Goal: Task Accomplishment & Management: Manage account settings

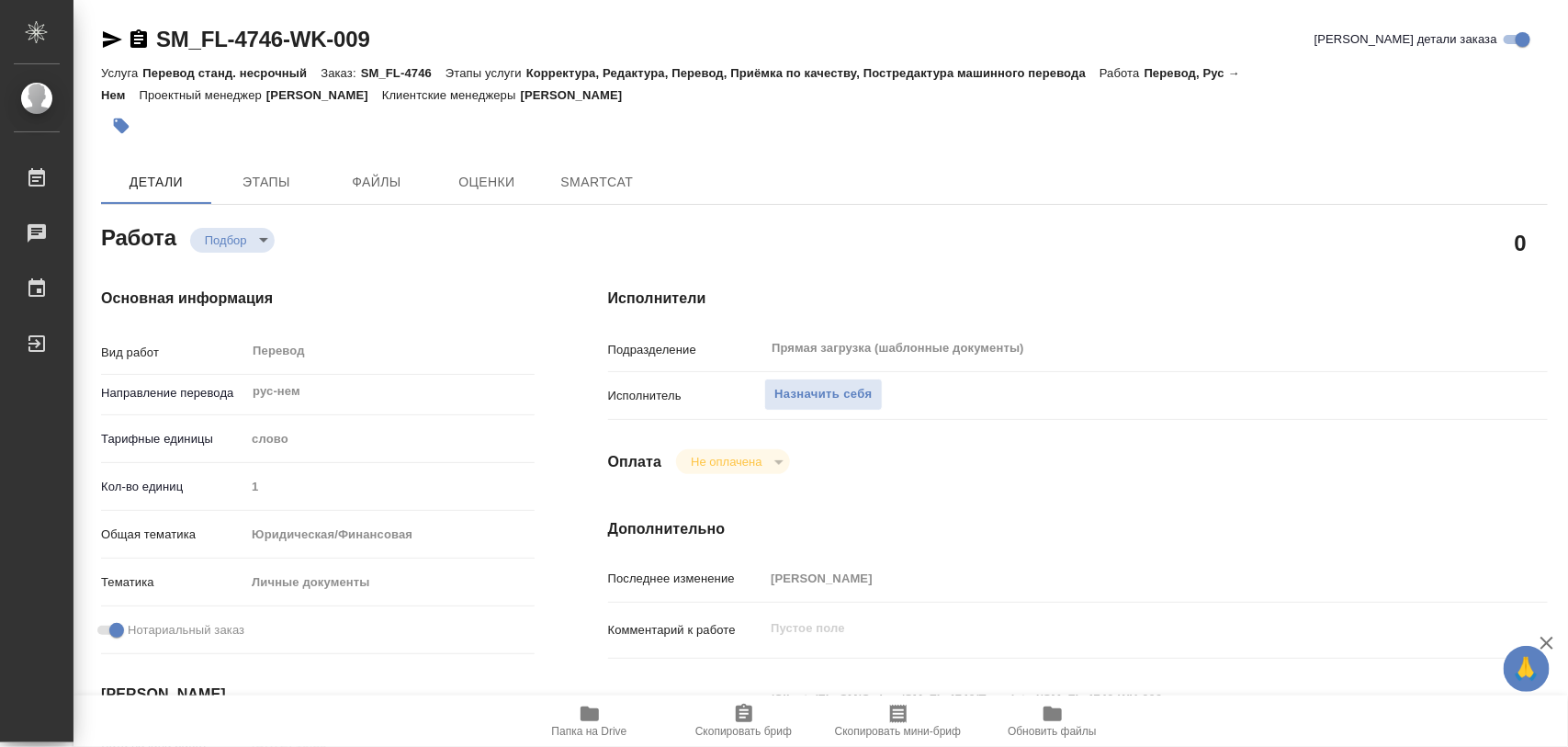
type textarea "x"
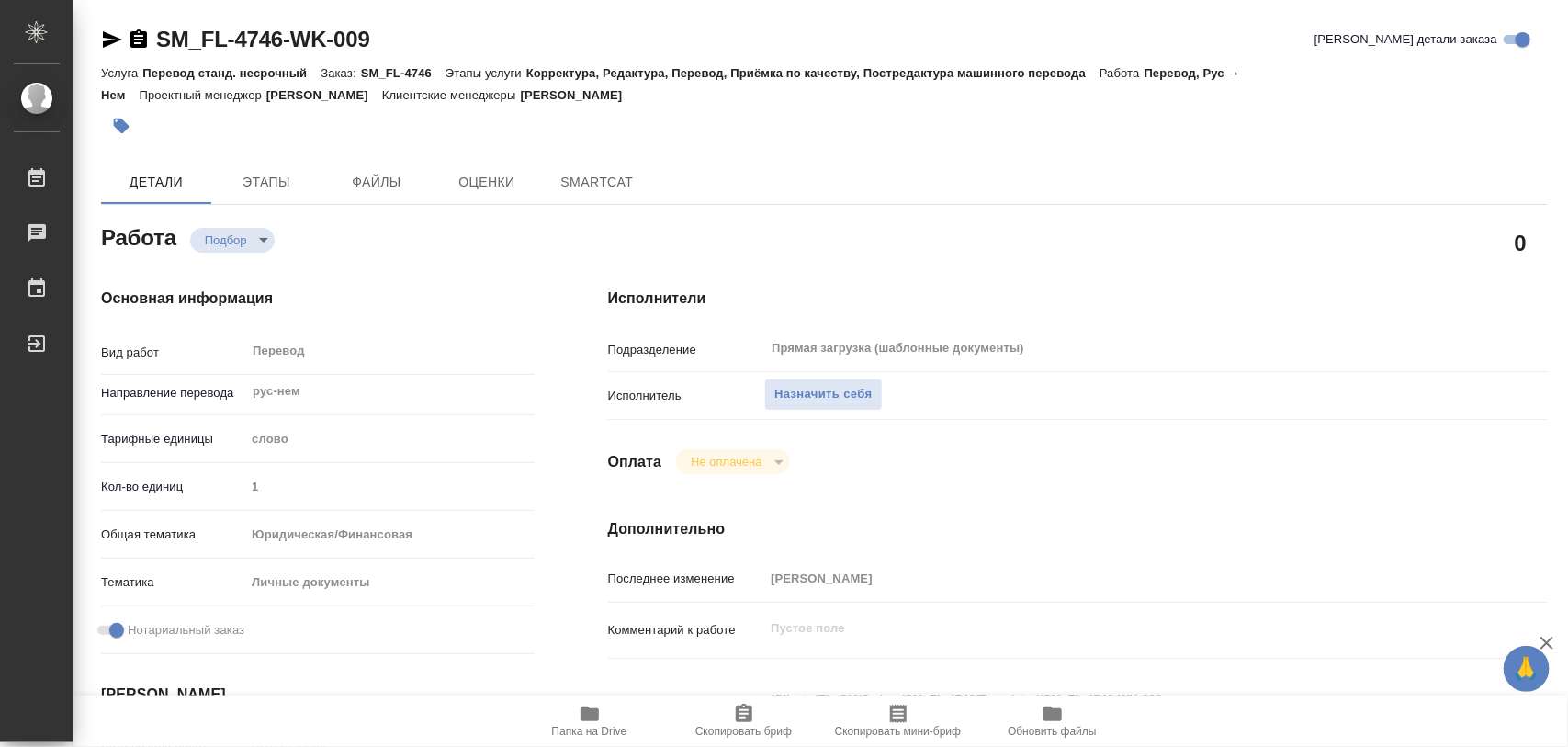
type textarea "x"
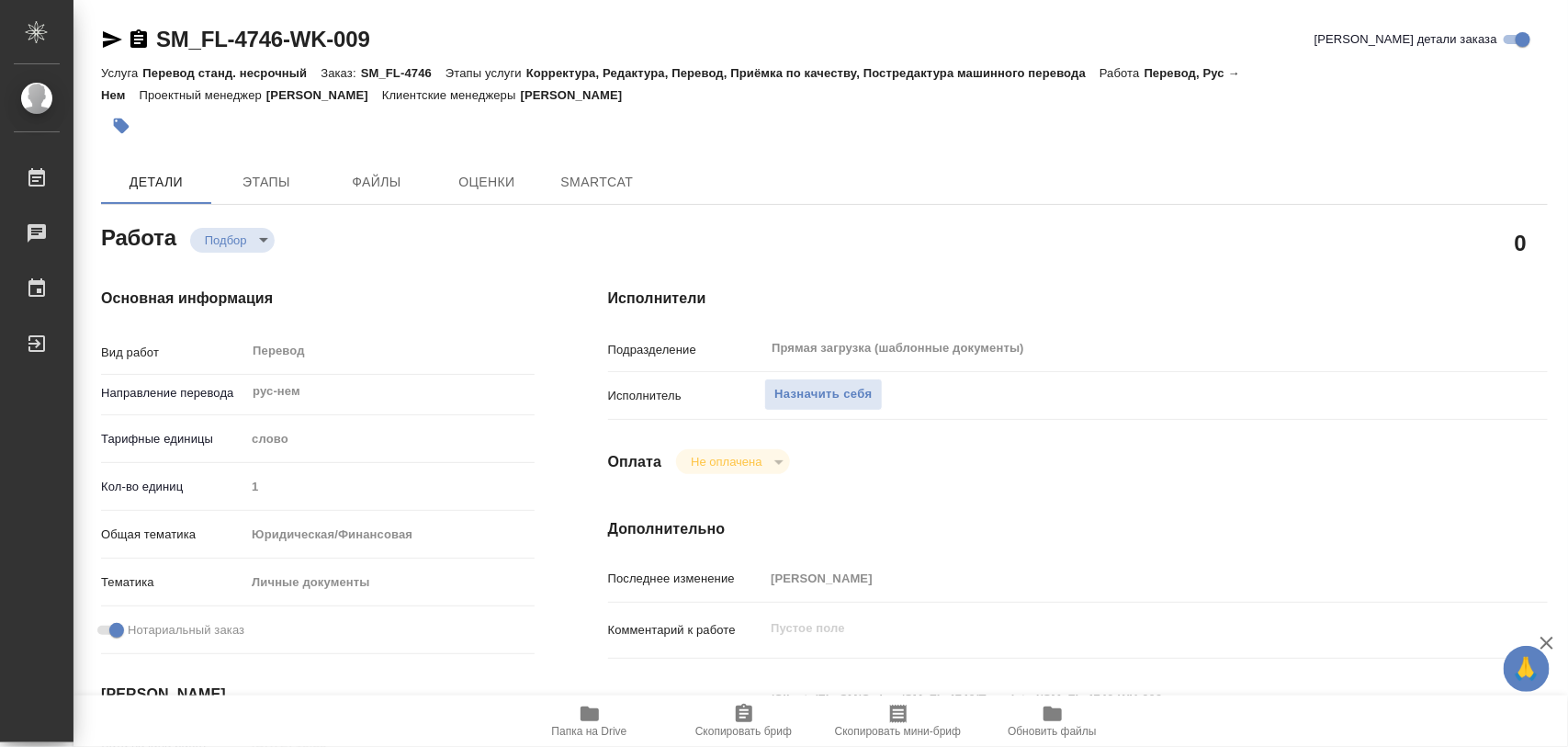
type textarea "x"
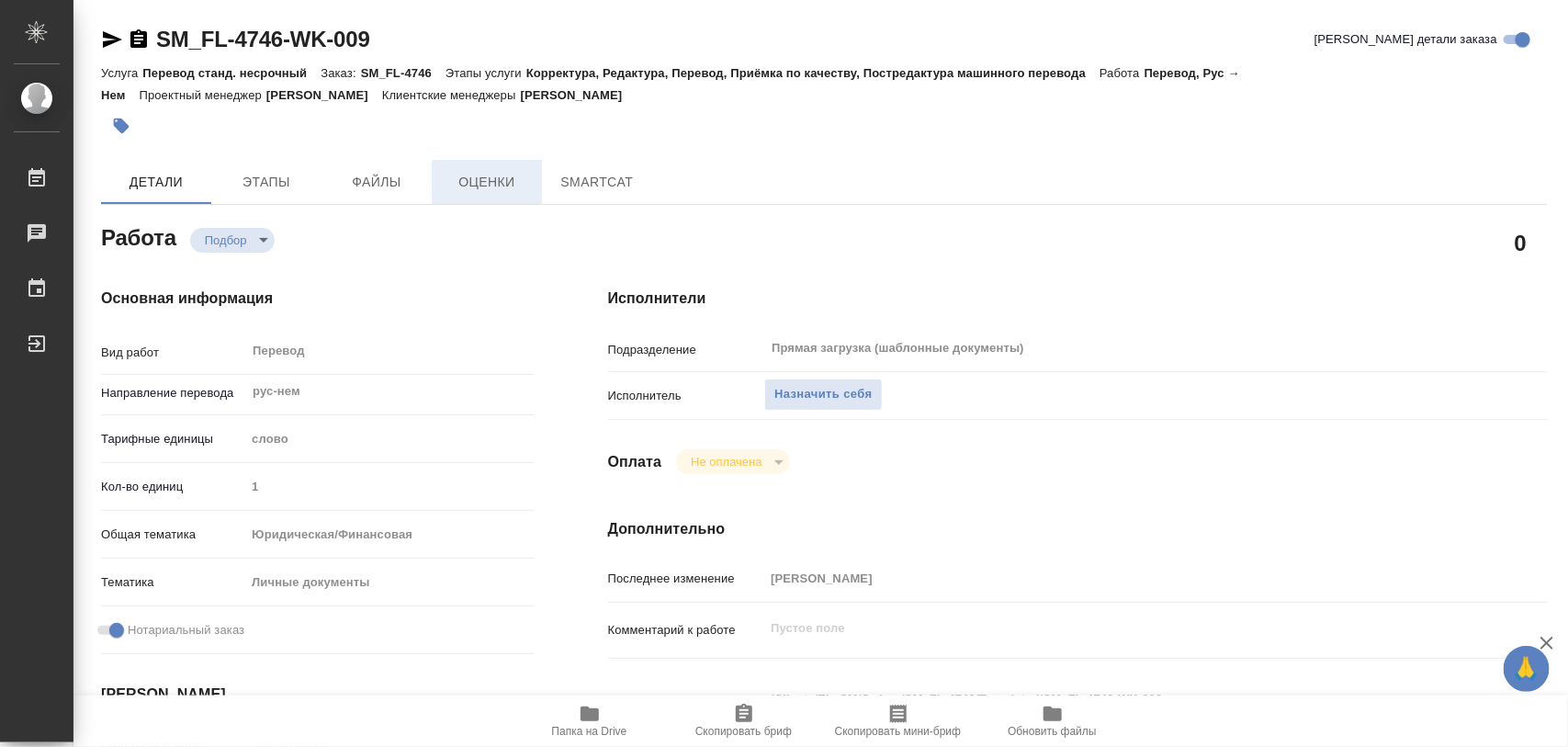
type textarea "x"
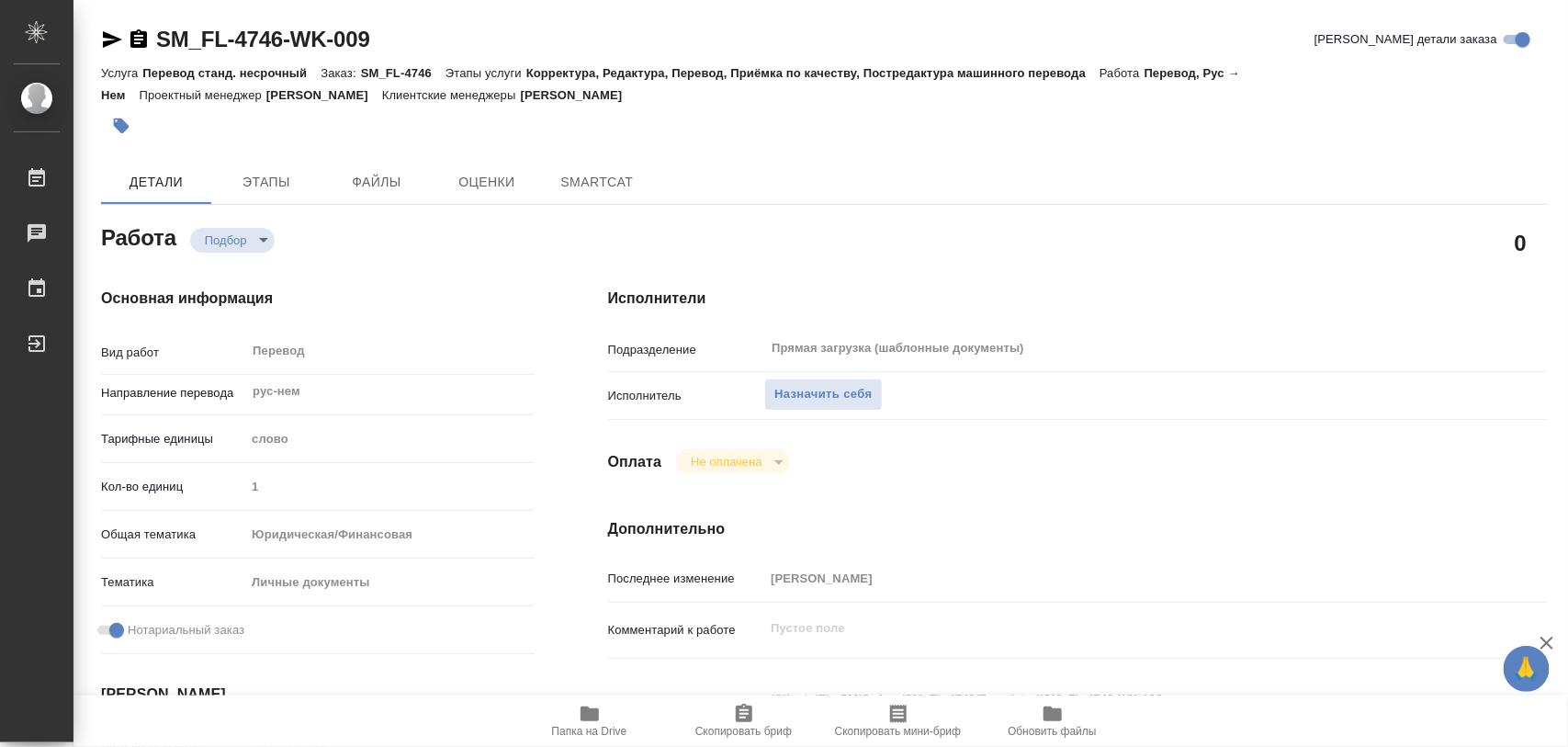
type textarea "x"
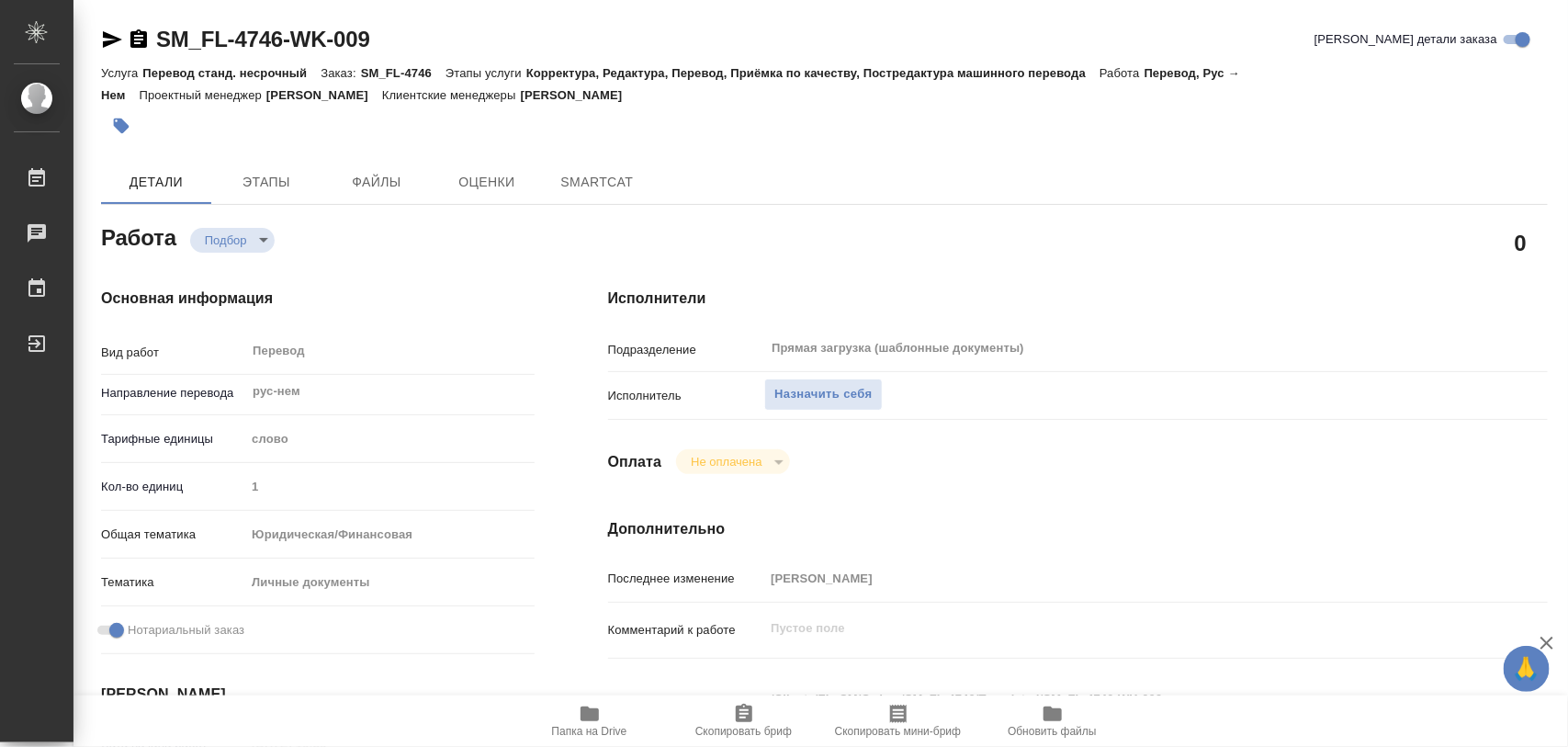
type textarea "x"
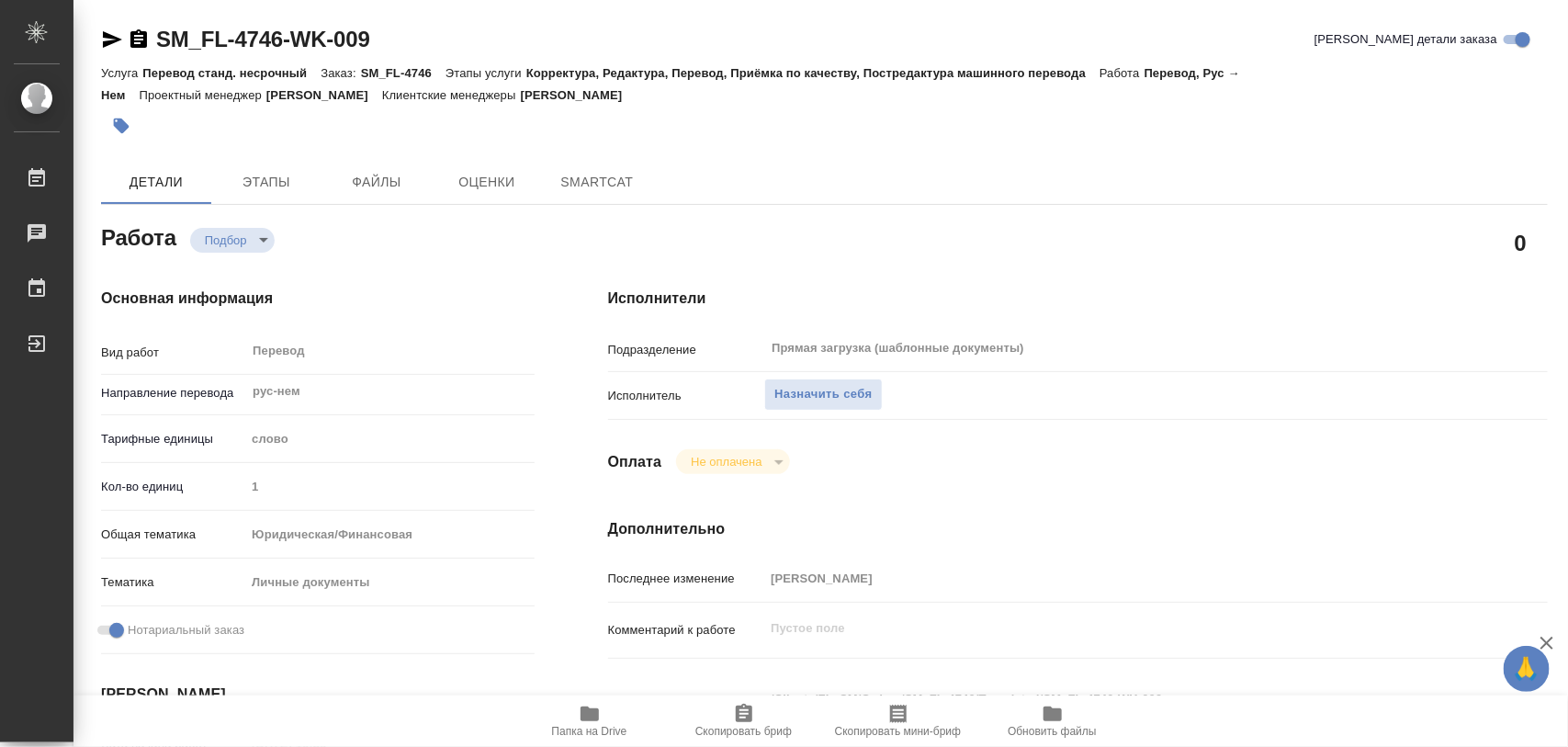
type textarea "x"
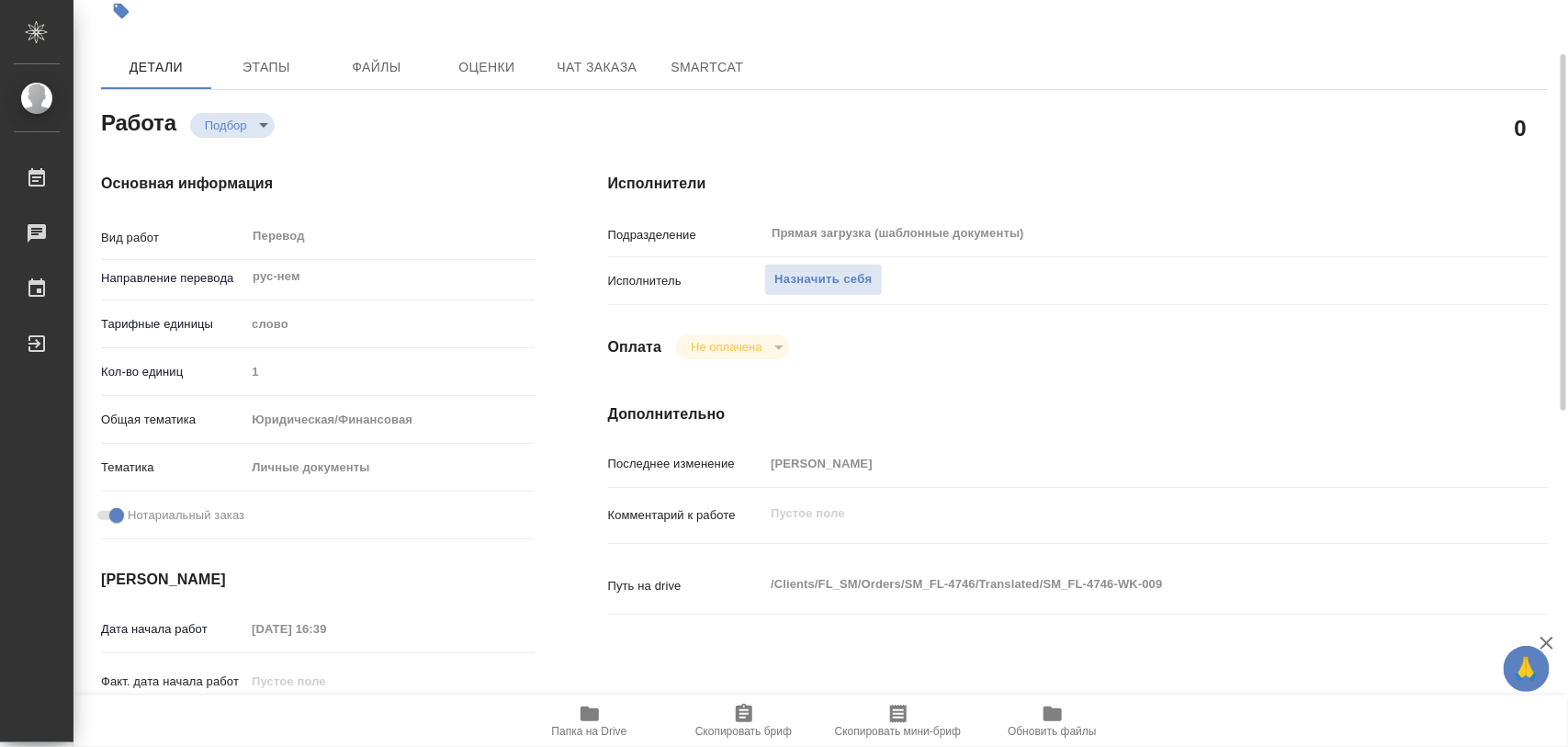
type textarea "x"
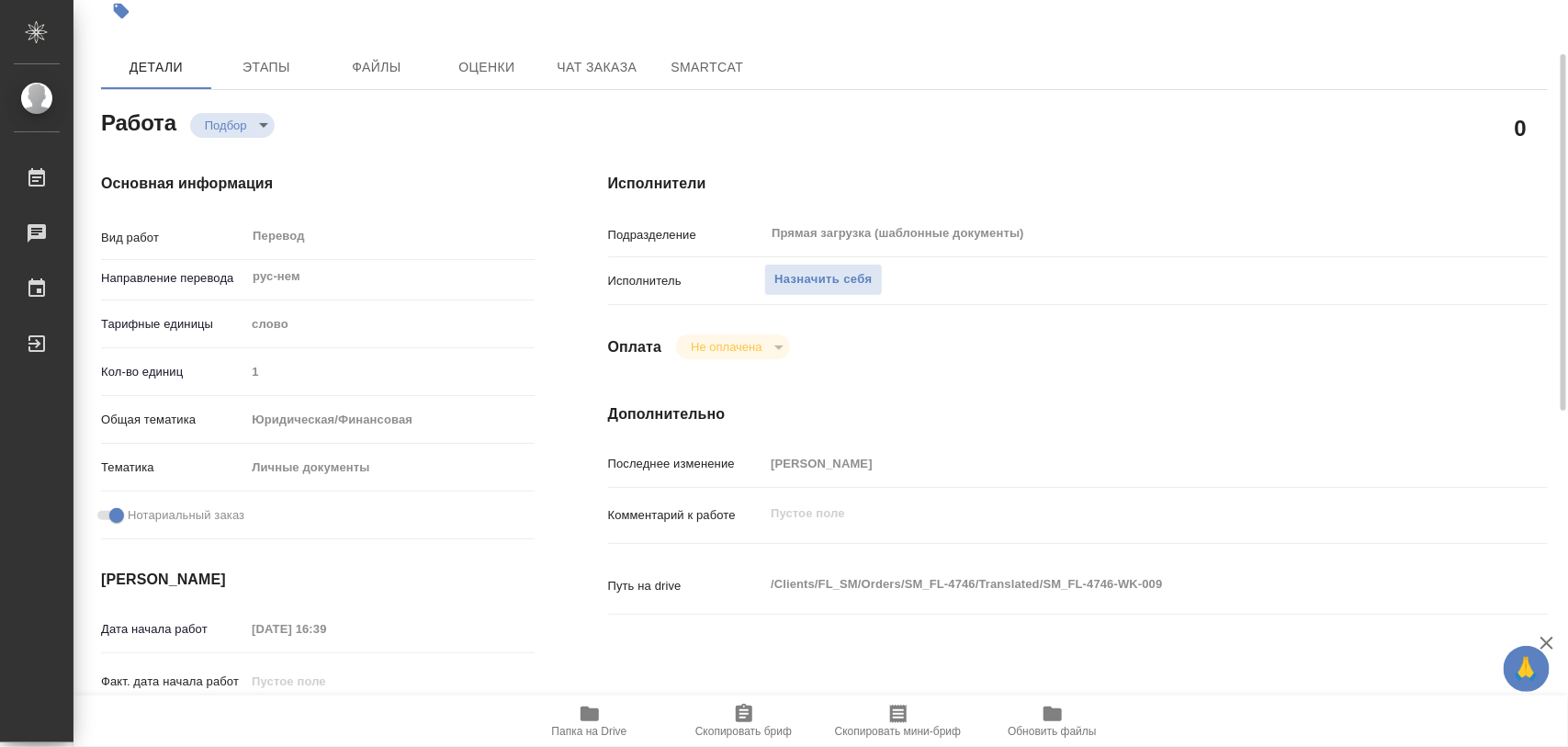
scroll to position [345, 0]
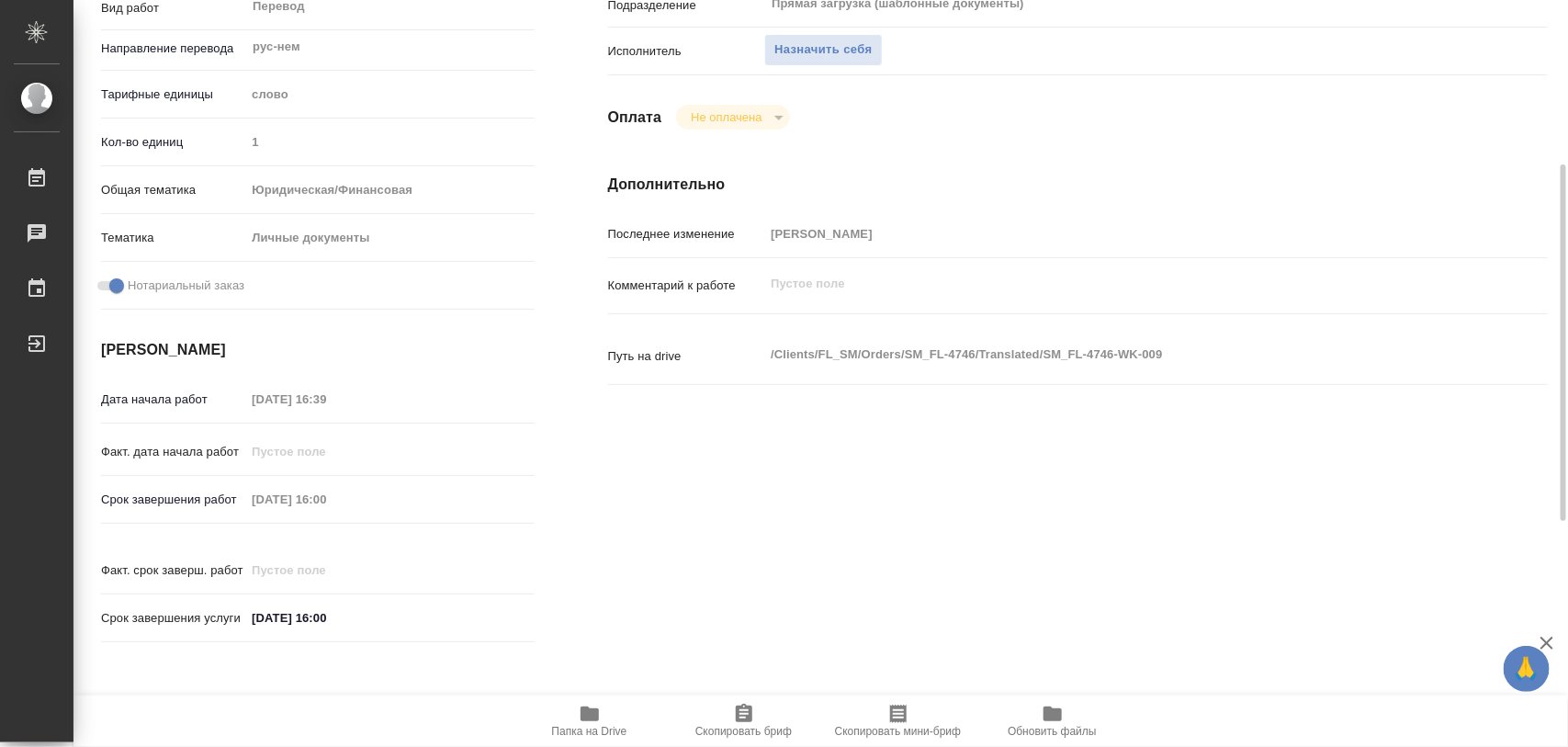
type textarea "x"
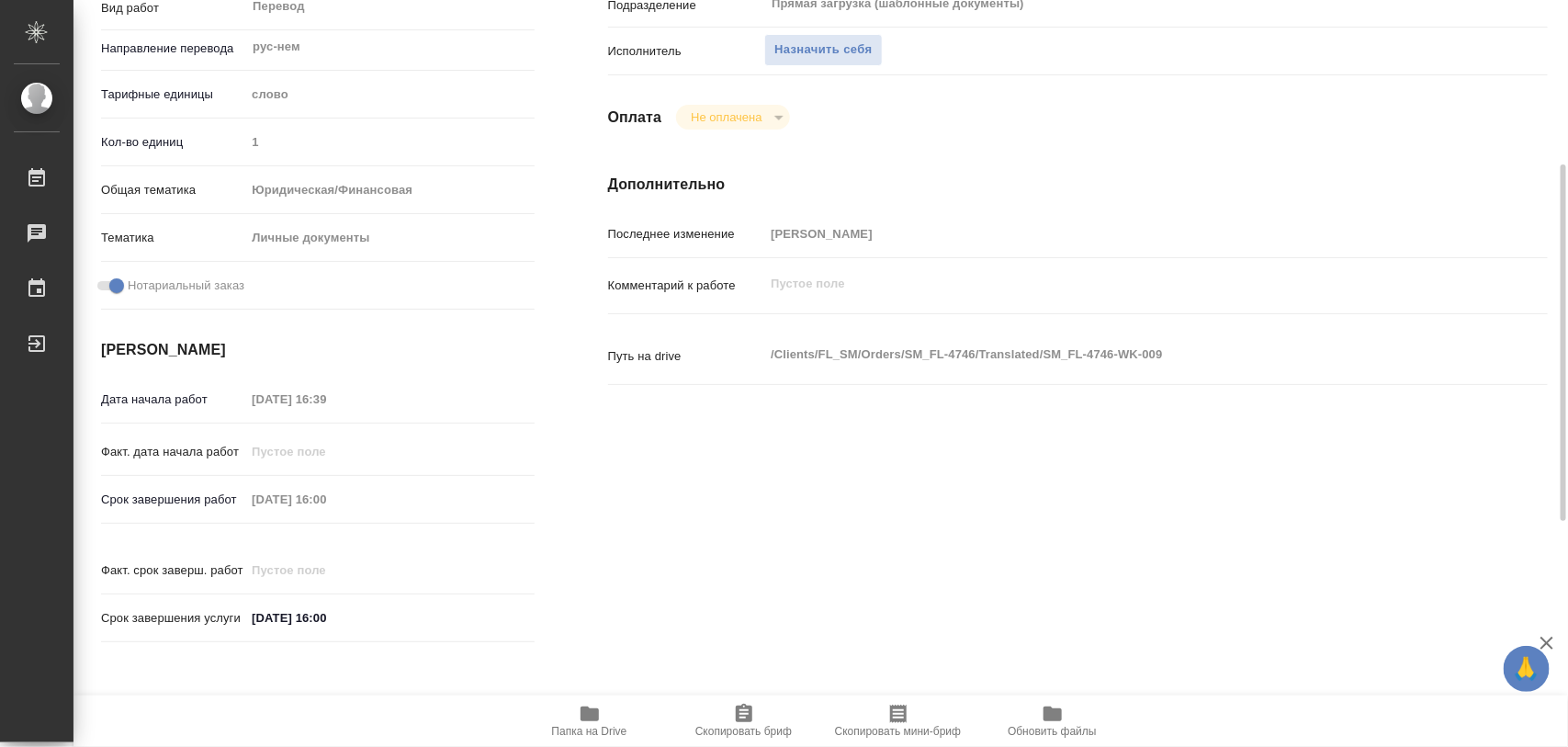
scroll to position [459, 0]
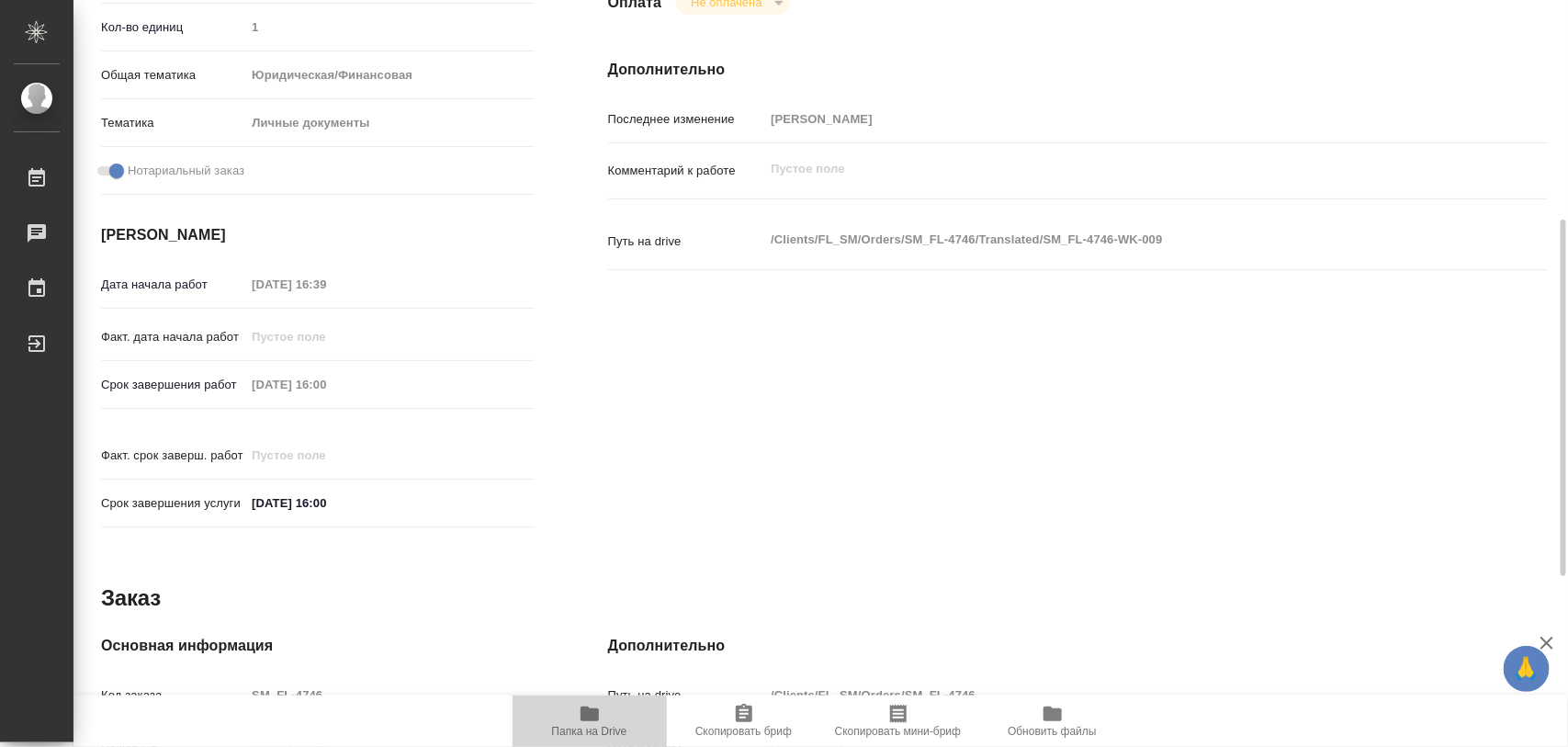
click at [592, 714] on icon "button" at bounding box center [589, 713] width 18 height 14
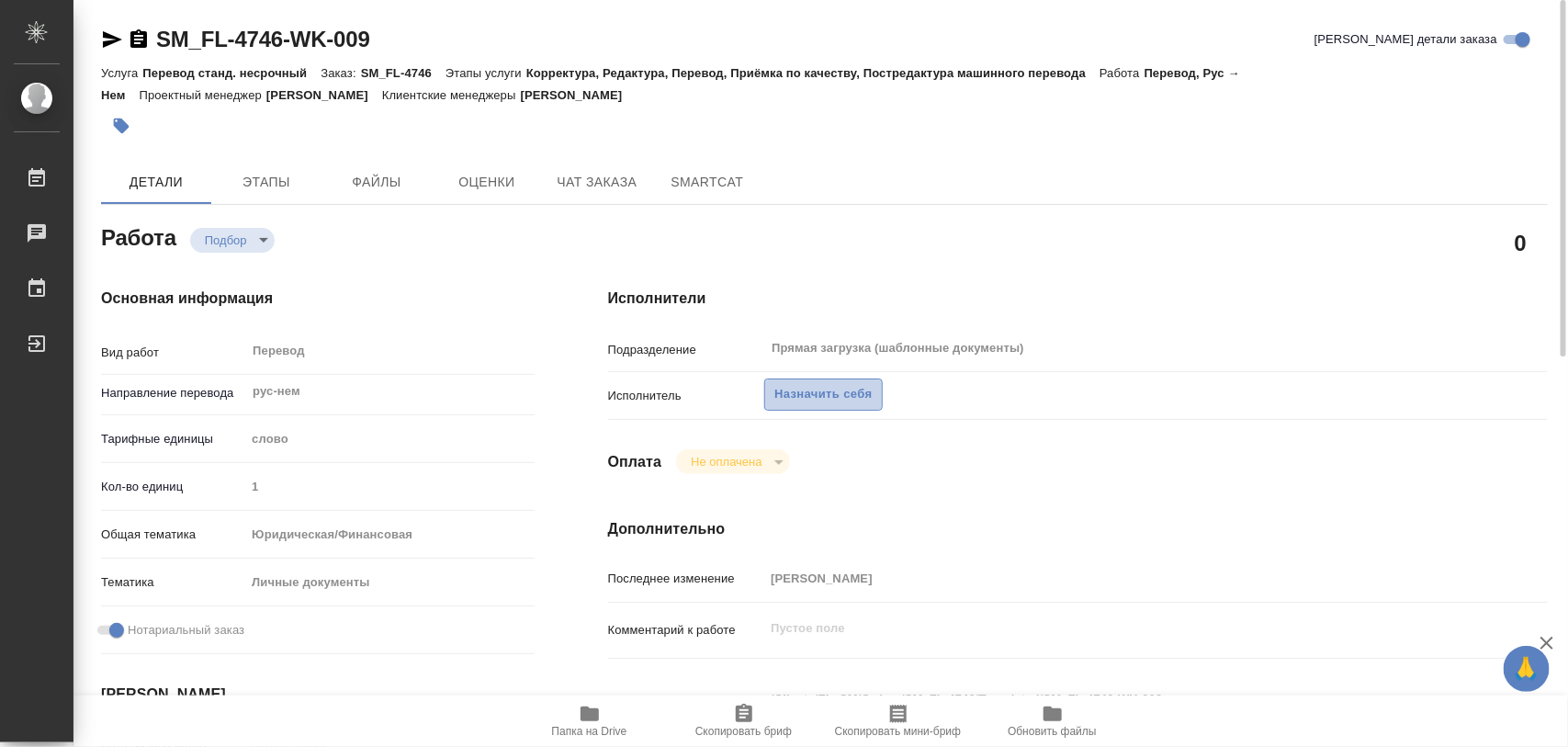
click at [811, 396] on span "Назначить себя" at bounding box center [823, 394] width 98 height 21
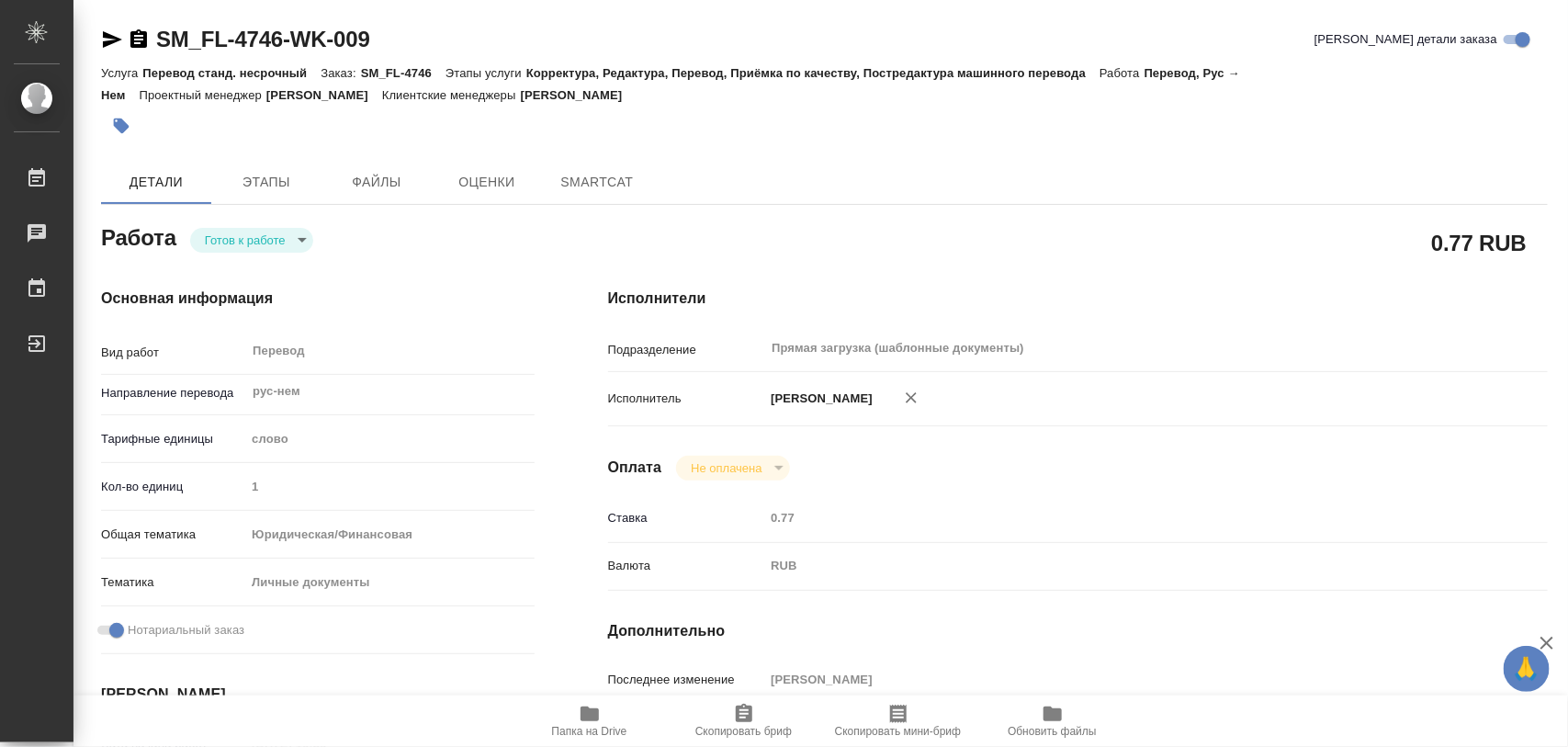
type textarea "x"
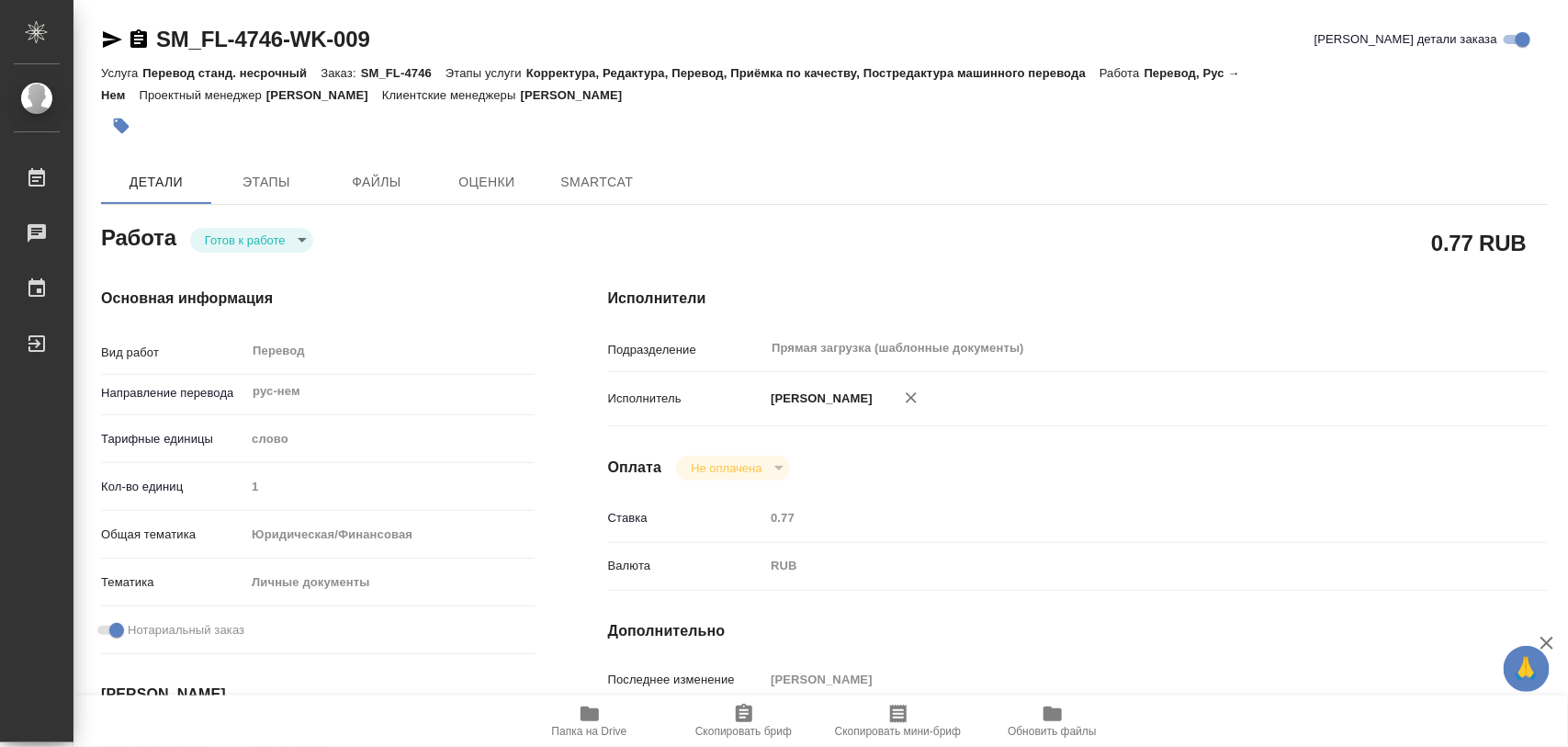
type textarea "x"
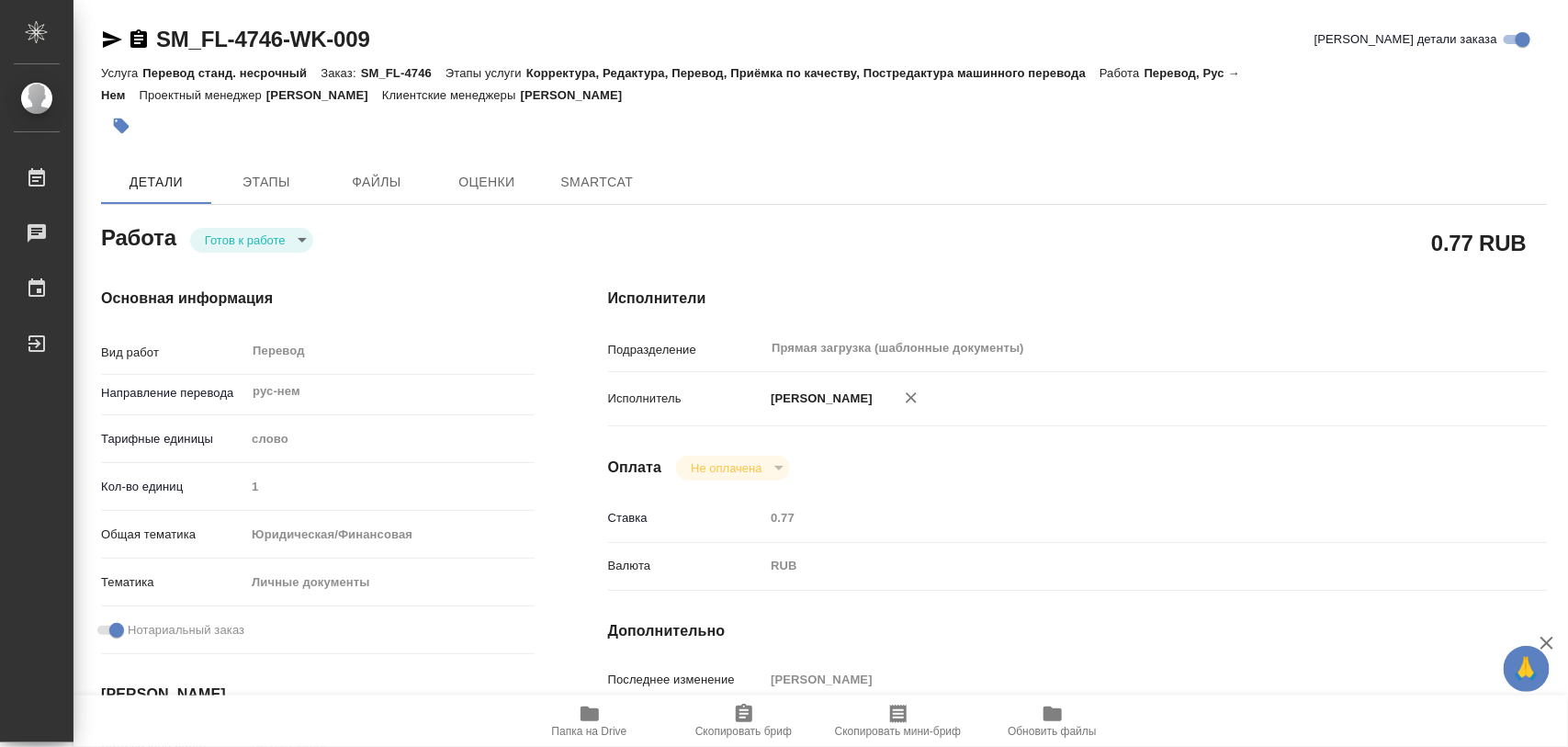
type textarea "x"
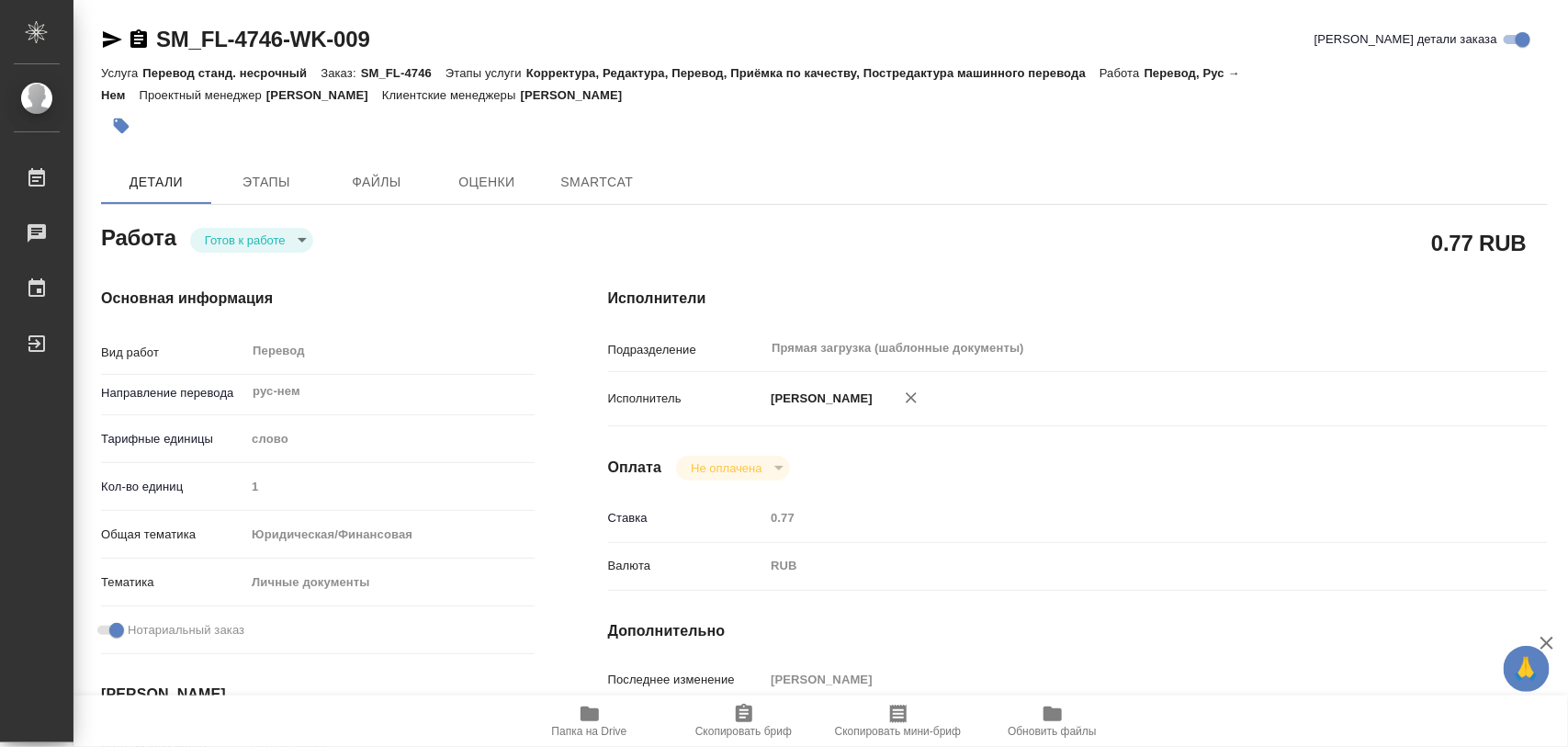
type textarea "x"
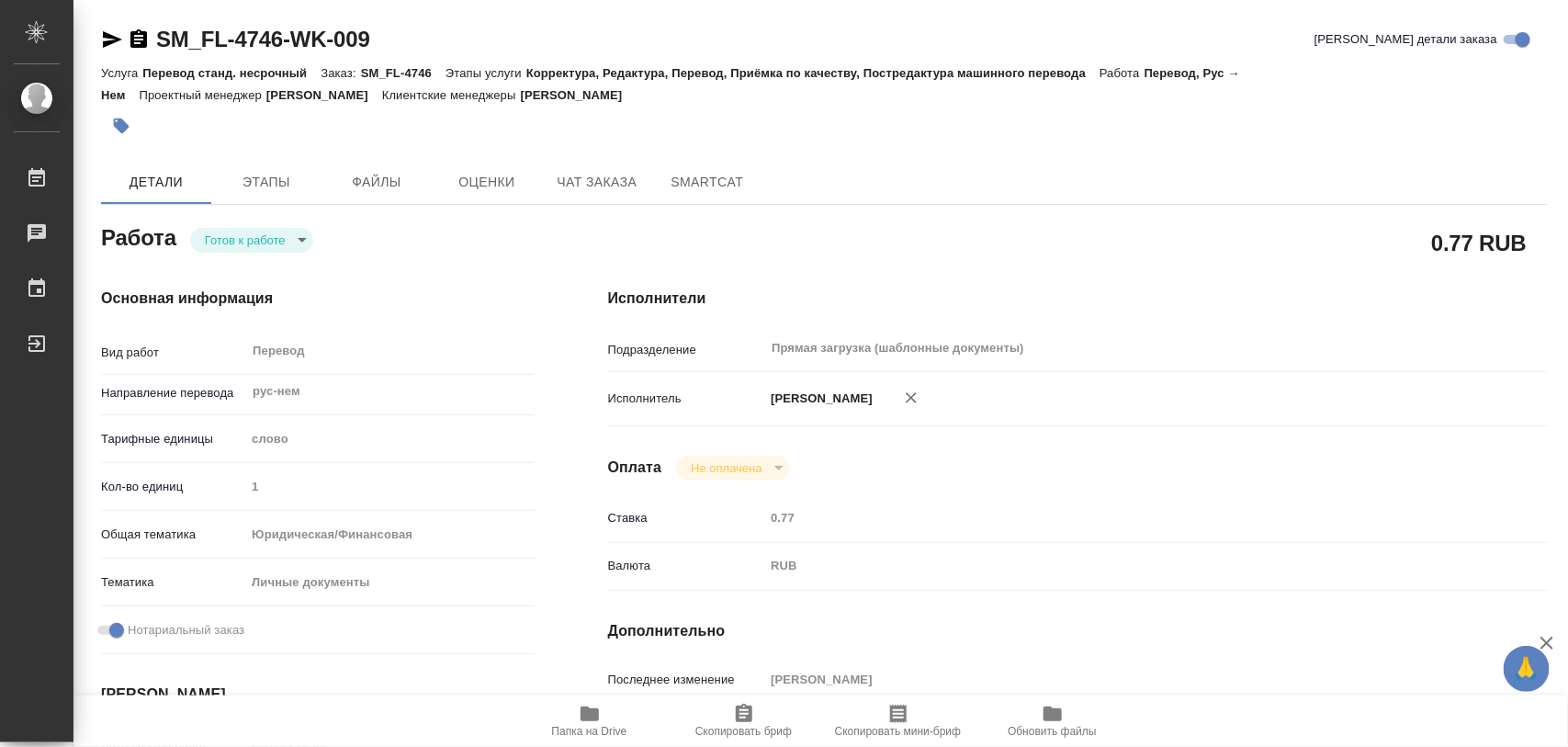
type textarea "x"
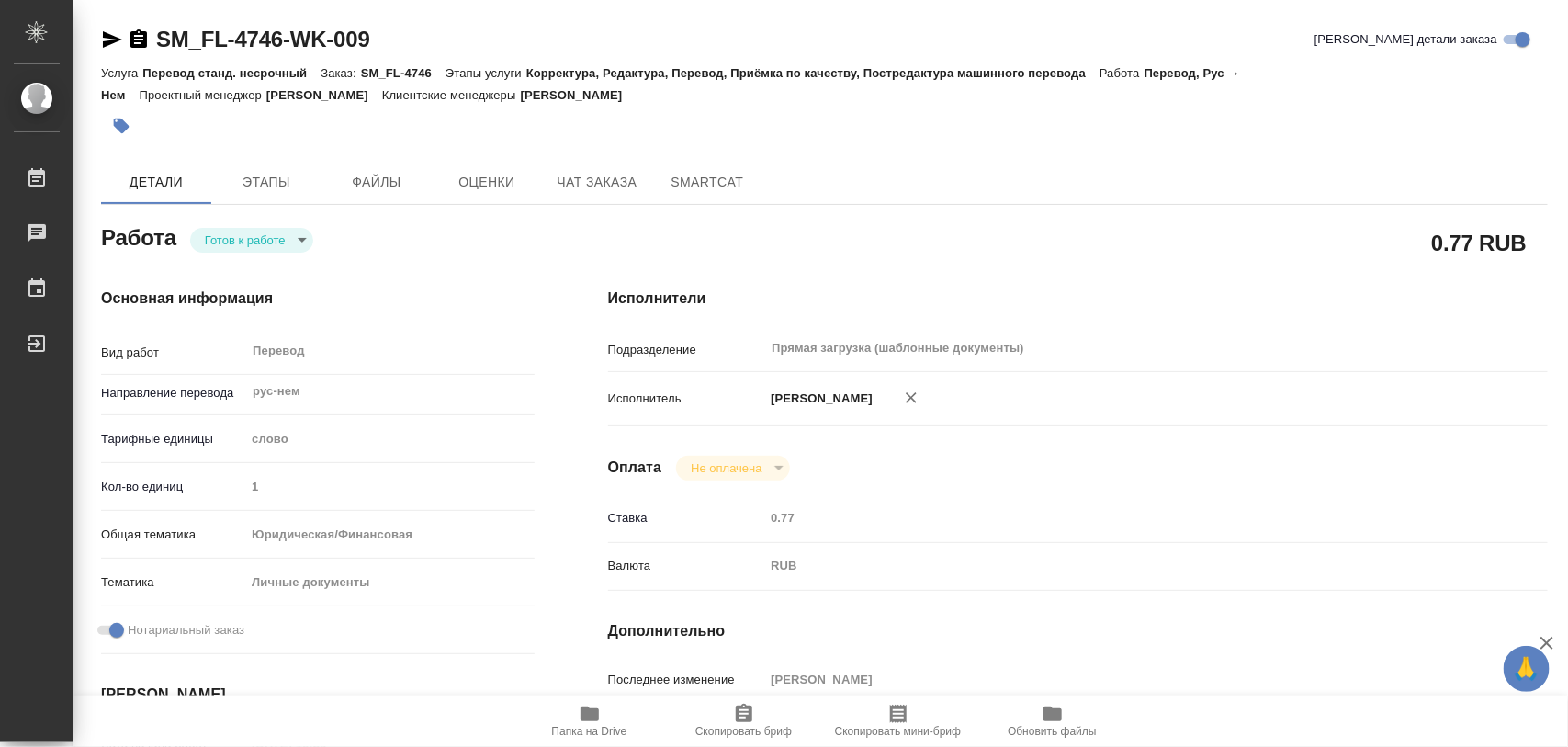
type textarea "x"
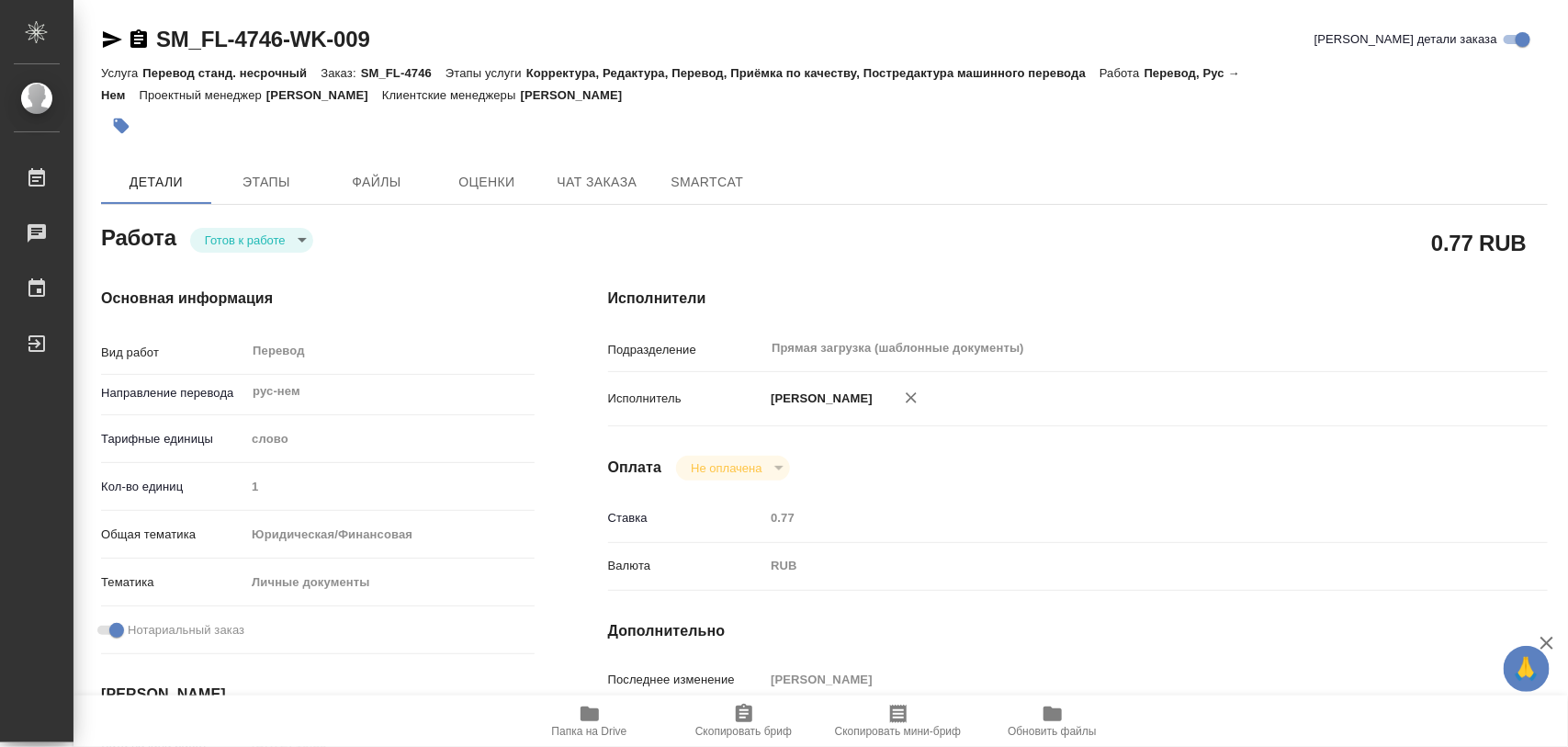
click at [291, 236] on body "🙏 .cls-1 fill:#fff; AWATERA Iglakov Maksim Работы 0 Чаты График Выйти SM_FL-474…" at bounding box center [784, 373] width 1568 height 747
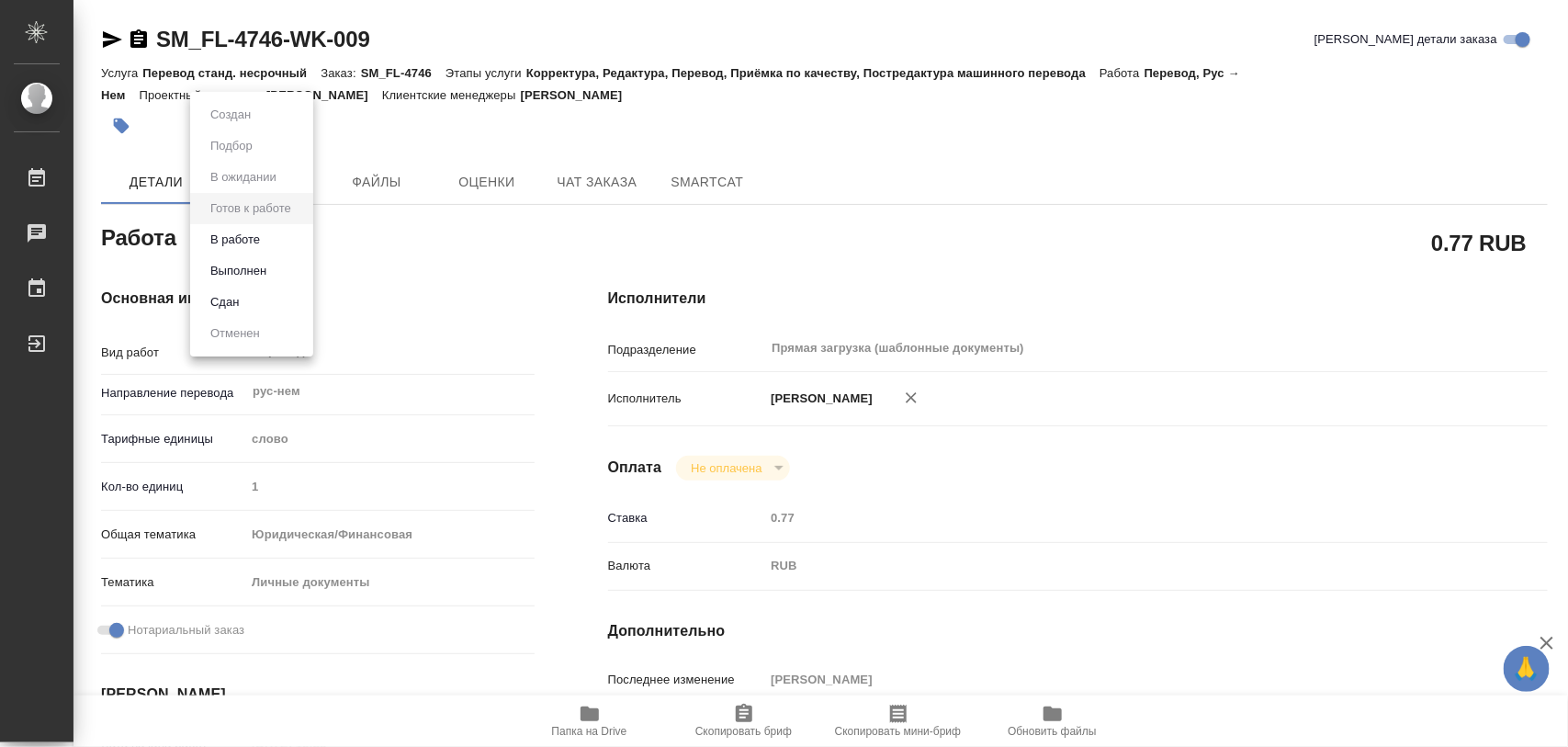
click at [271, 242] on li "В работе" at bounding box center [251, 240] width 123 height 31
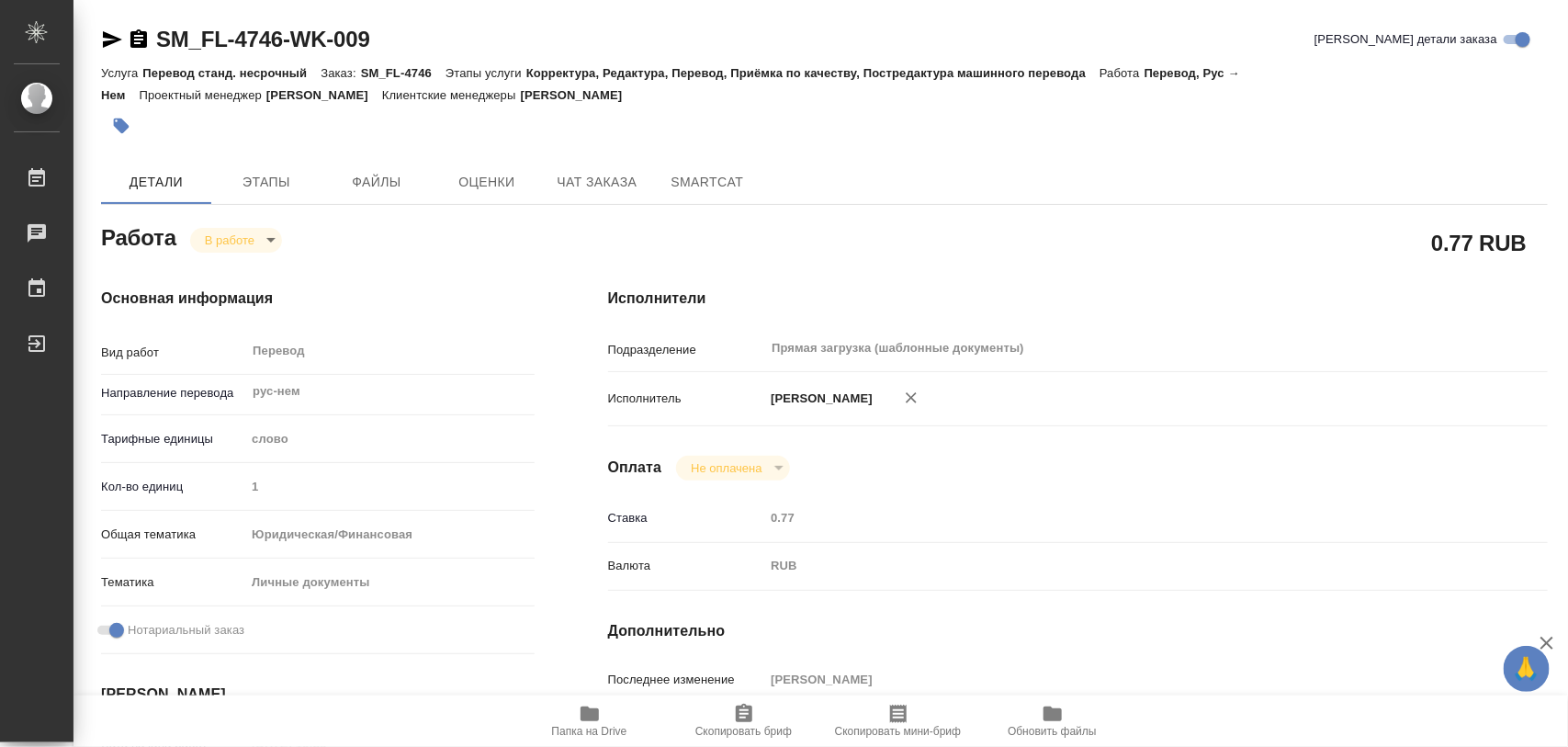
type textarea "x"
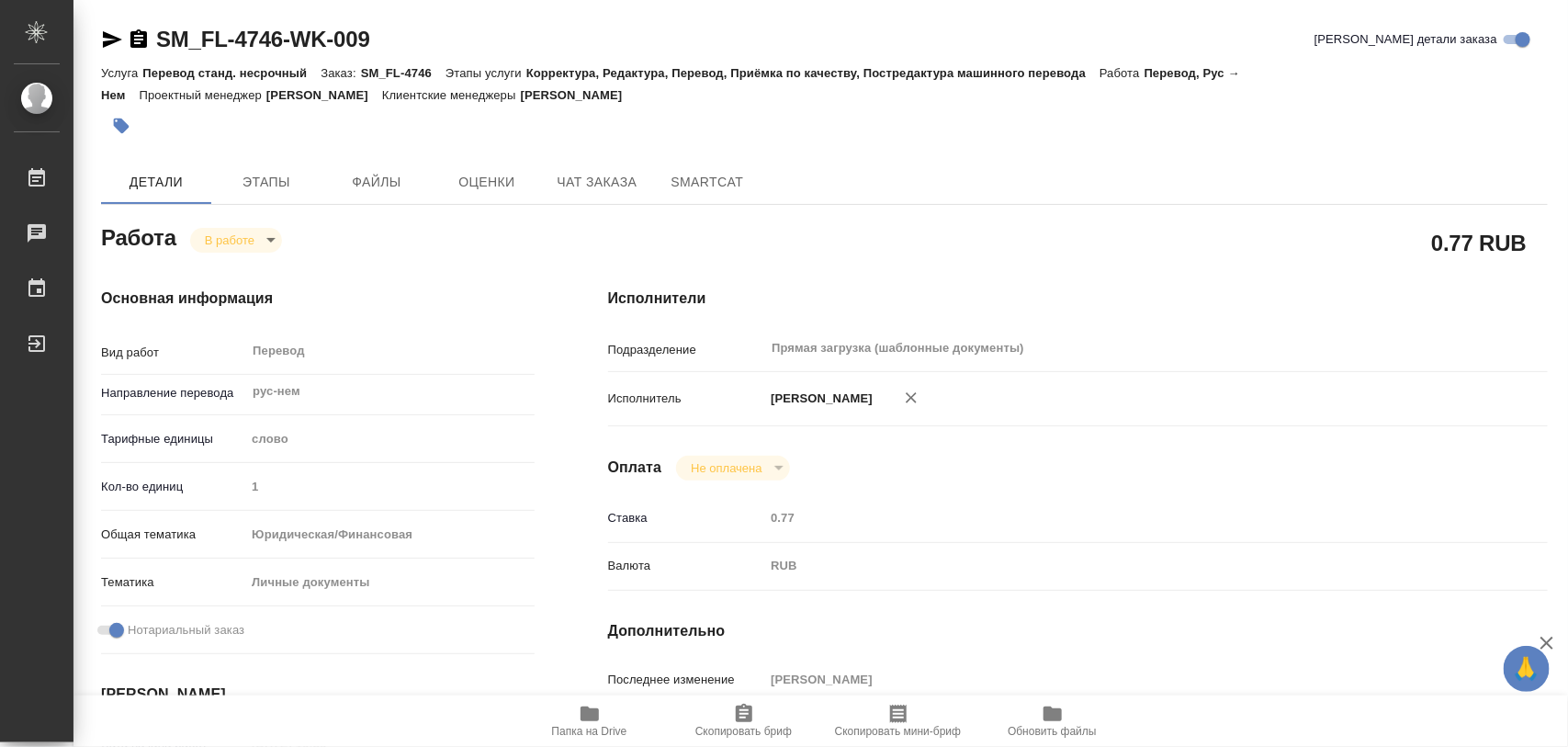
type textarea "x"
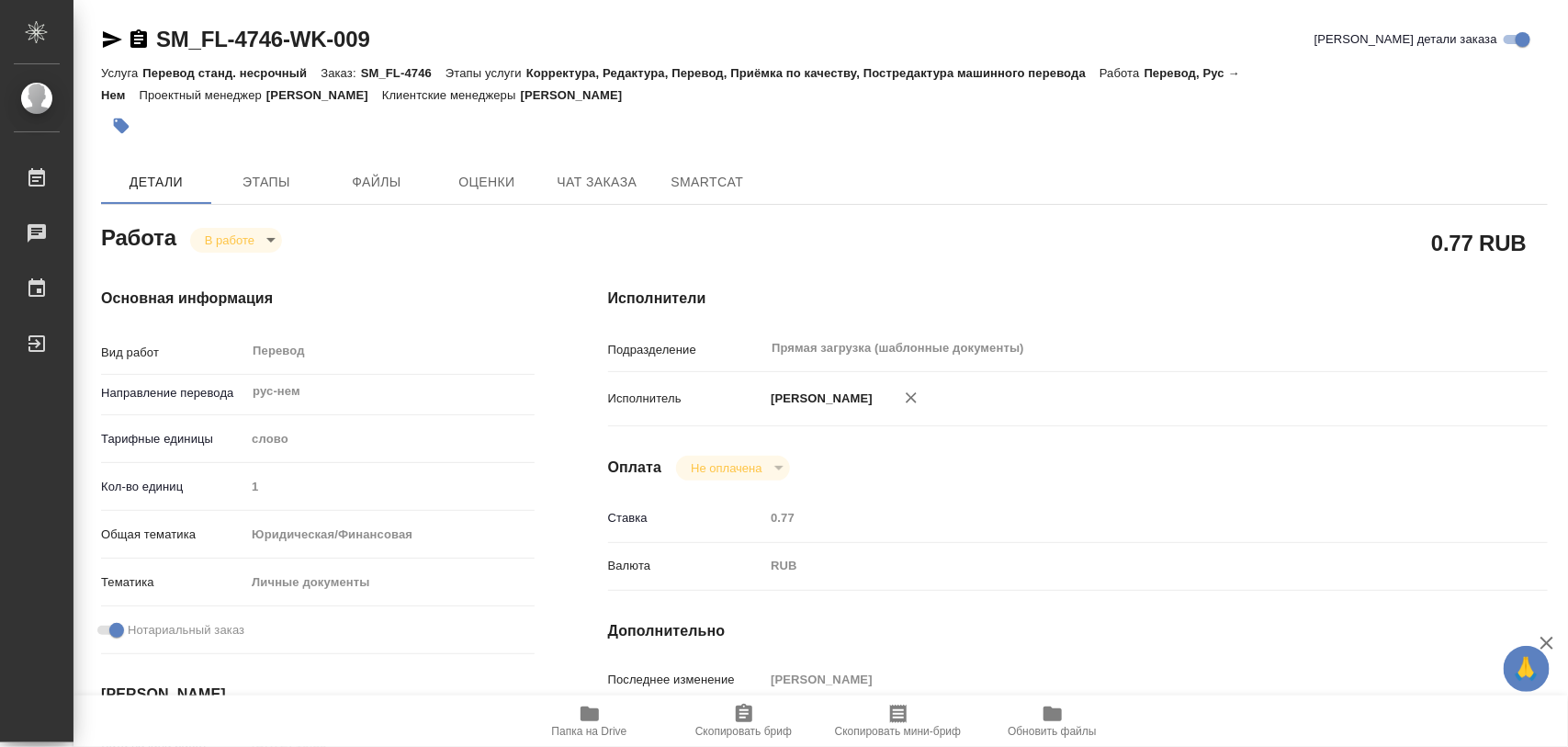
type textarea "x"
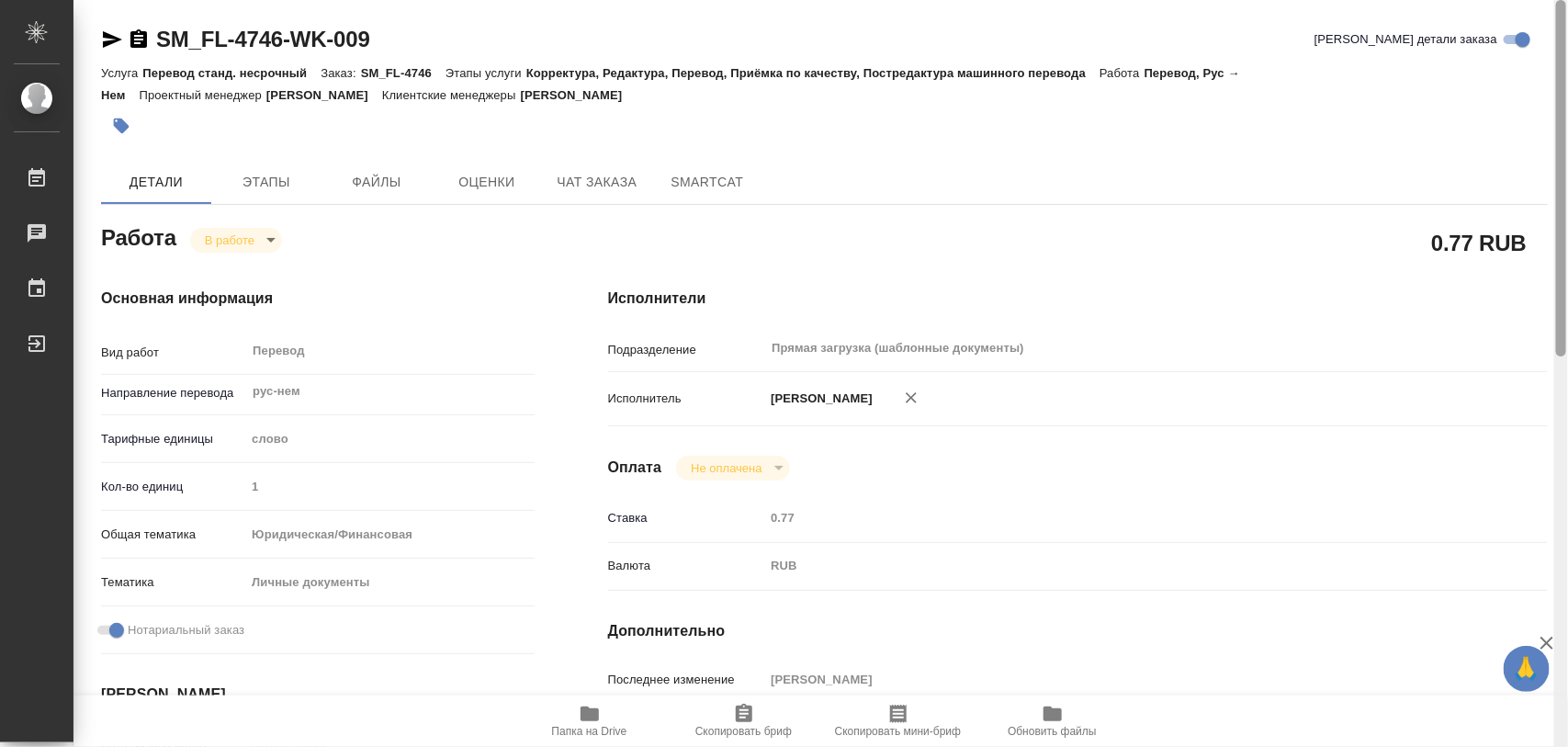
drag, startPoint x: 1562, startPoint y: 273, endPoint x: 1482, endPoint y: 75, distance: 213.6
click at [1553, 95] on div "SM_FL-4746-WK-009 Кратко детали заказа Услуга Перевод станд. несрочный Заказ: S…" at bounding box center [820, 373] width 1495 height 747
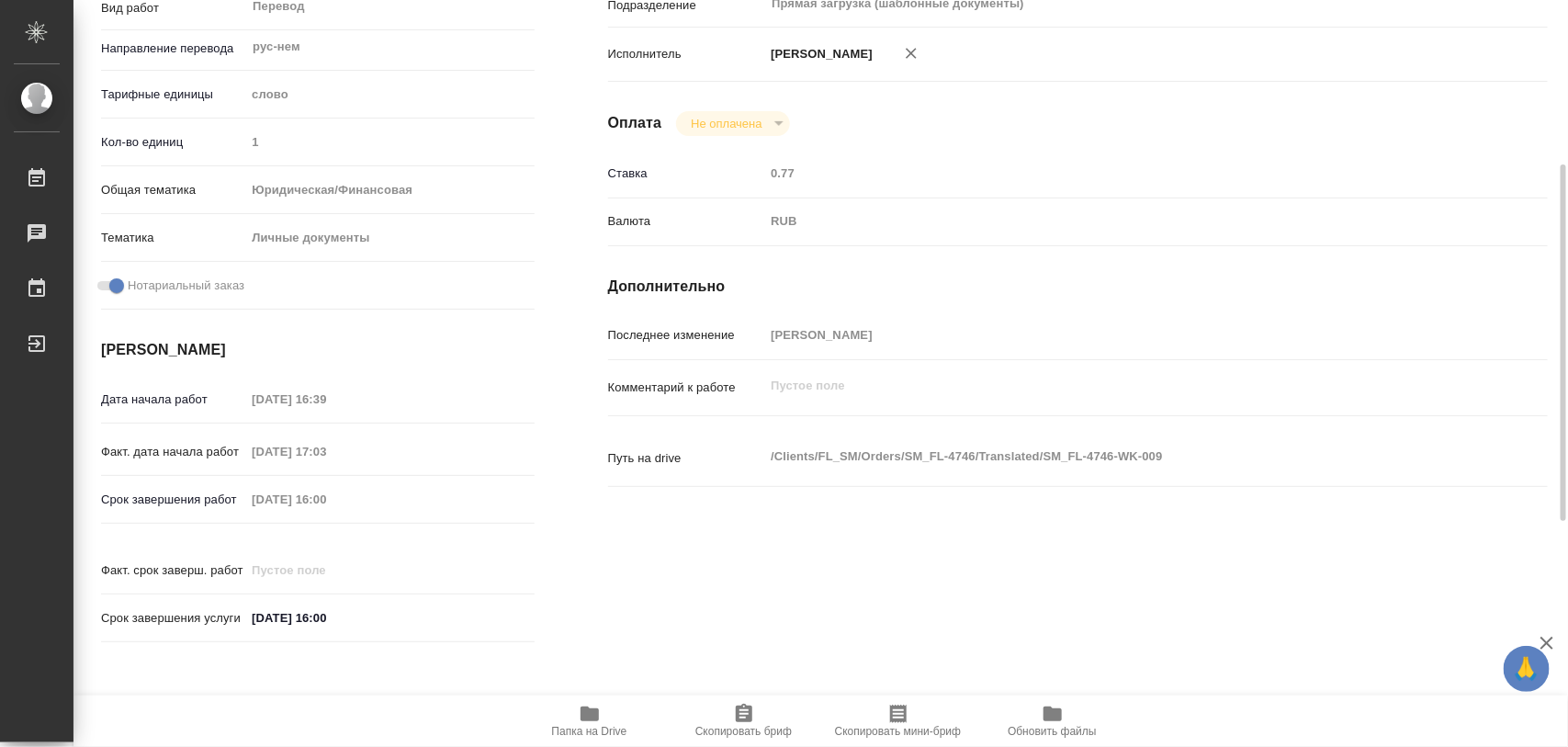
scroll to position [819, 0]
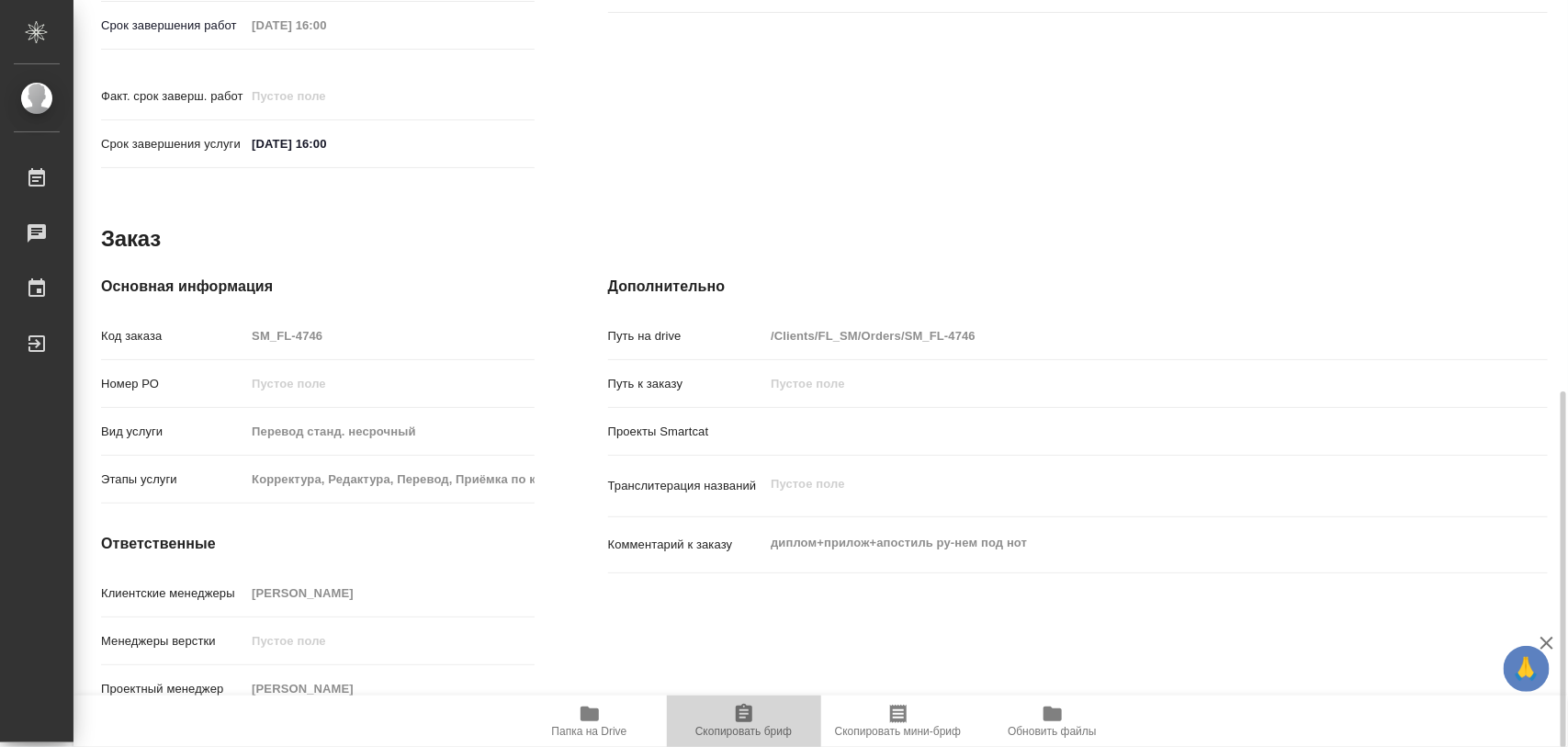
drag, startPoint x: 745, startPoint y: 709, endPoint x: 705, endPoint y: 714, distance: 40.3
click at [745, 708] on icon "button" at bounding box center [744, 712] width 16 height 18
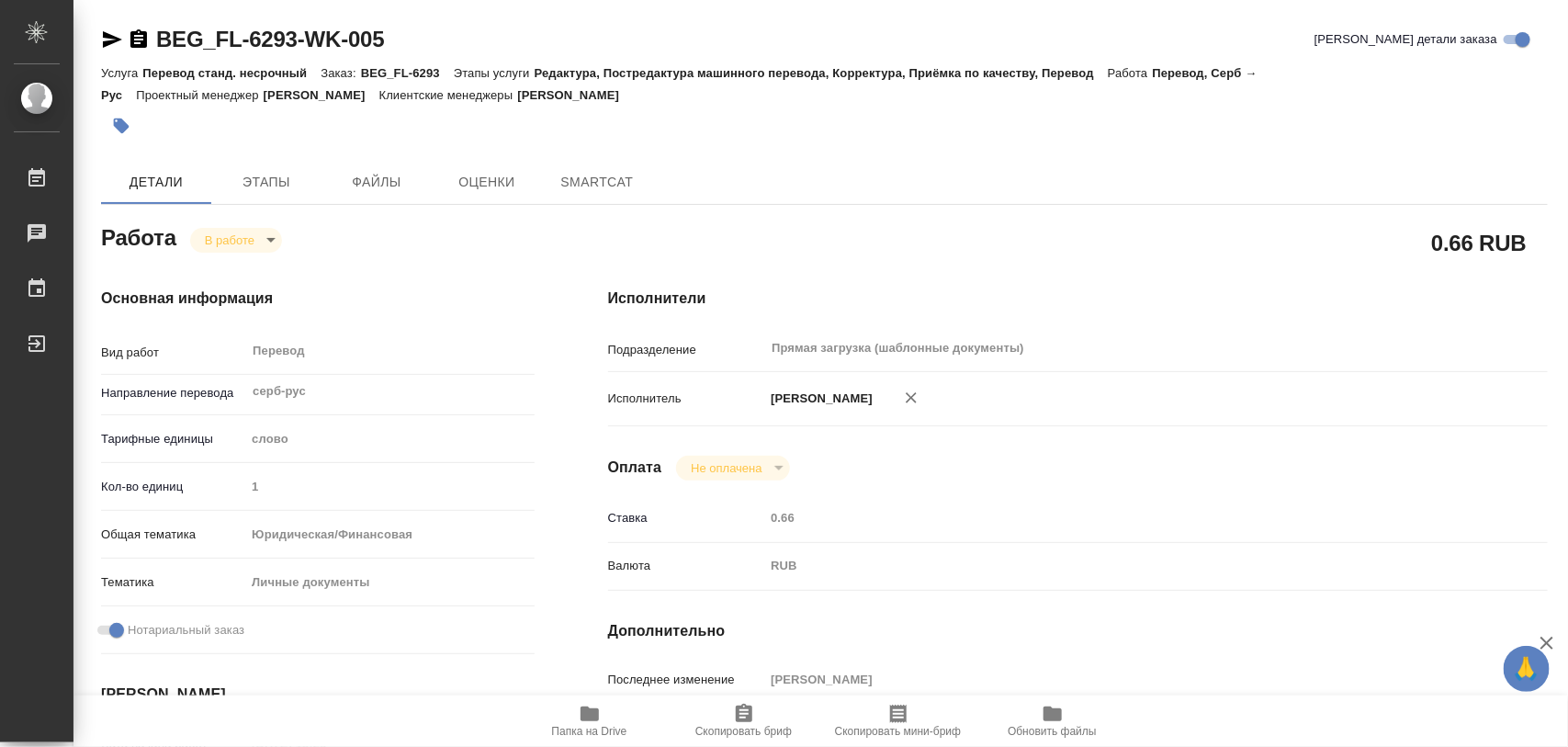
type textarea "x"
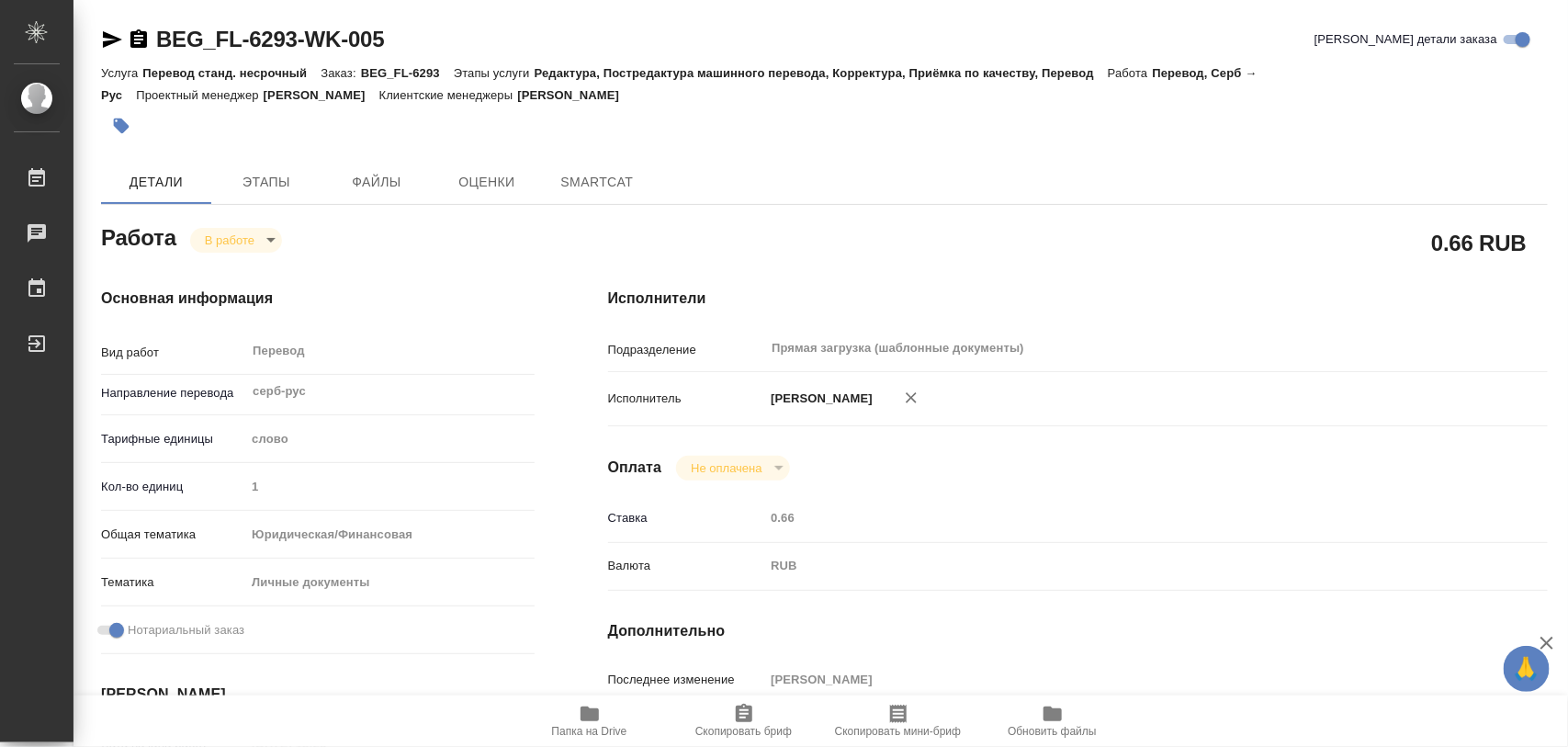
type textarea "x"
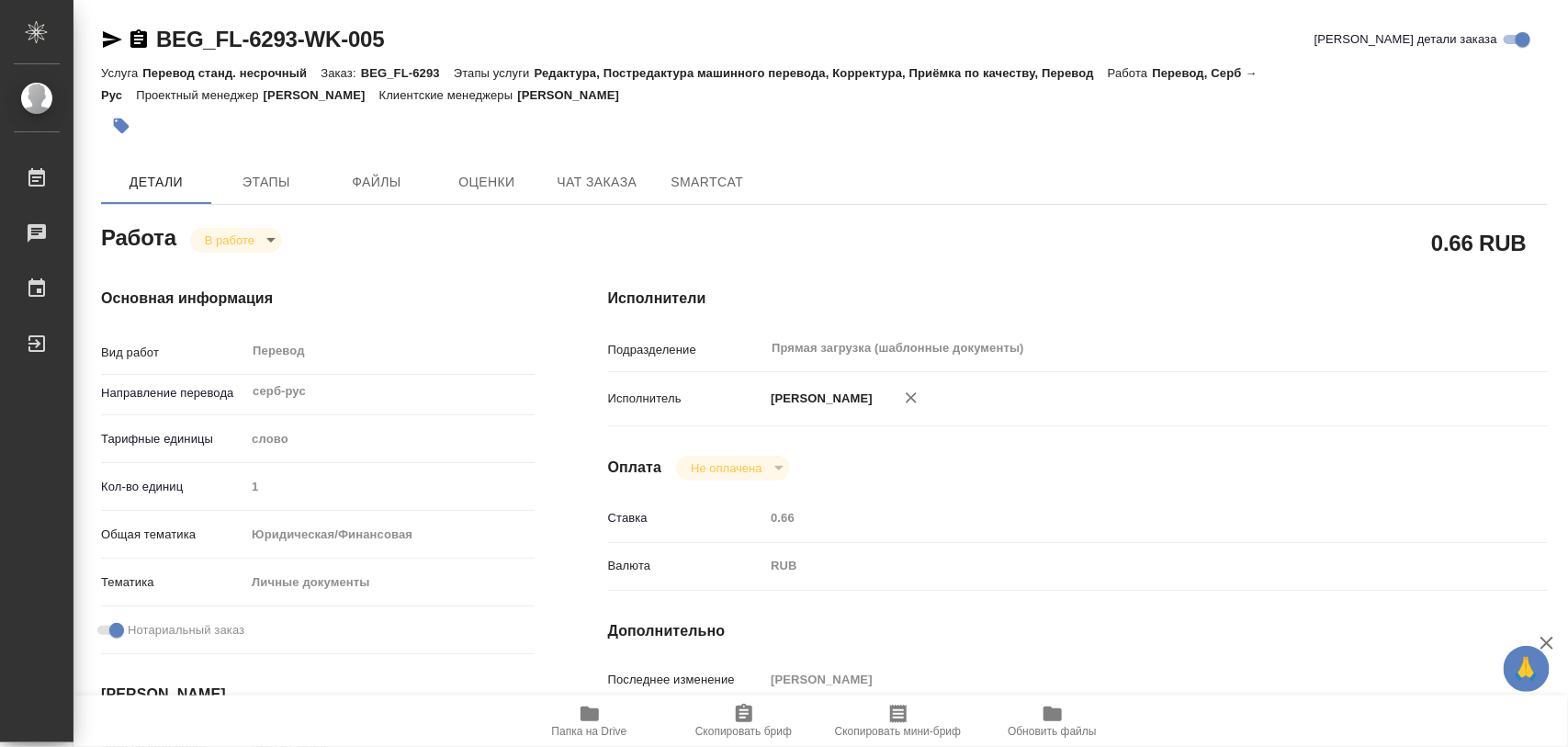
type textarea "x"
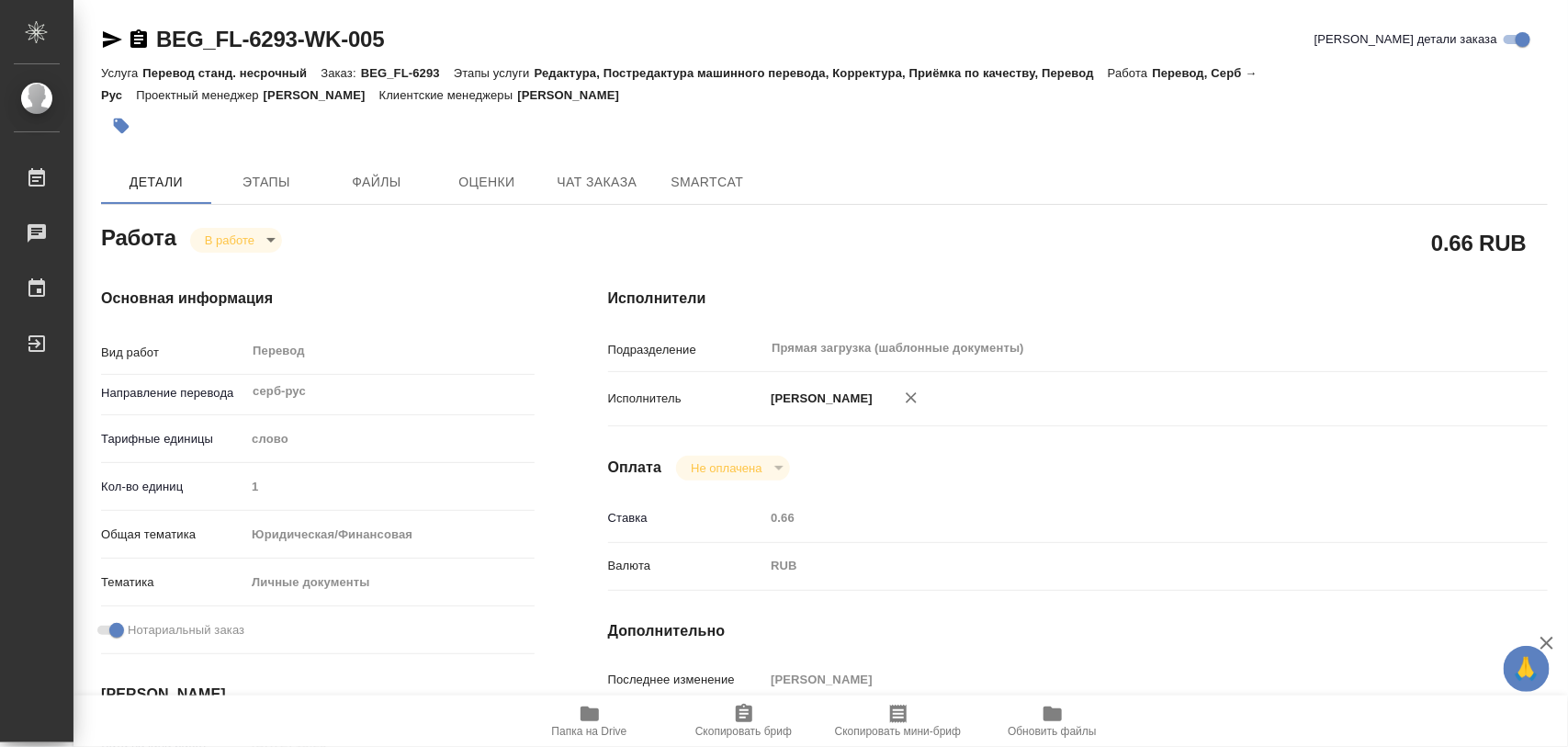
type textarea "x"
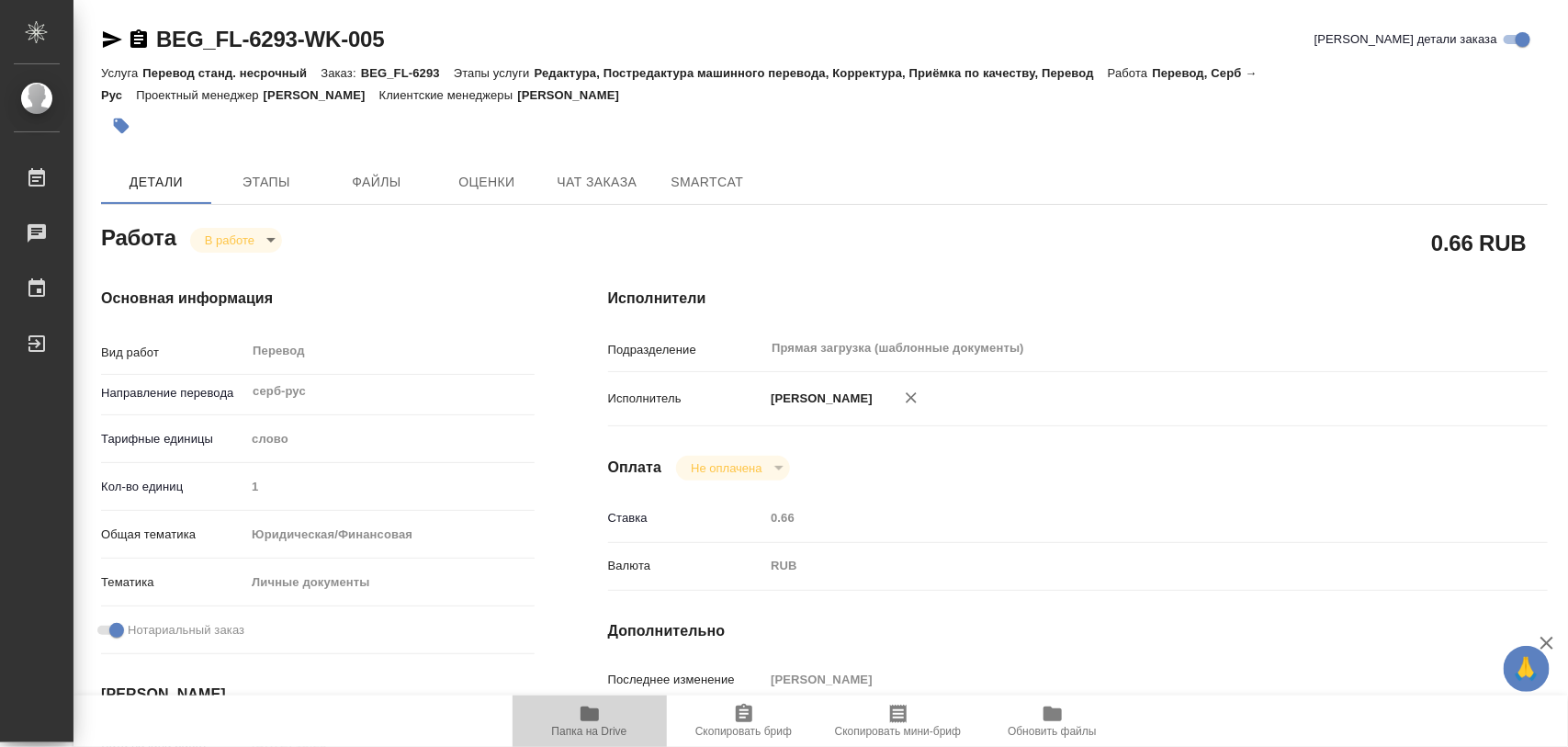
click at [581, 712] on icon "button" at bounding box center [589, 713] width 22 height 22
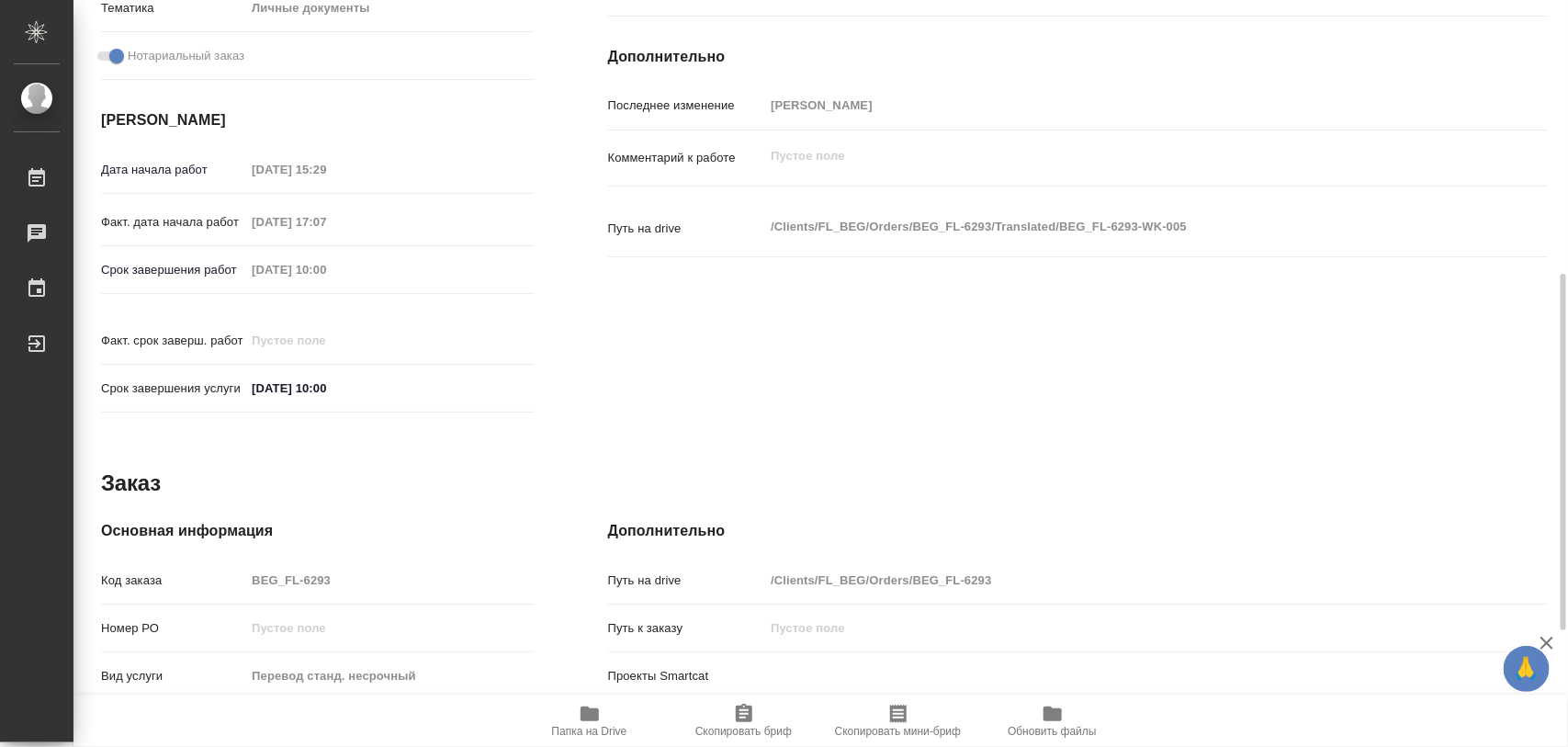
scroll to position [819, 0]
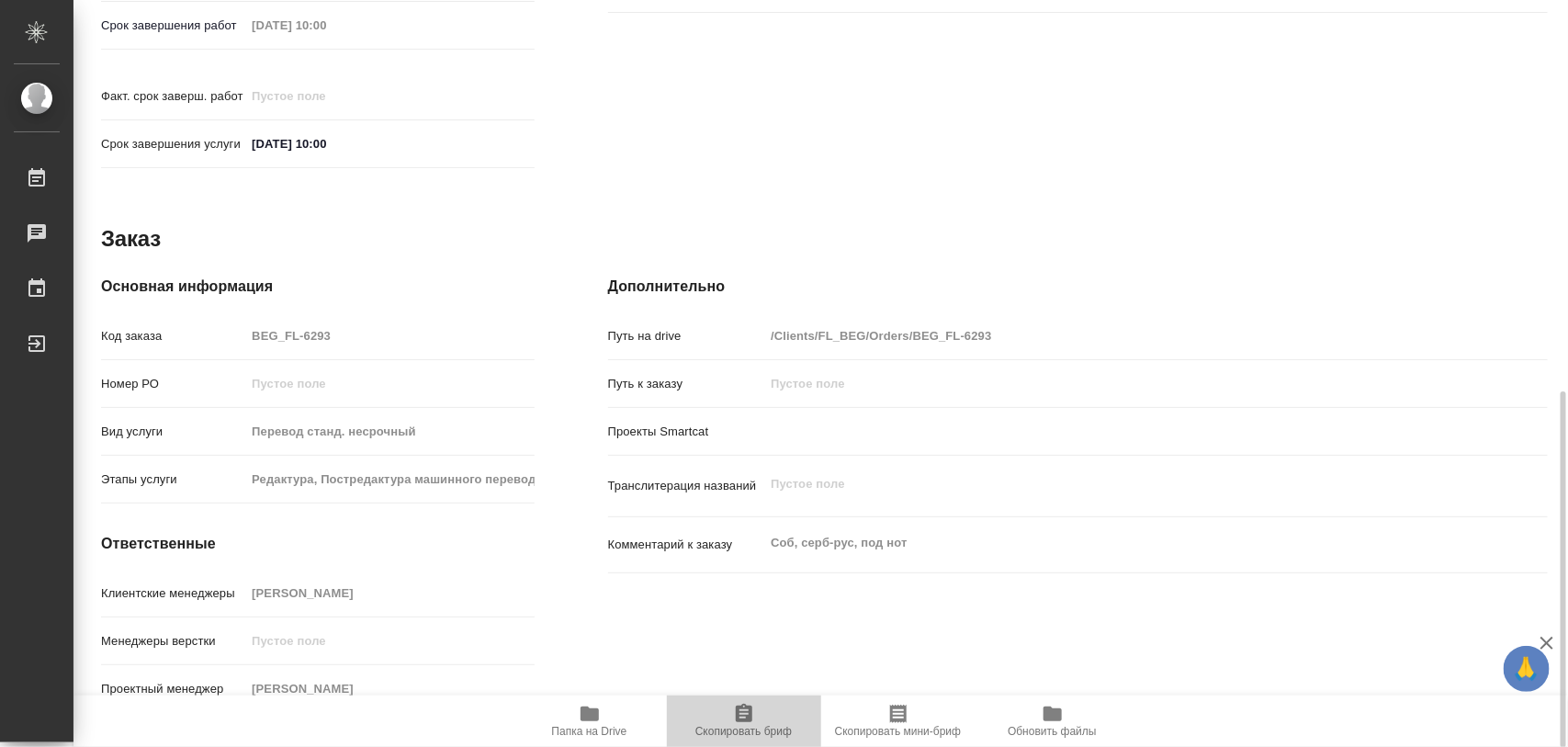
click at [744, 727] on span "Скопировать бриф" at bounding box center [744, 731] width 97 height 13
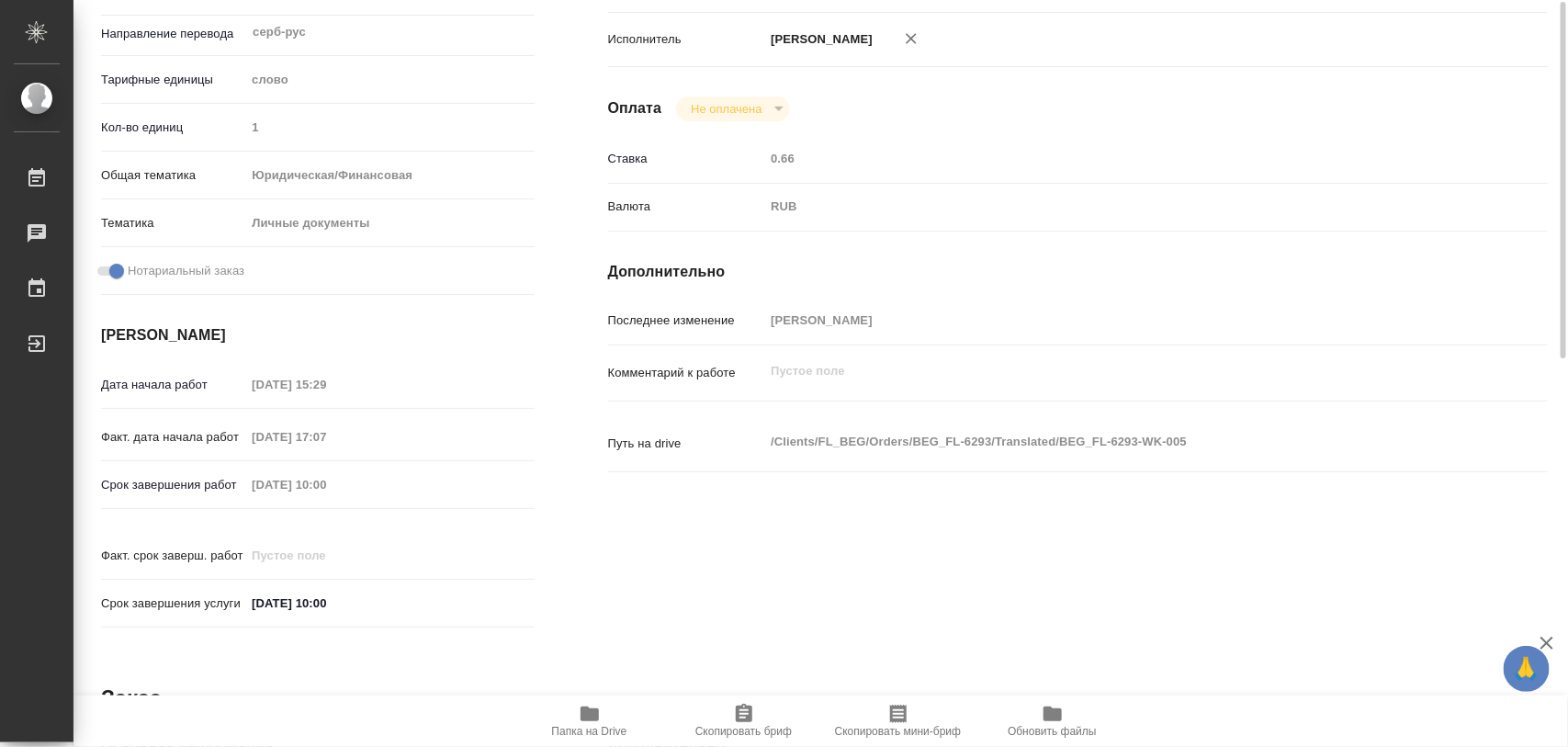
scroll to position [14, 0]
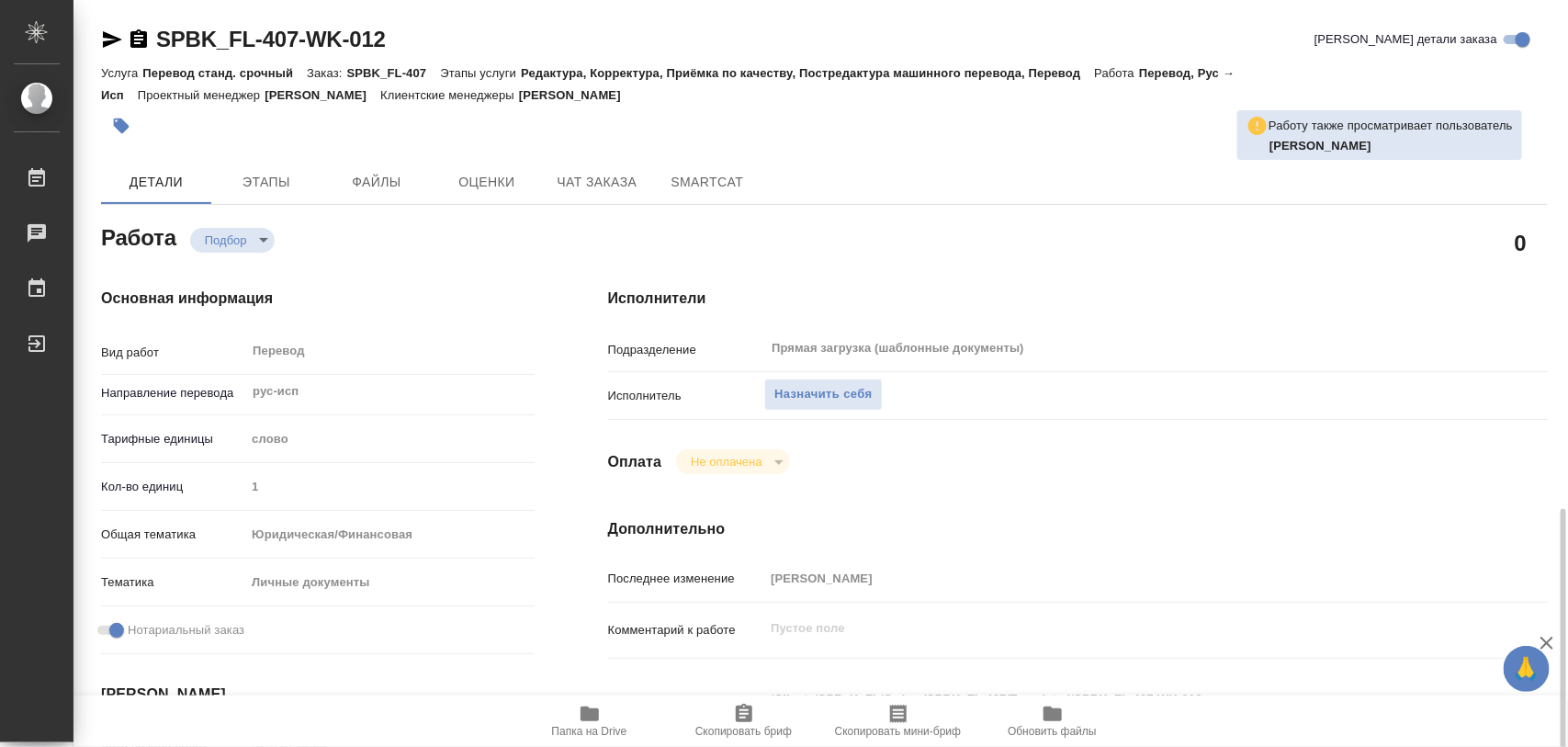
scroll to position [345, 0]
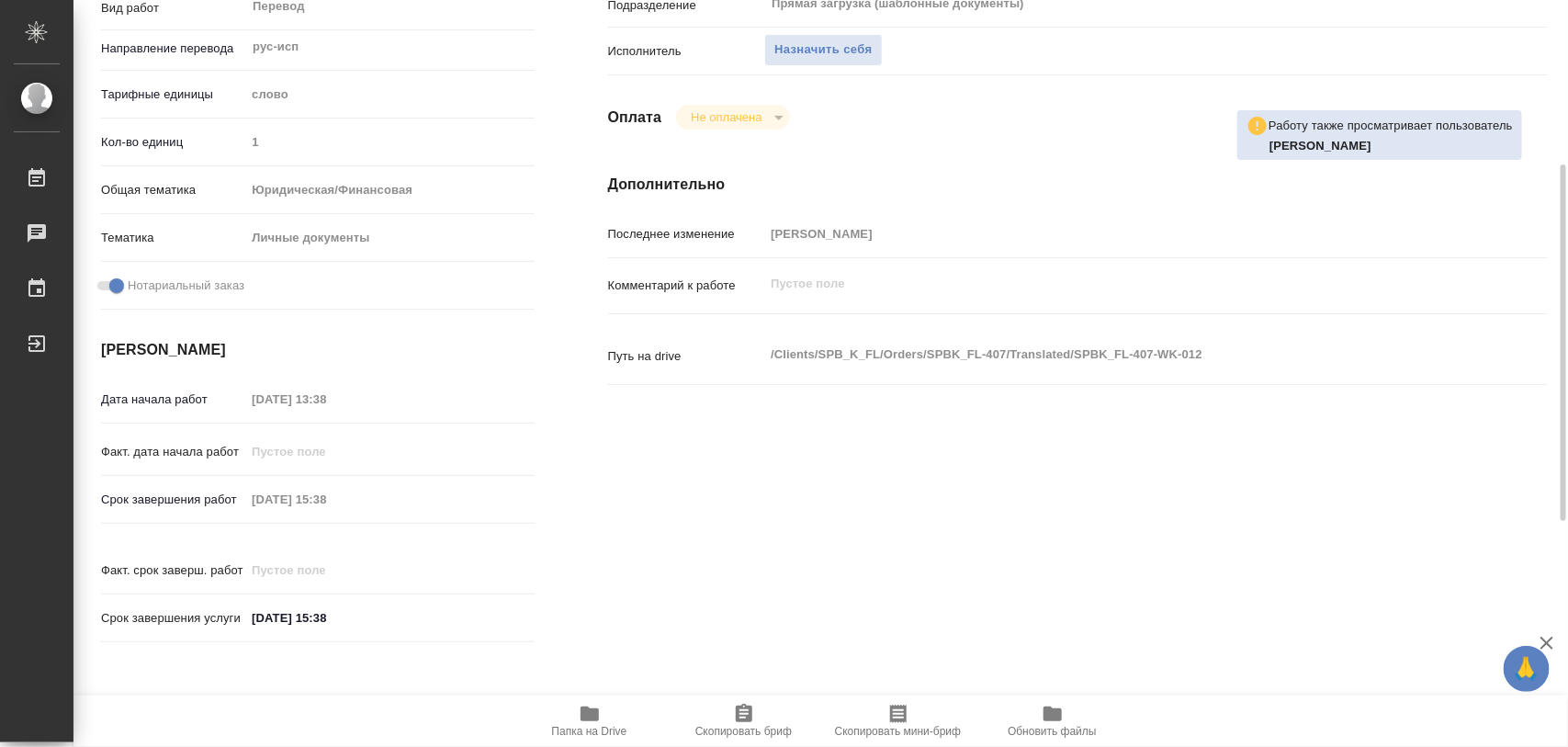
click at [608, 718] on span "Папка на Drive" at bounding box center [589, 720] width 132 height 35
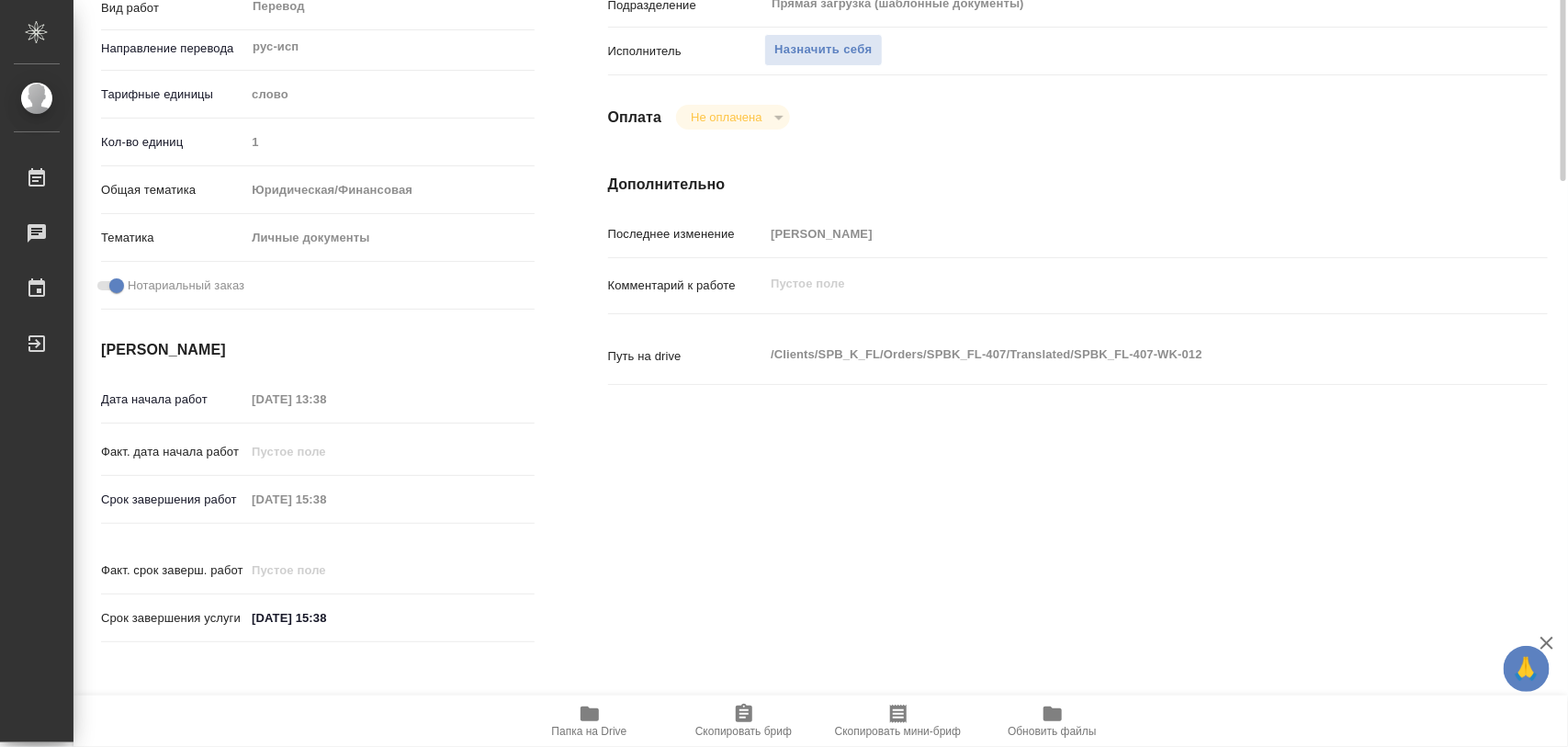
scroll to position [0, 0]
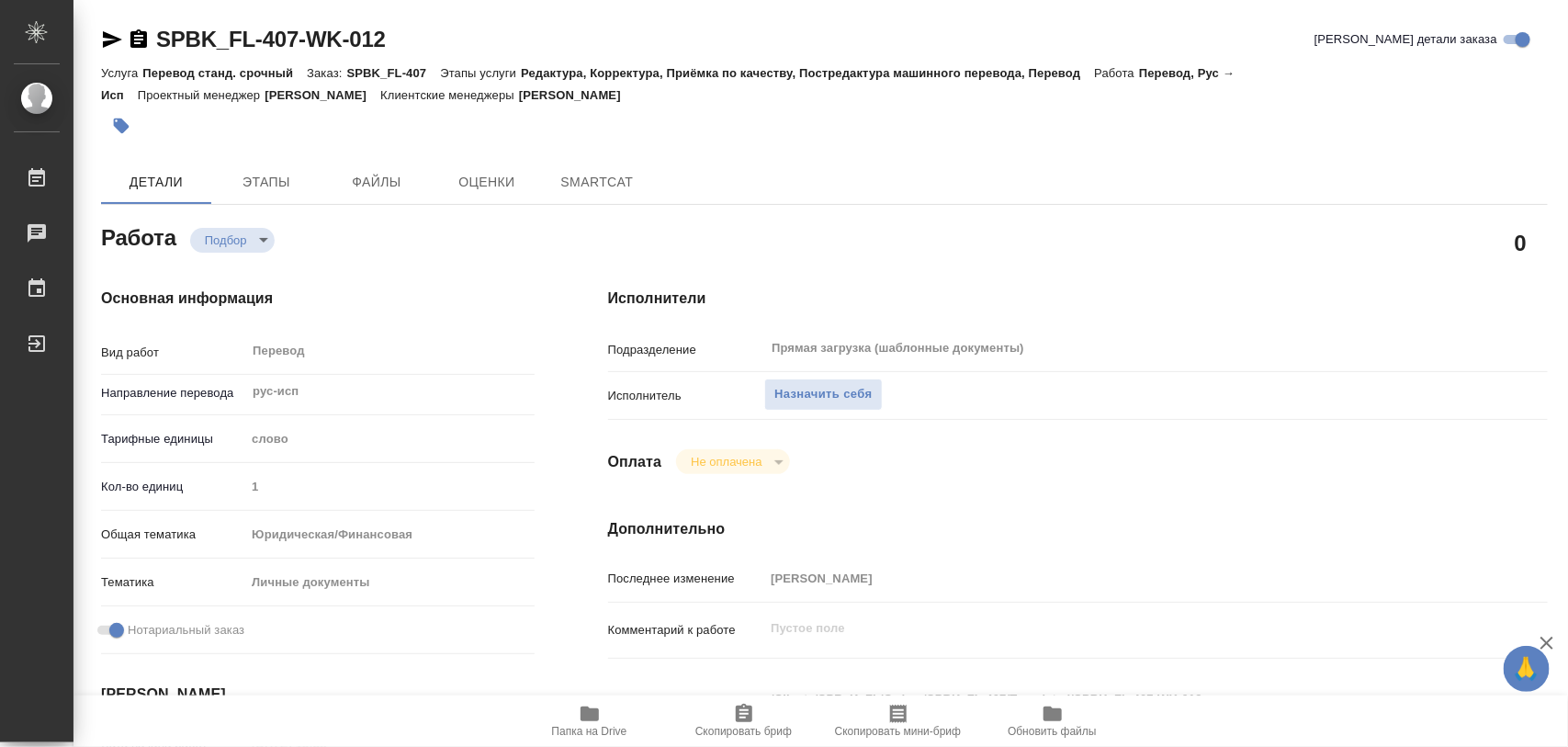
type textarea "x"
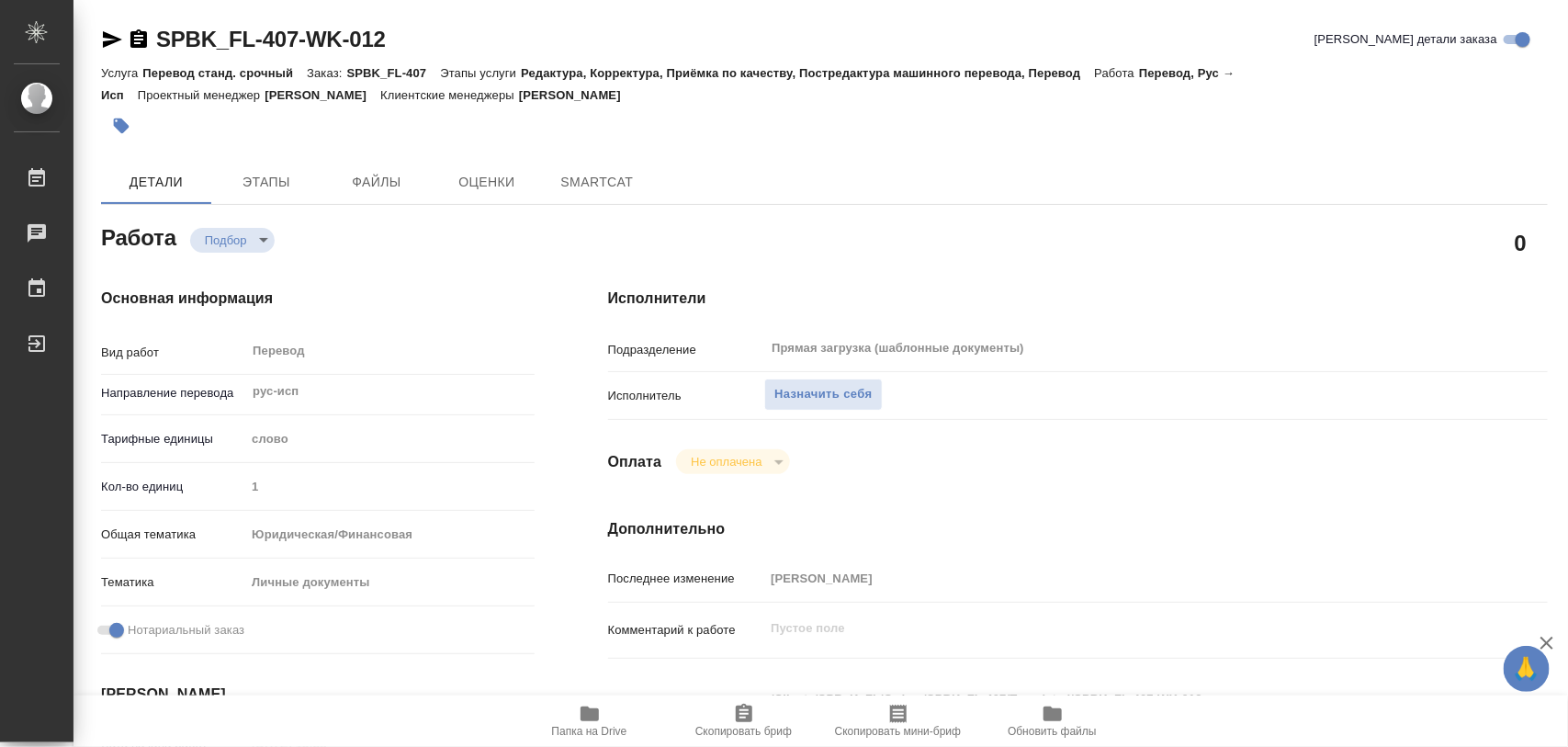
type textarea "x"
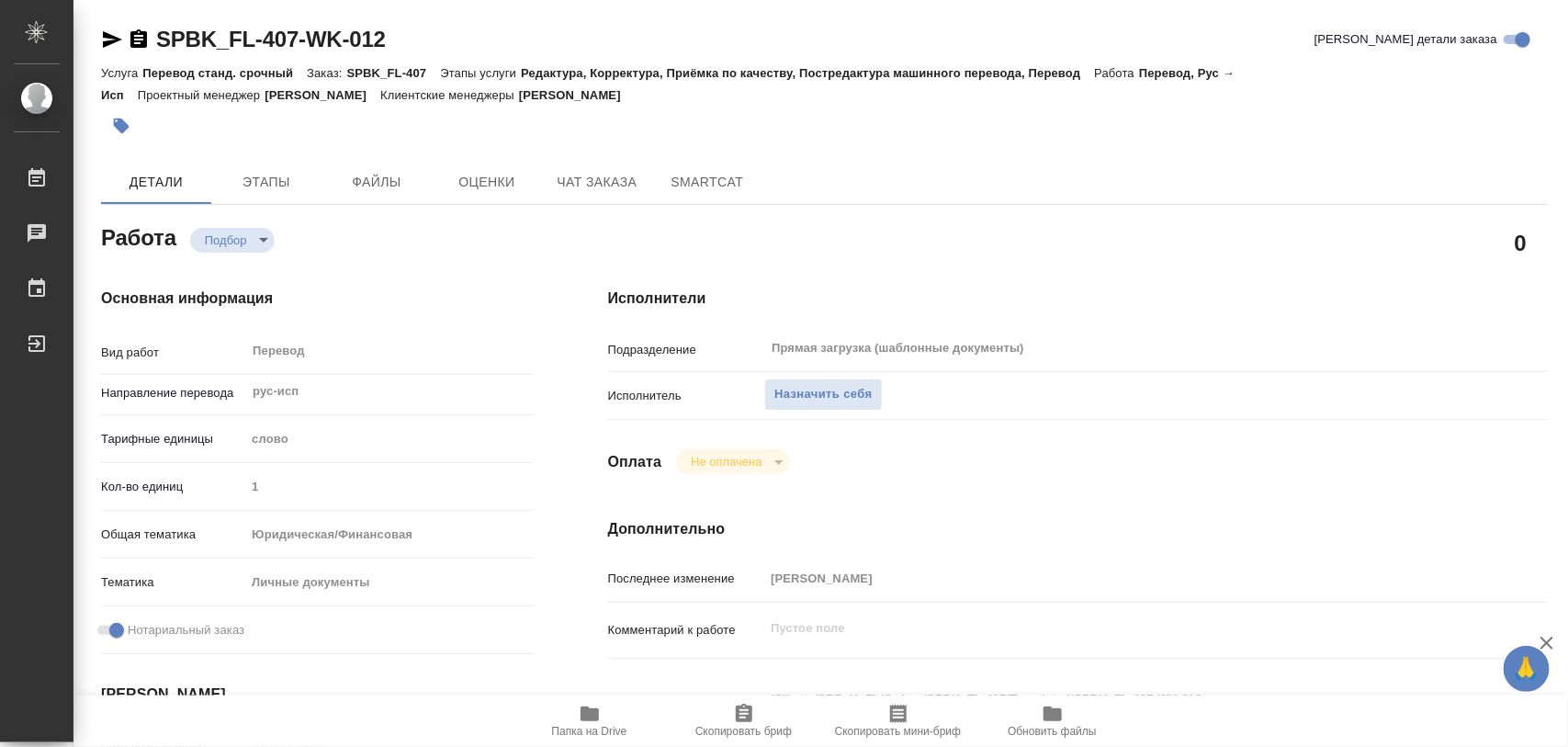
type textarea "x"
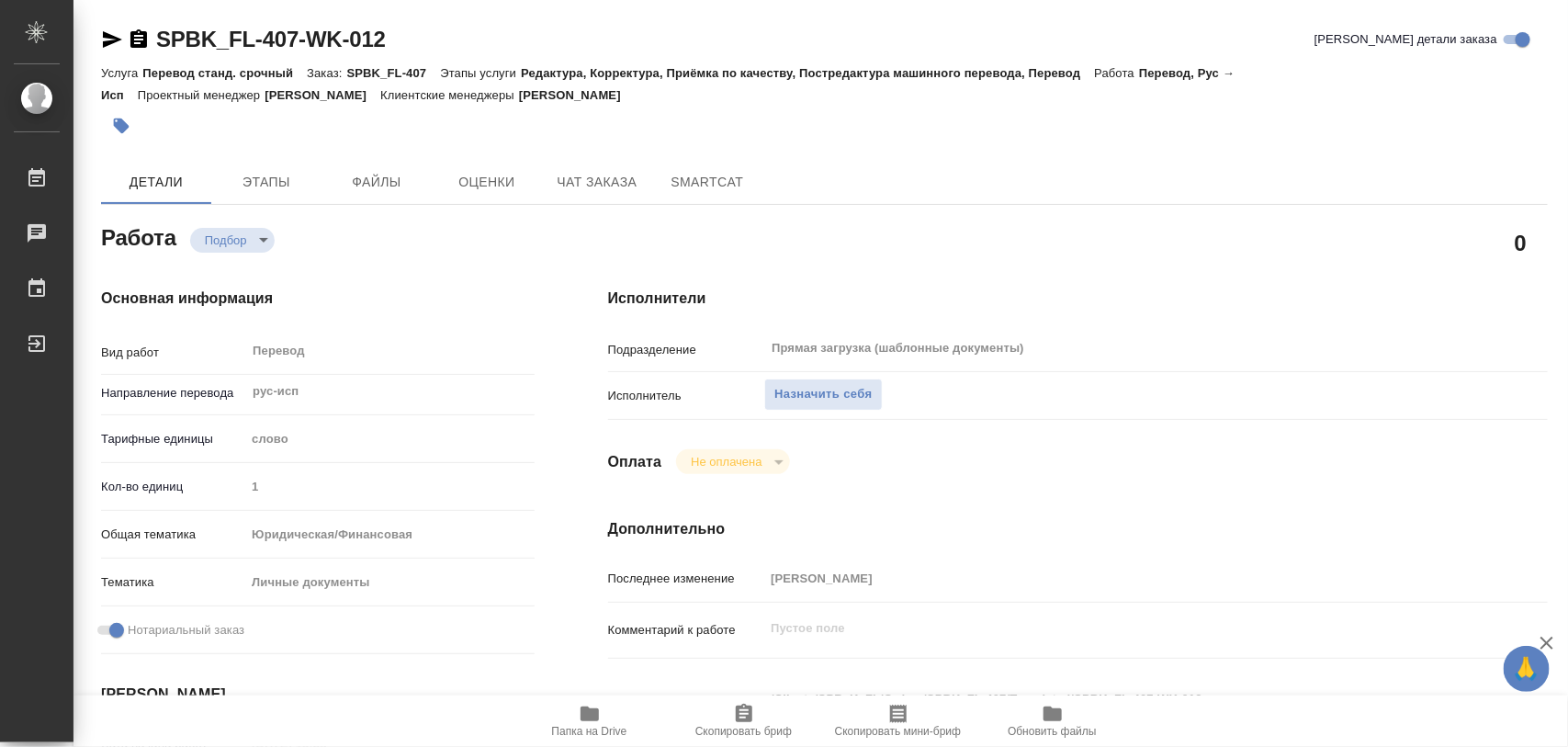
scroll to position [345, 0]
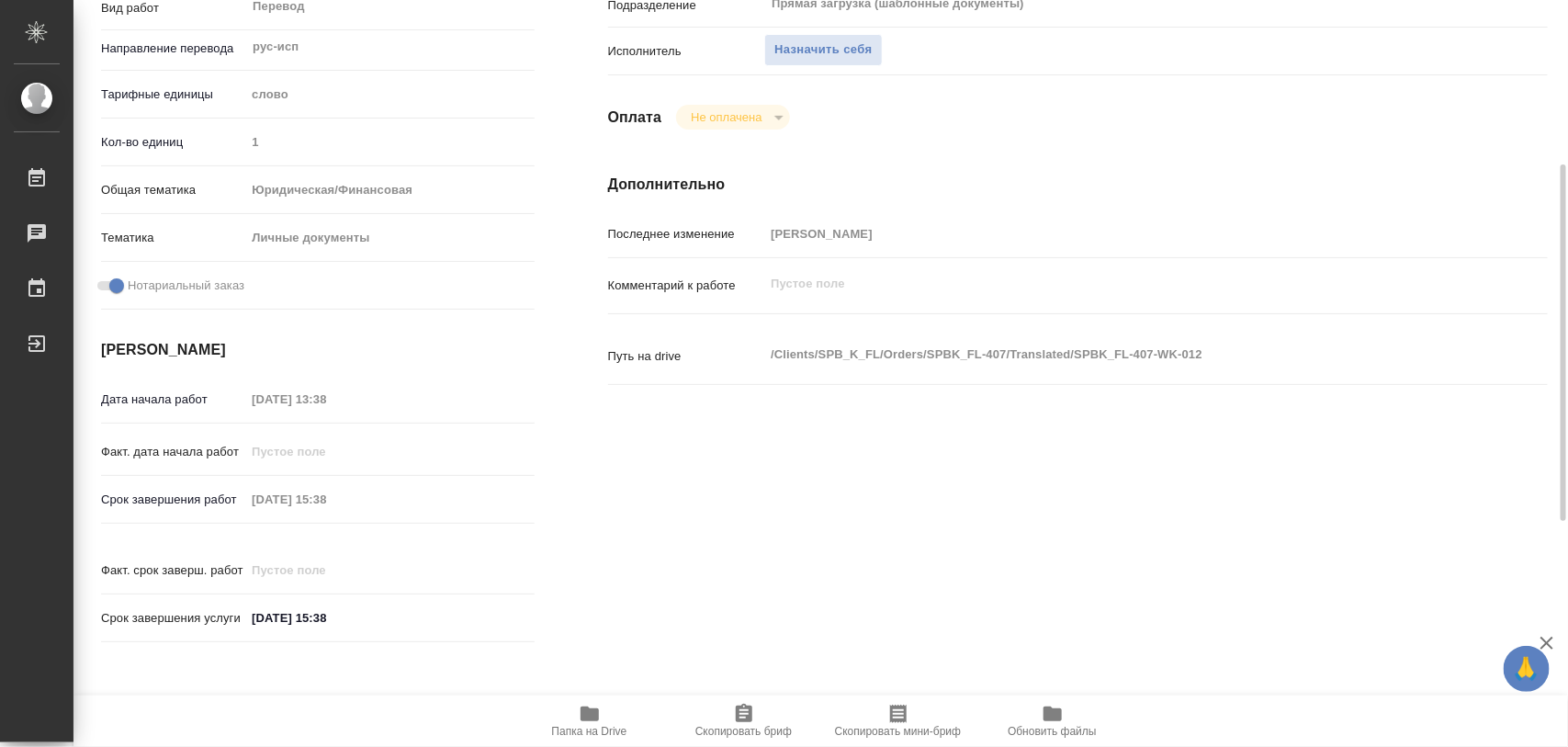
type textarea "x"
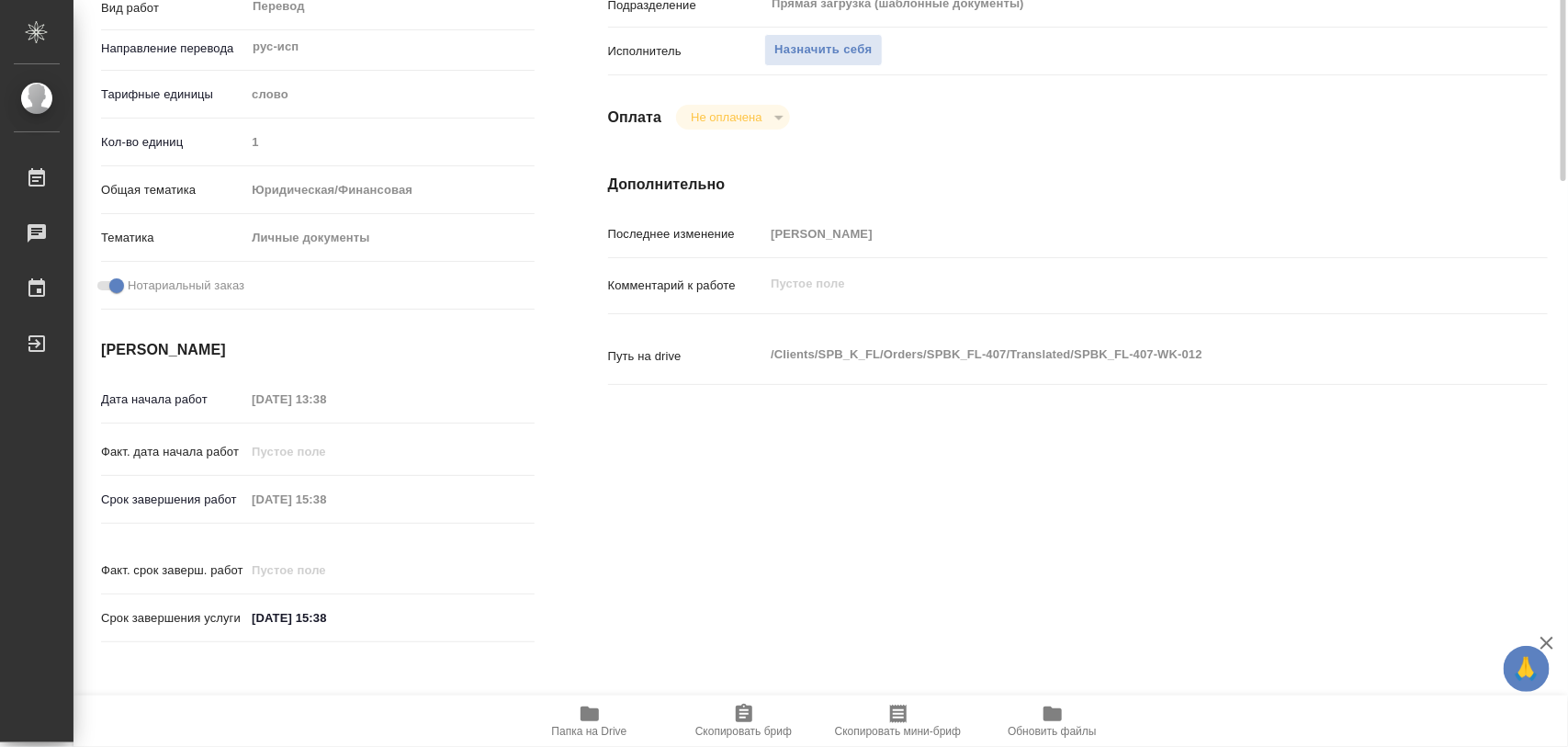
scroll to position [0, 0]
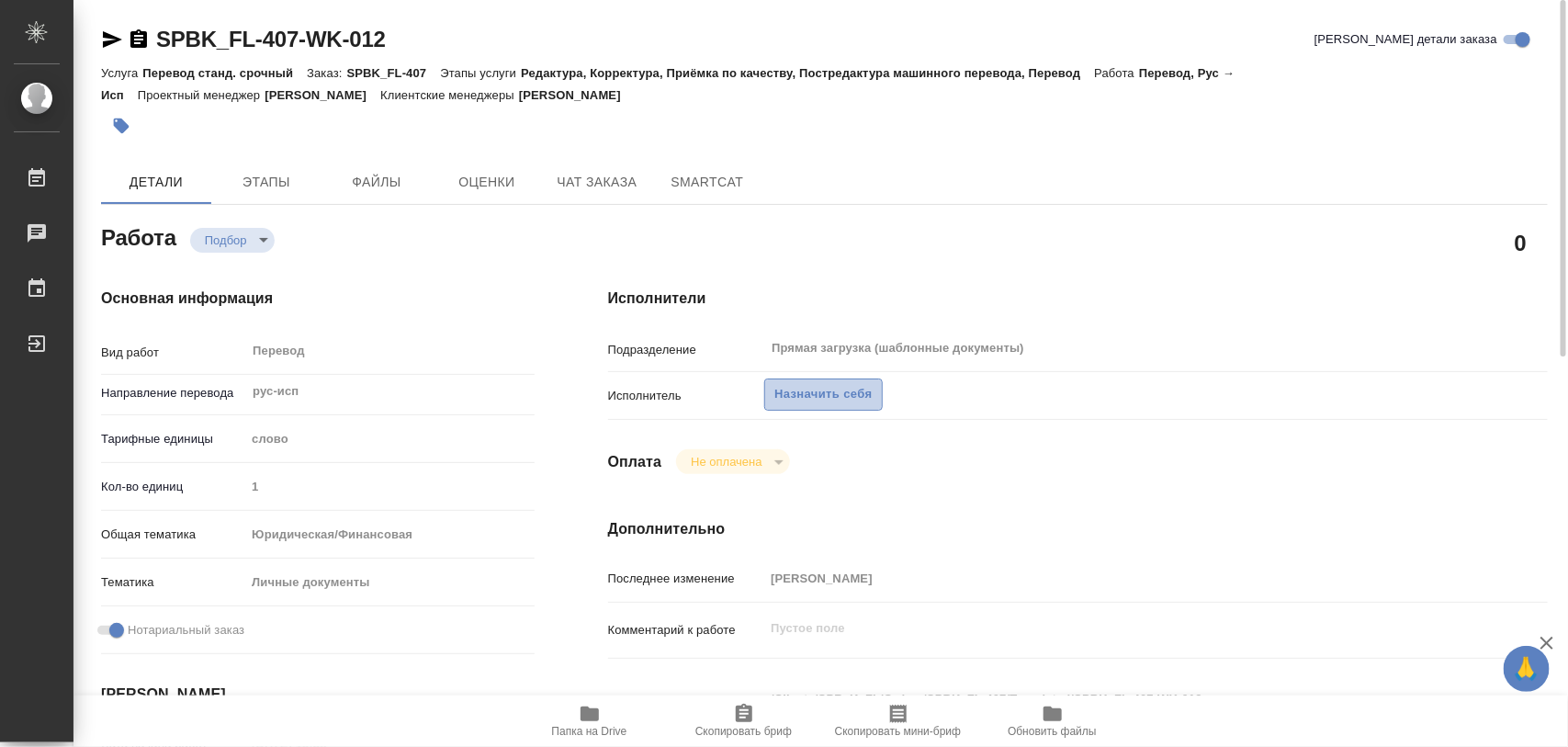
click at [850, 392] on span "Назначить себя" at bounding box center [823, 394] width 98 height 21
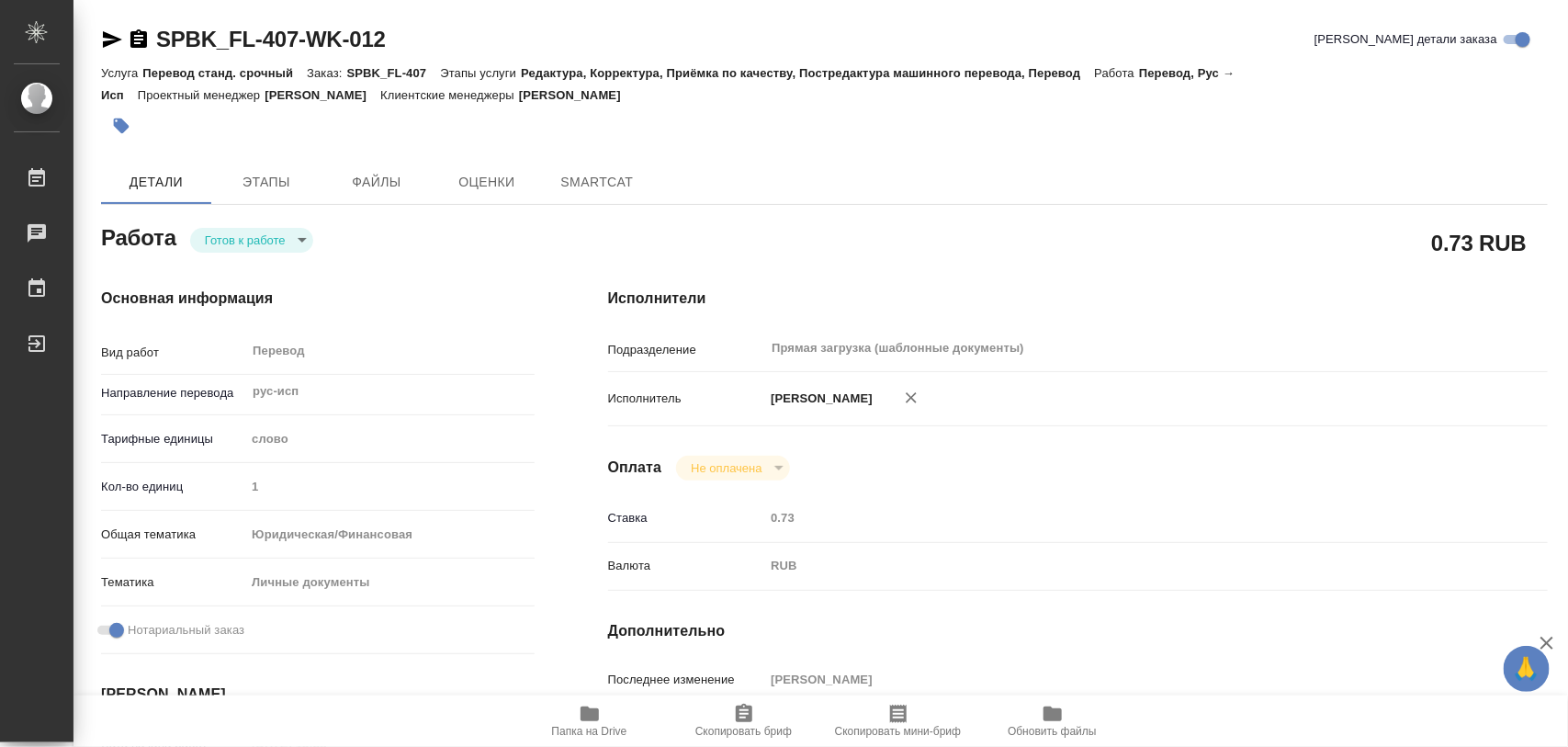
type textarea "x"
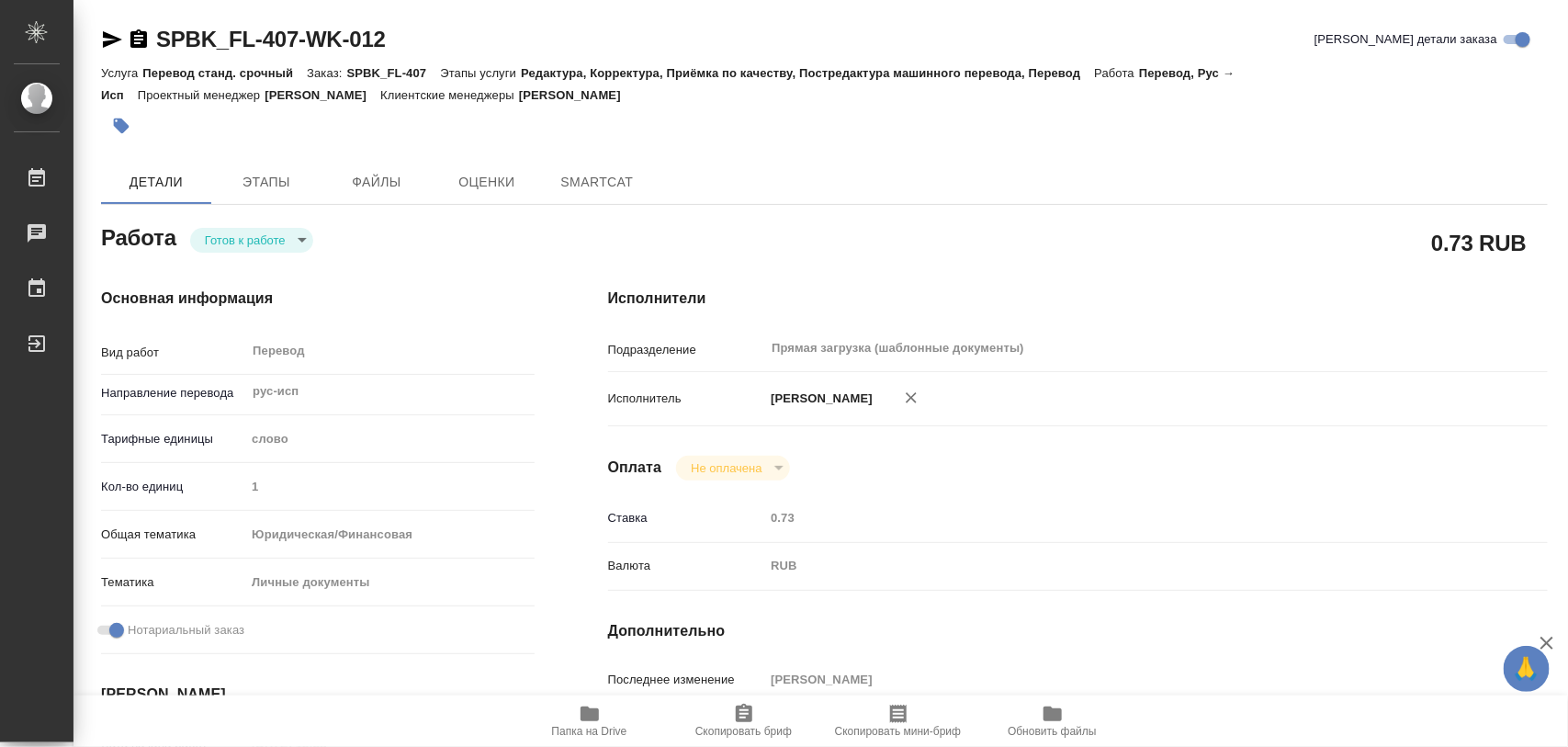
type textarea "x"
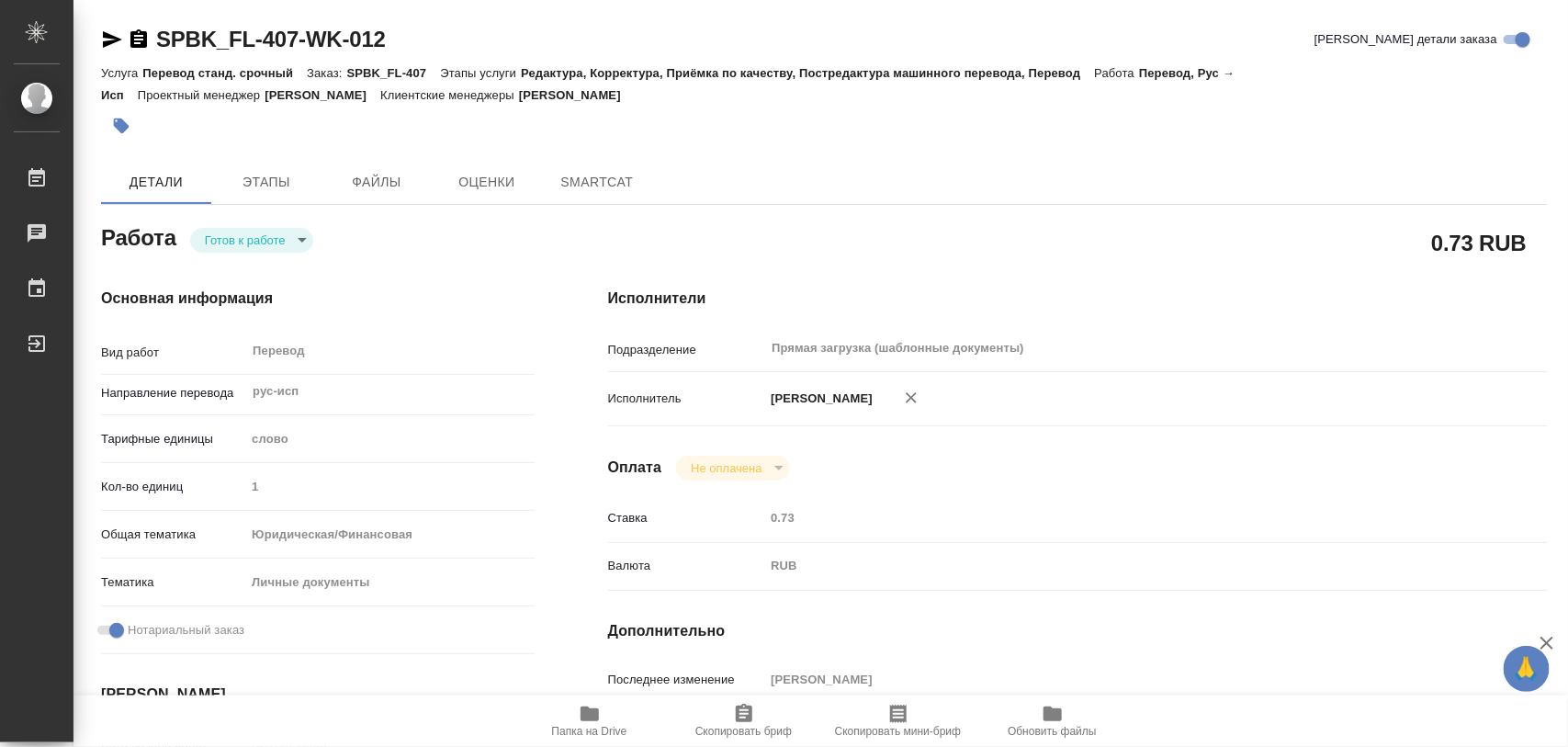
type textarea "x"
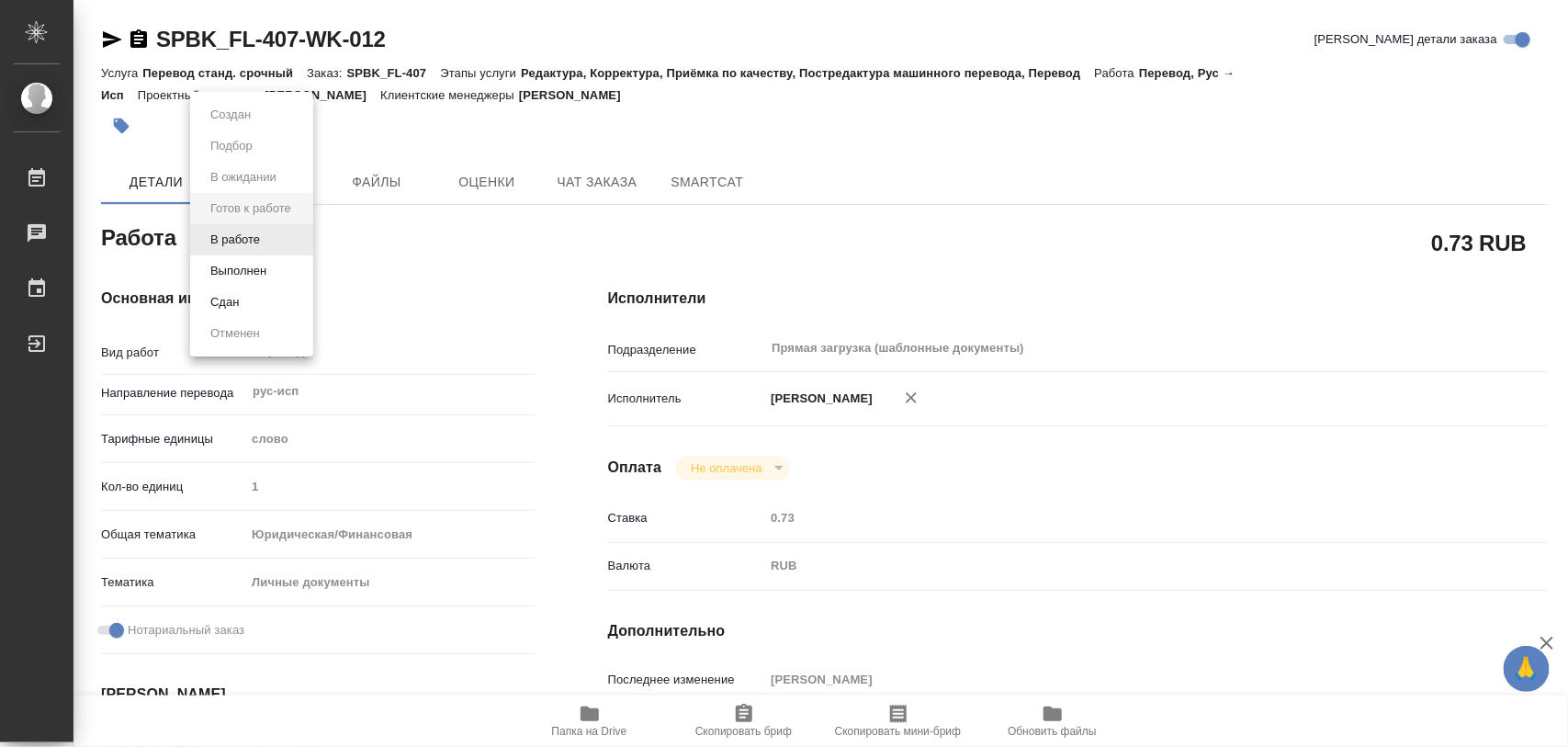
click at [303, 246] on body "🙏 .cls-1 fill:#fff; AWATERA Iglakov Maksim Работы Чаты График Выйти SPBK_FL-407…" at bounding box center [784, 373] width 1568 height 747
type textarea "x"
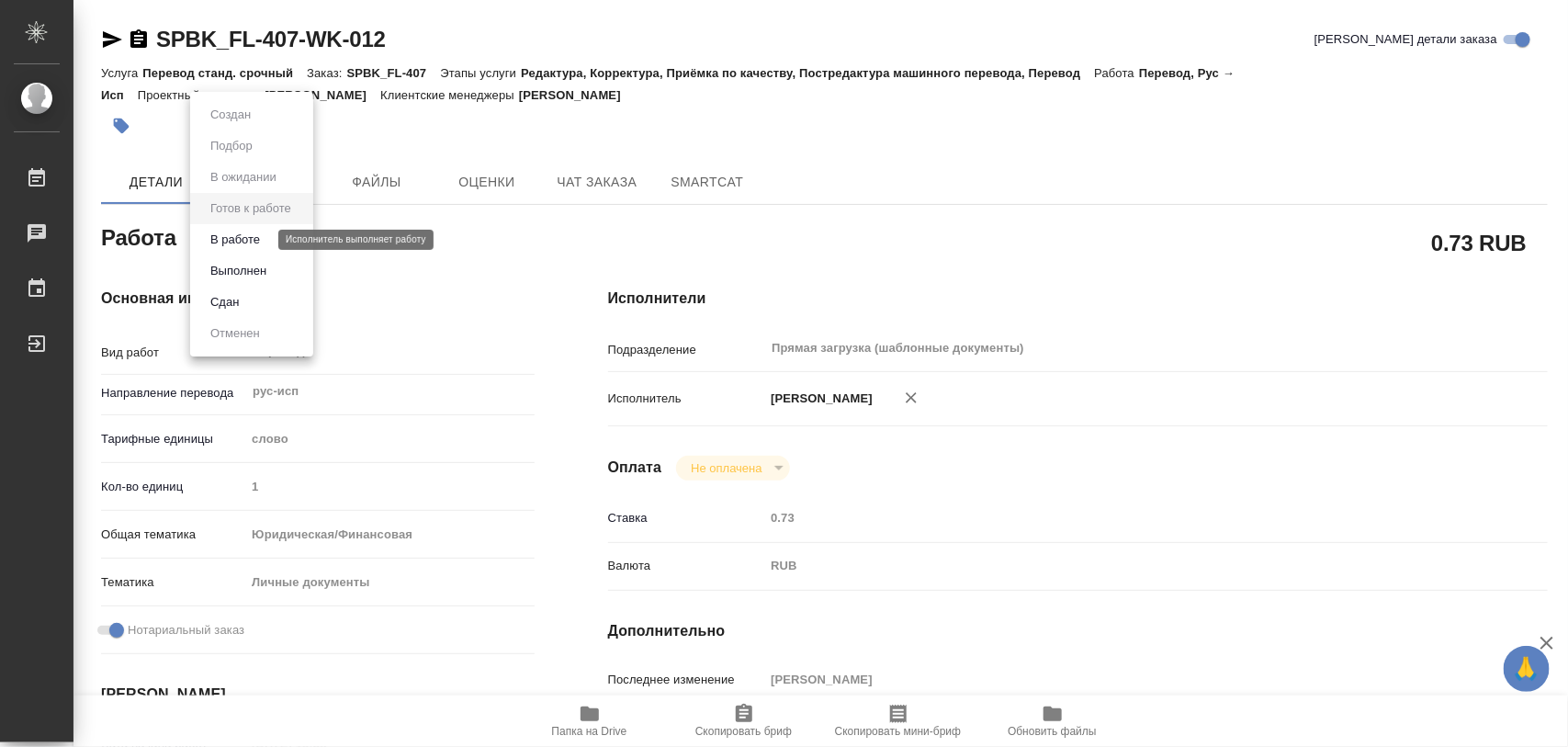
type textarea "x"
click at [255, 239] on button "В работе" at bounding box center [235, 240] width 61 height 20
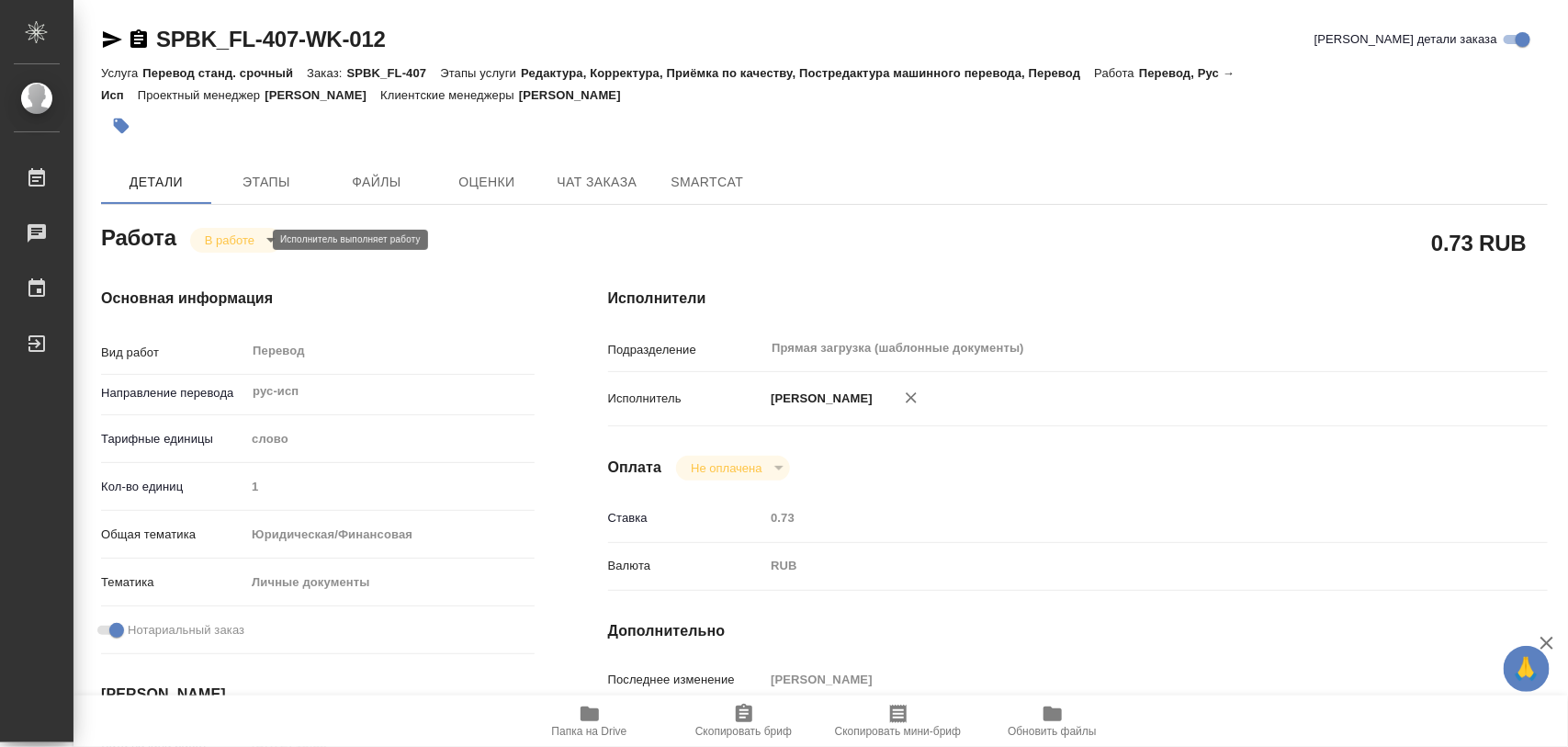
type textarea "x"
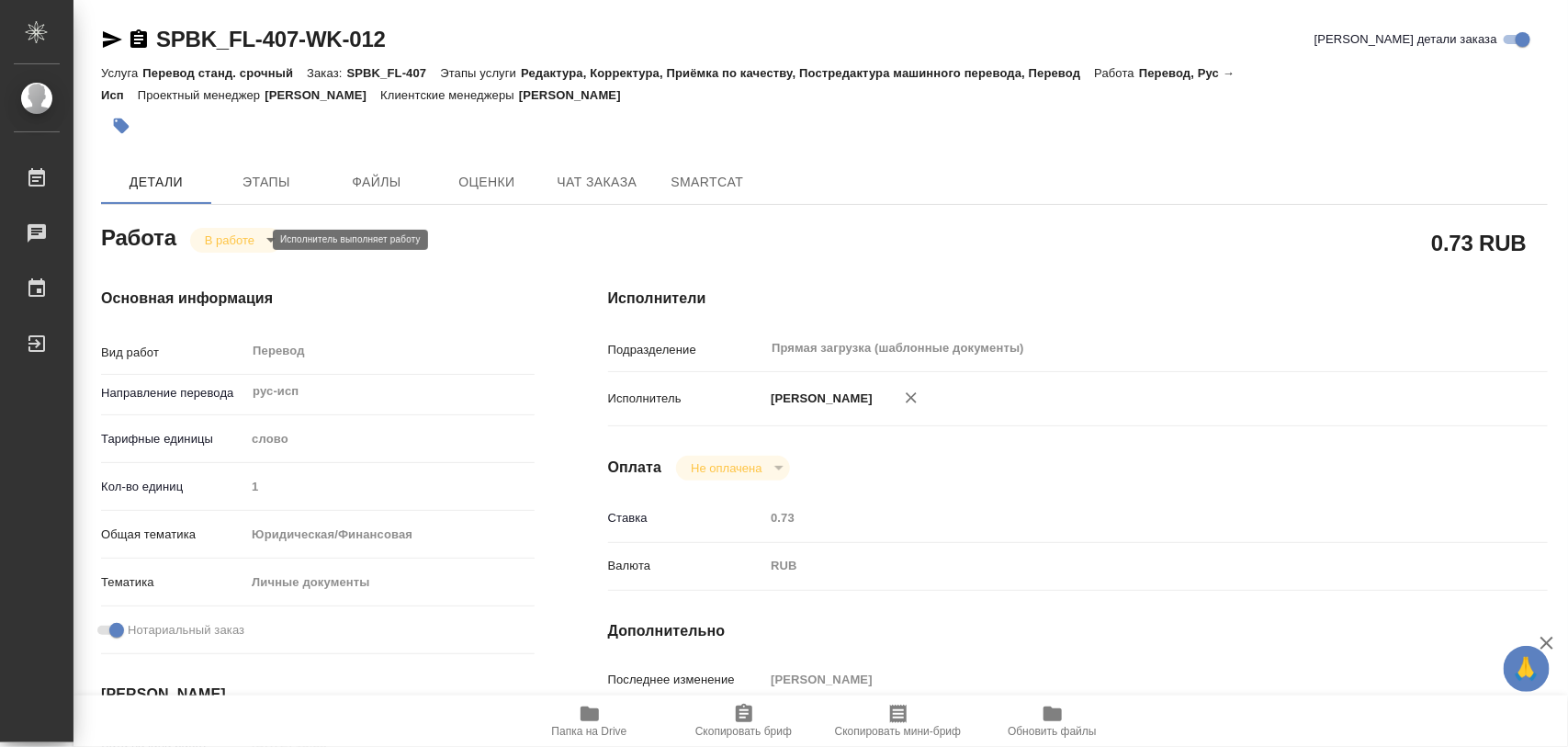
type textarea "x"
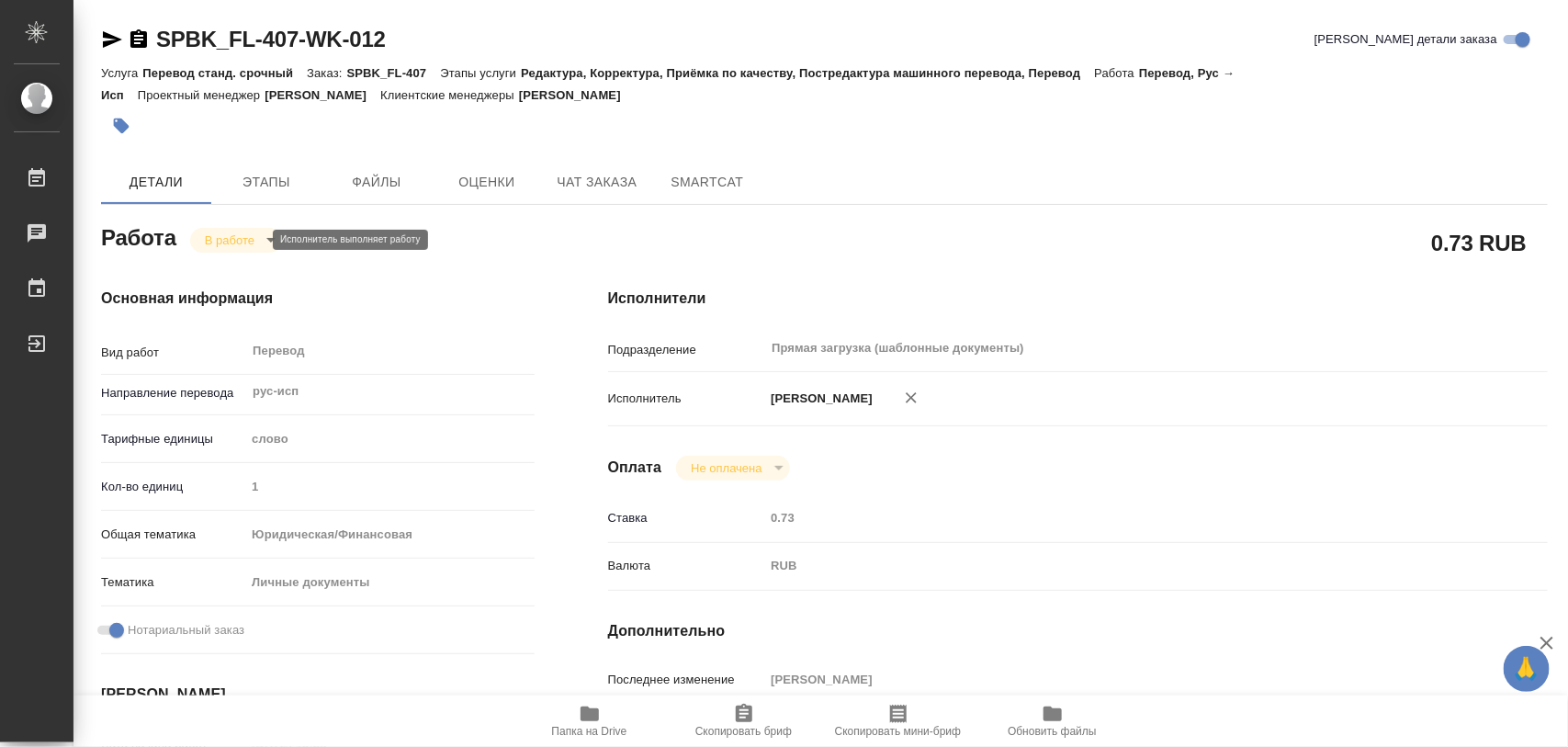
type textarea "x"
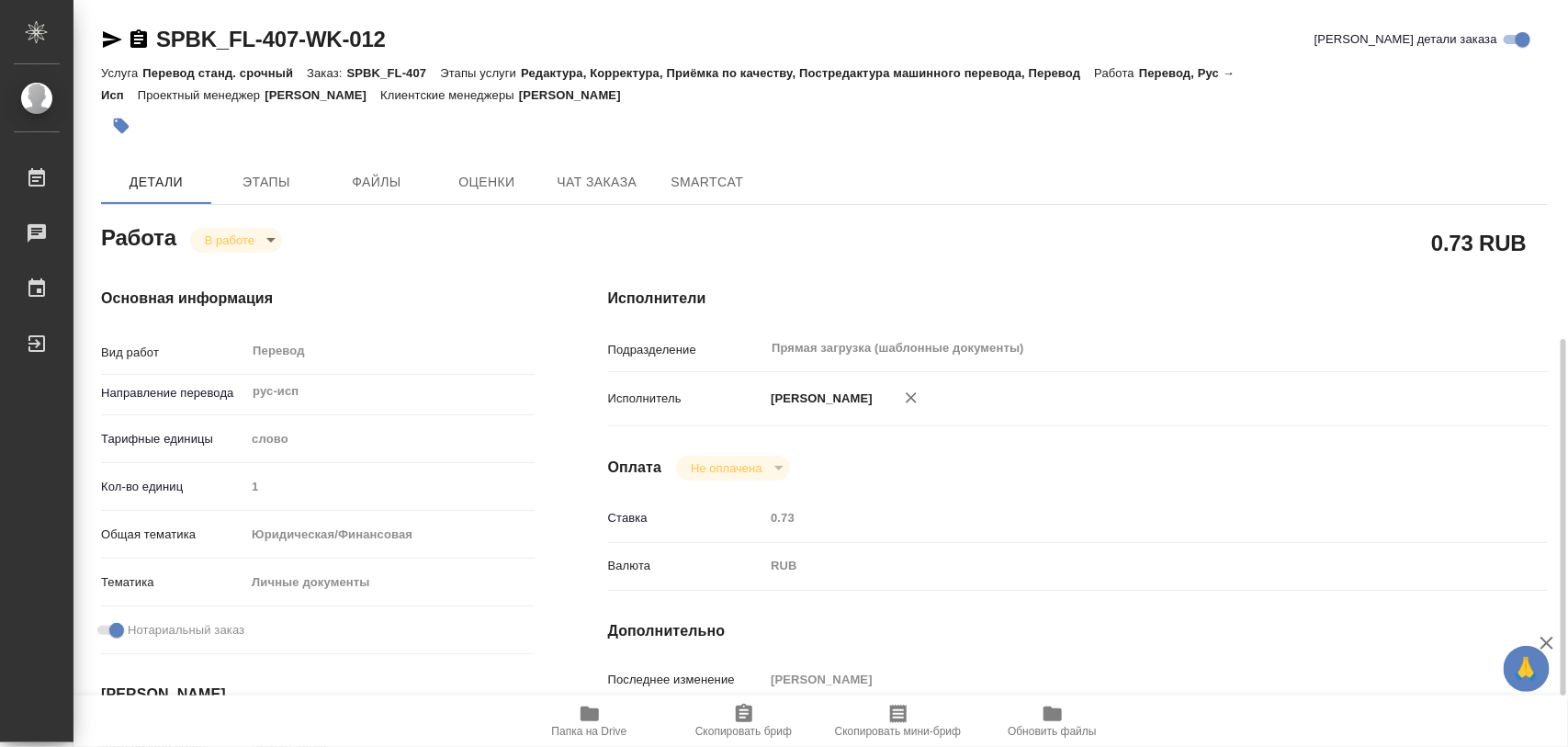
scroll to position [345, 0]
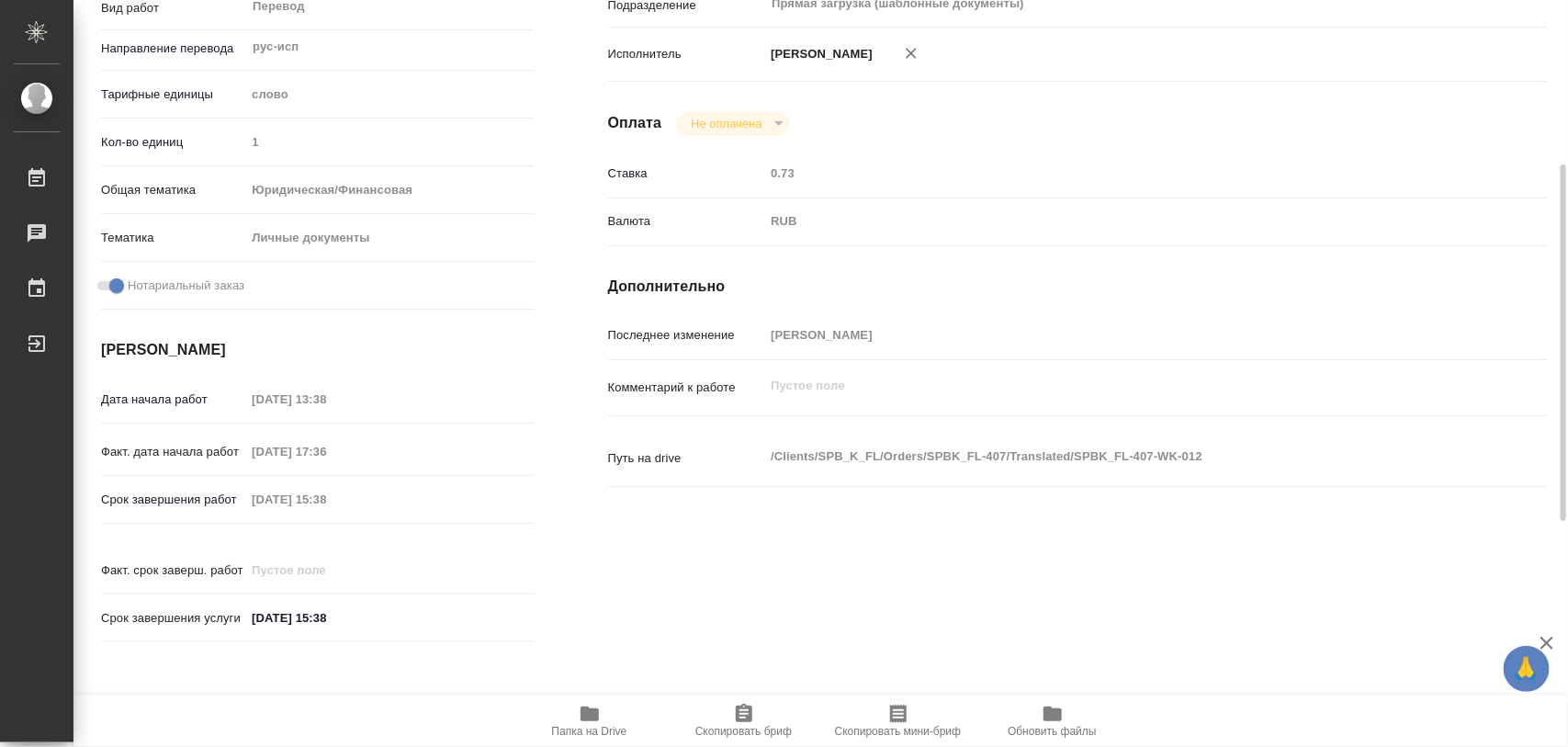
type textarea "x"
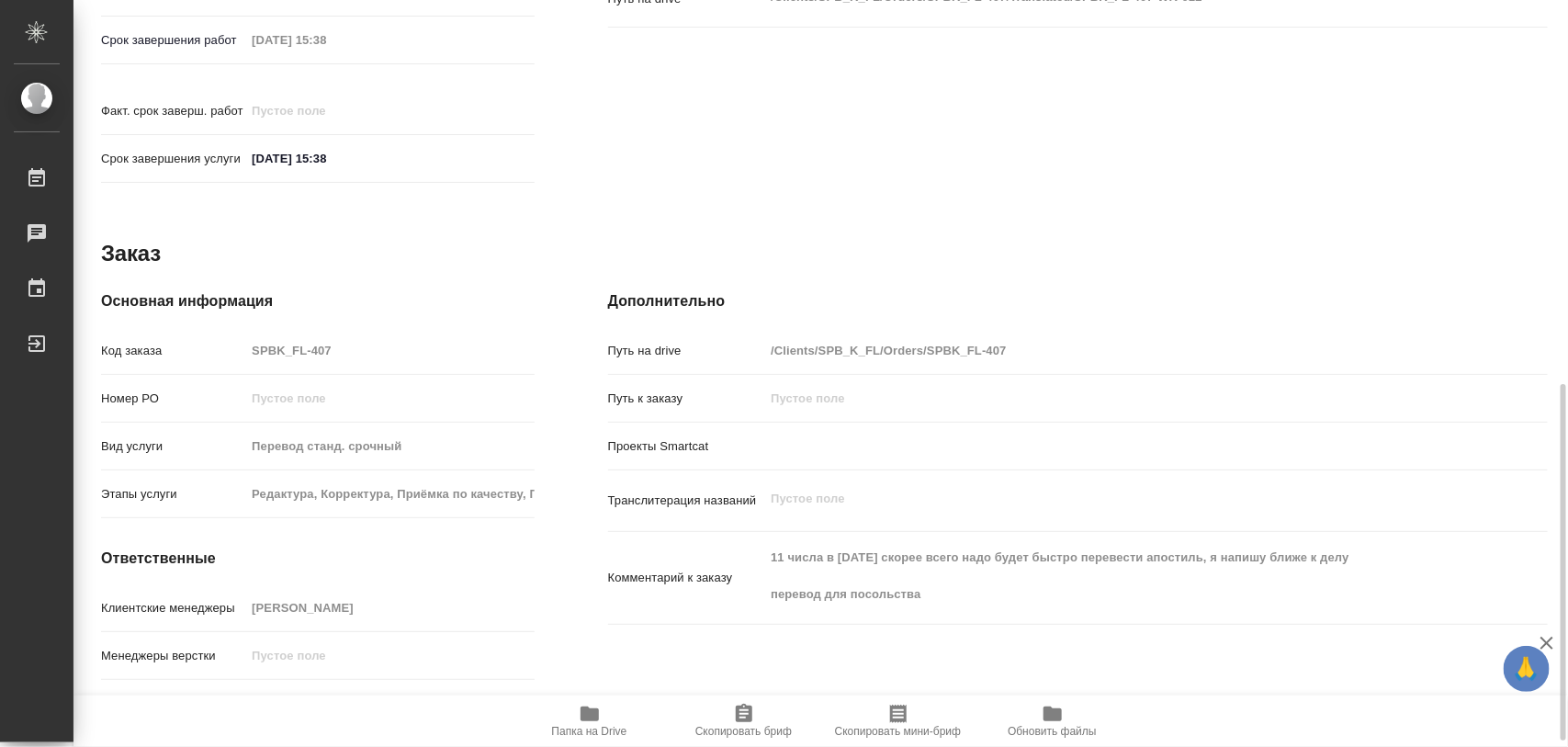
scroll to position [819, 0]
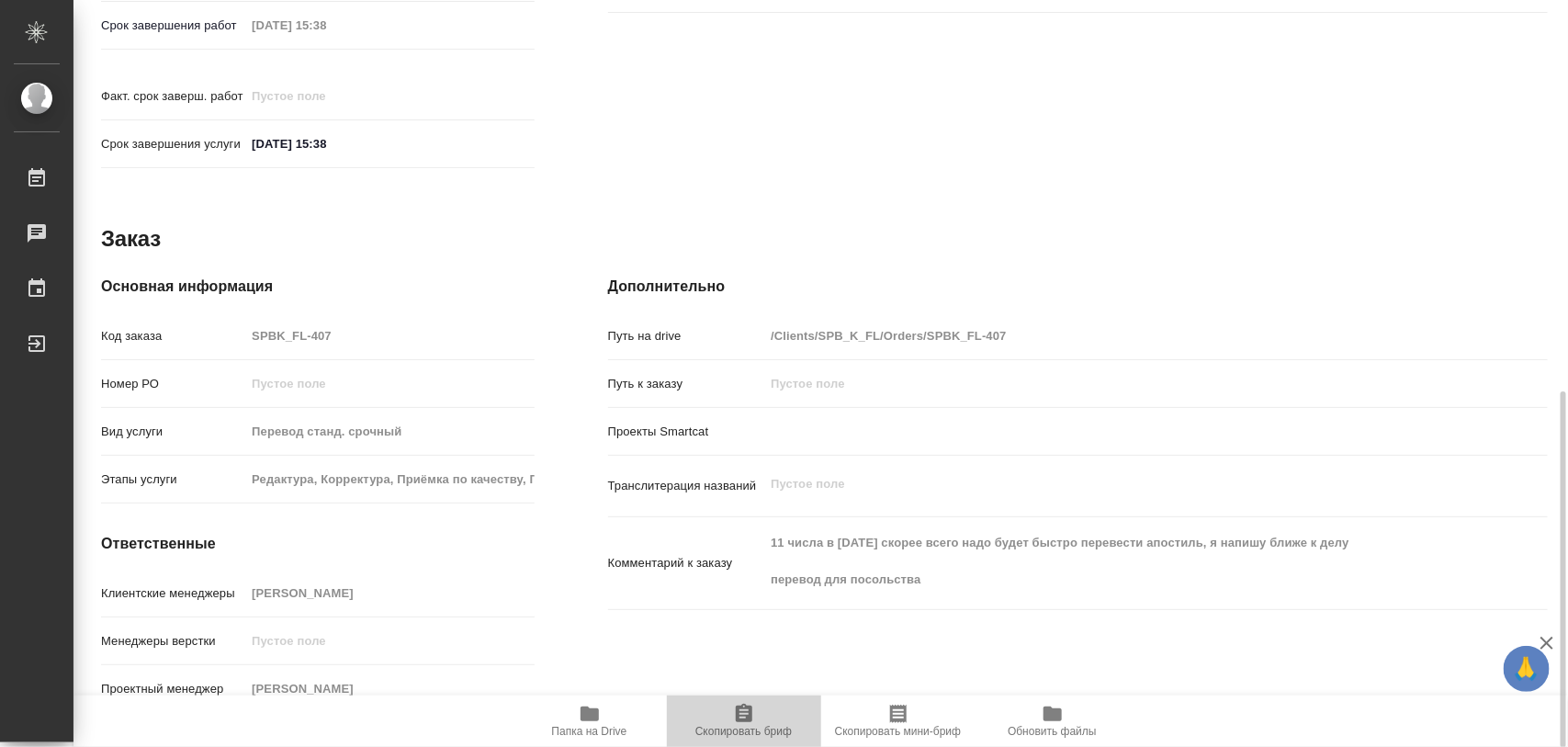
click at [740, 715] on icon "button" at bounding box center [744, 713] width 22 height 22
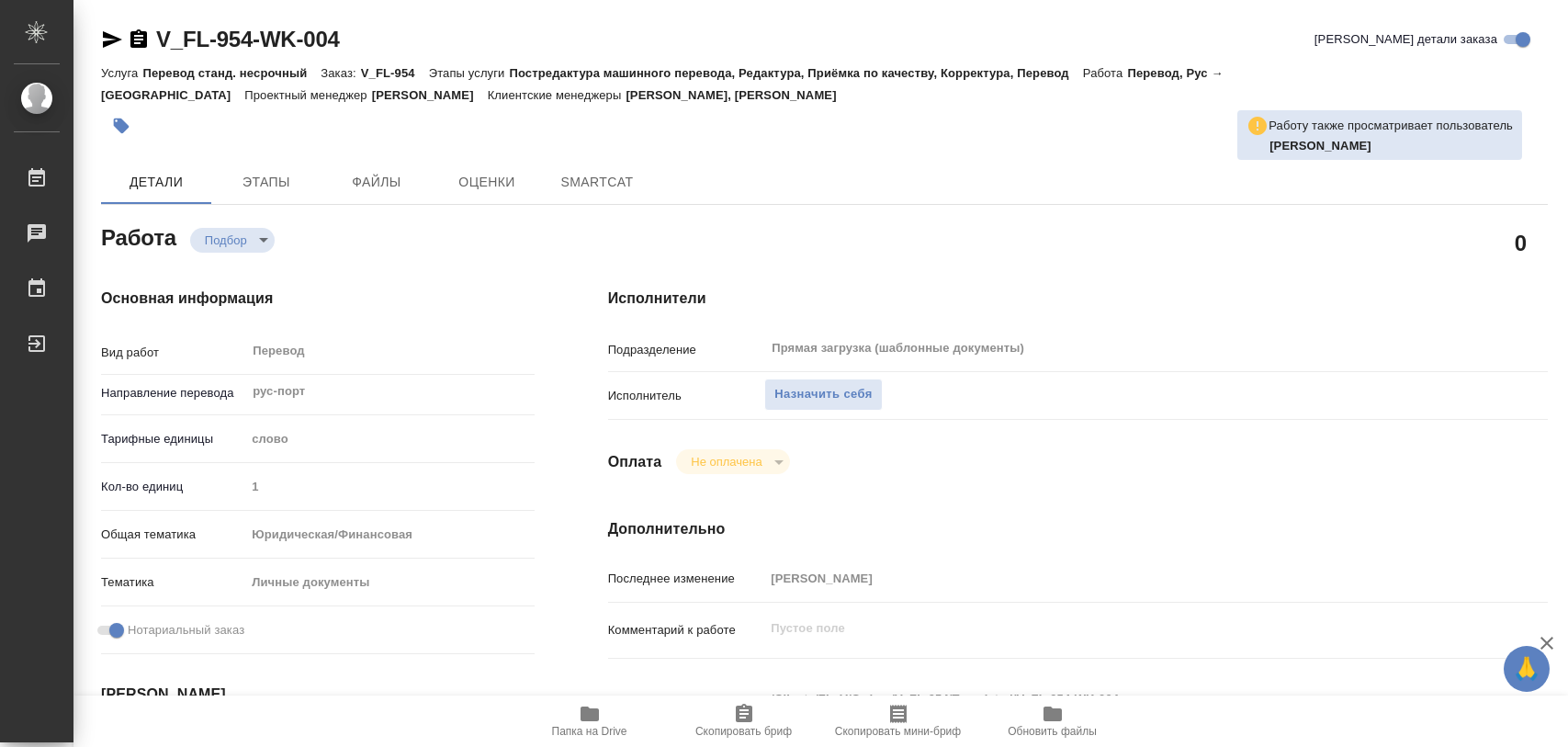
type textarea "x"
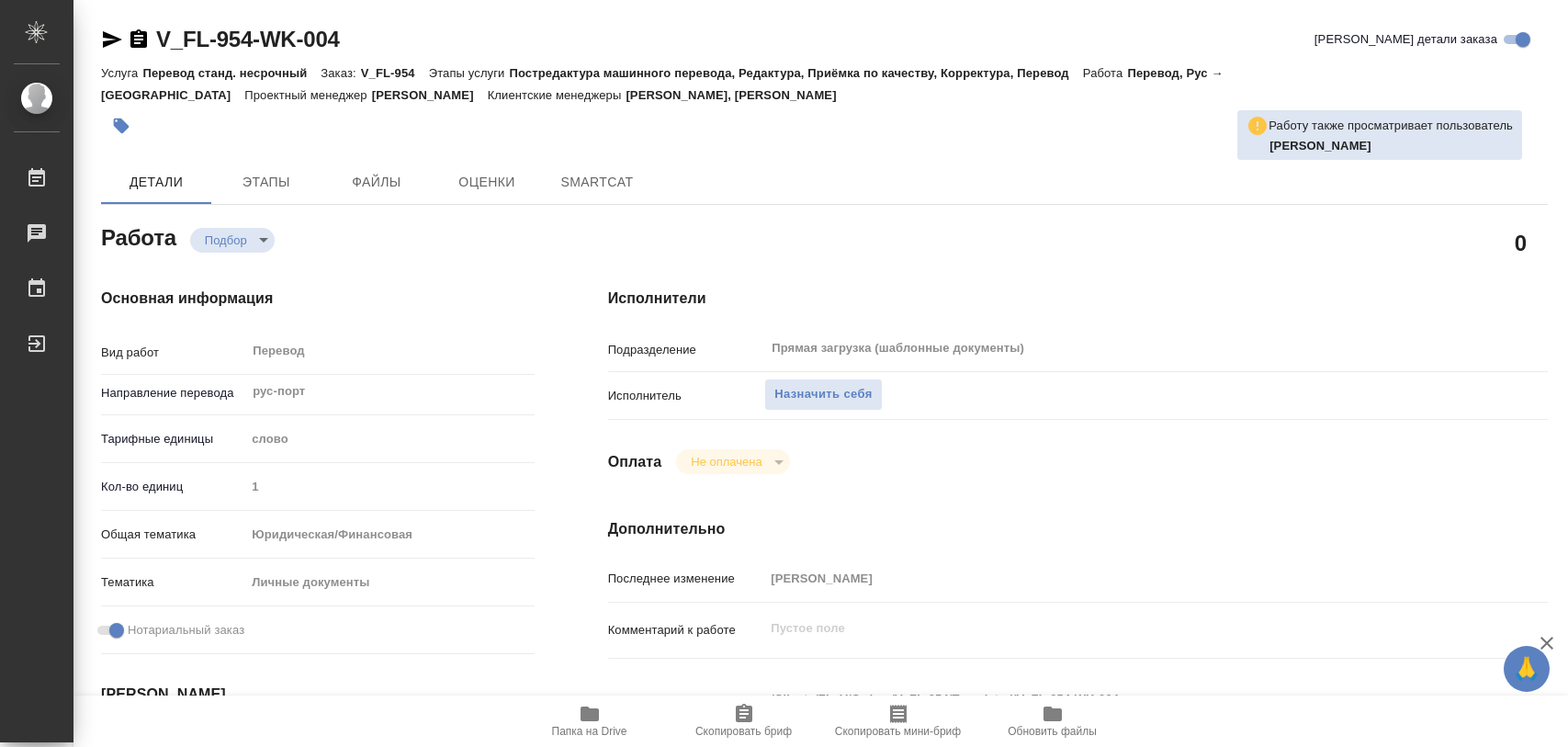
type textarea "x"
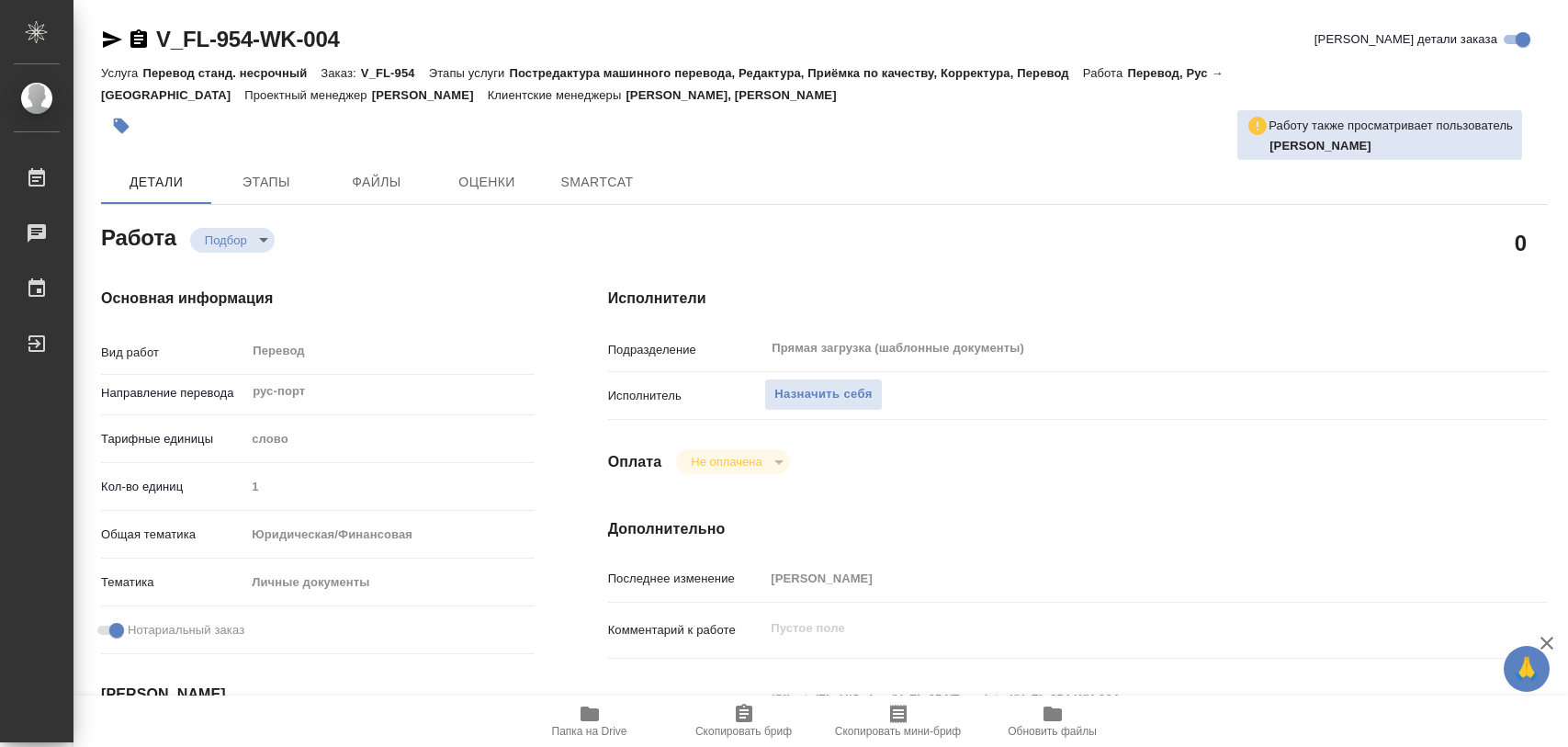
type textarea "x"
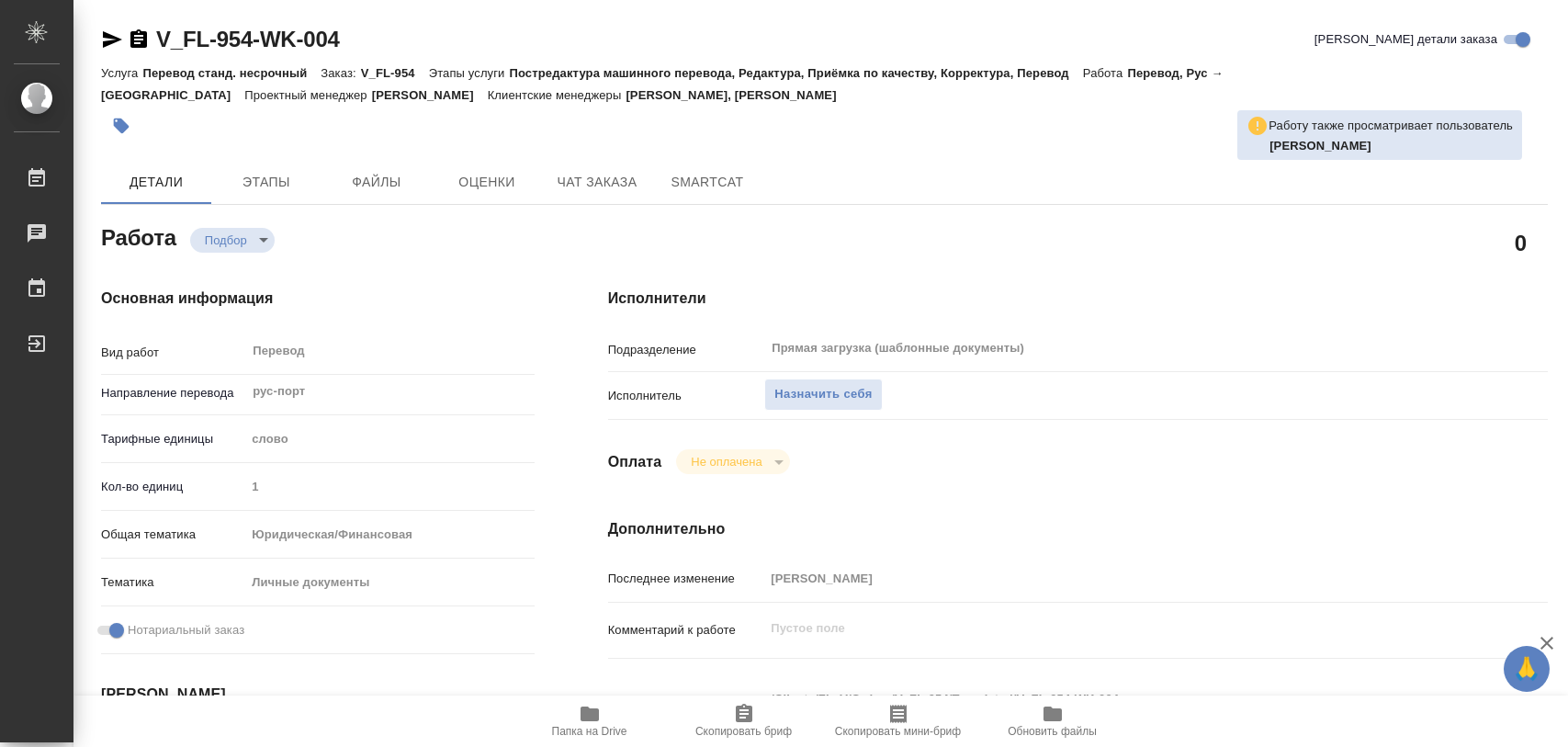
type textarea "x"
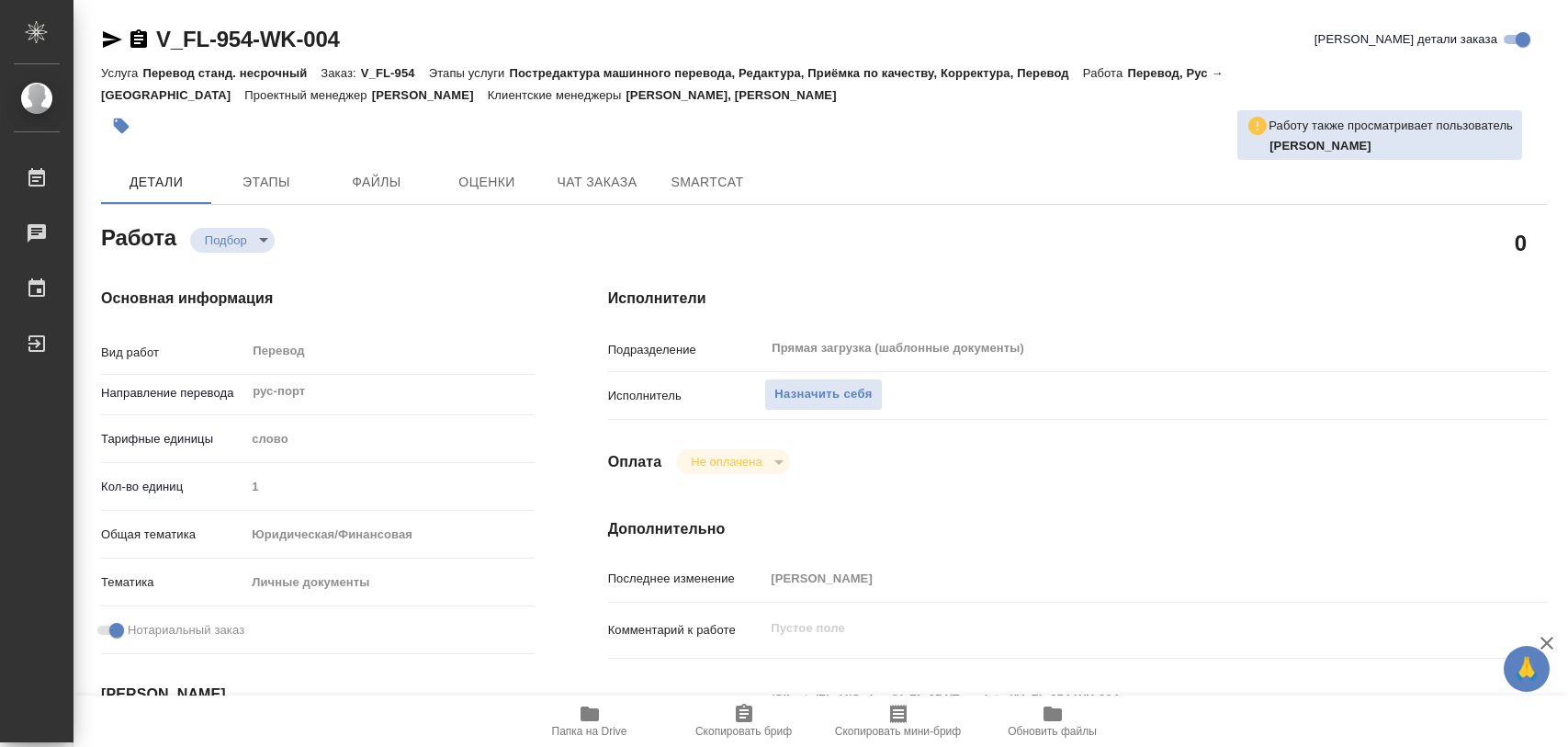
type textarea "x"
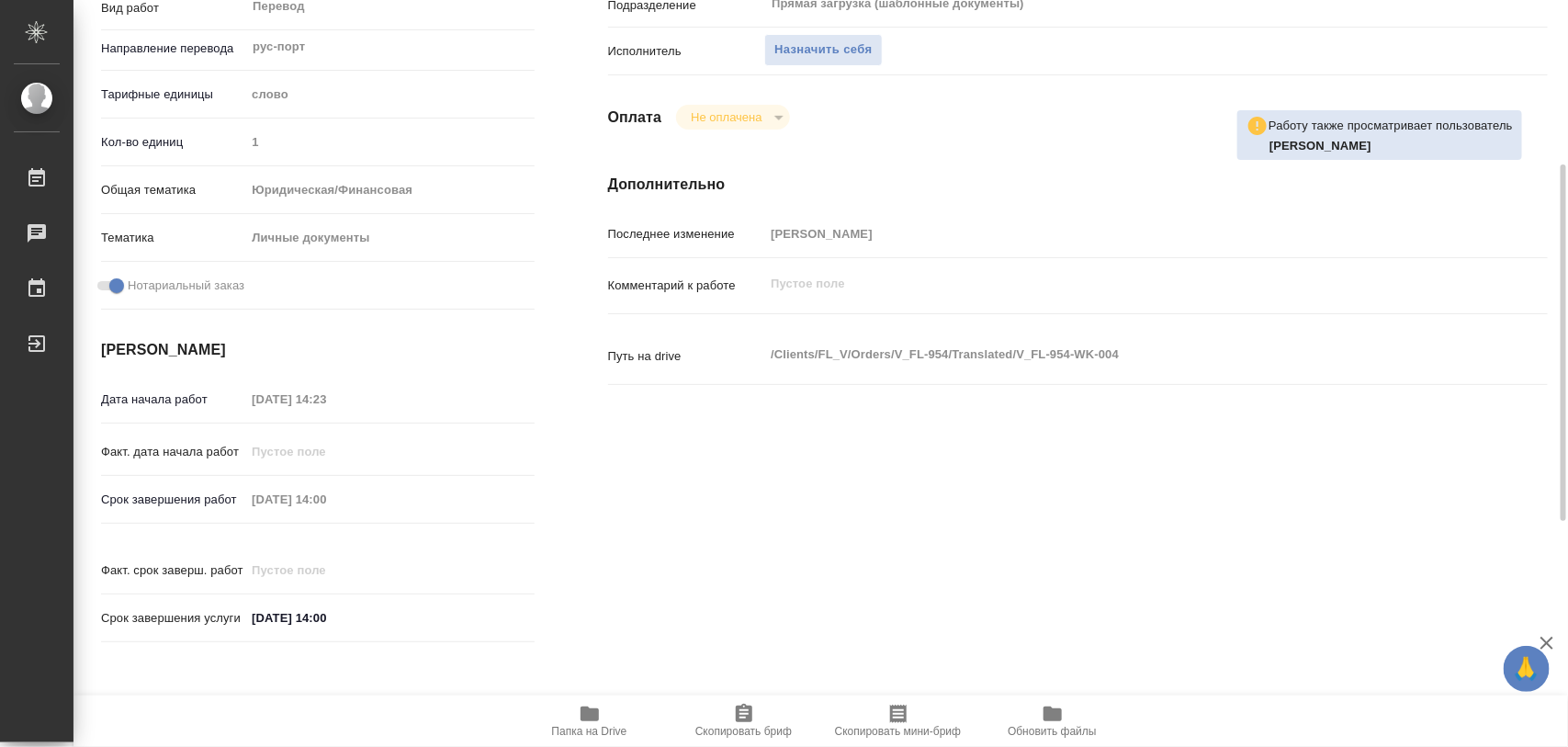
scroll to position [574, 0]
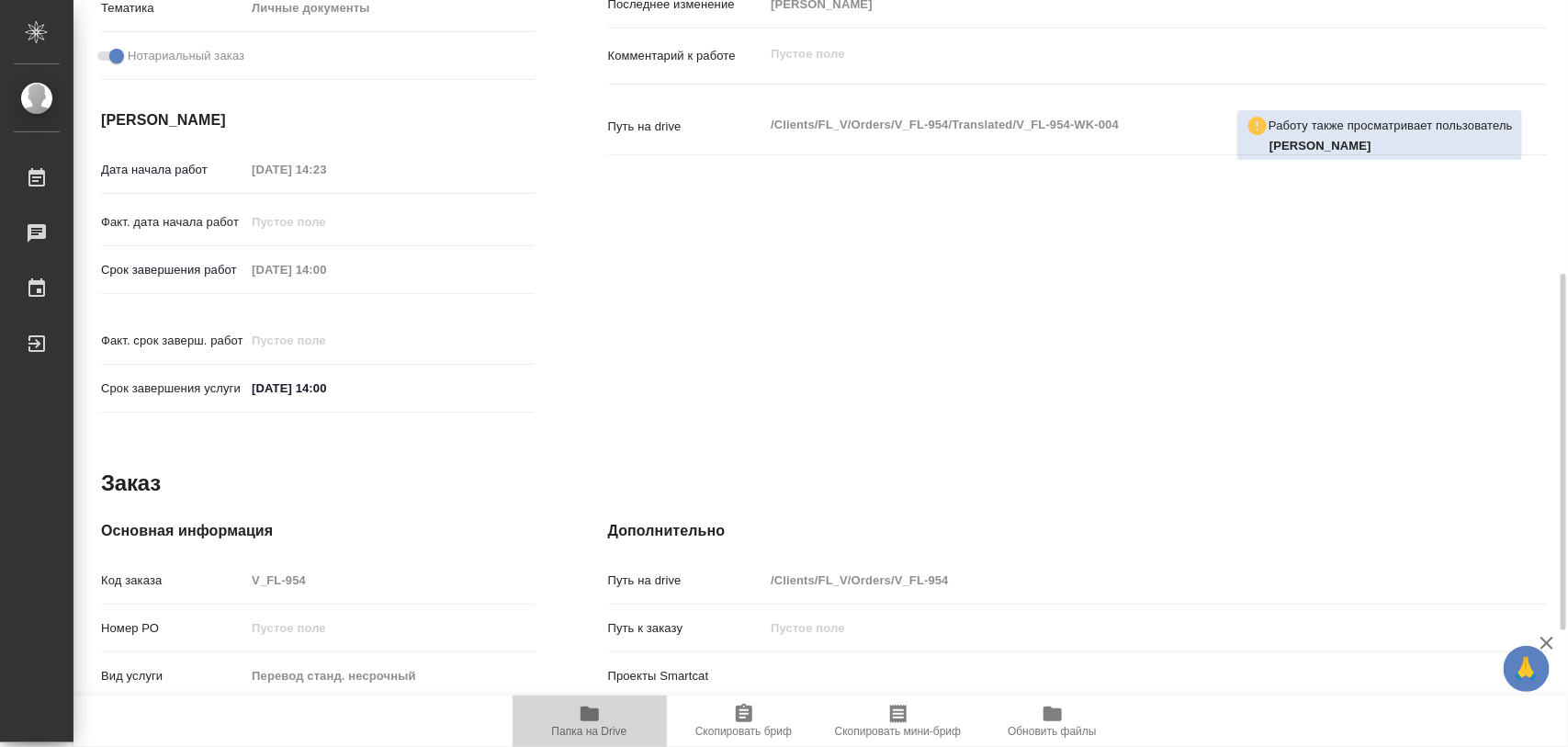
click at [595, 708] on icon "button" at bounding box center [589, 713] width 22 height 22
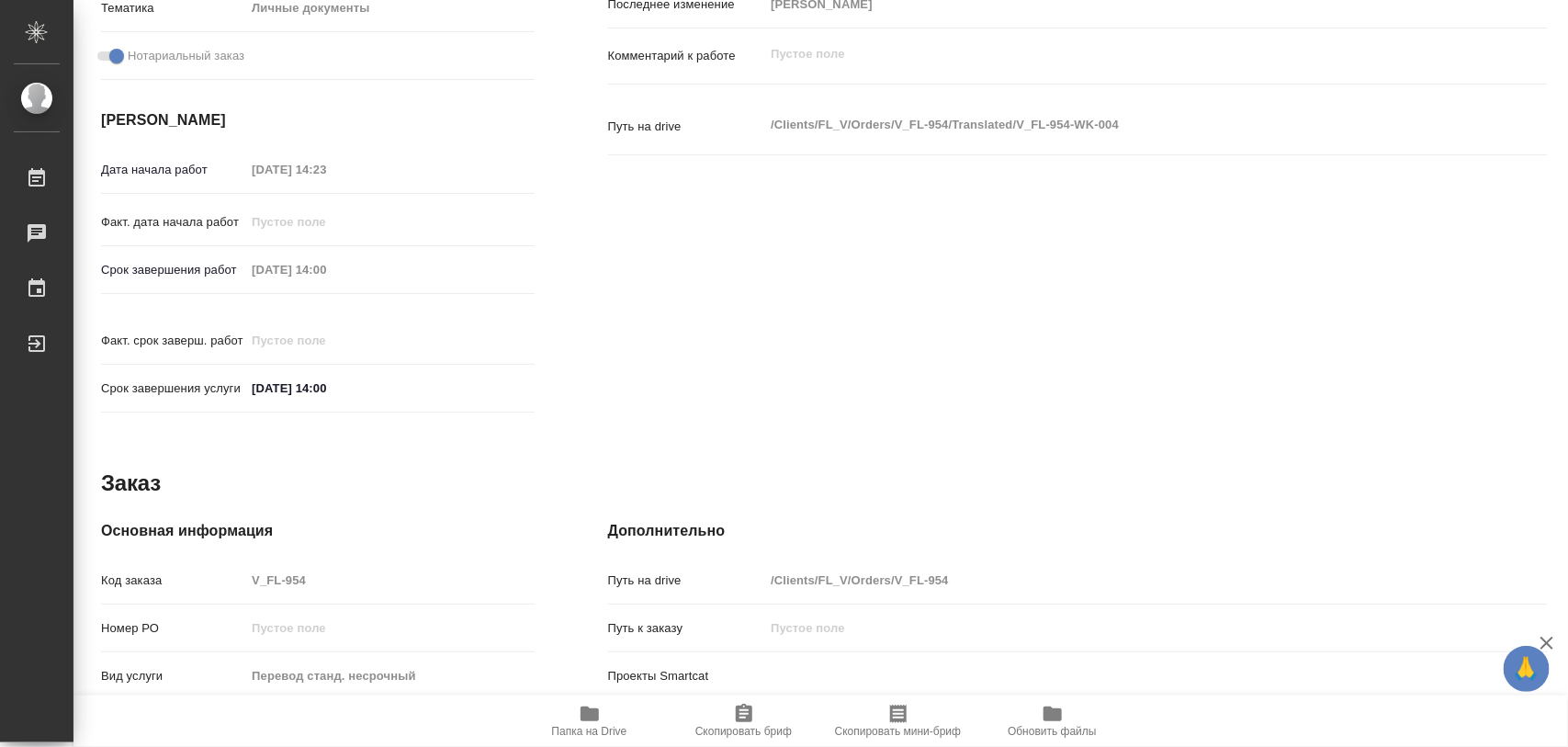
scroll to position [0, 0]
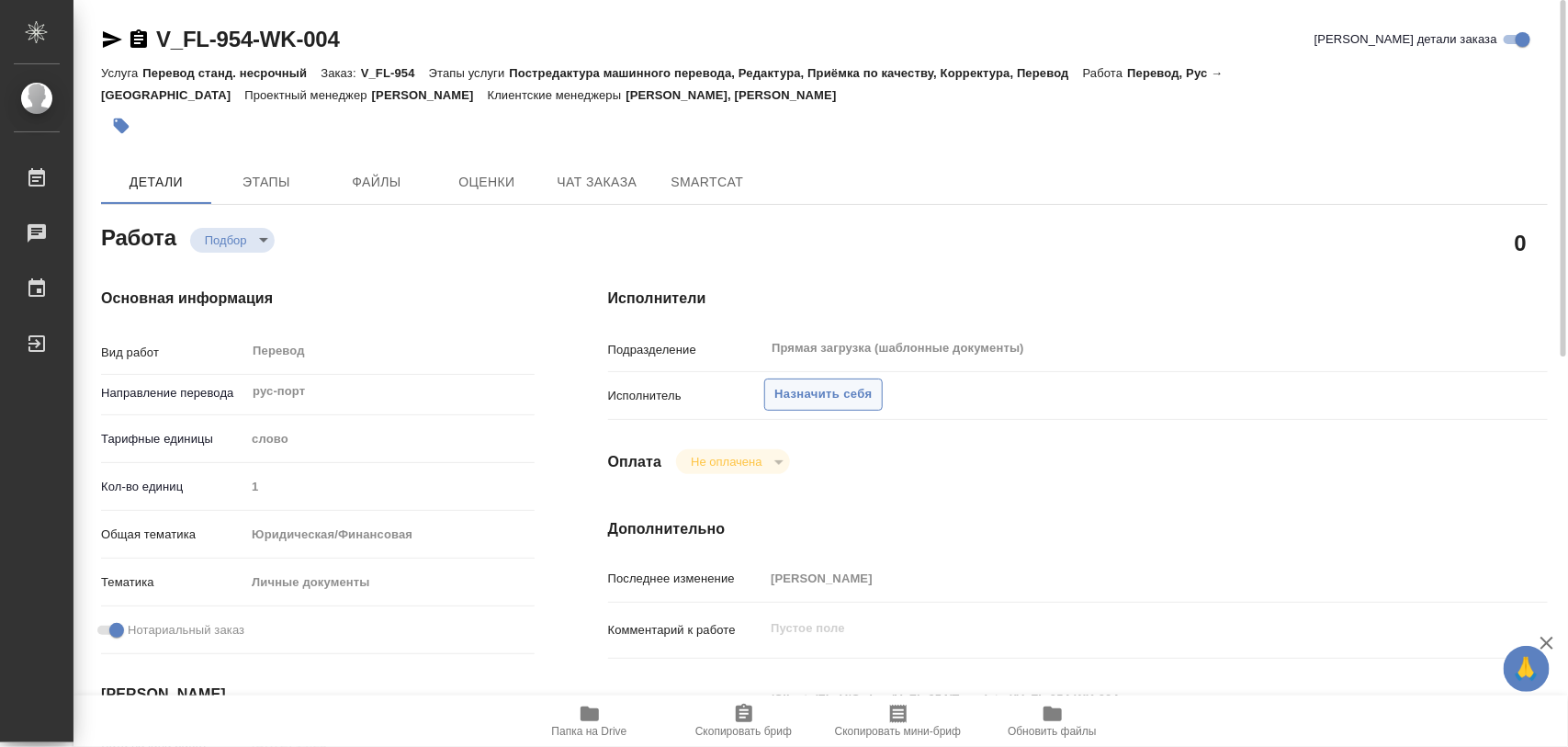
click at [792, 395] on span "Назначить себя" at bounding box center [823, 394] width 98 height 21
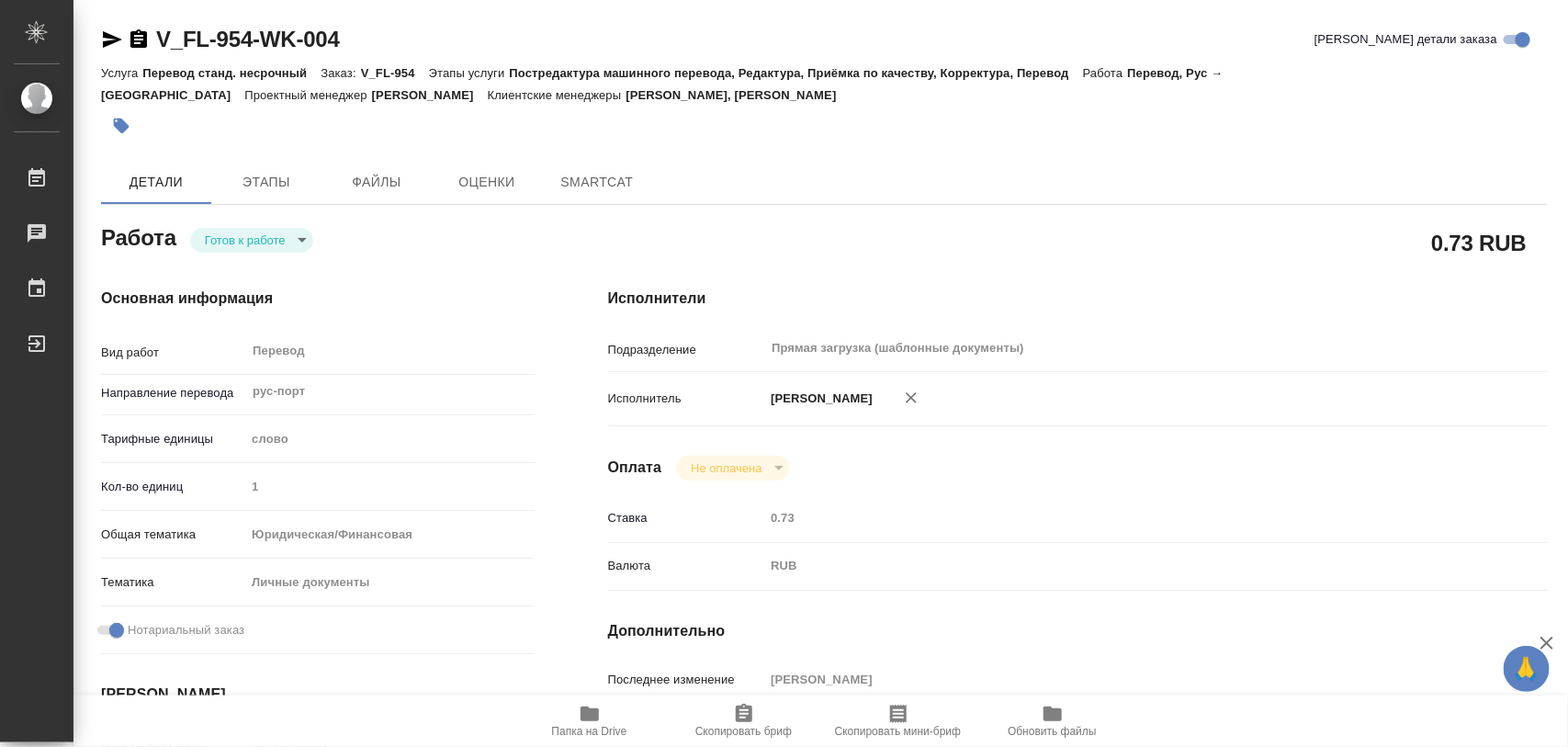
type textarea "x"
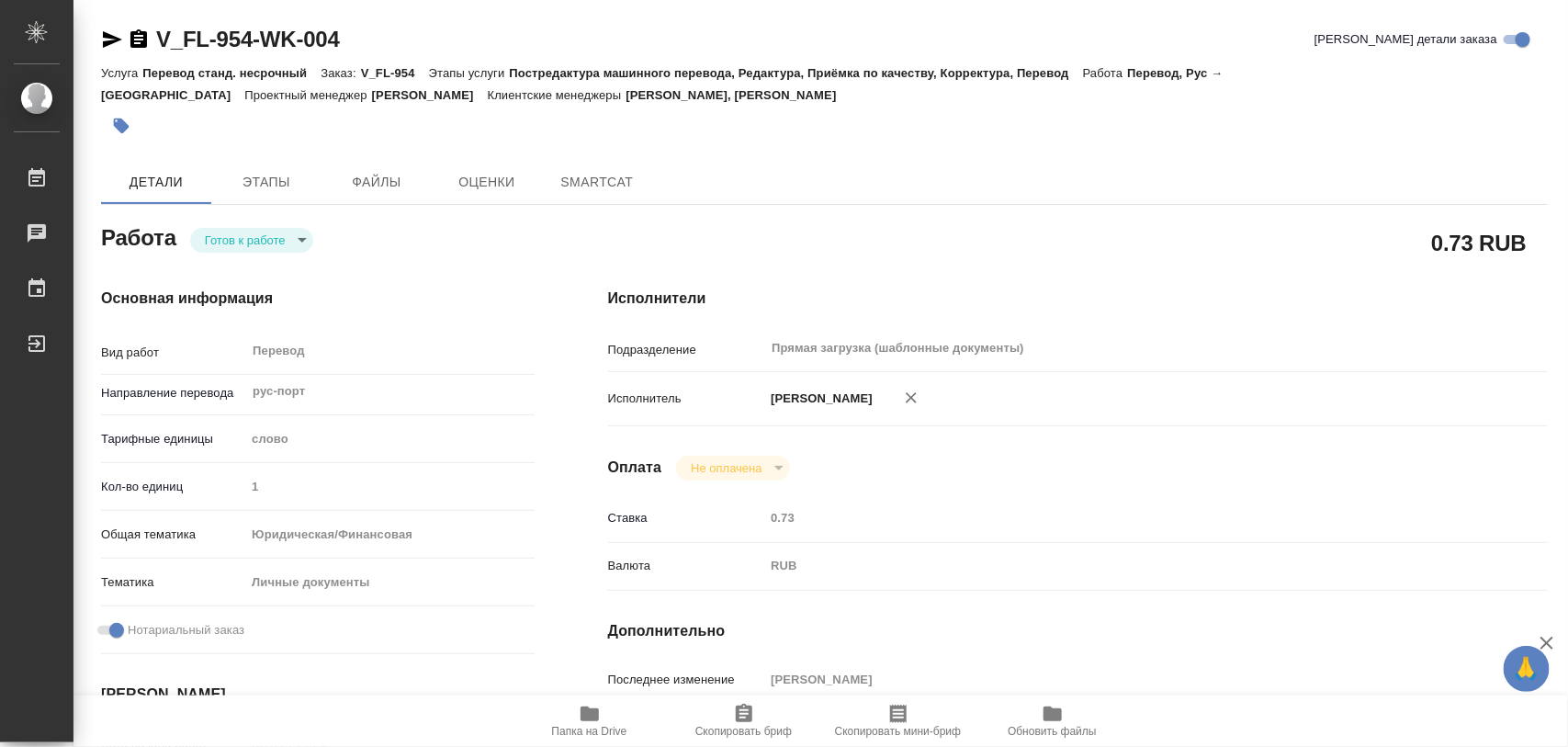
type textarea "x"
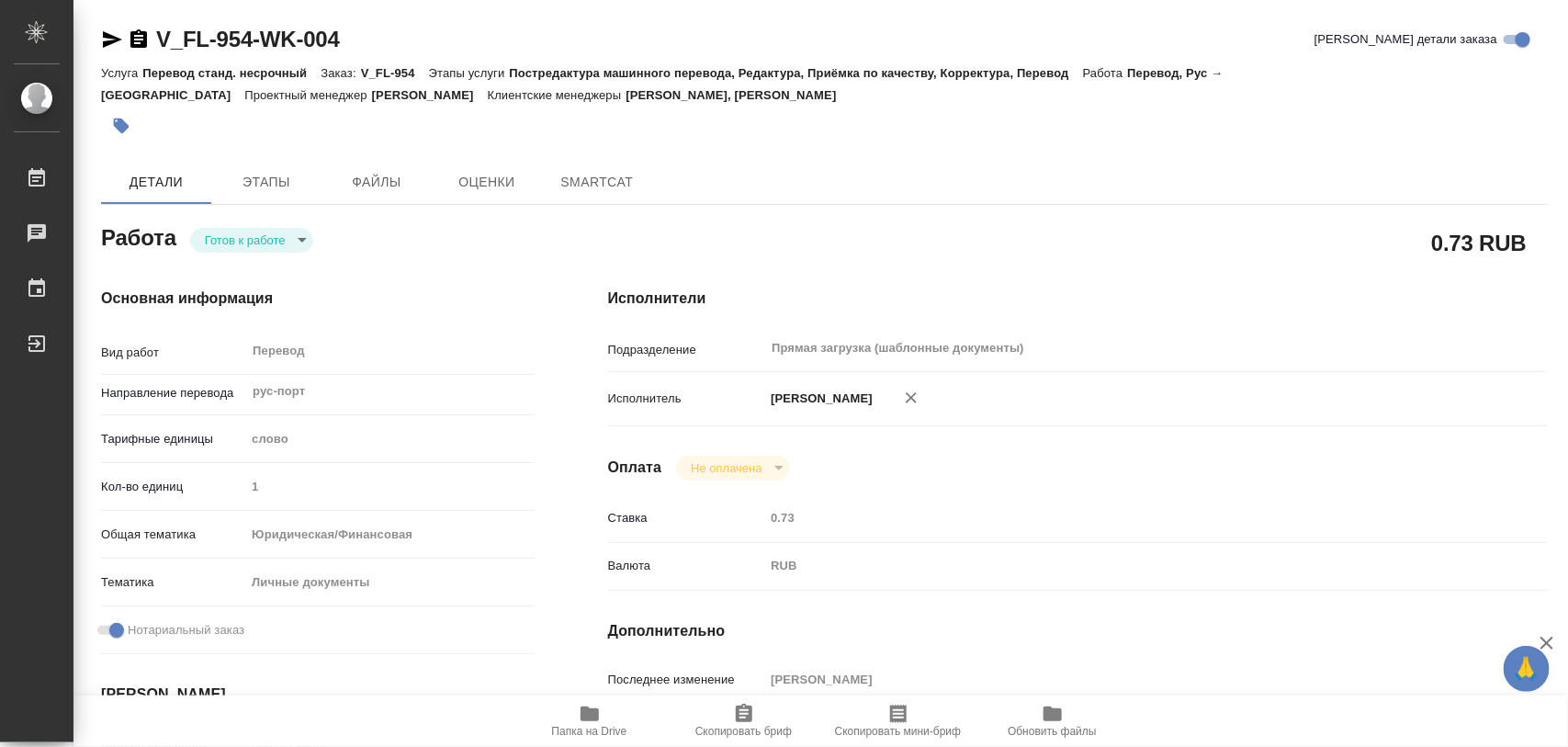
type textarea "x"
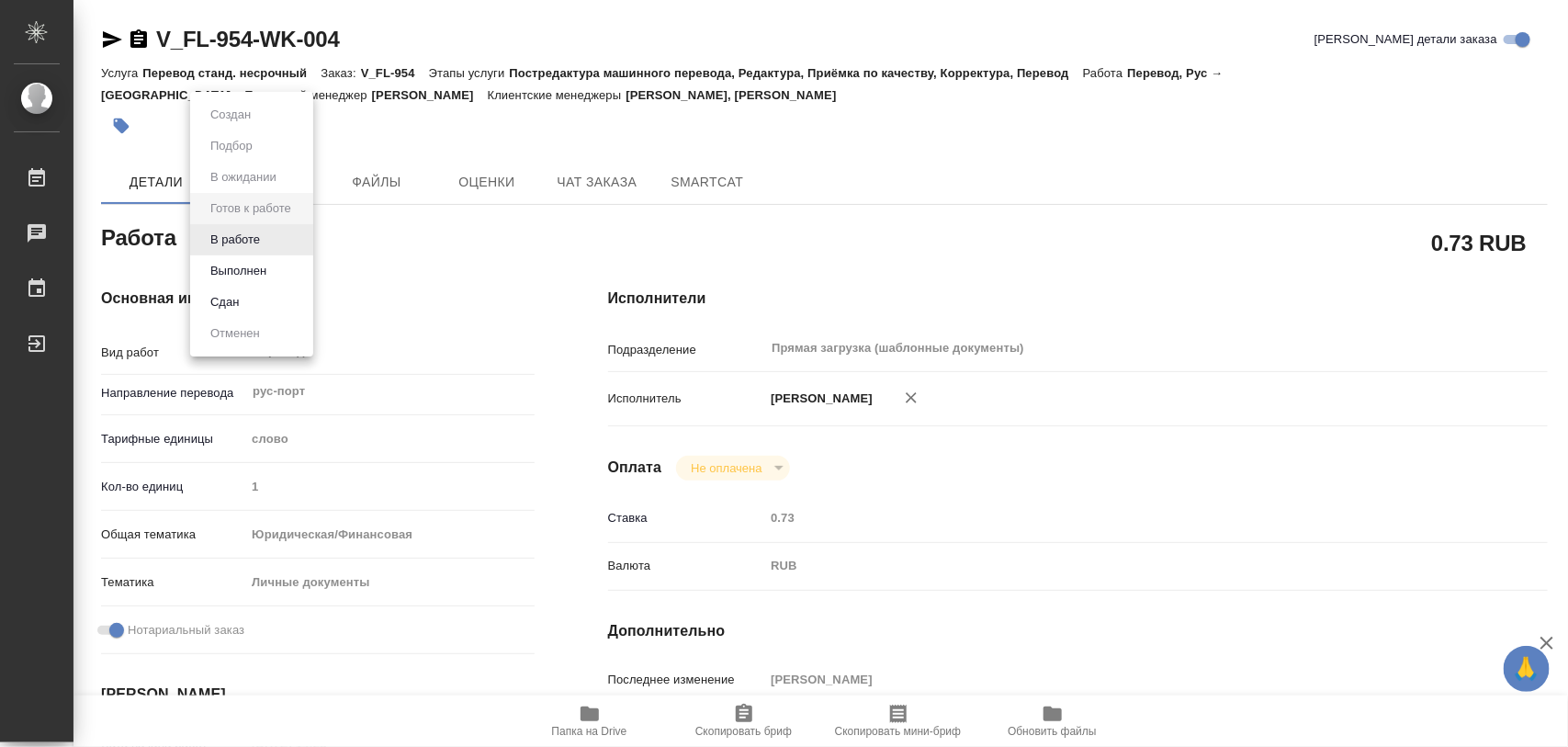
click at [305, 239] on body "🙏 .cls-1 fill:#fff; AWATERA Iglakov Maksim Работы Чаты График Выйти V_FL-954-WK…" at bounding box center [784, 373] width 1568 height 747
type textarea "x"
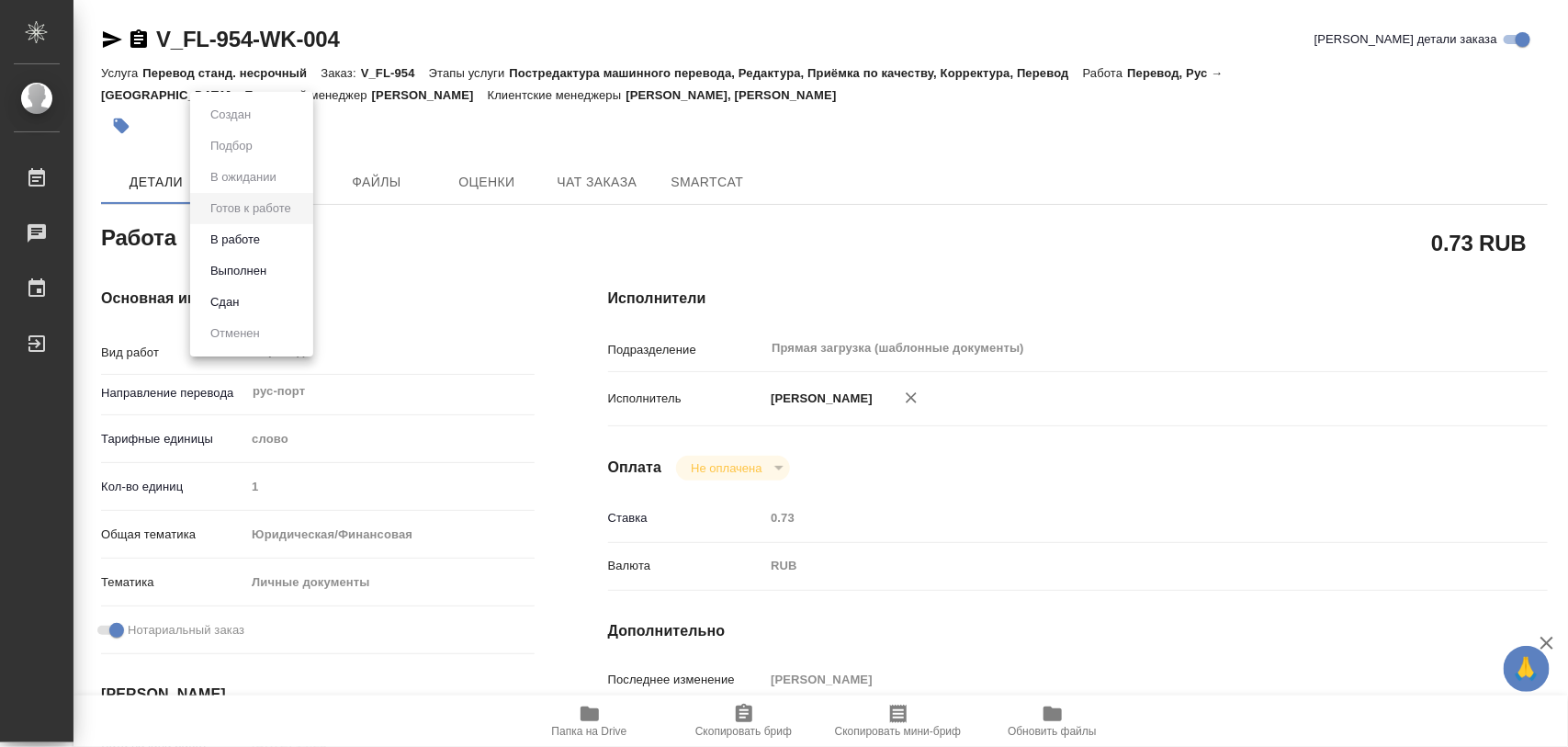
type textarea "x"
click at [262, 237] on button "В работе" at bounding box center [235, 240] width 61 height 20
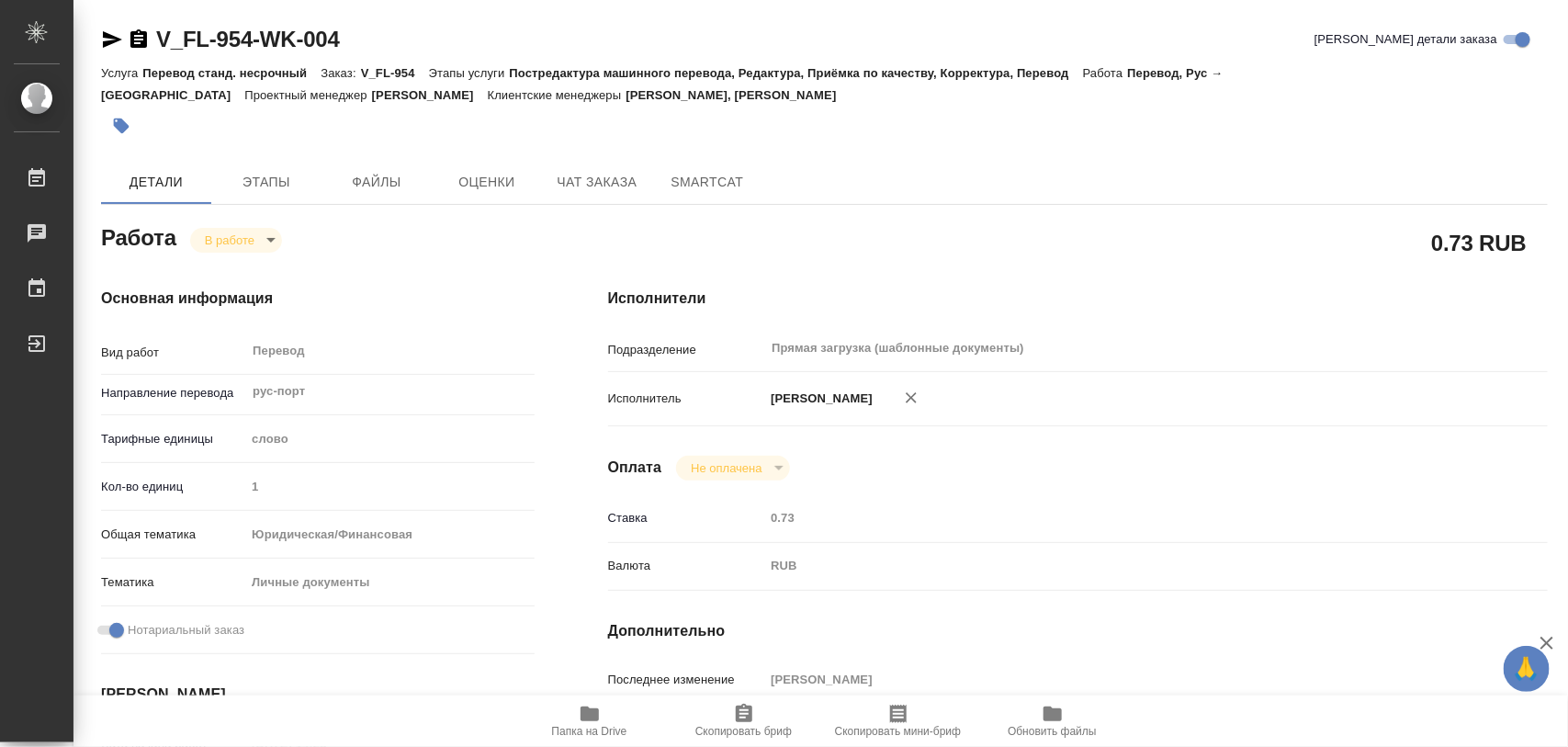
type textarea "x"
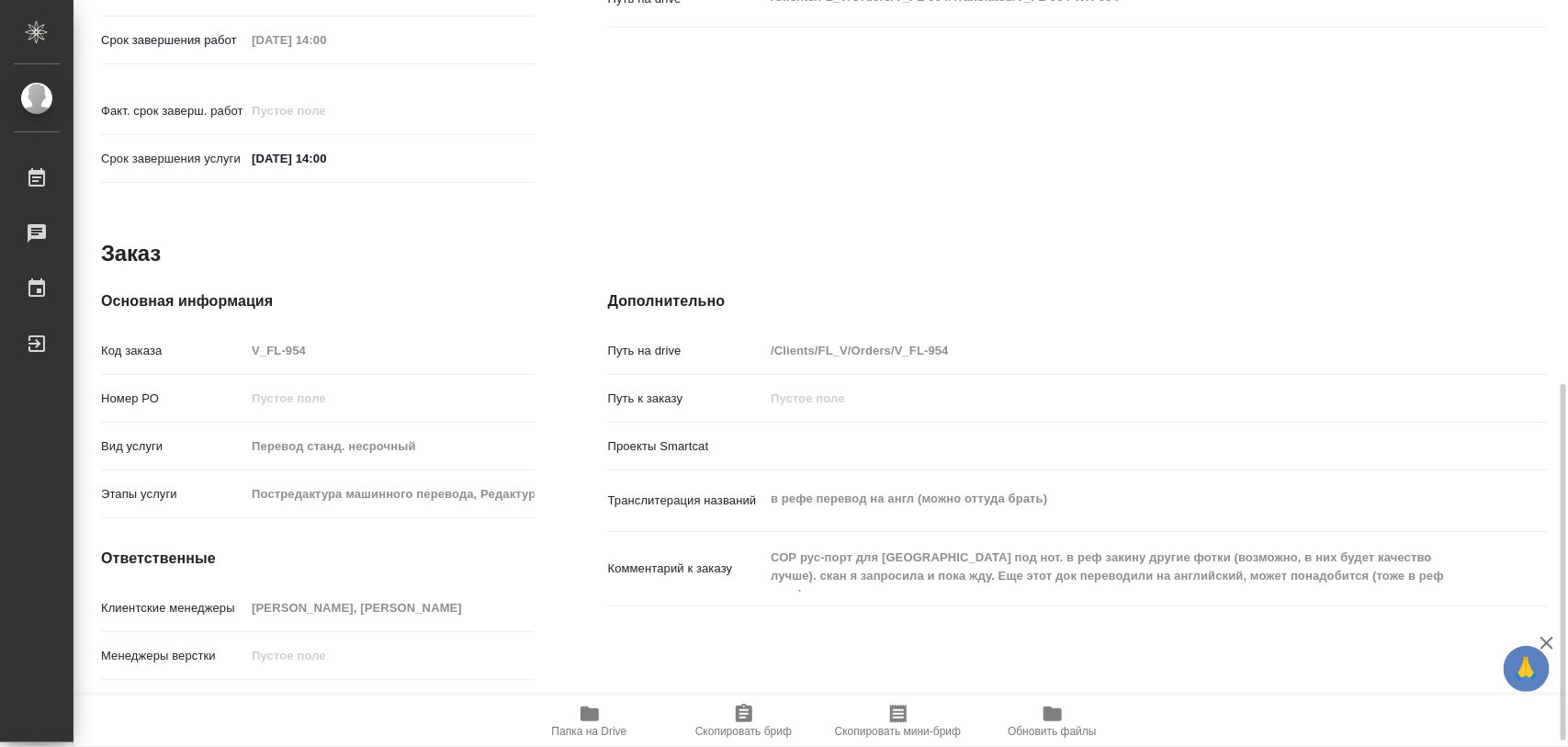
scroll to position [819, 0]
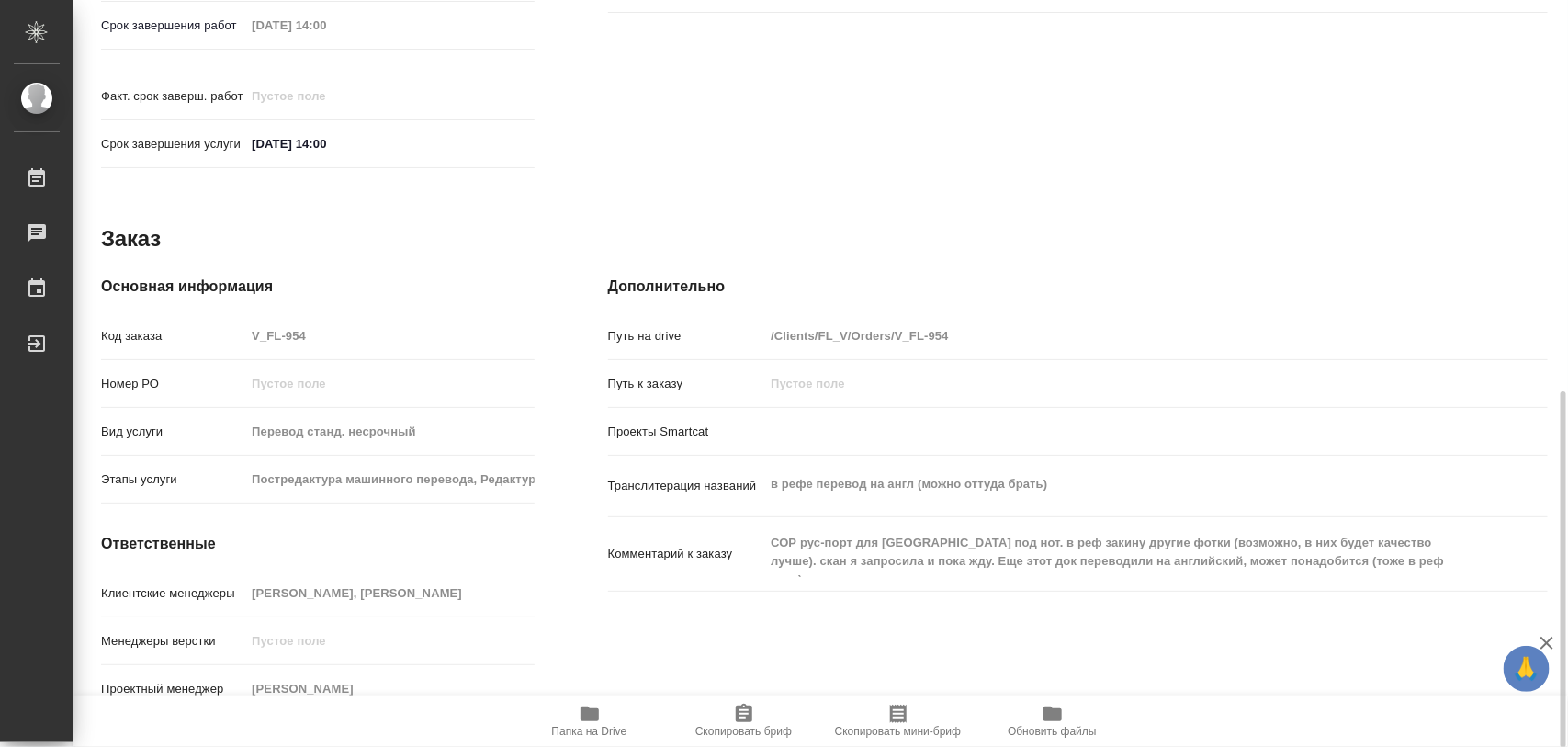
click at [513, 600] on div "Клиентские менеджеры Прохорова Анастасия, Касымов Тимур" at bounding box center [318, 600] width 434 height 47
drag, startPoint x: 742, startPoint y: 715, endPoint x: 740, endPoint y: 742, distance: 27.1
click at [744, 715] on icon "button" at bounding box center [744, 713] width 22 height 22
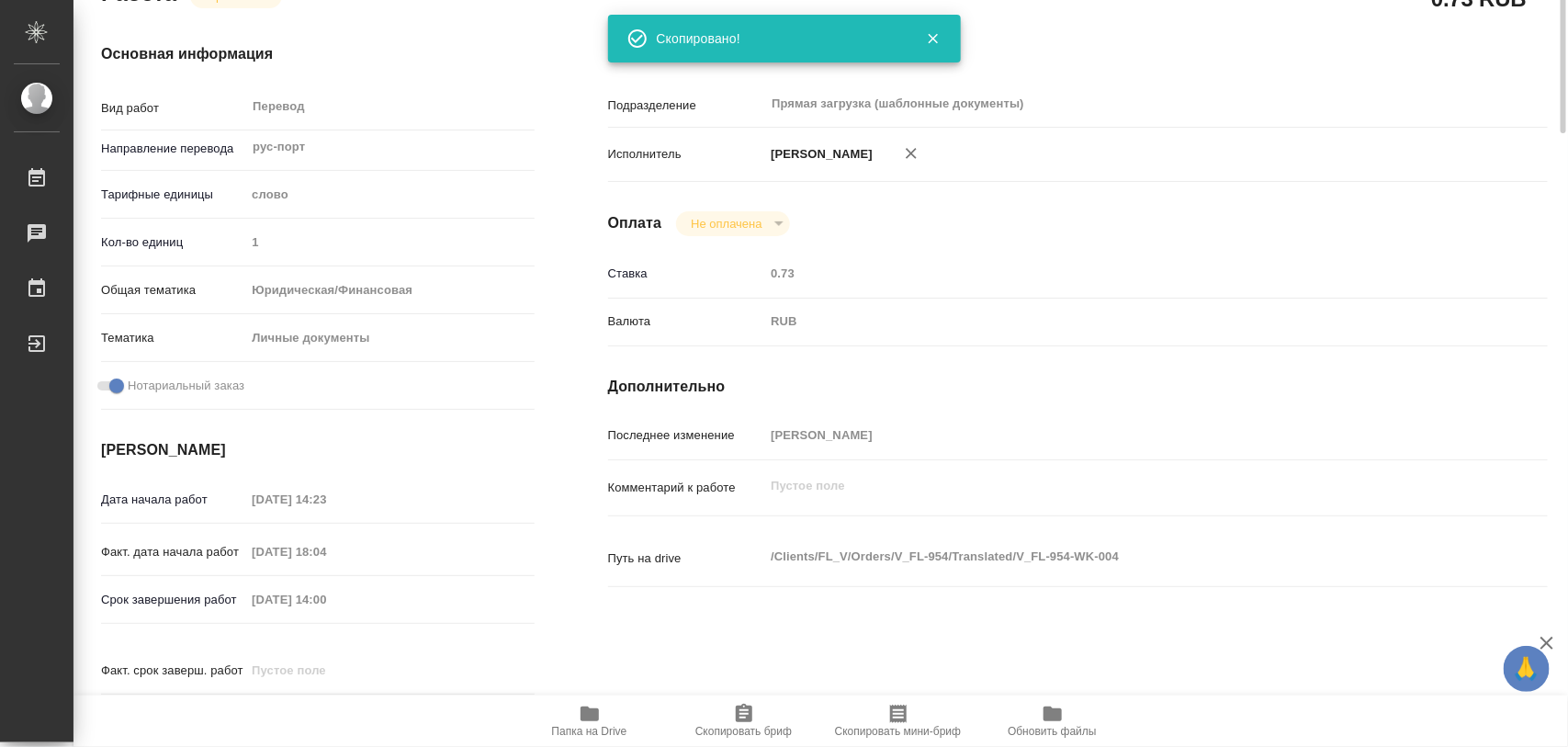
scroll to position [0, 0]
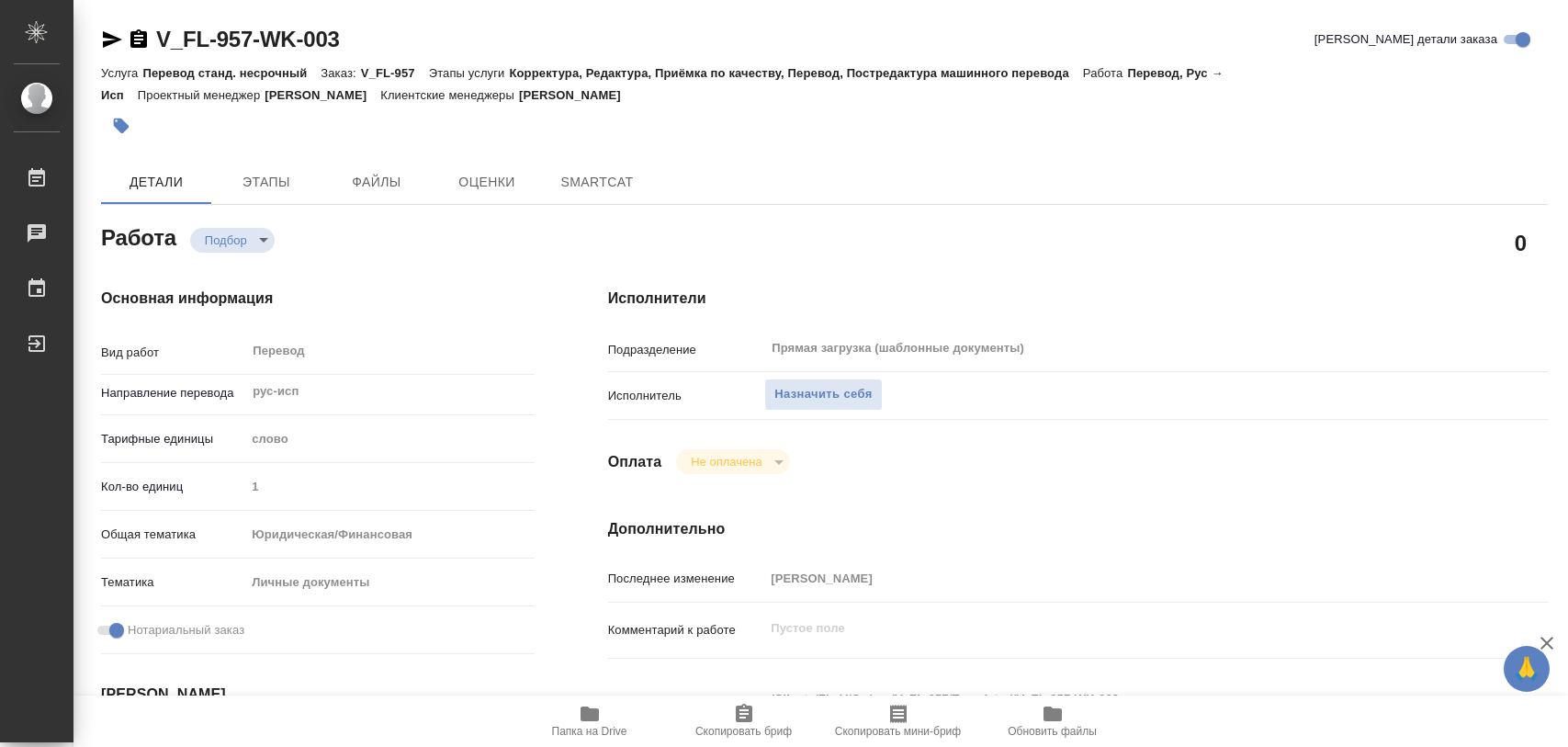
type textarea "x"
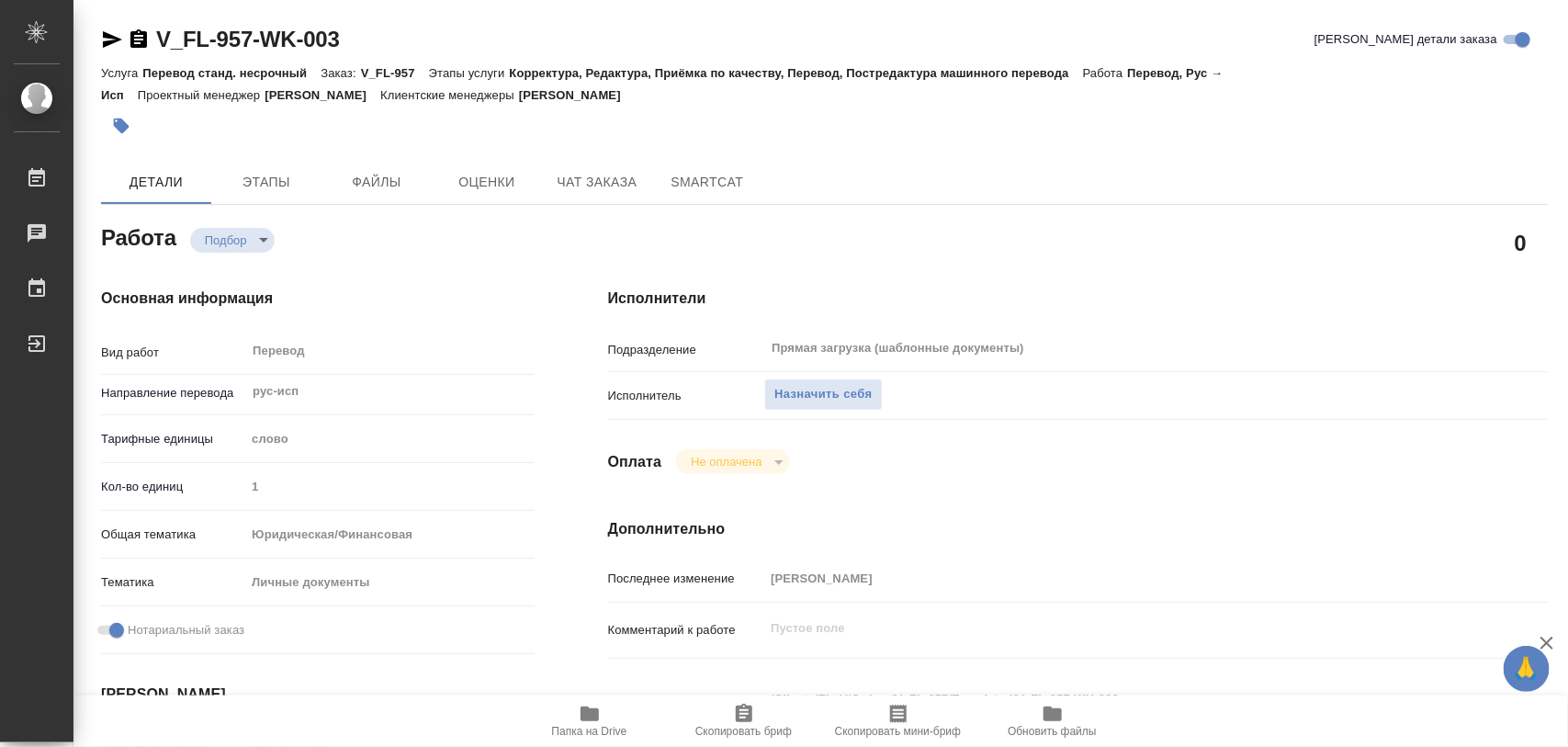
type textarea "x"
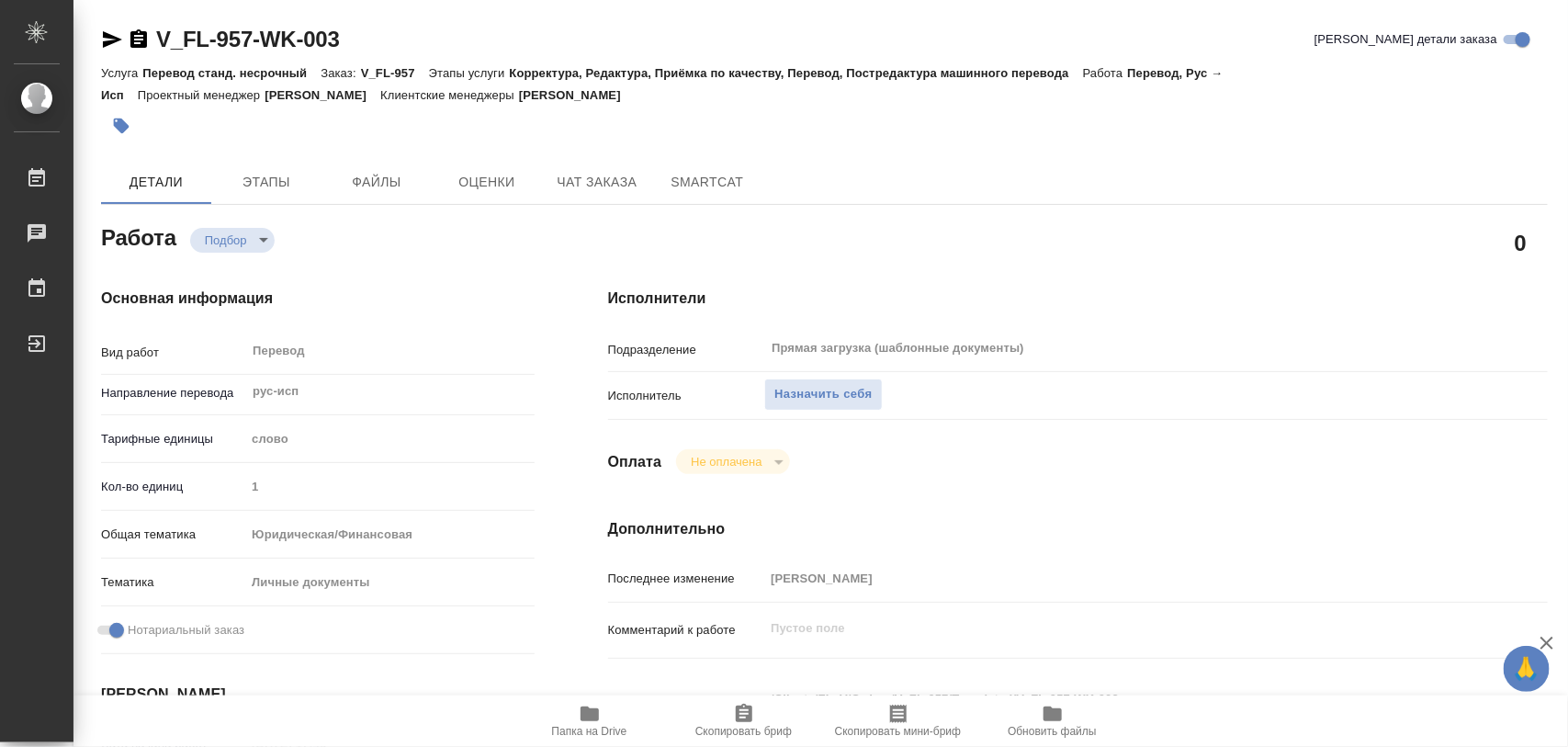
type textarea "x"
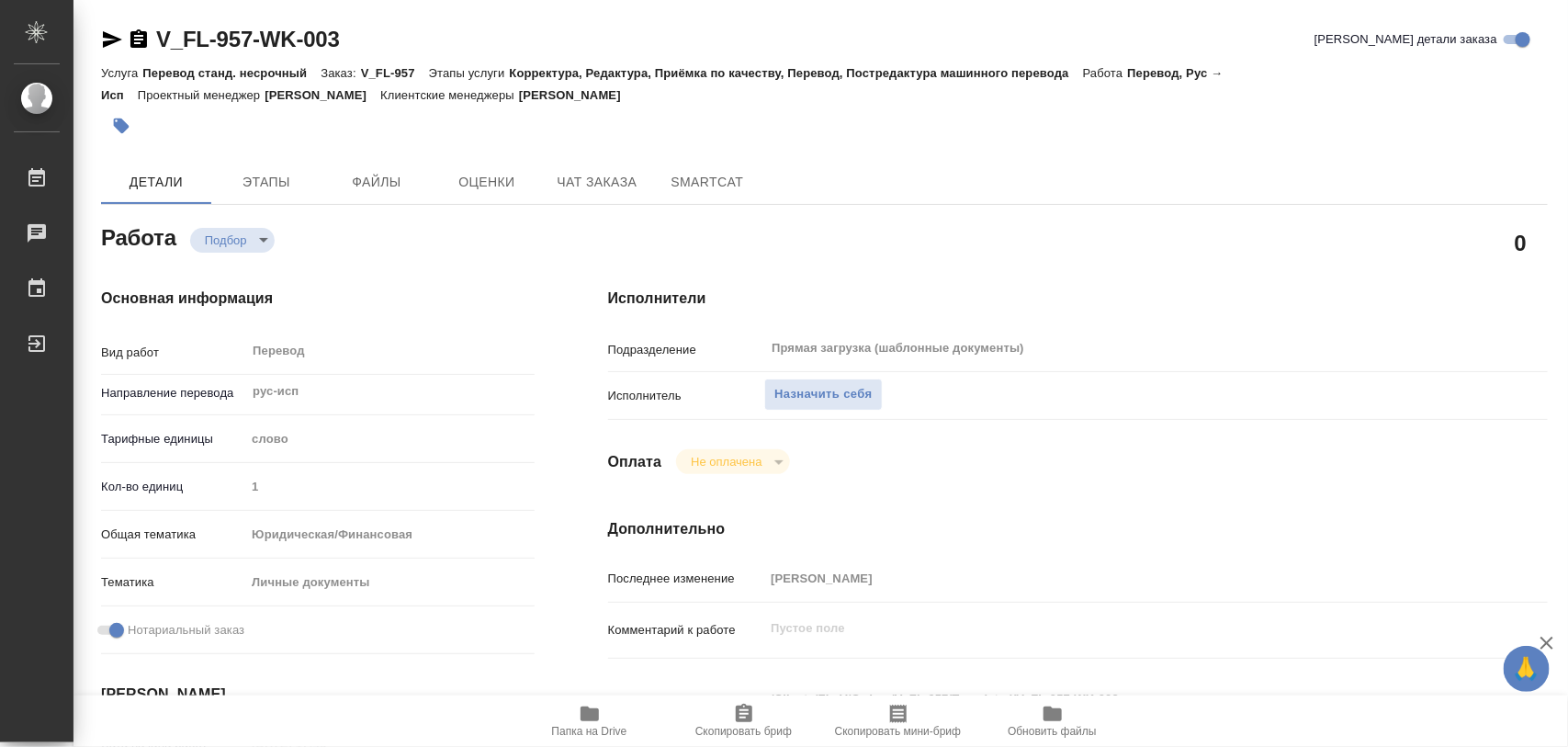
scroll to position [345, 0]
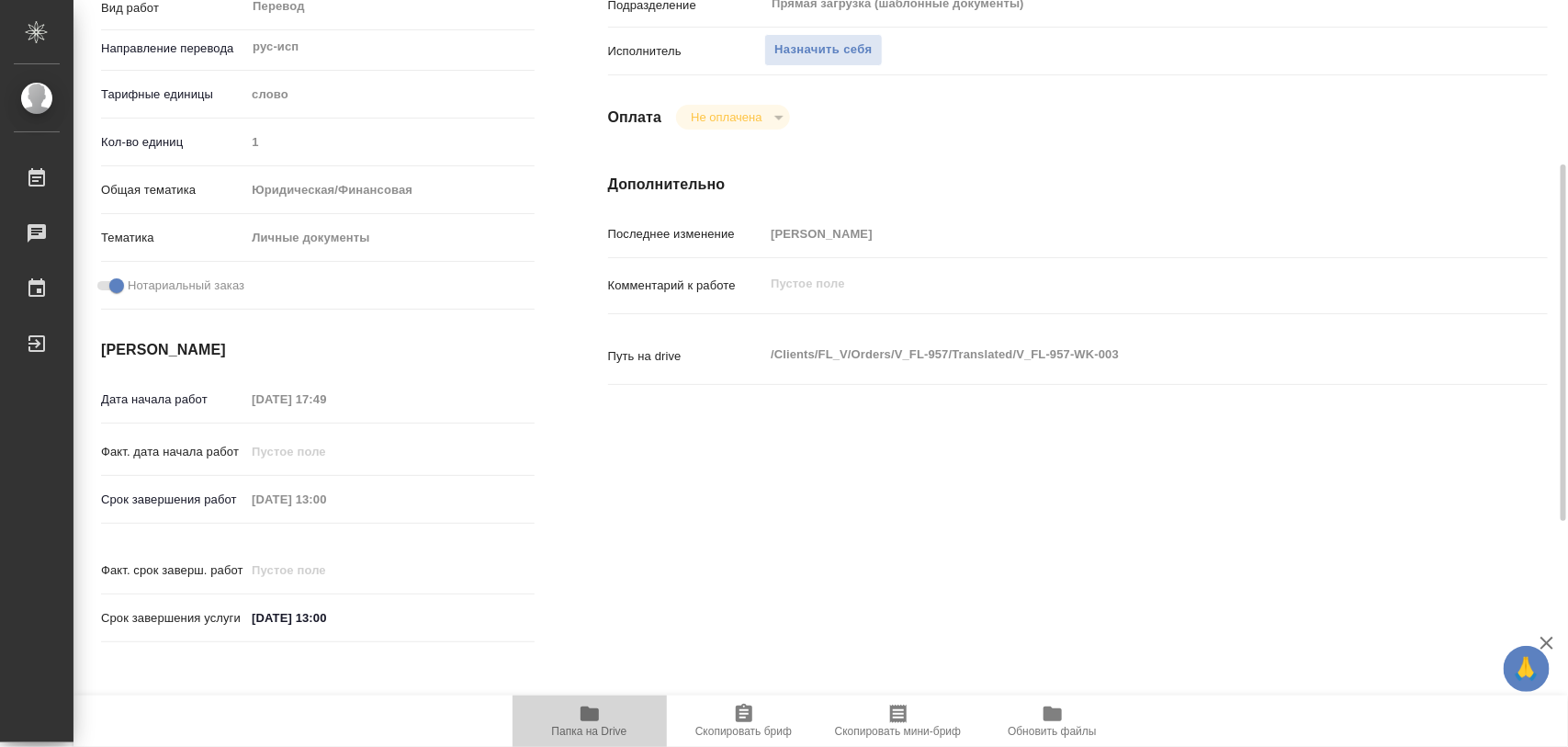
click at [603, 720] on span "Папка на Drive" at bounding box center [589, 720] width 132 height 35
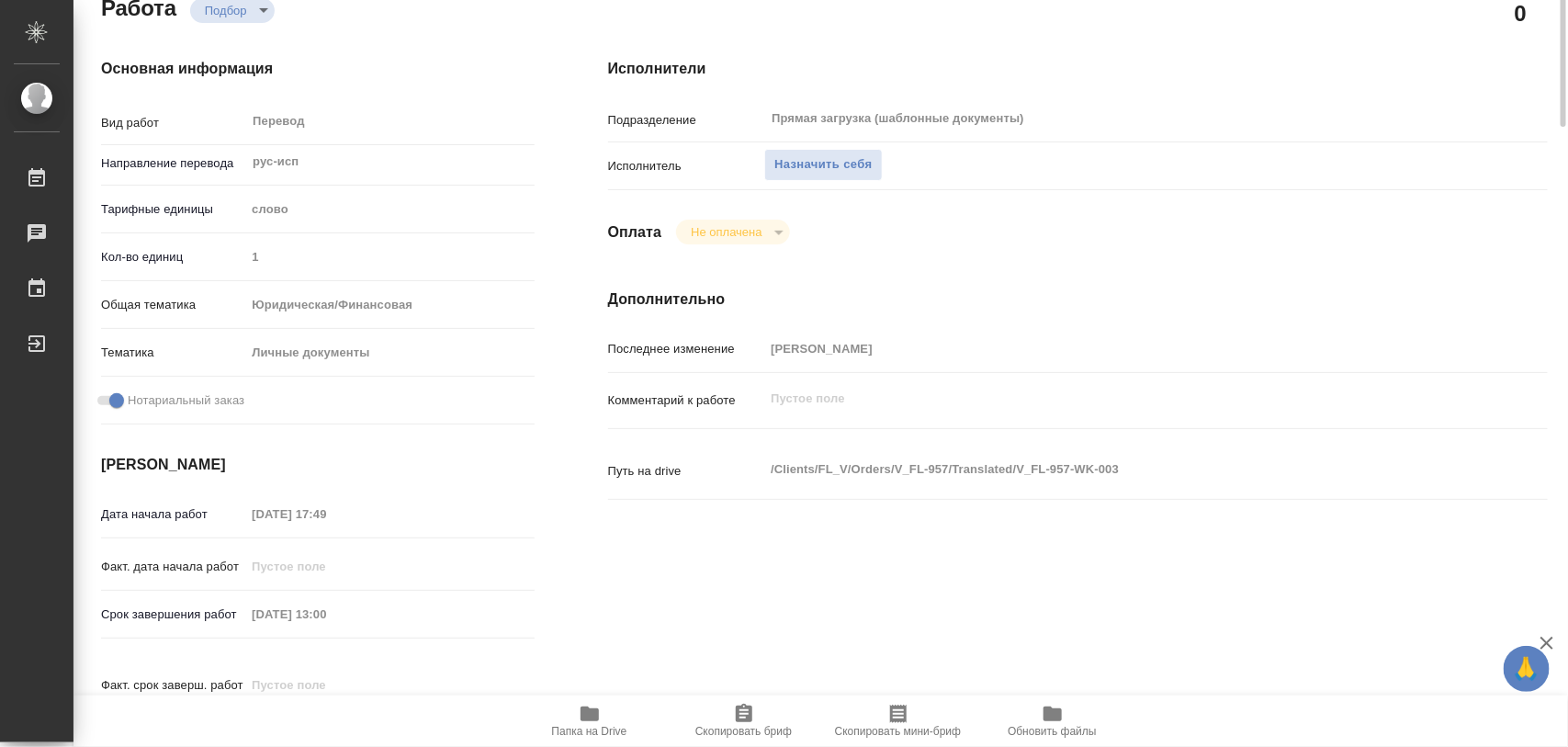
scroll to position [0, 0]
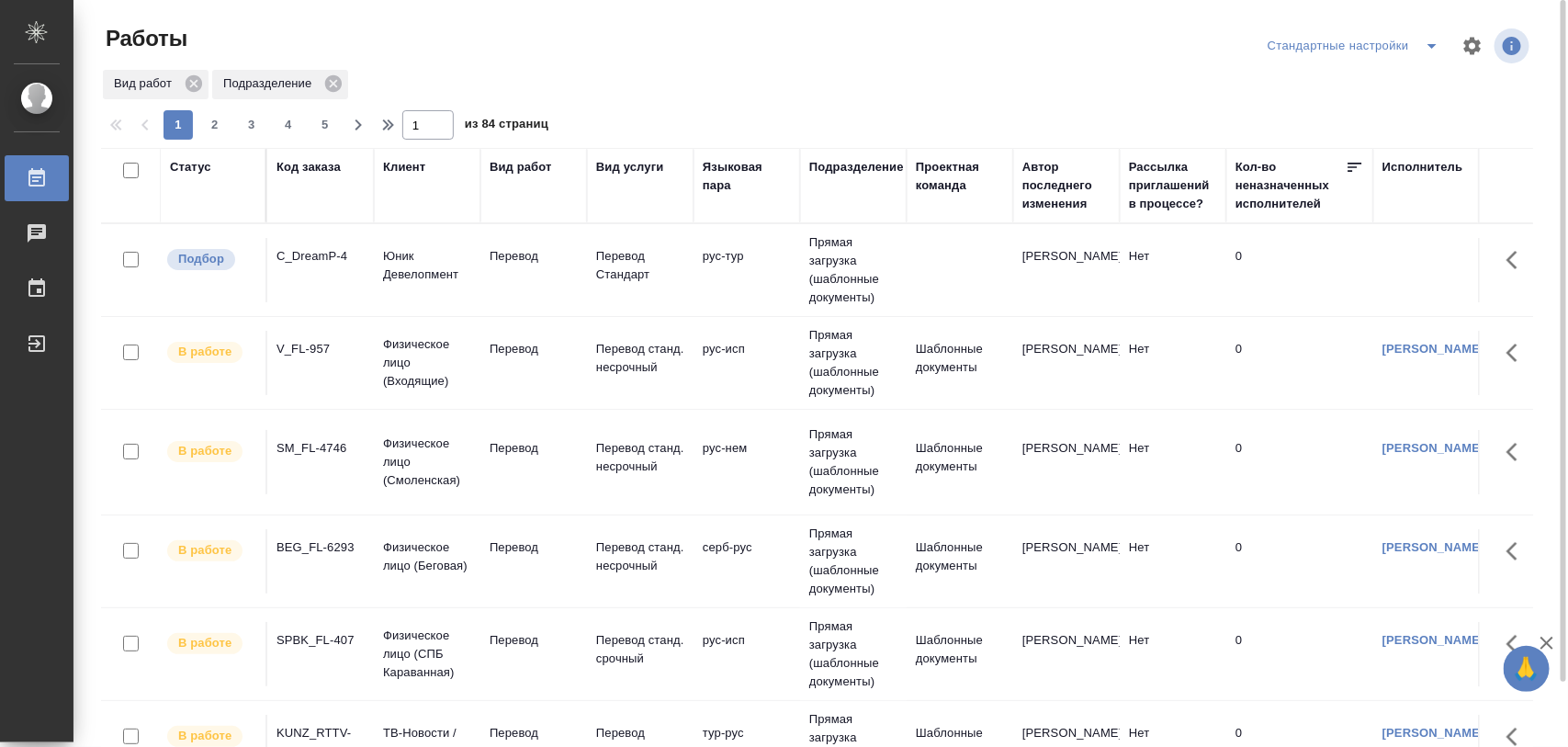
click at [314, 257] on div "C_DreamP-4" at bounding box center [320, 256] width 88 height 18
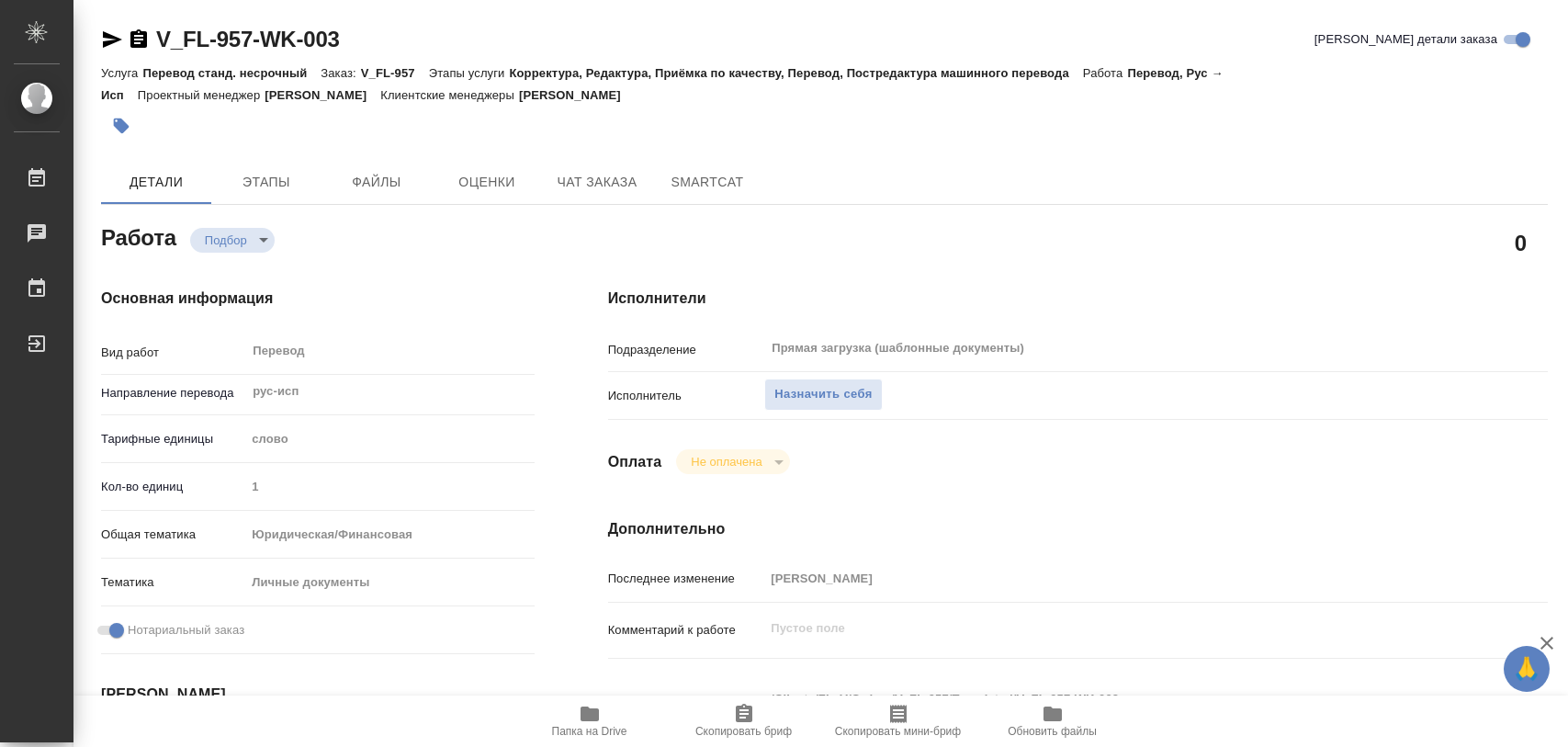
type textarea "x"
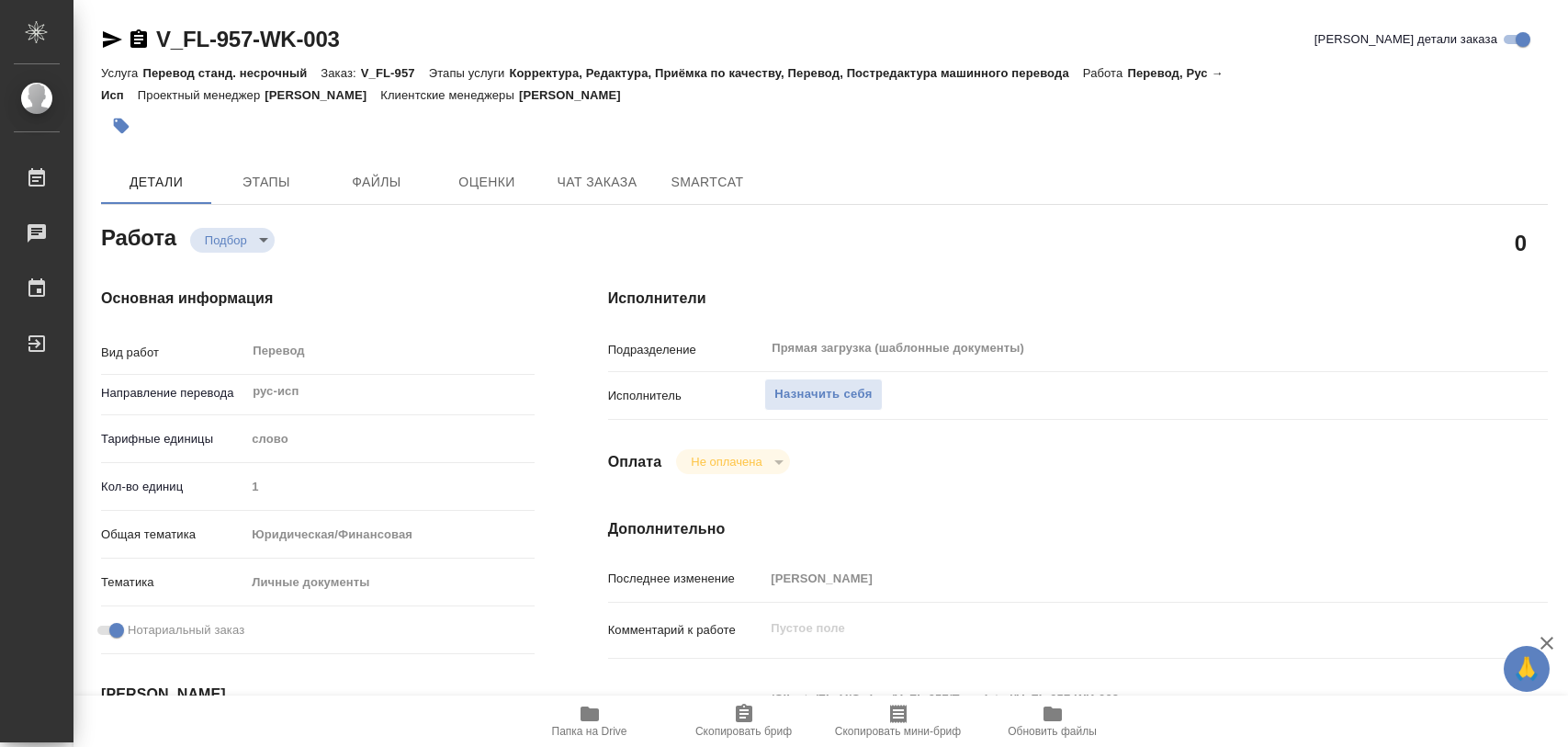
type textarea "x"
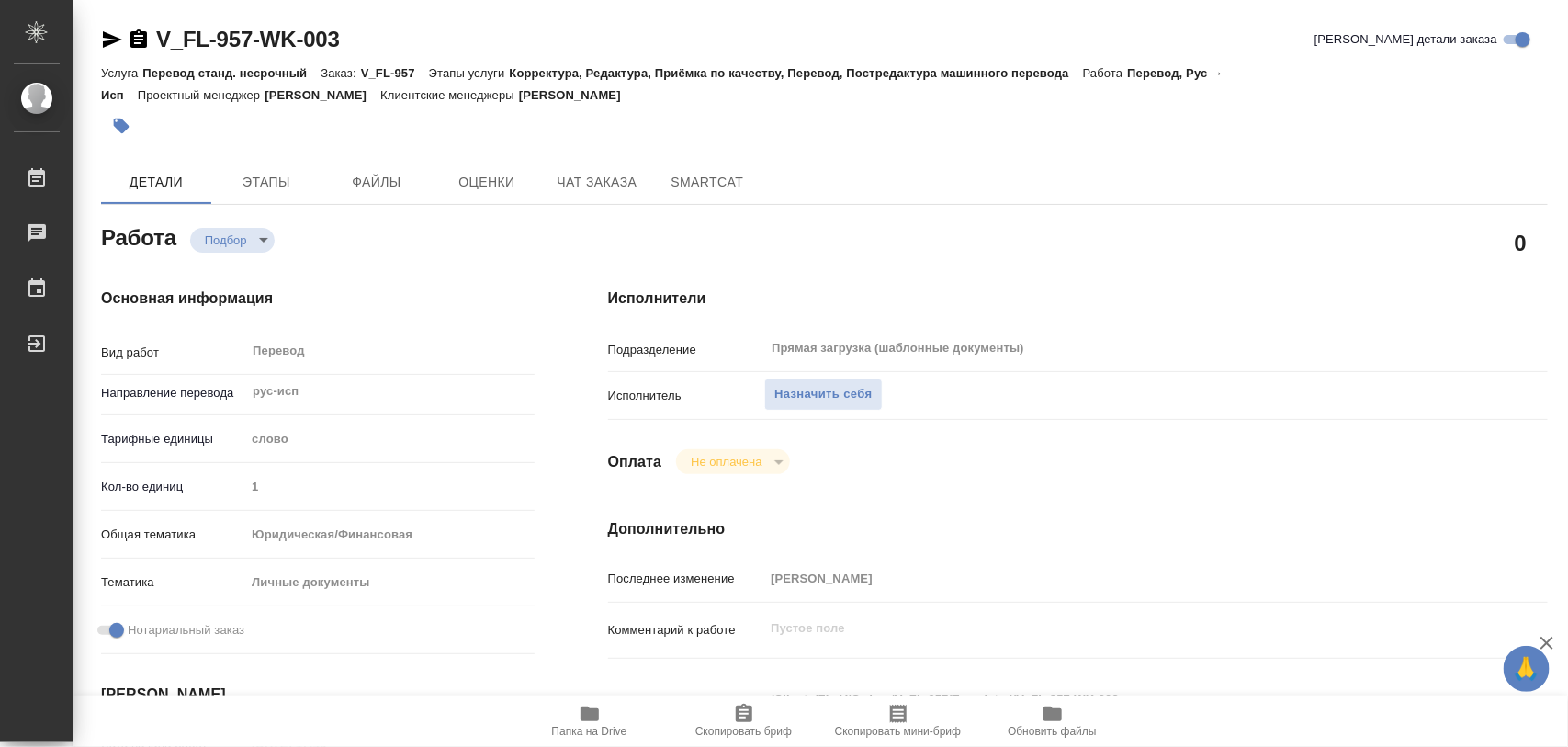
type textarea "x"
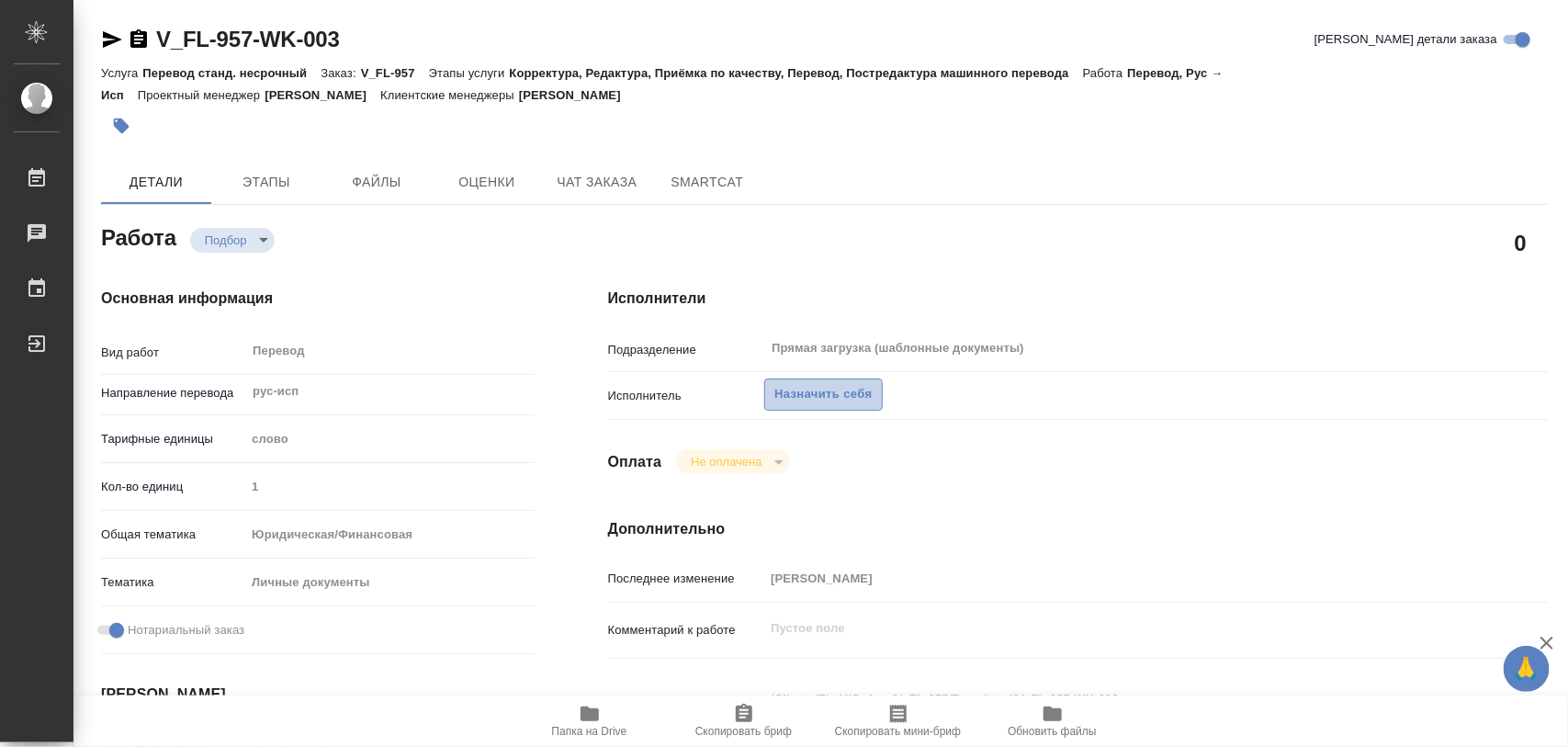
click at [856, 391] on span "Назначить себя" at bounding box center [823, 394] width 98 height 21
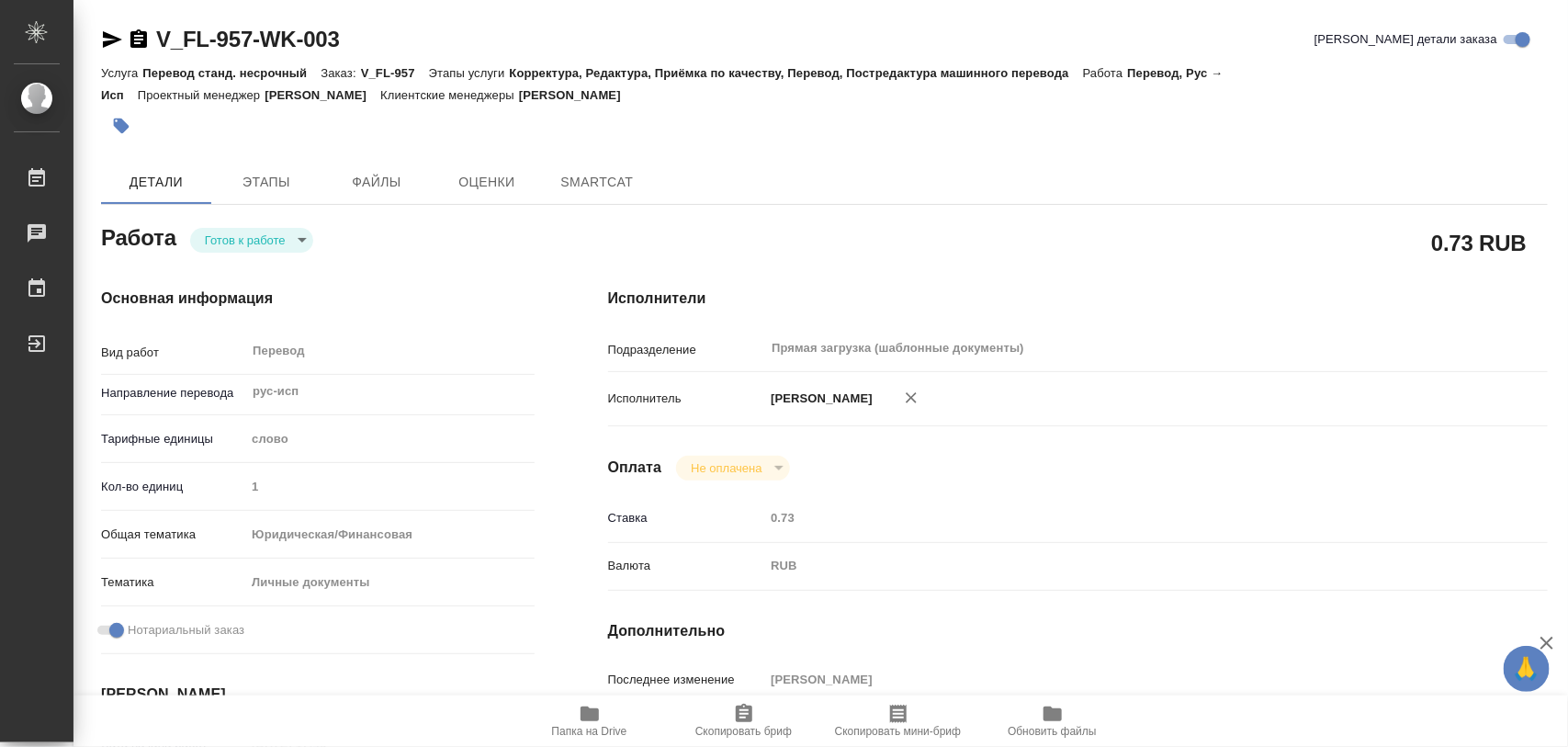
type textarea "x"
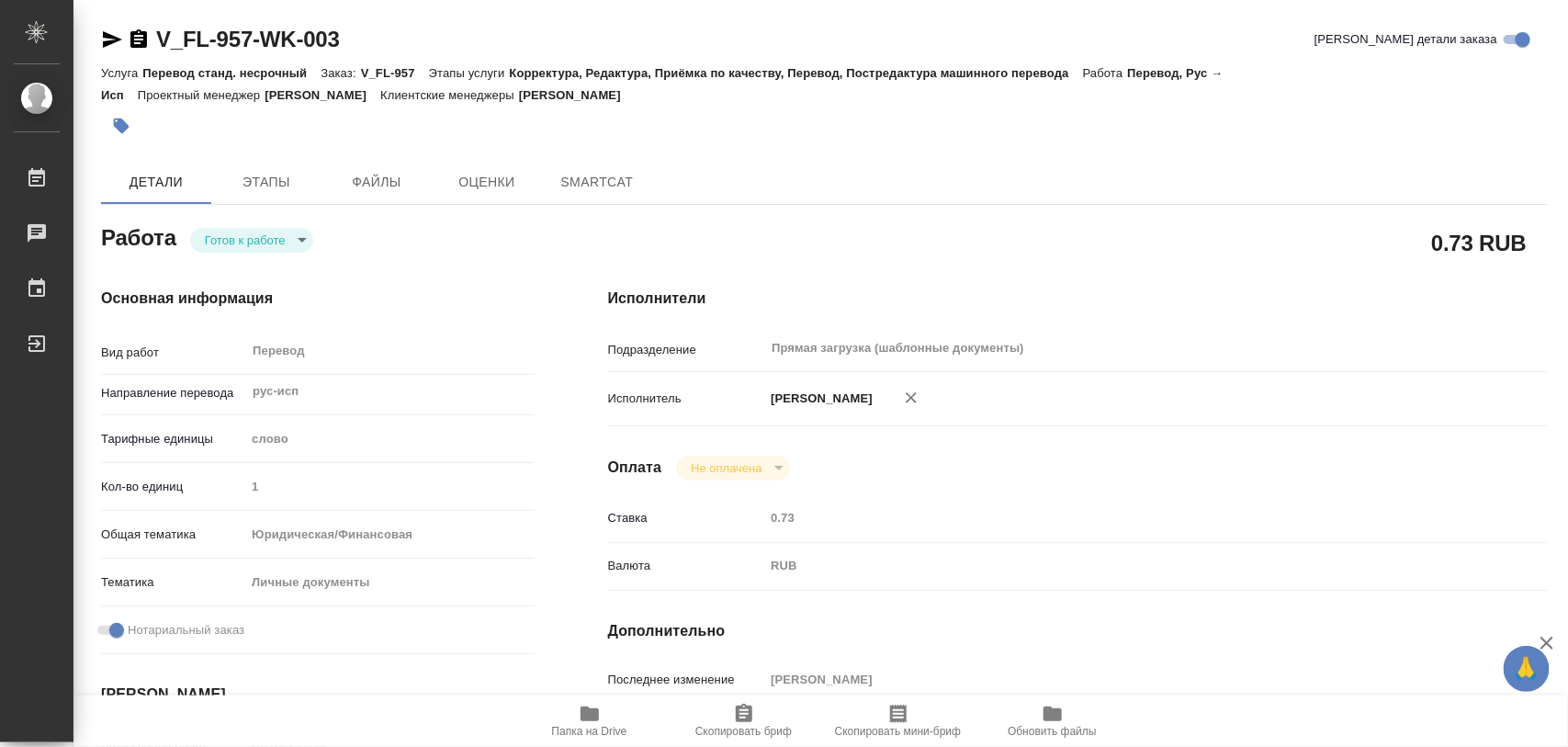
type textarea "x"
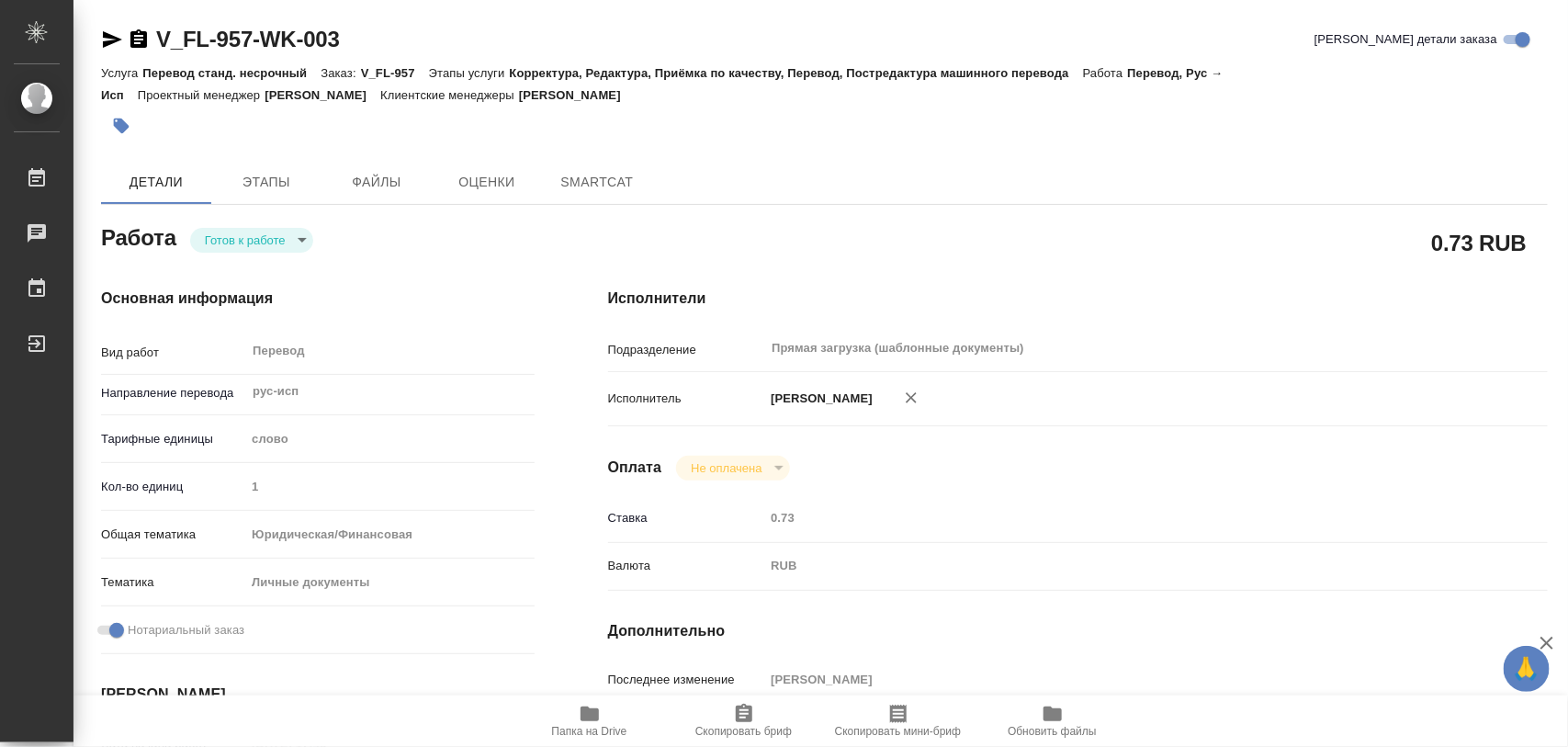
type textarea "x"
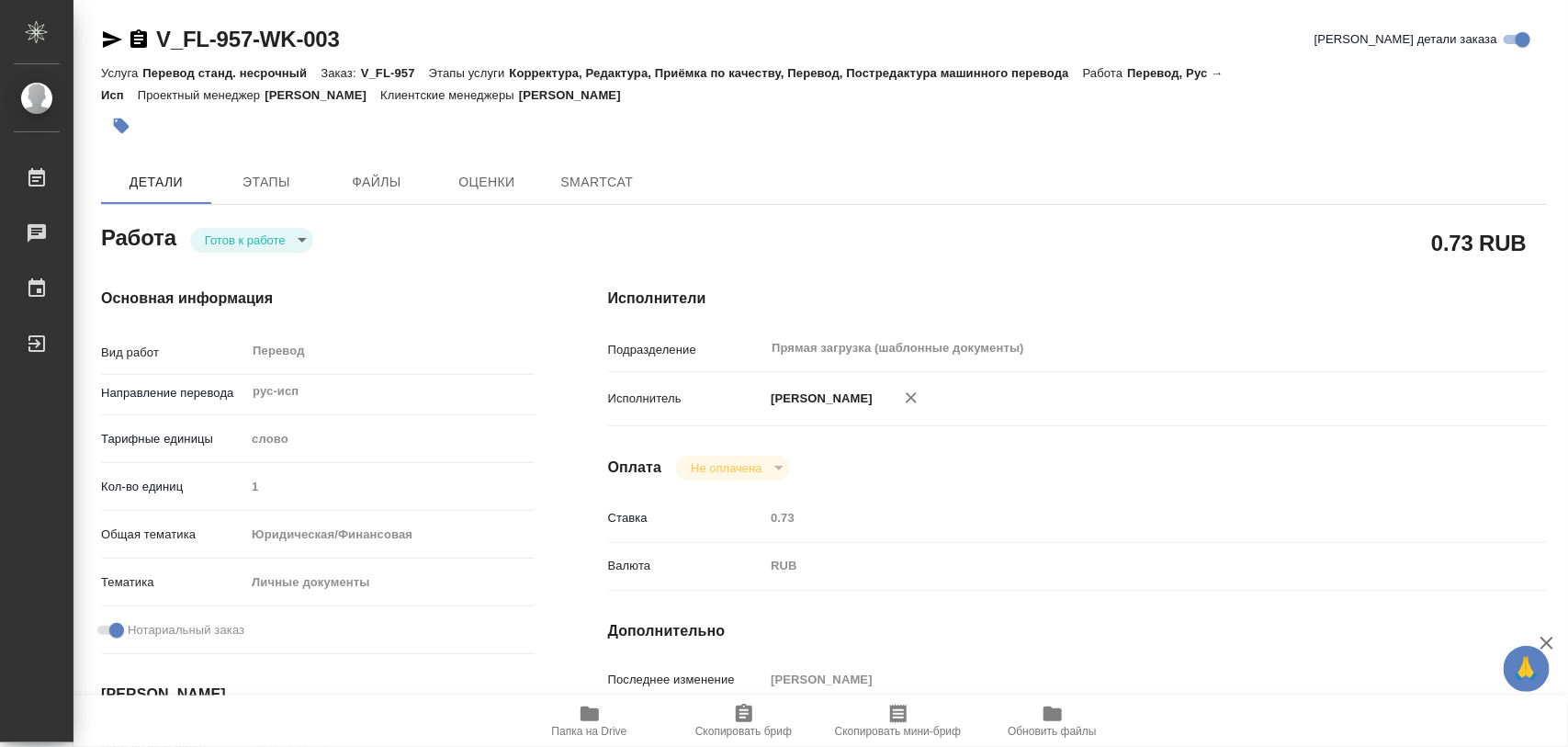
type textarea "x"
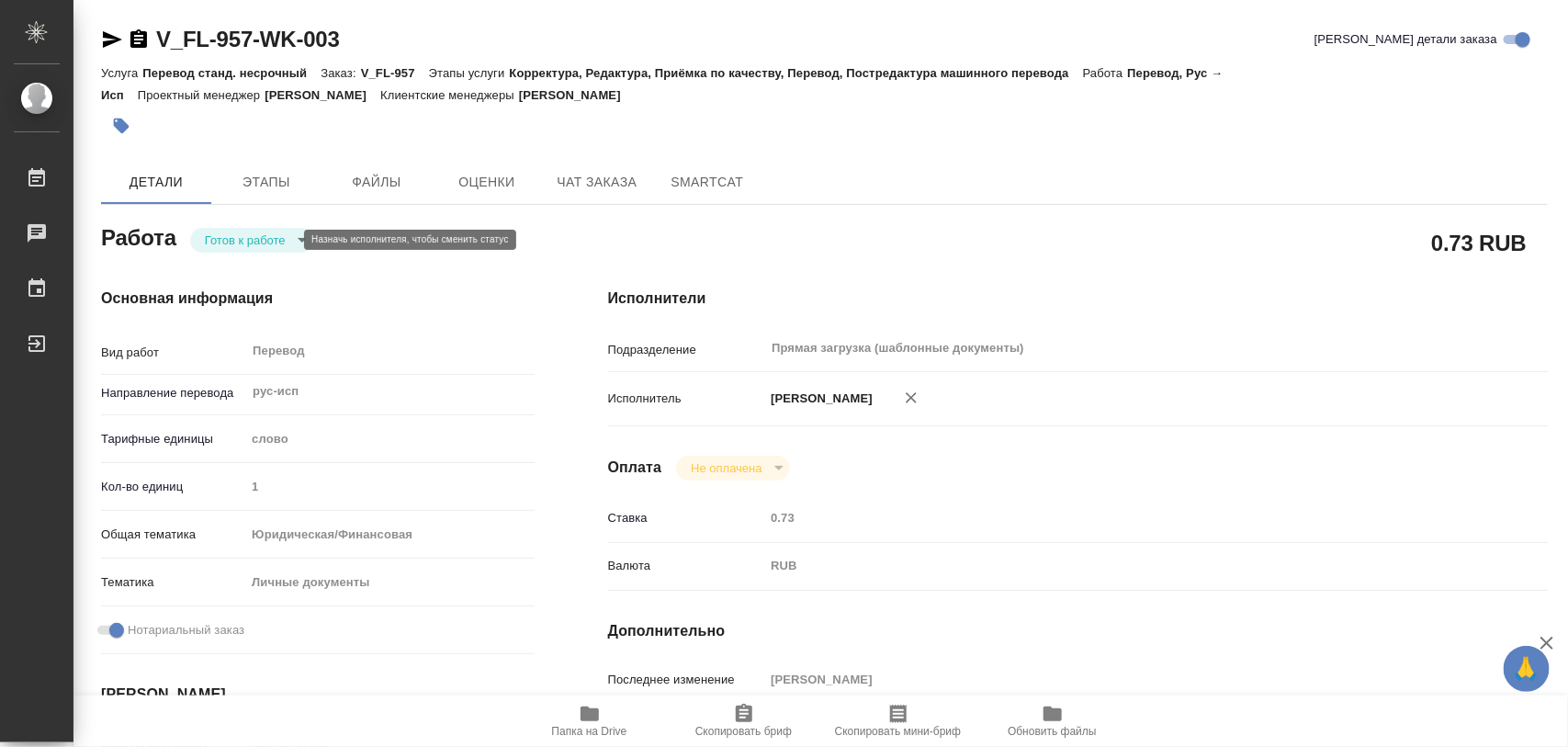
click at [290, 240] on body "🙏 .cls-1 fill:#fff; AWATERA Iglakov Maksim Работы Чаты График Выйти V_FL-957-WK…" at bounding box center [784, 373] width 1568 height 747
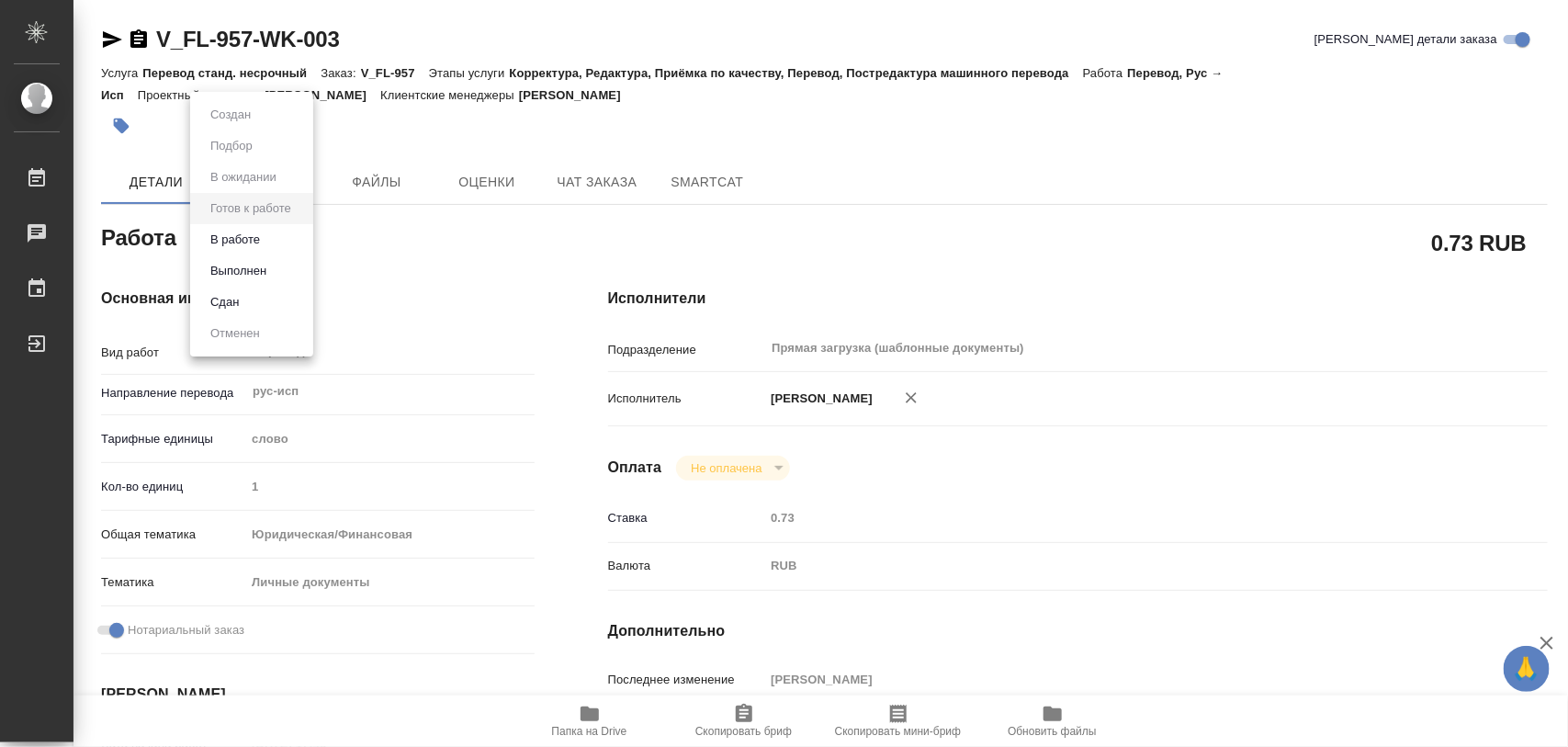
type textarea "x"
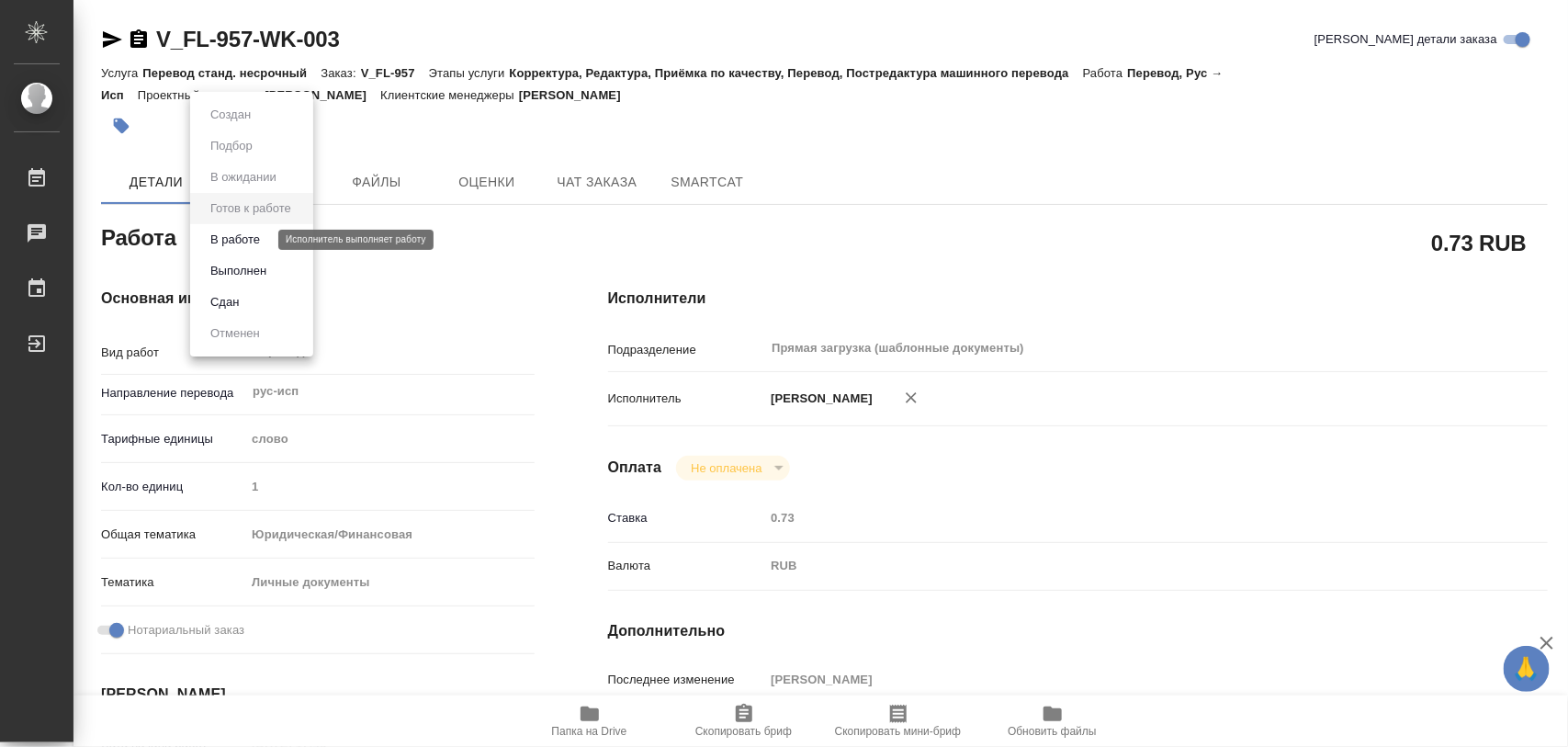
click at [259, 233] on button "В работе" at bounding box center [235, 240] width 61 height 20
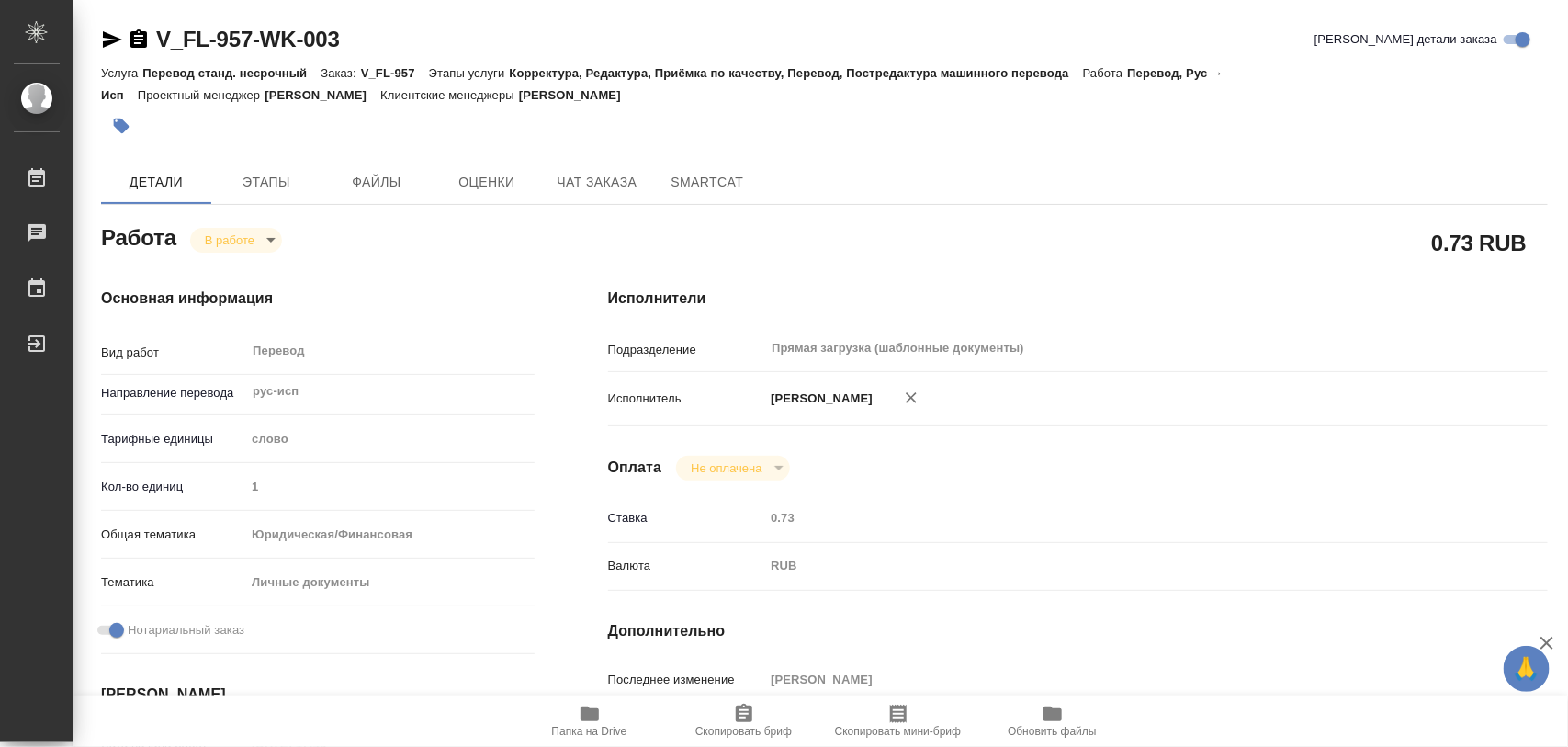
type textarea "x"
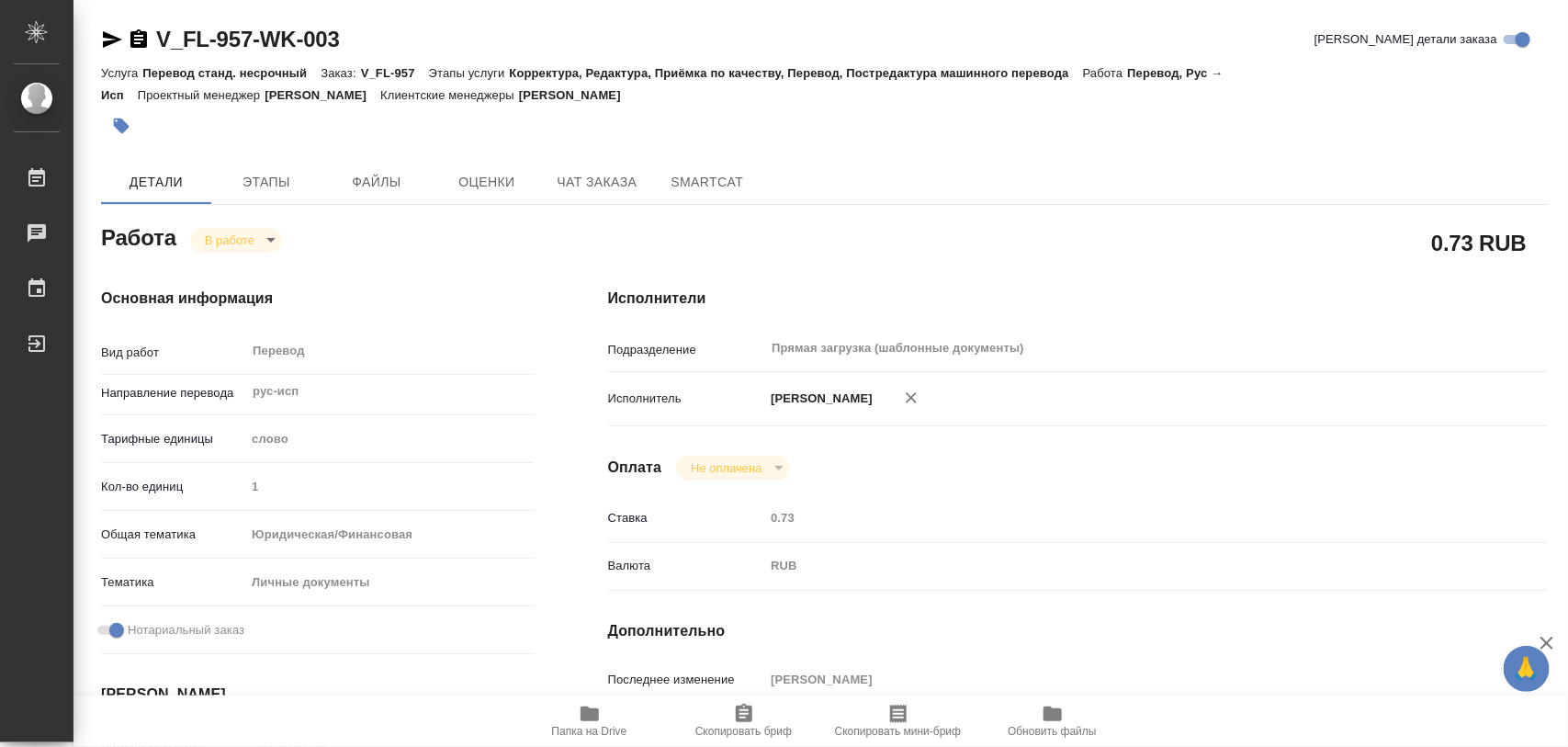
type textarea "x"
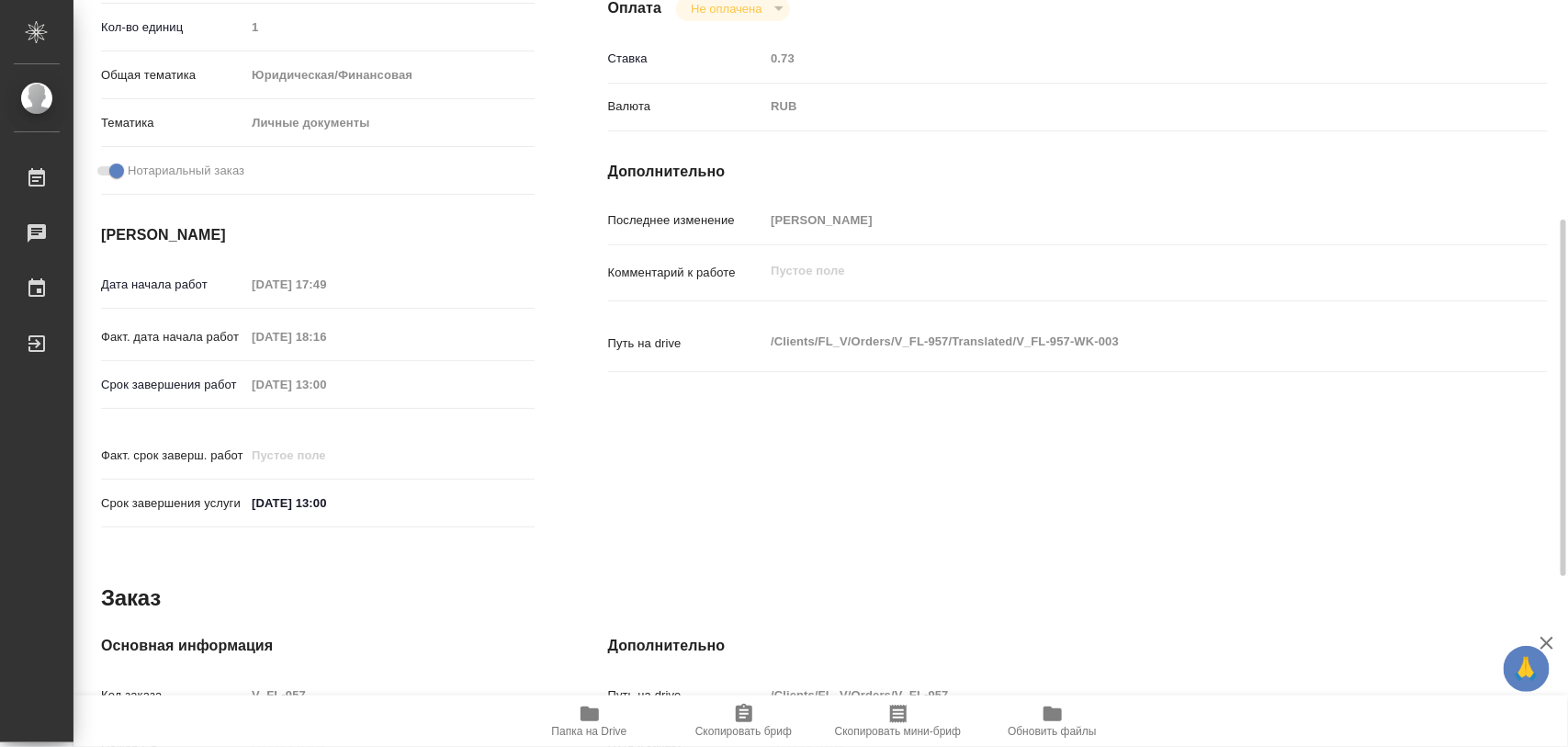
scroll to position [819, 0]
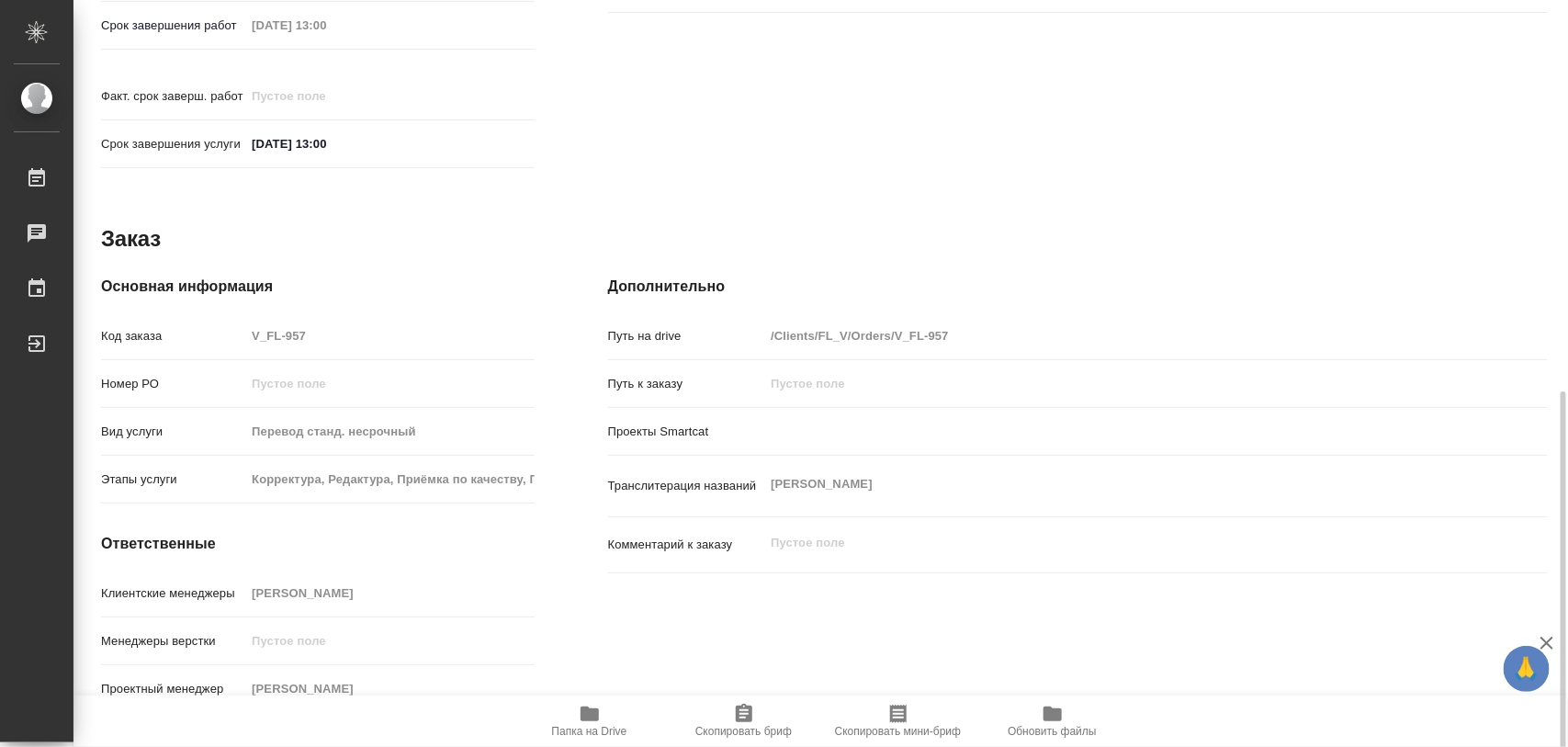
click at [740, 708] on icon "button" at bounding box center [744, 712] width 16 height 18
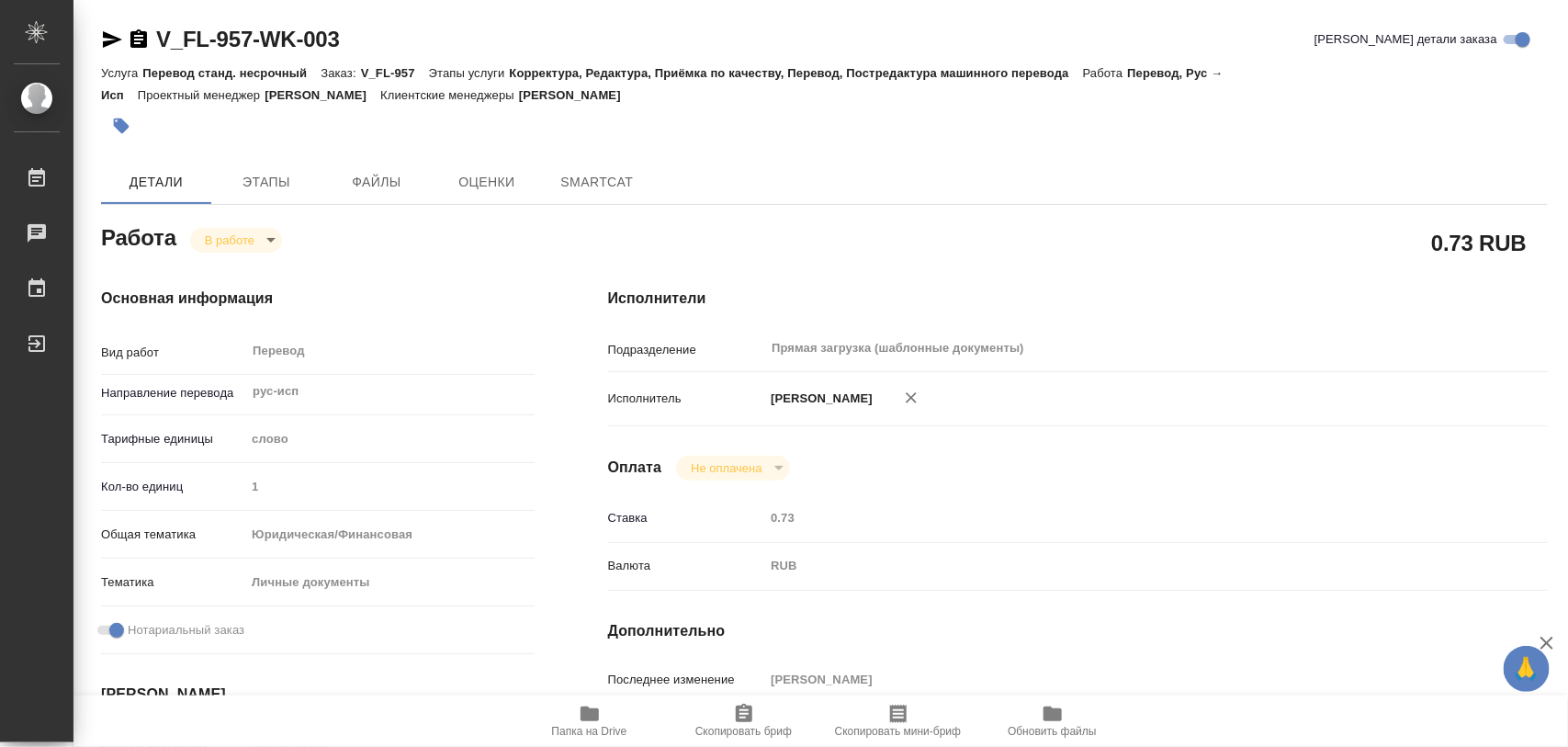
type textarea "x"
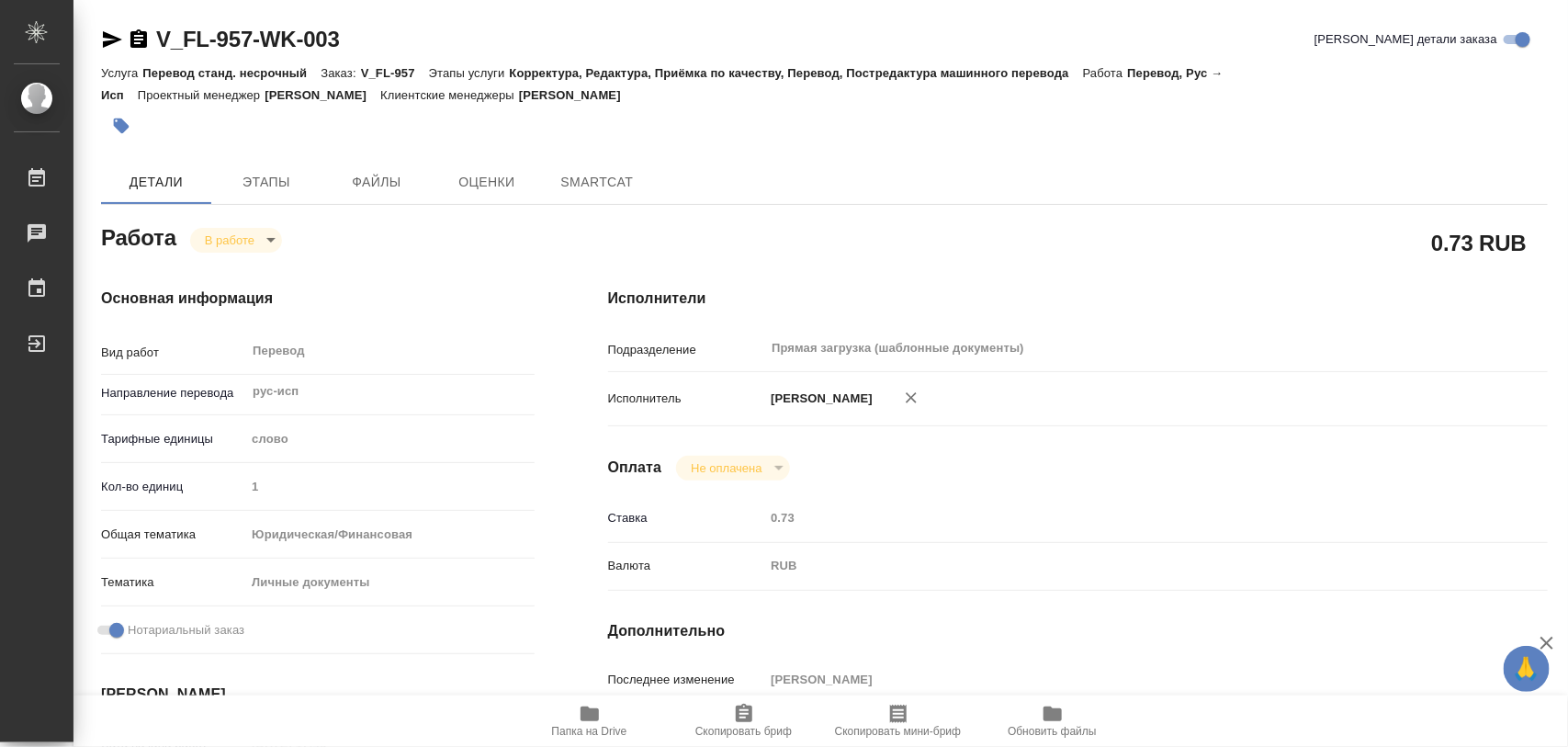
type textarea "x"
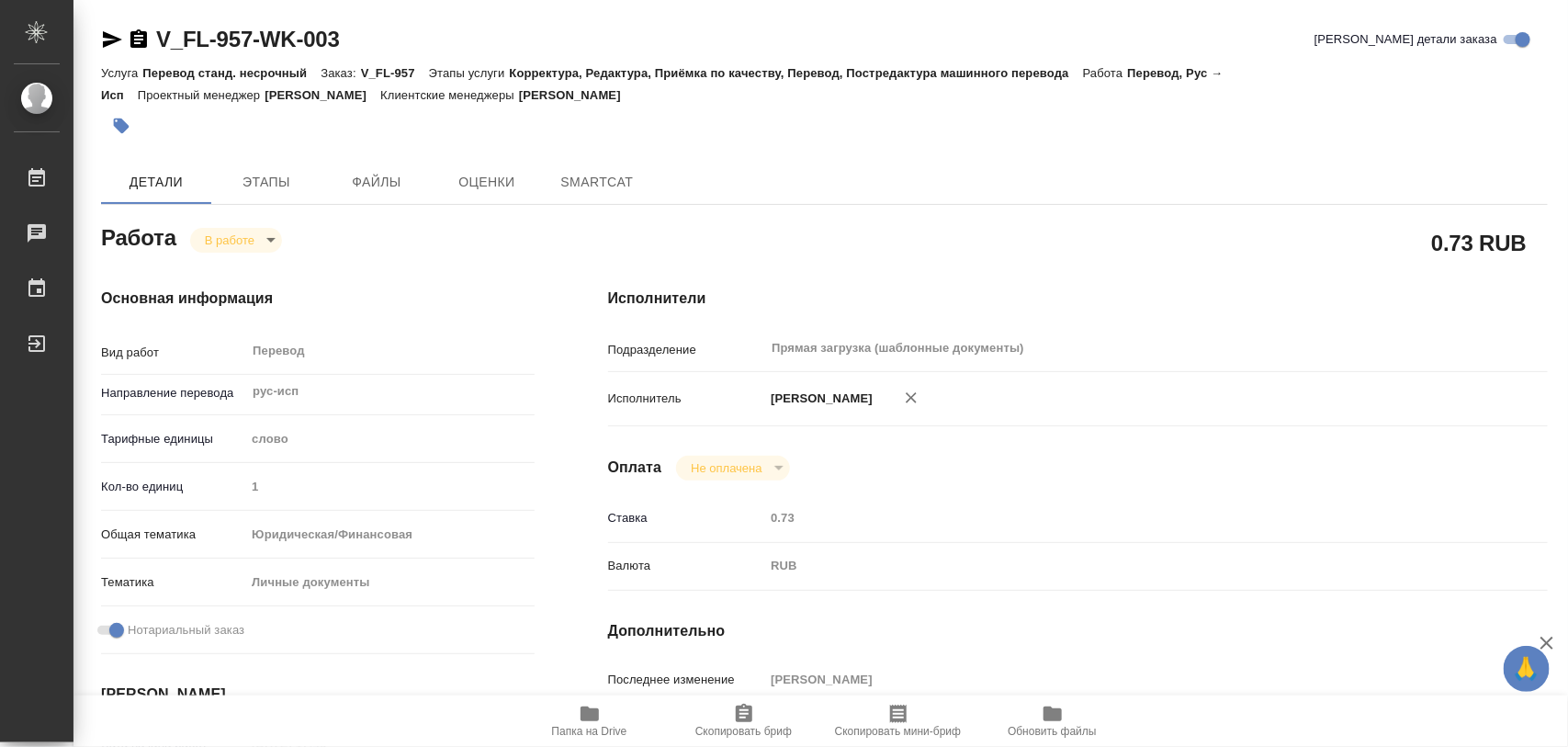
type textarea "x"
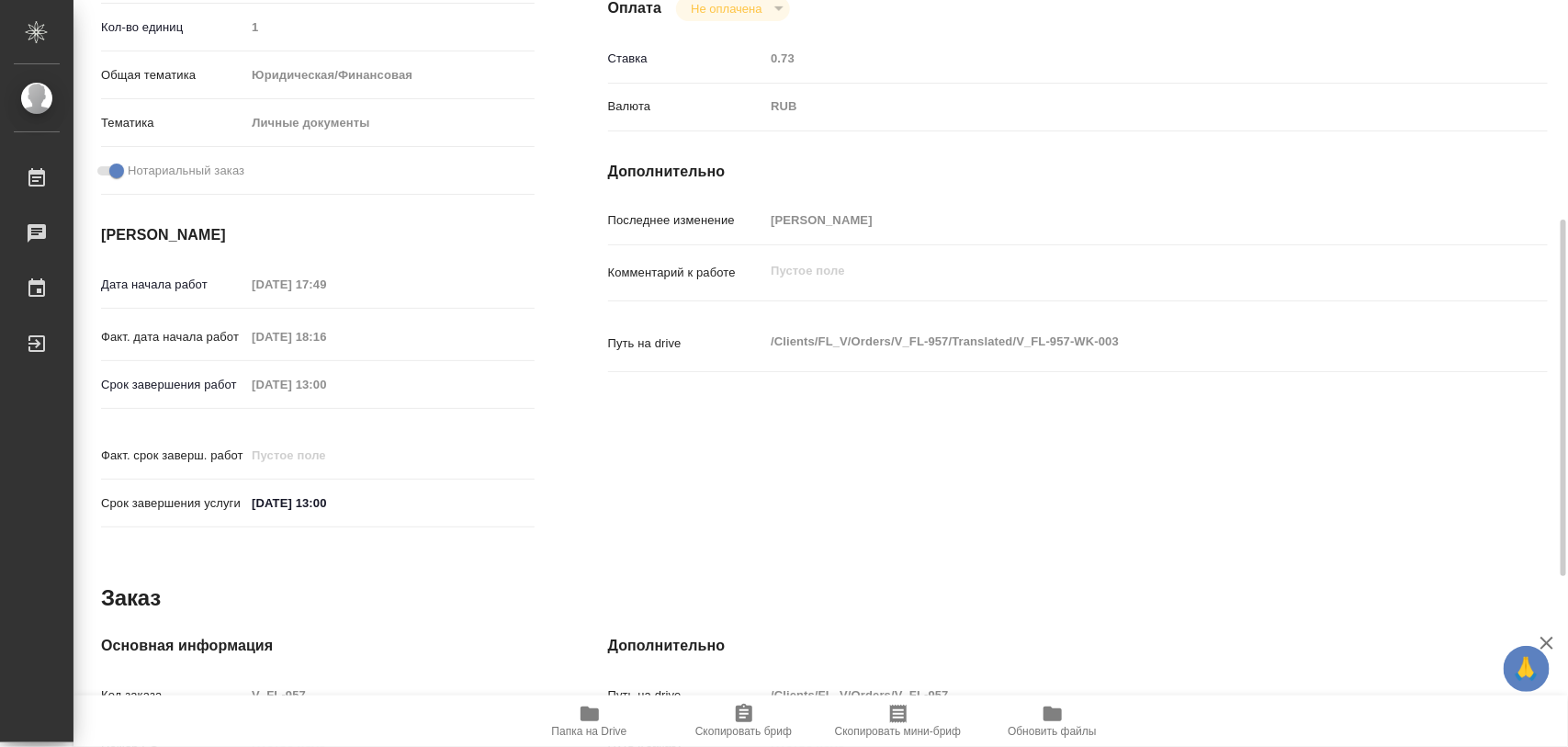
scroll to position [804, 0]
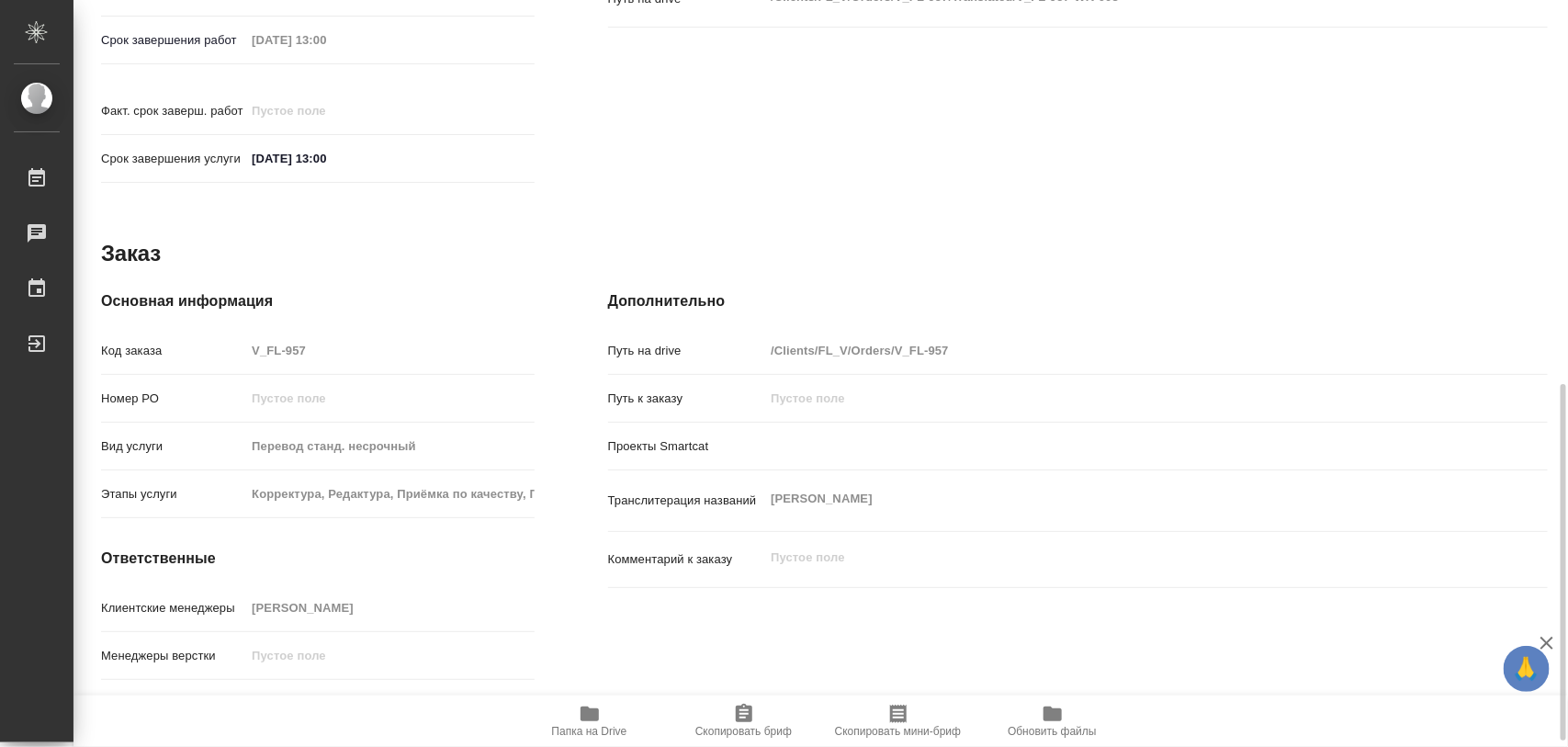
type textarea "x"
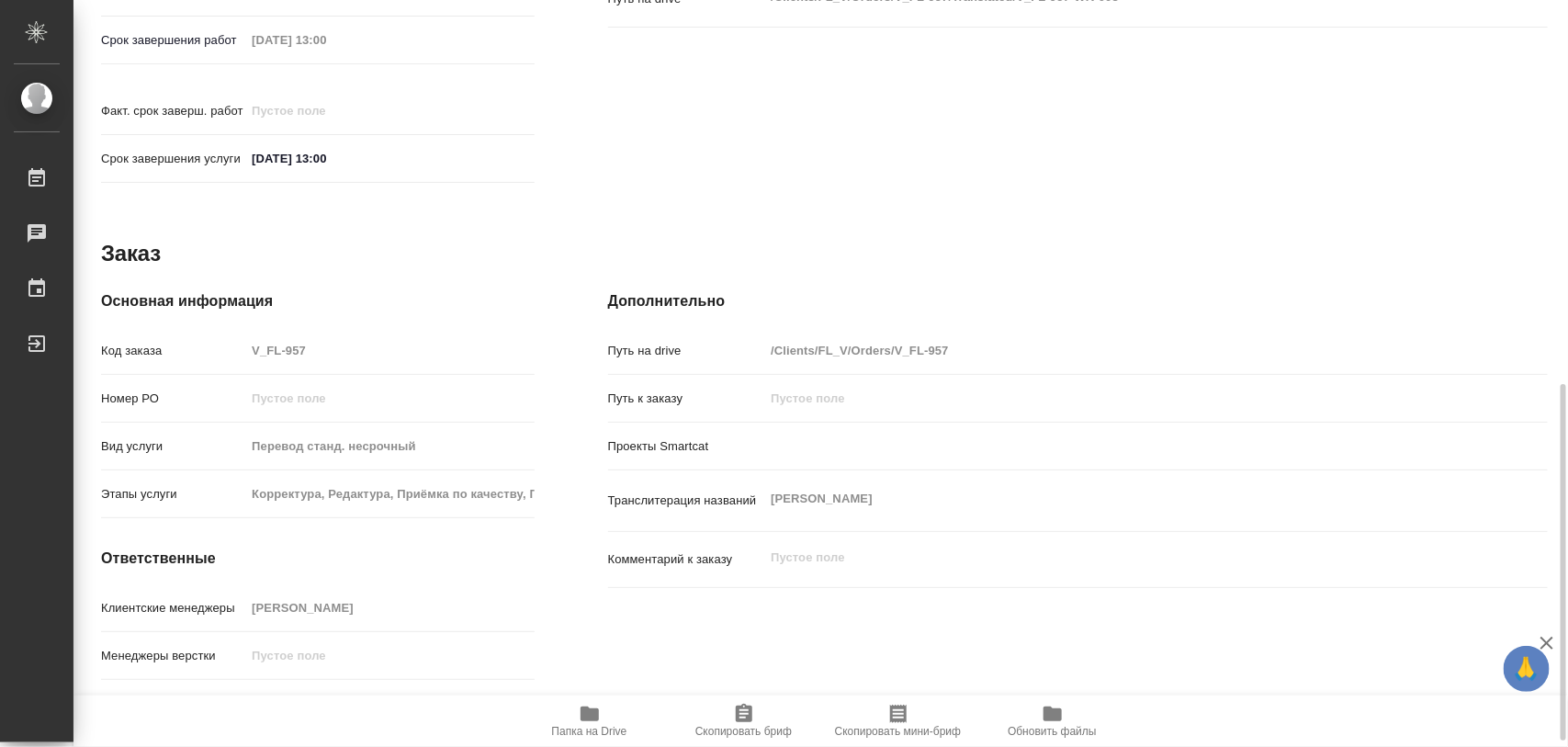
click at [742, 714] on icon "button" at bounding box center [744, 713] width 22 height 22
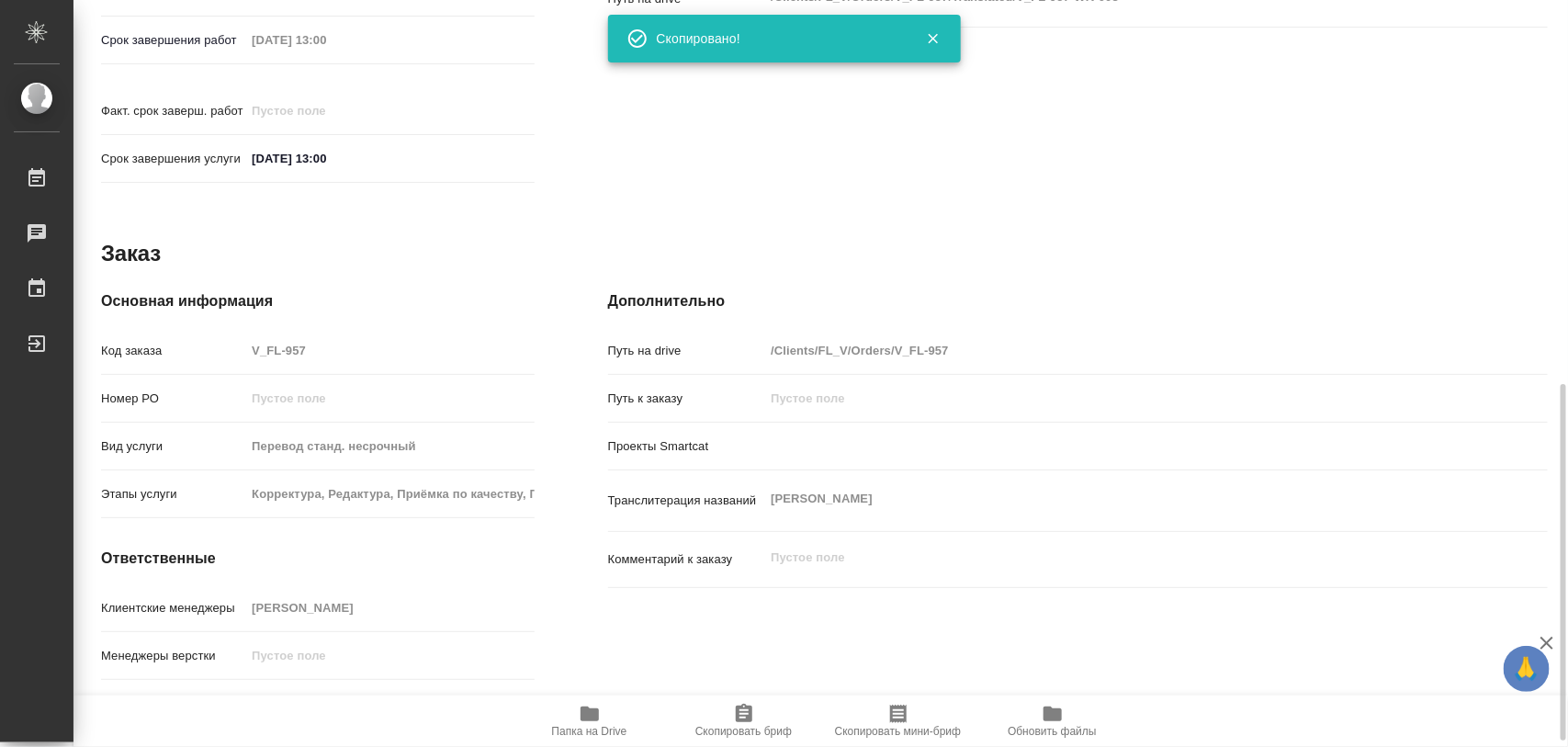
type textarea "x"
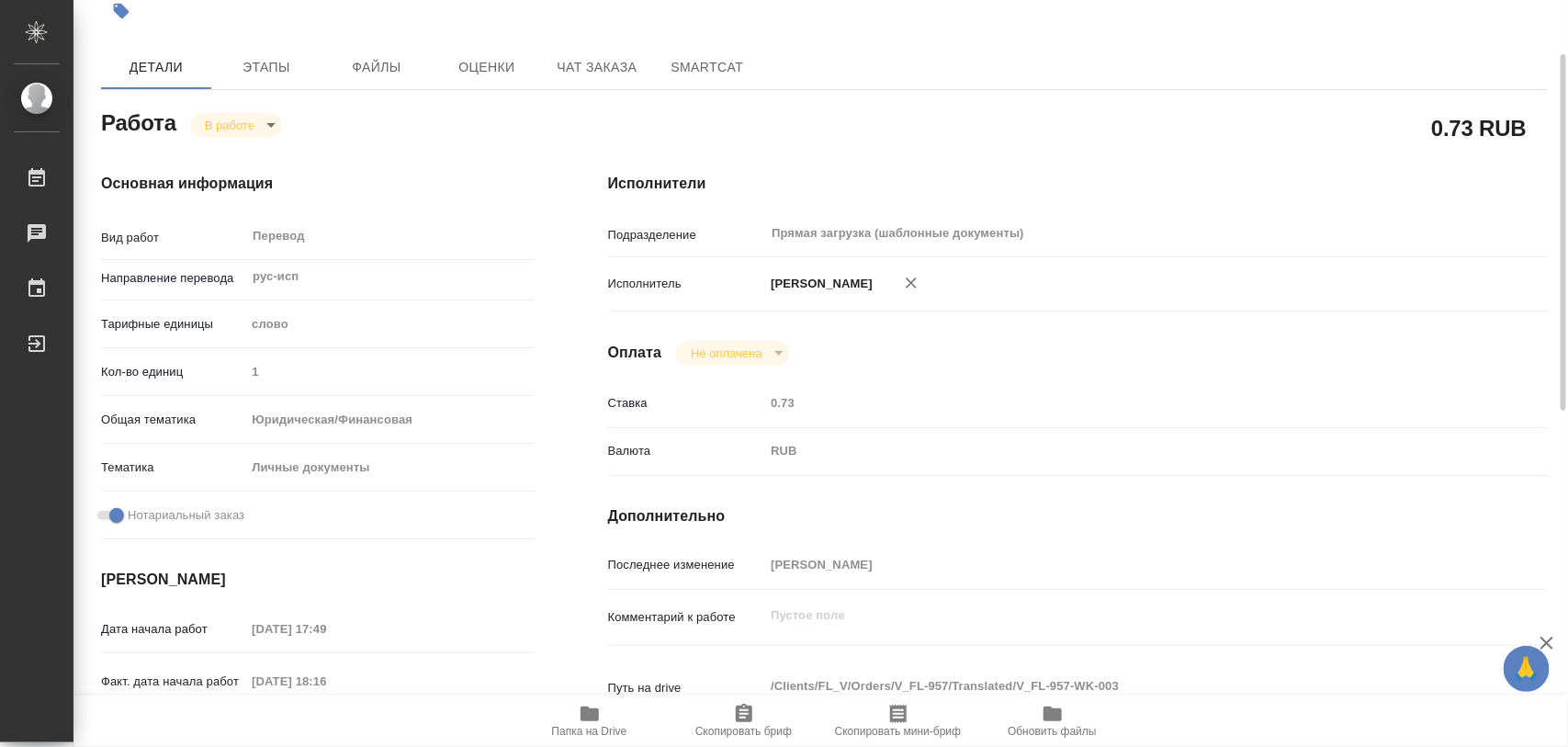
scroll to position [0, 0]
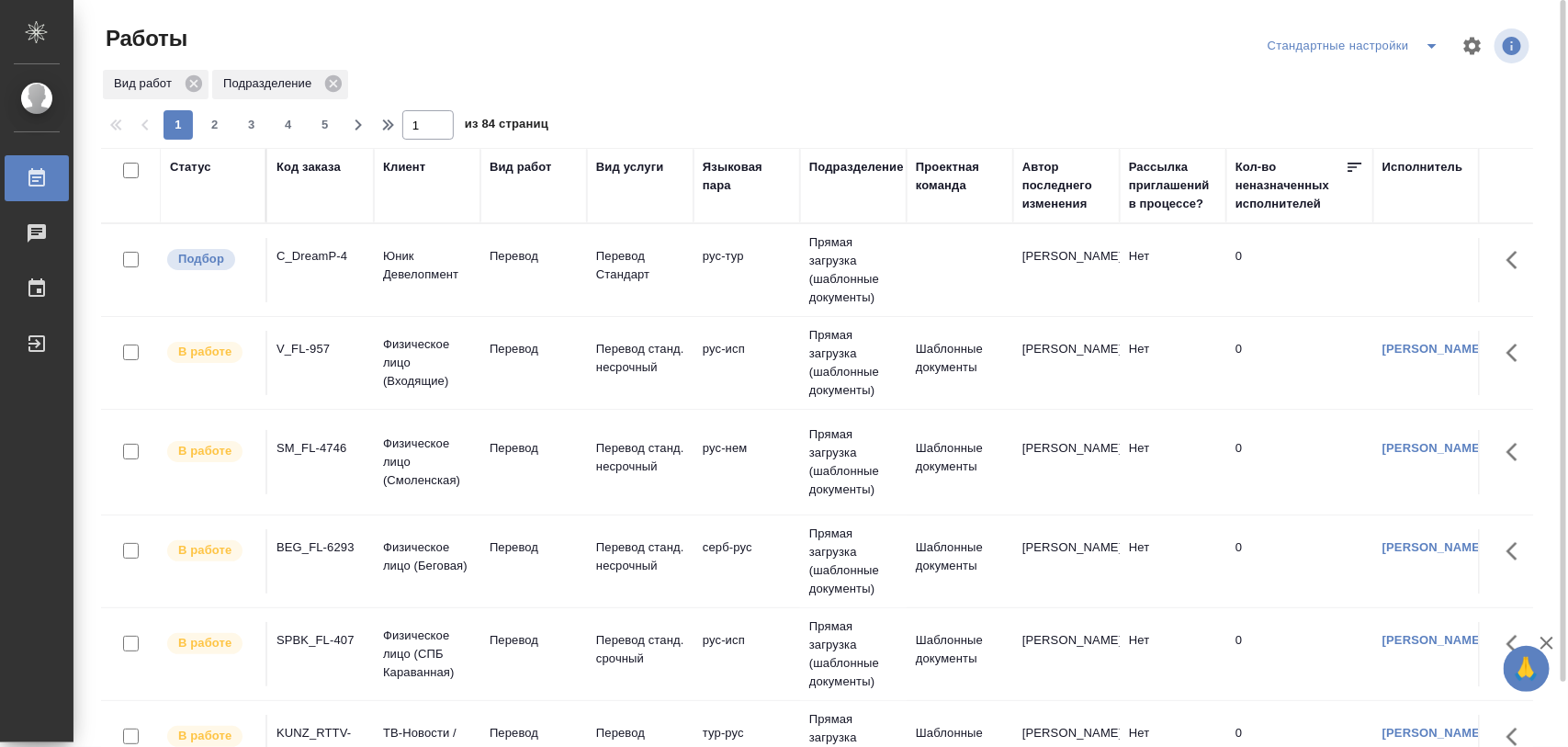
click at [330, 265] on div "C_DreamP-4" at bounding box center [320, 256] width 88 height 18
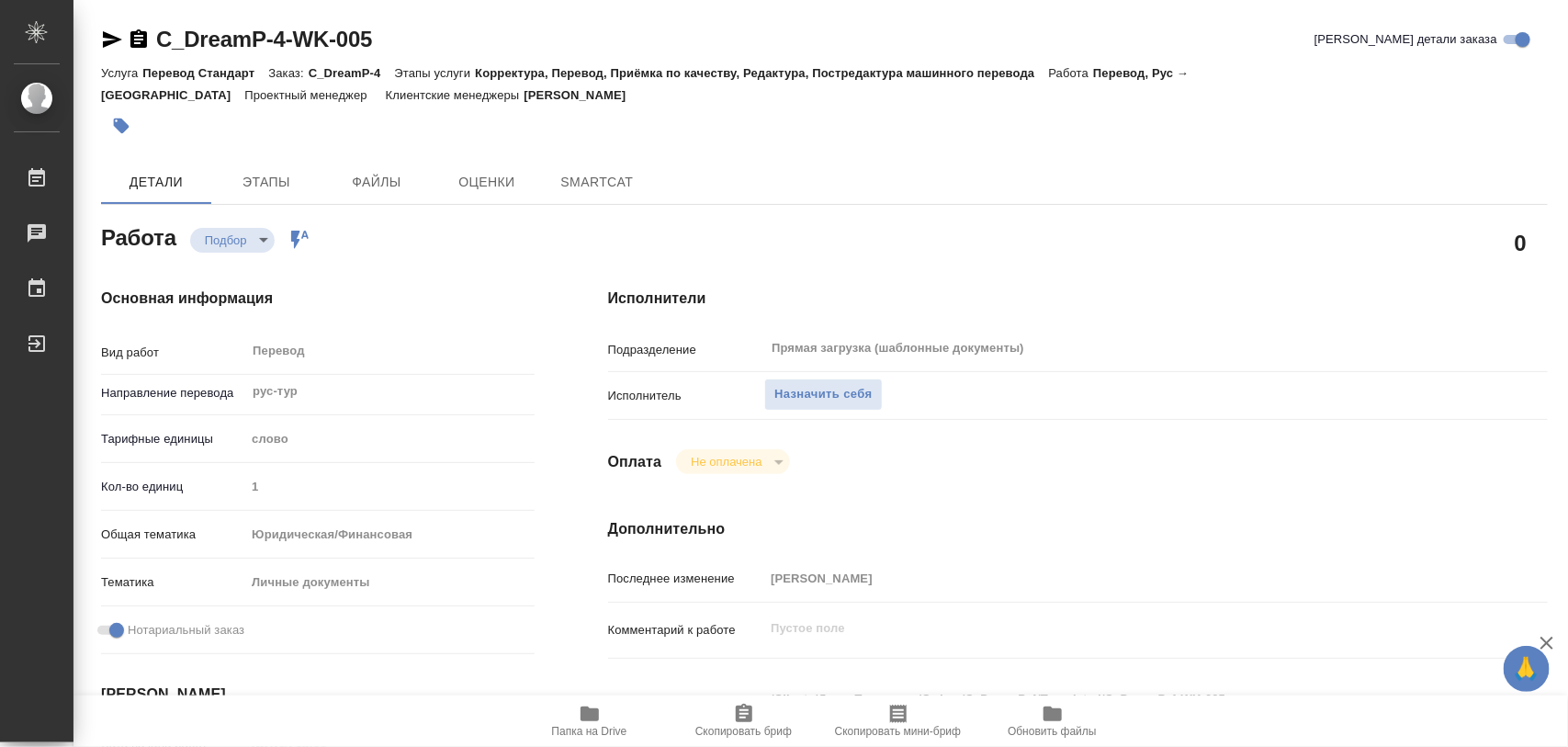
type textarea "x"
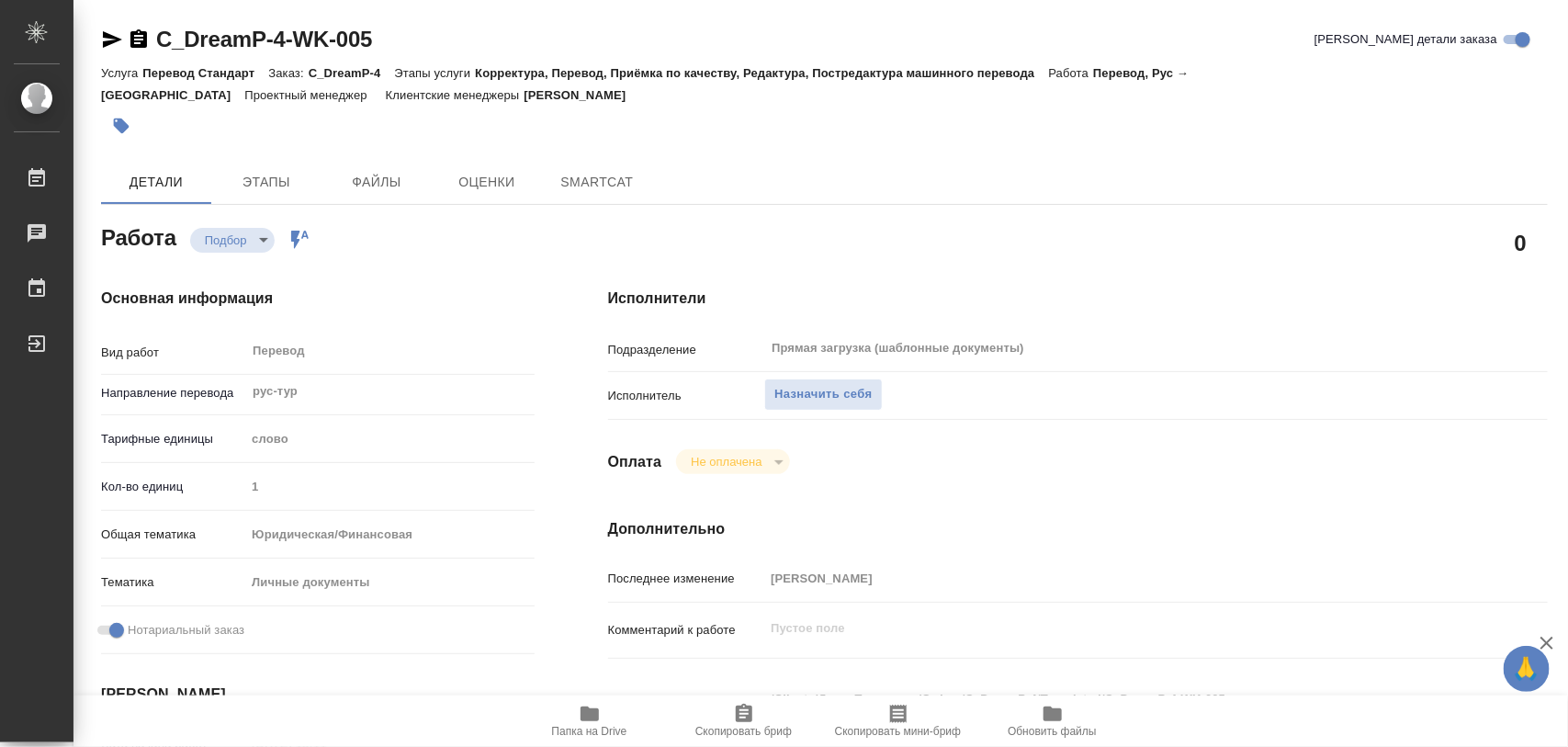
type textarea "x"
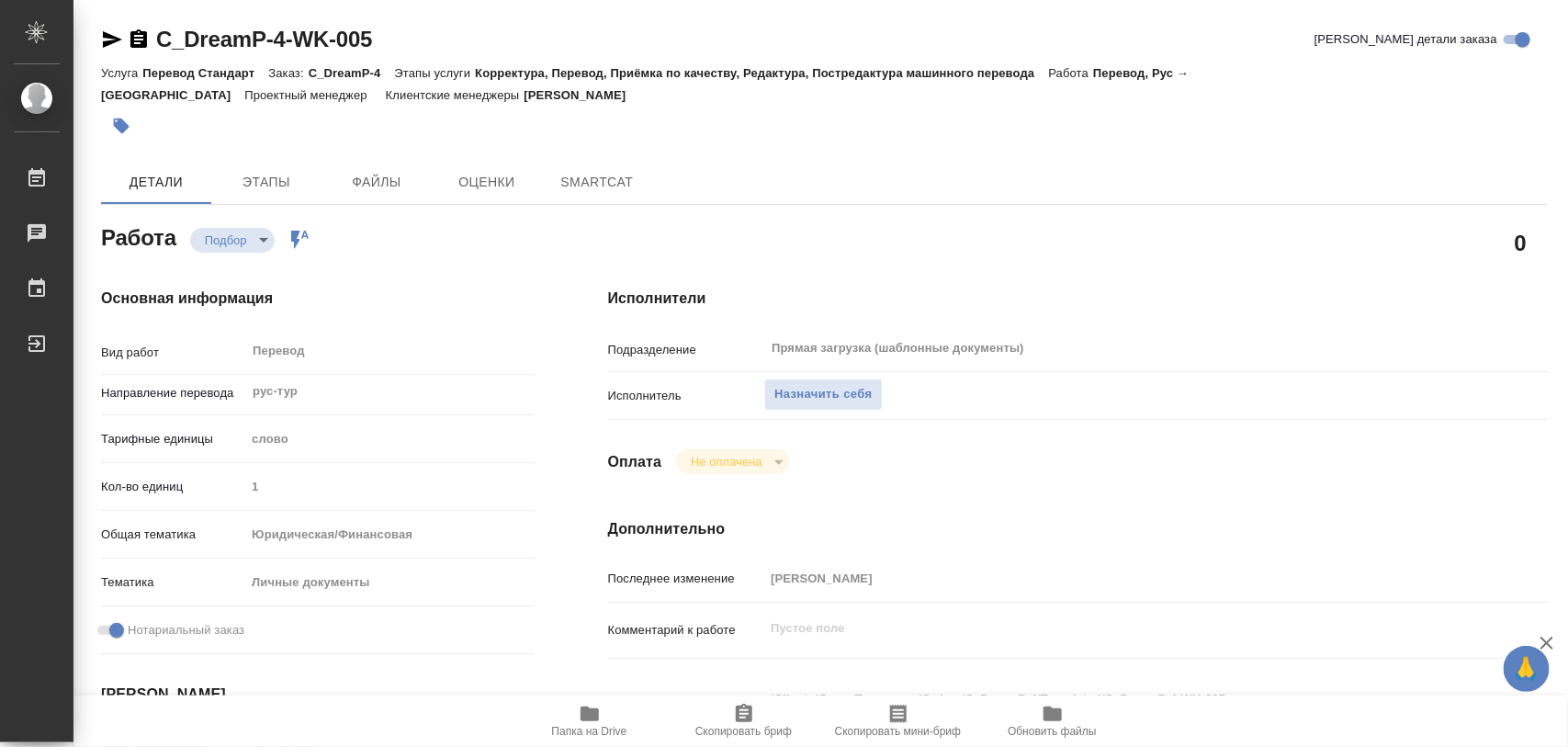
type textarea "x"
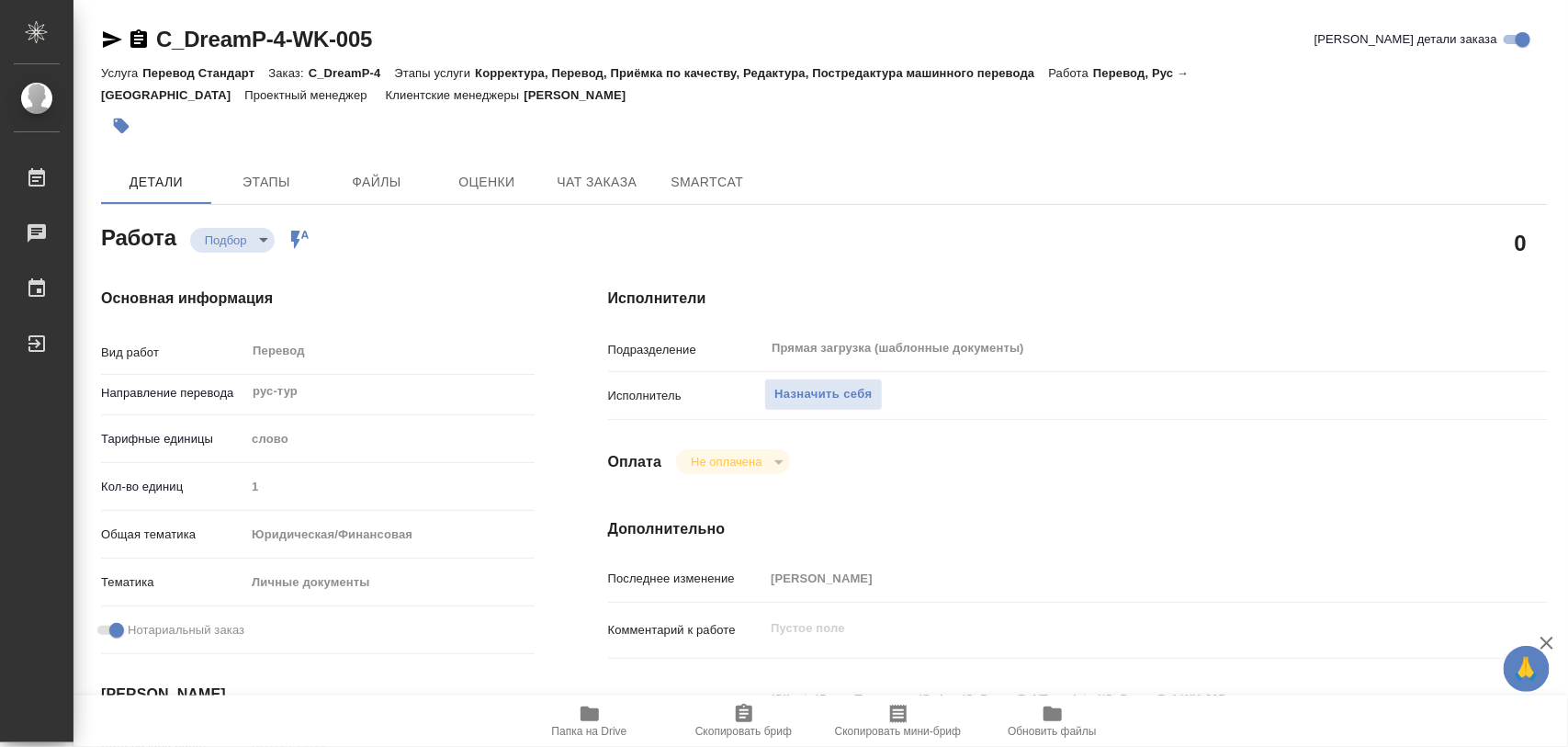
click at [595, 710] on icon "button" at bounding box center [589, 713] width 18 height 14
type textarea "x"
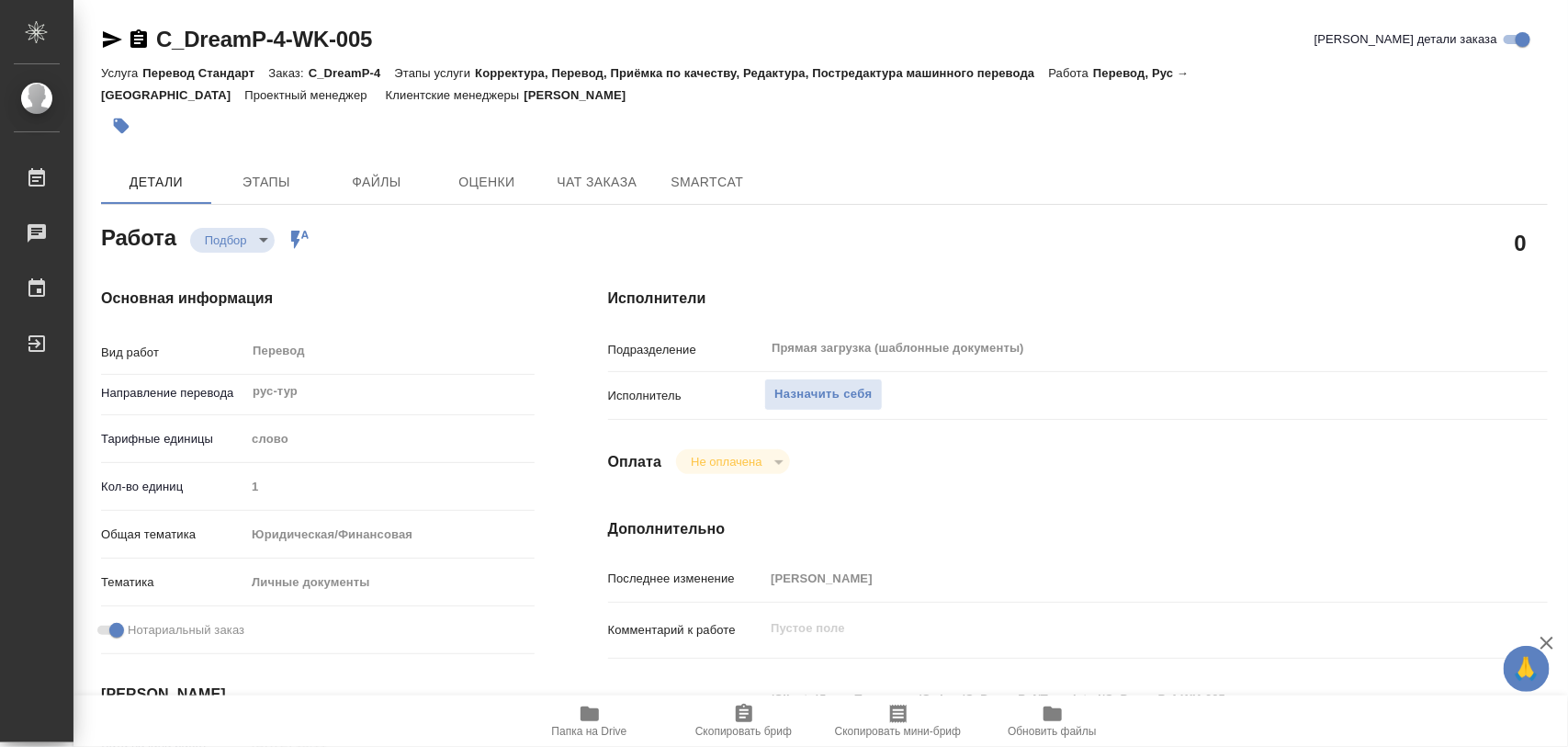
type textarea "x"
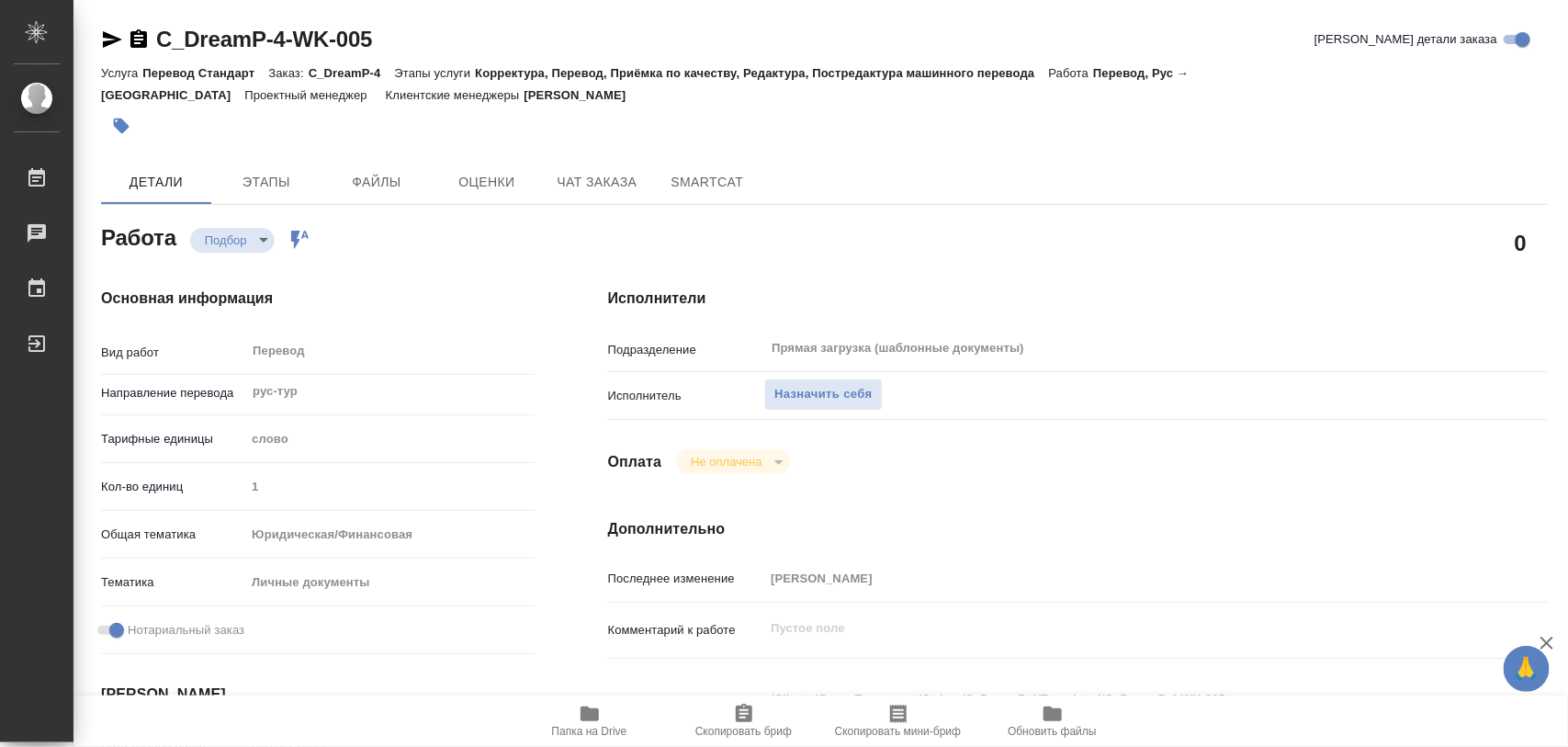
type textarea "x"
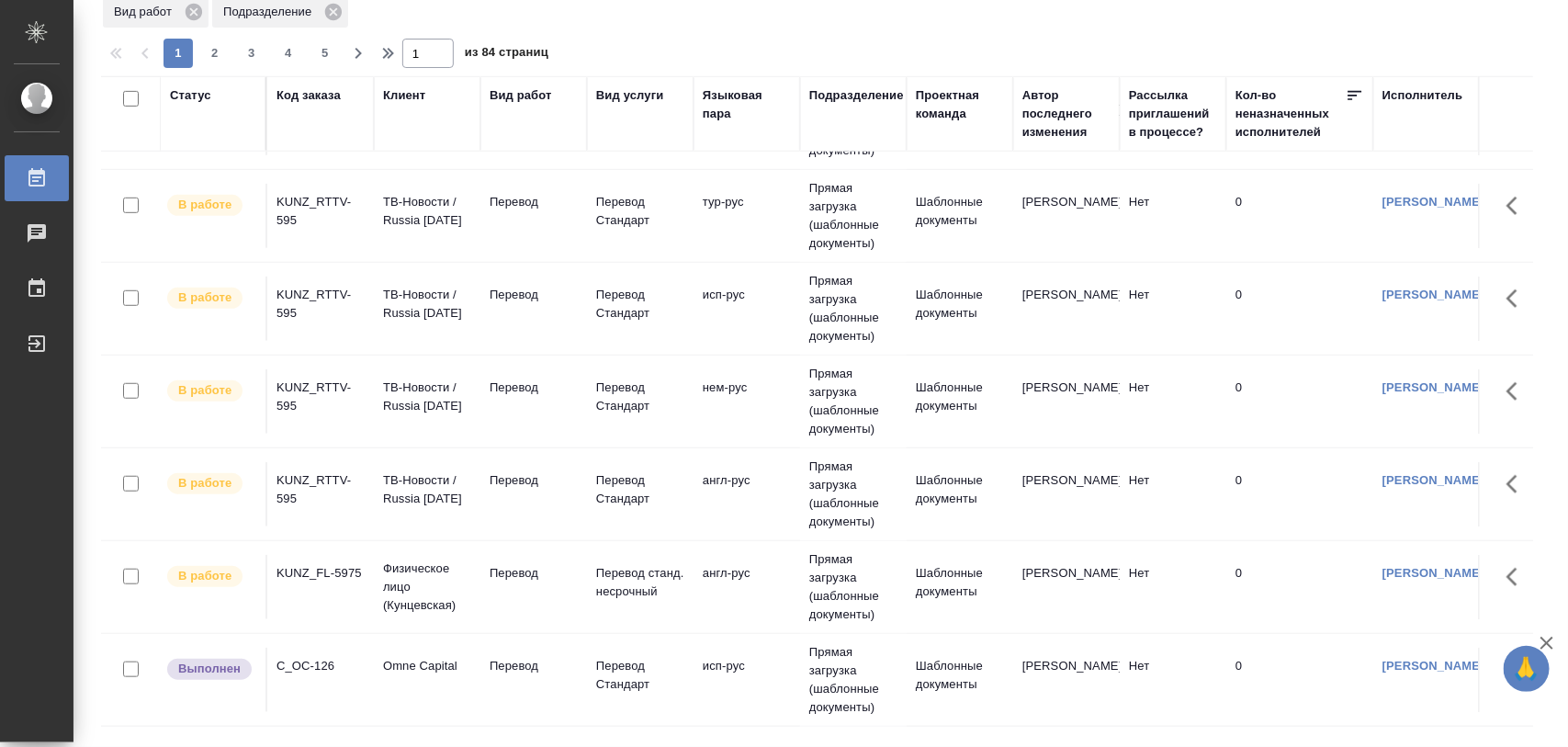
scroll to position [574, 0]
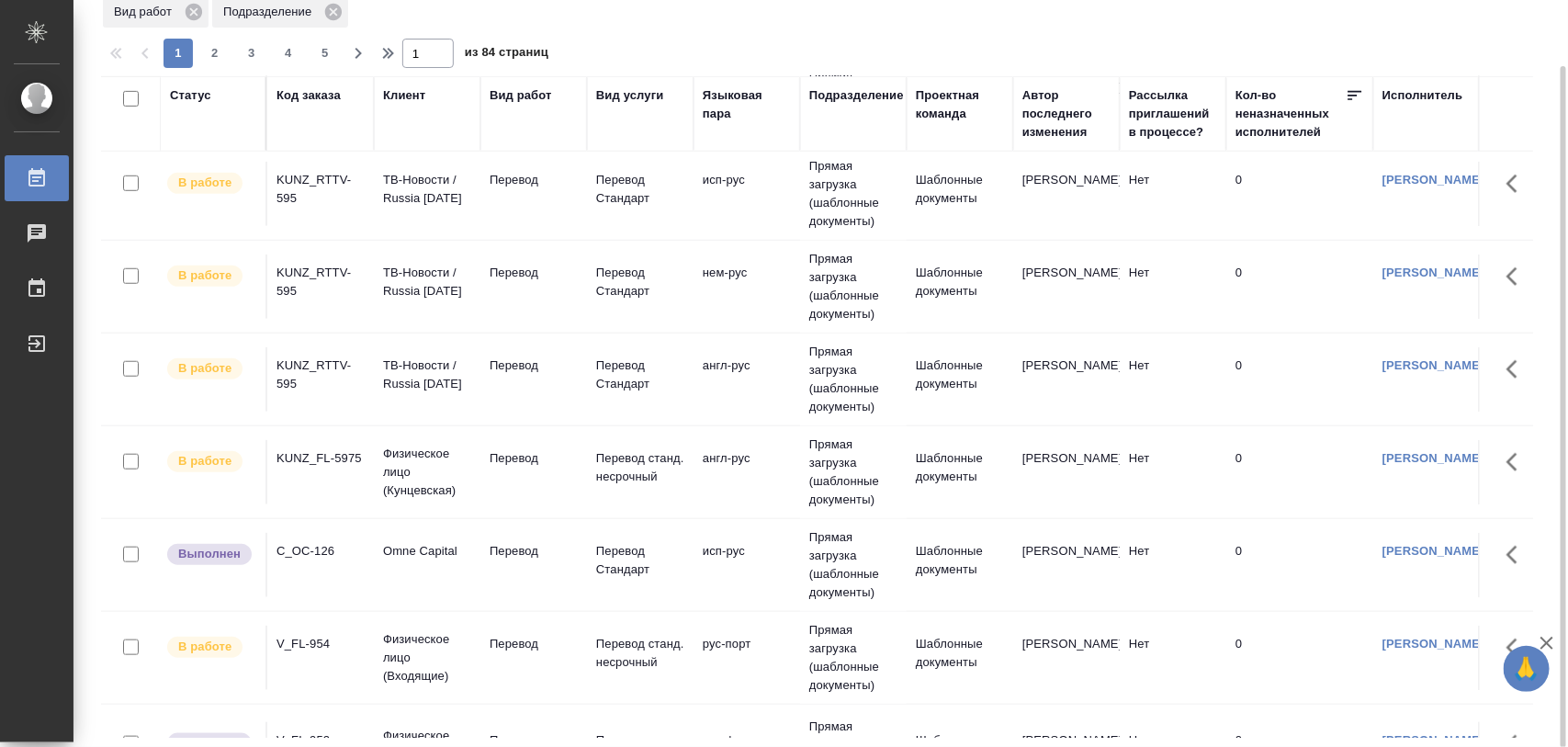
click at [318, 548] on div "C_OC-126" at bounding box center [320, 551] width 88 height 18
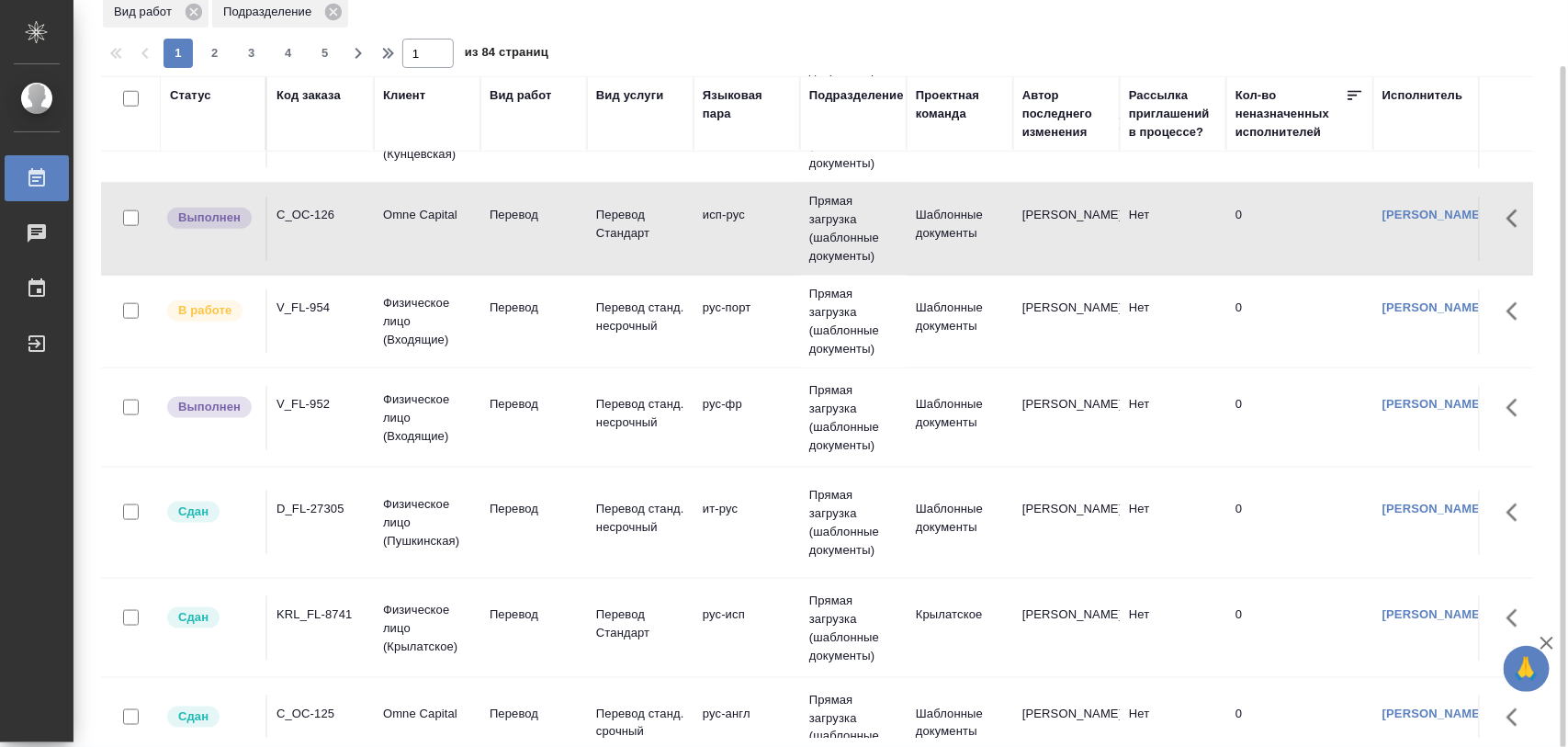
scroll to position [919, 0]
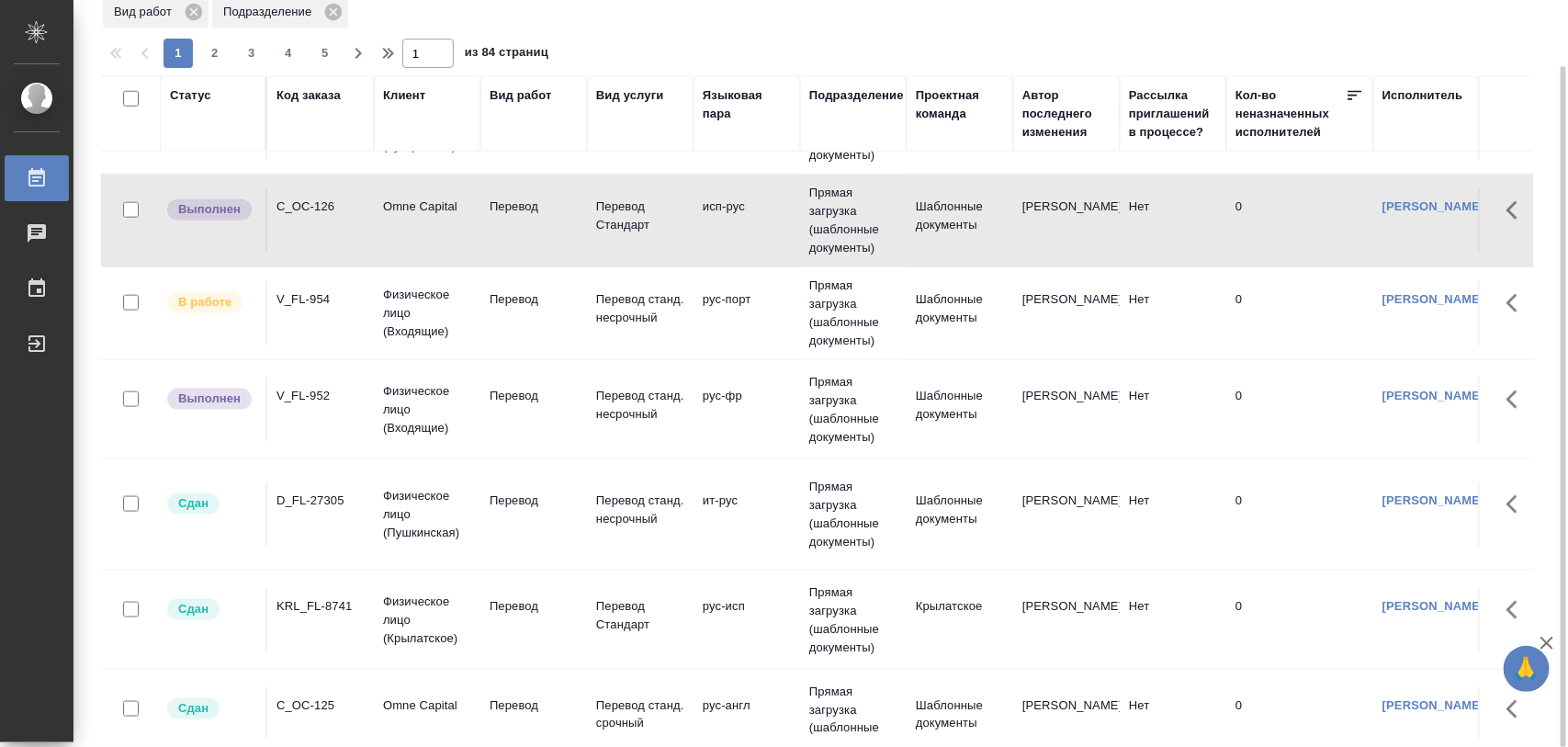
click at [328, 401] on div "V_FL-952" at bounding box center [320, 395] width 88 height 18
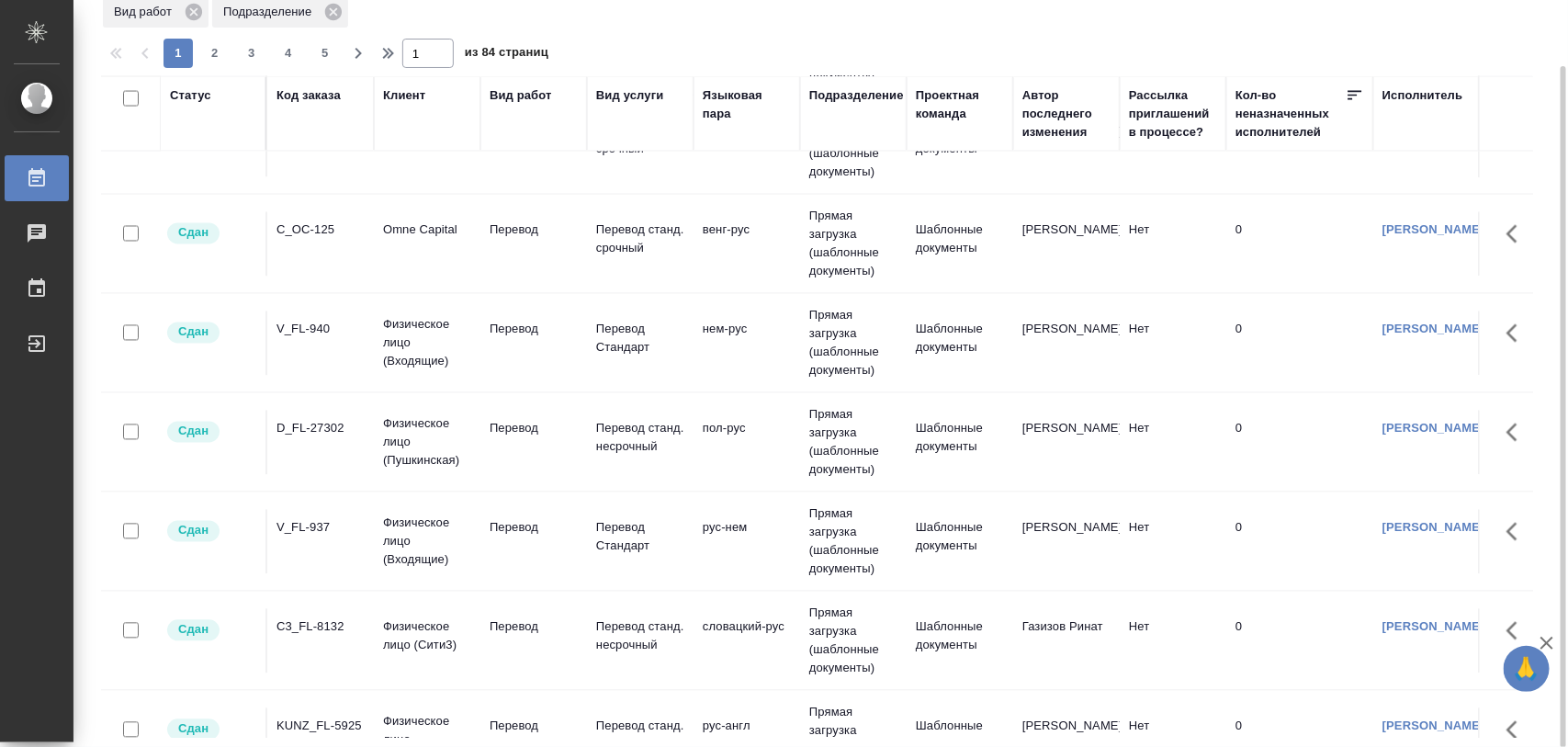
scroll to position [1378, 0]
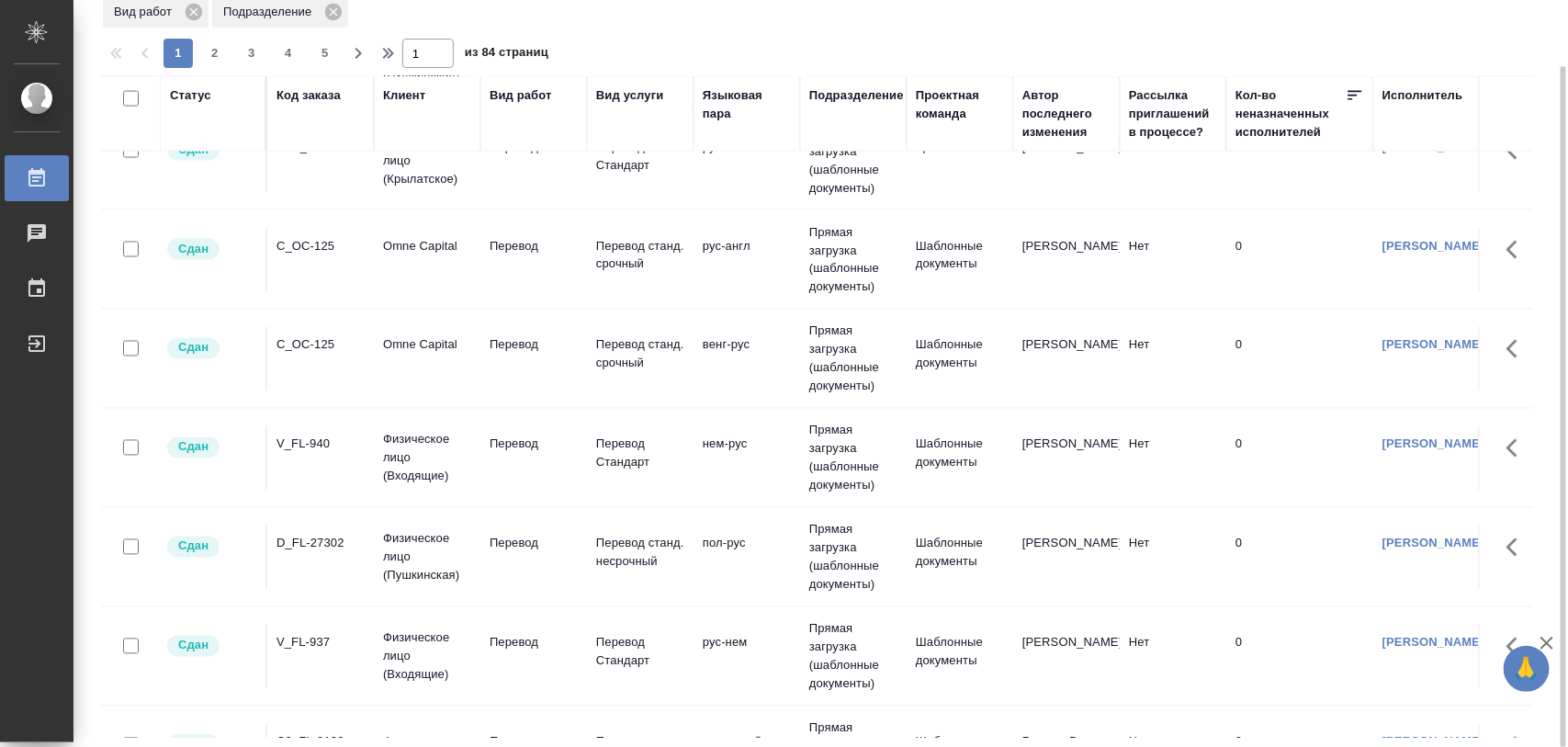
click at [306, 242] on div "C_OC-125" at bounding box center [320, 245] width 88 height 18
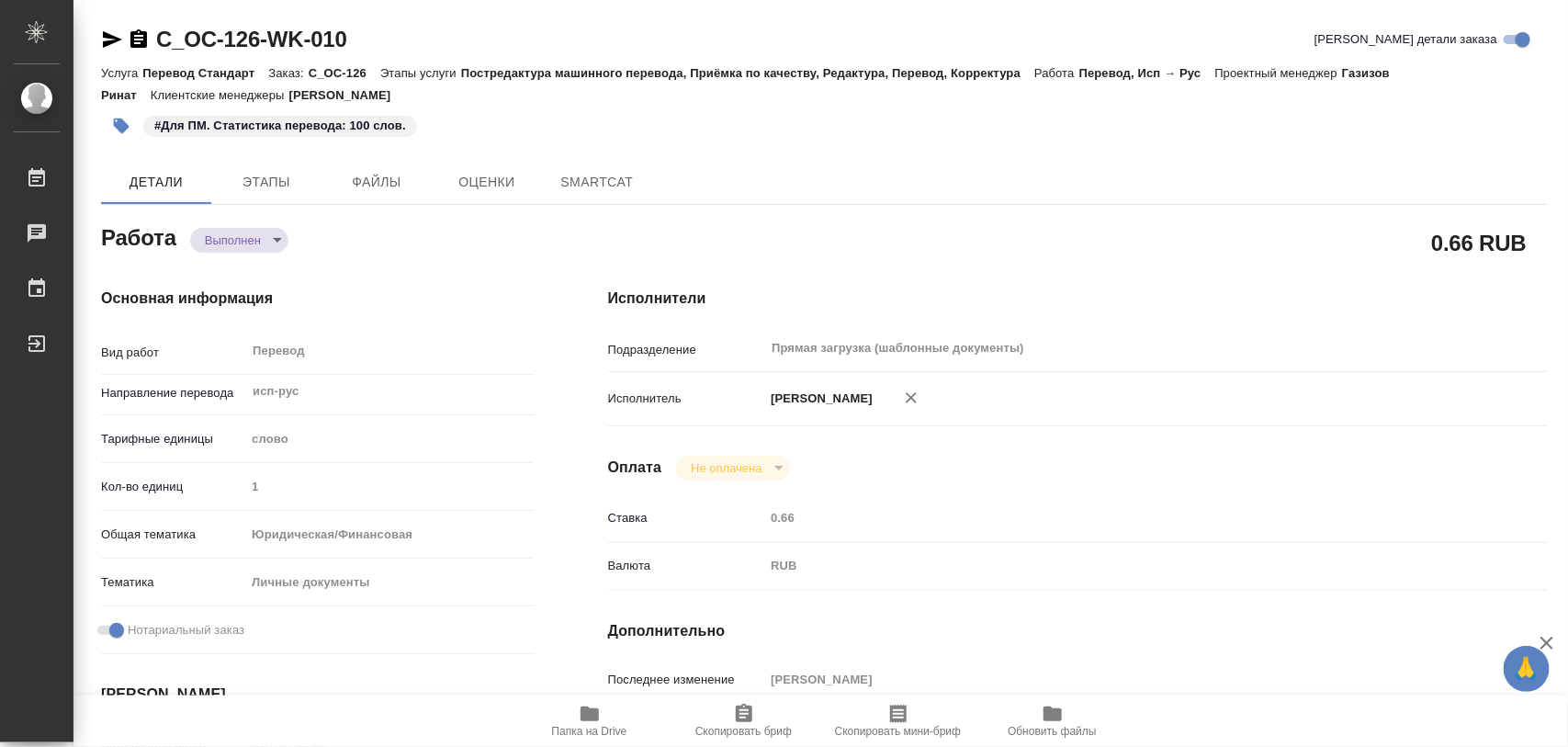
type textarea "x"
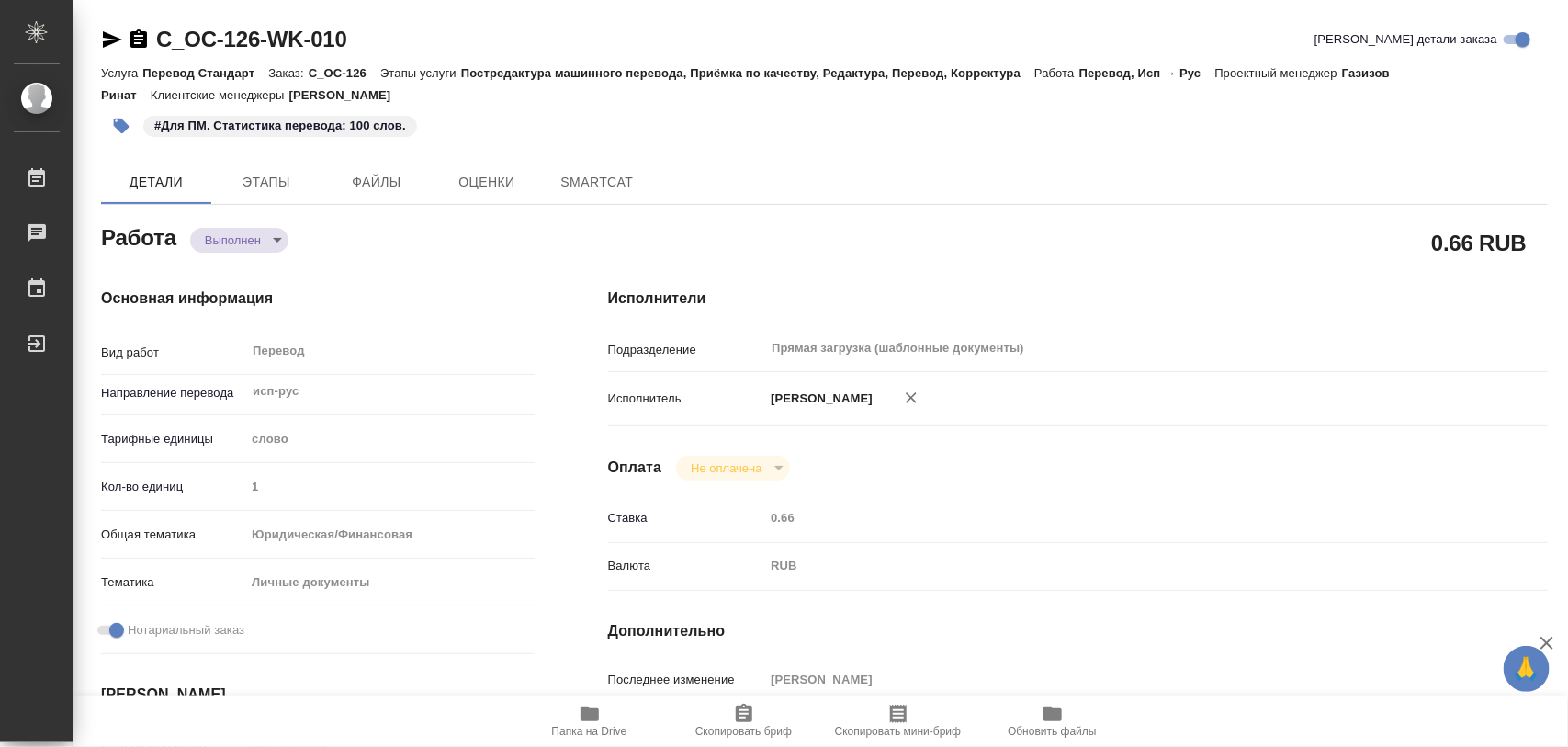
type textarea "x"
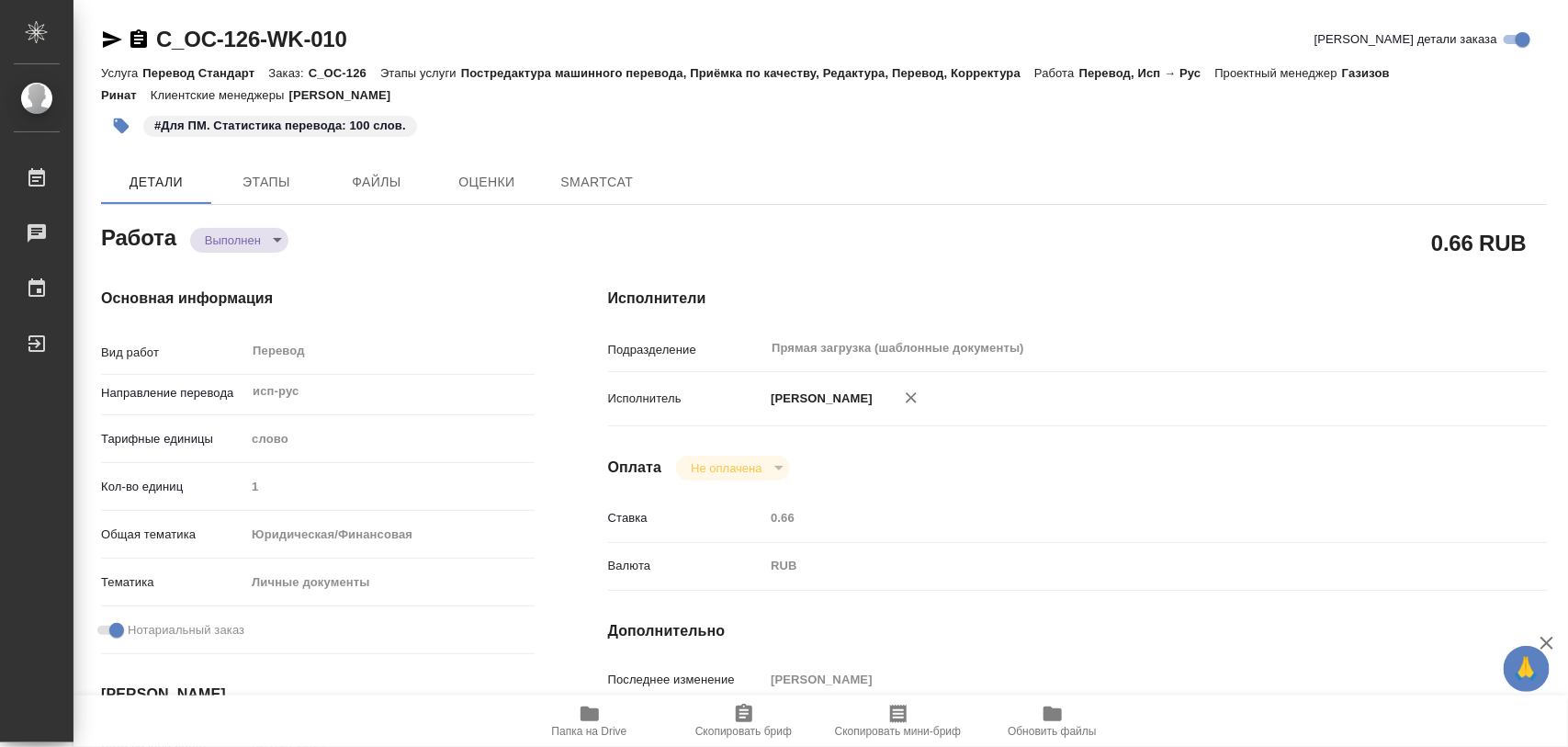
type textarea "x"
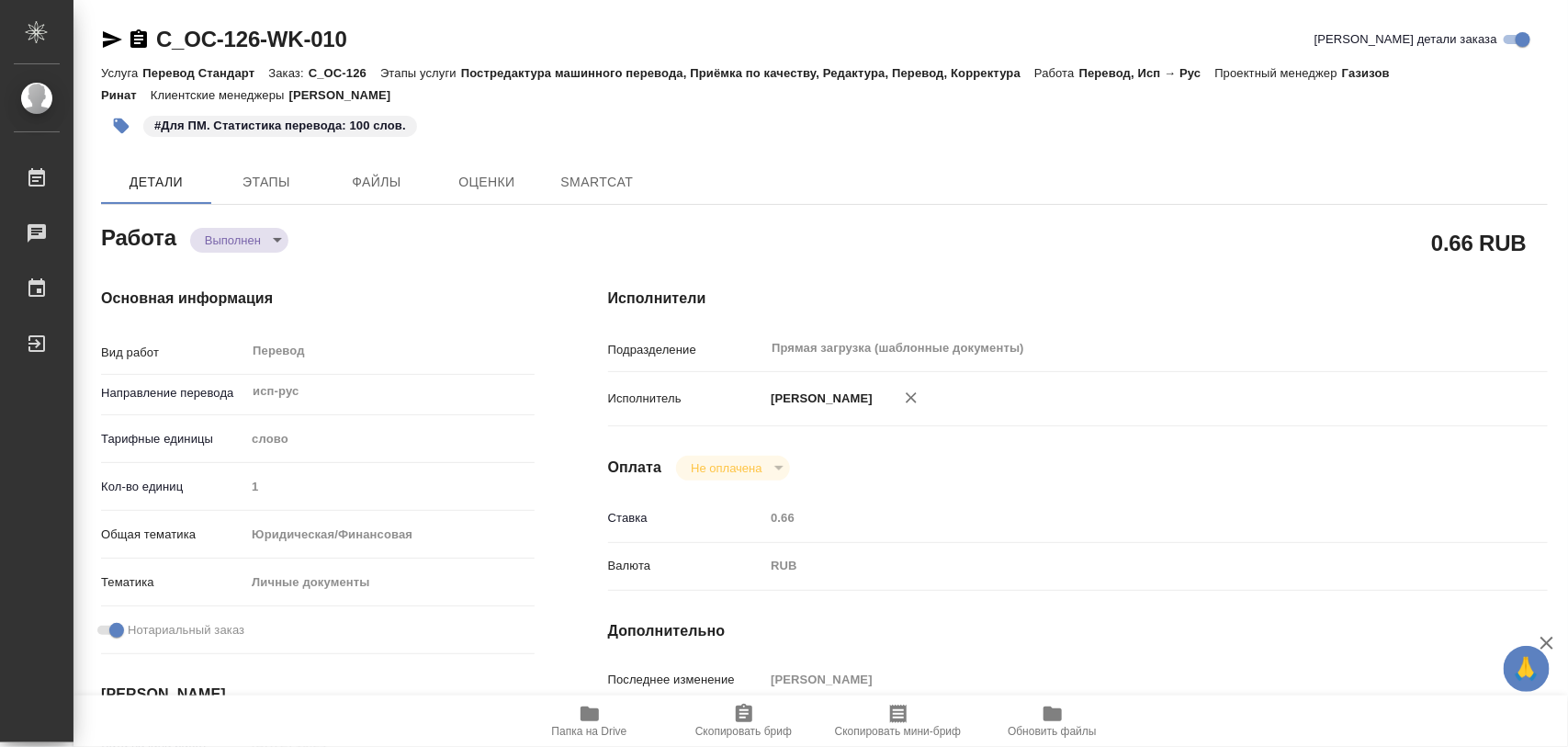
type textarea "x"
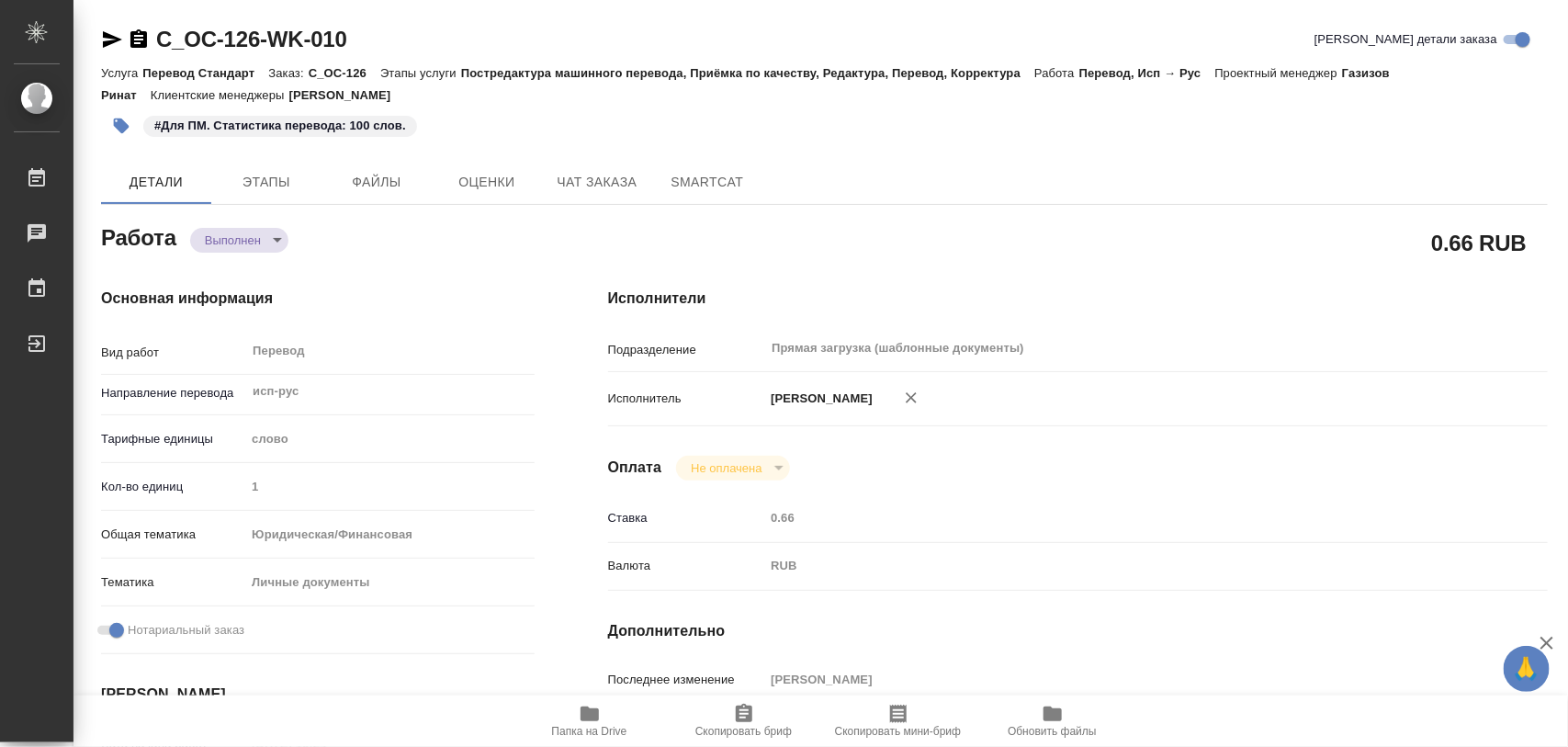
type textarea "x"
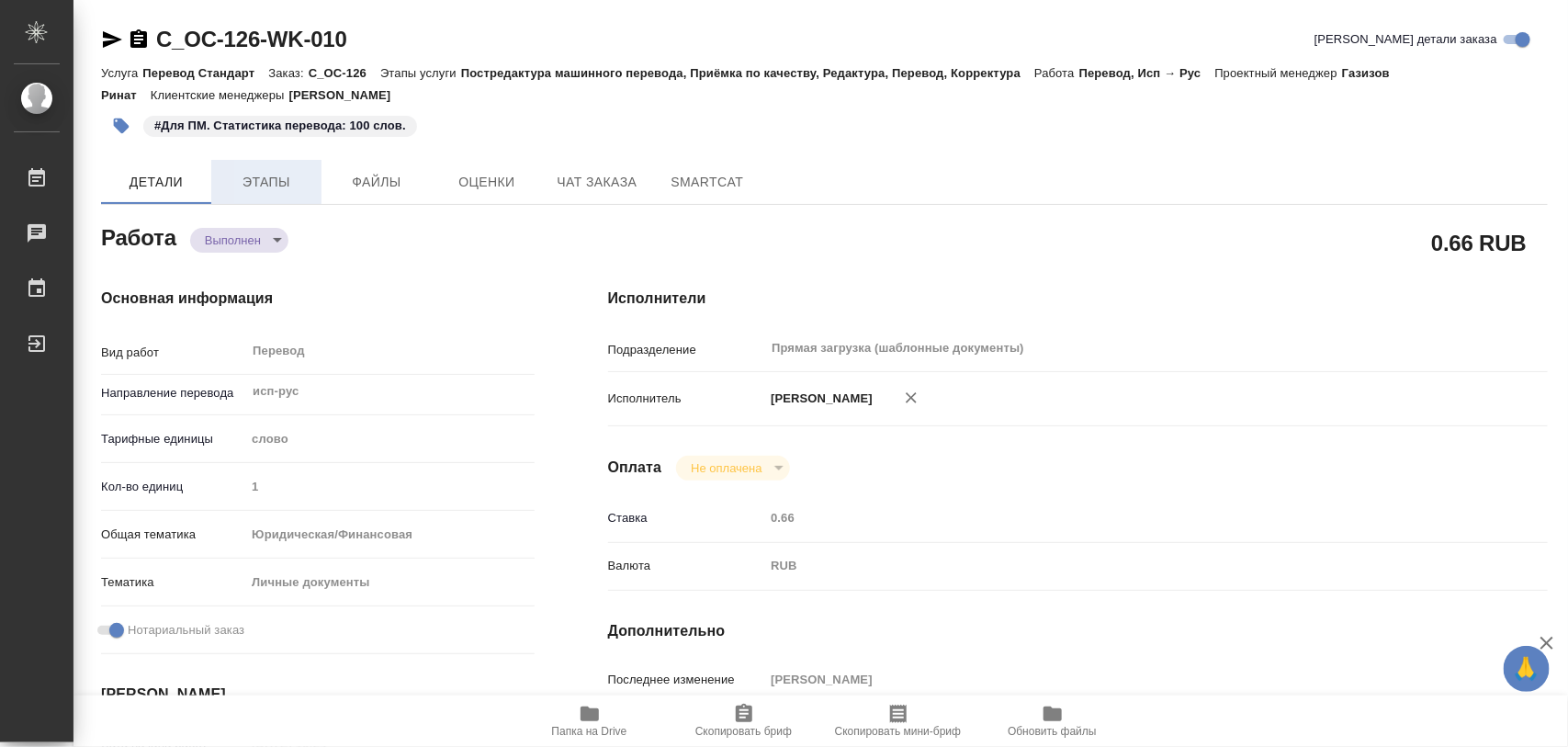
type textarea "x"
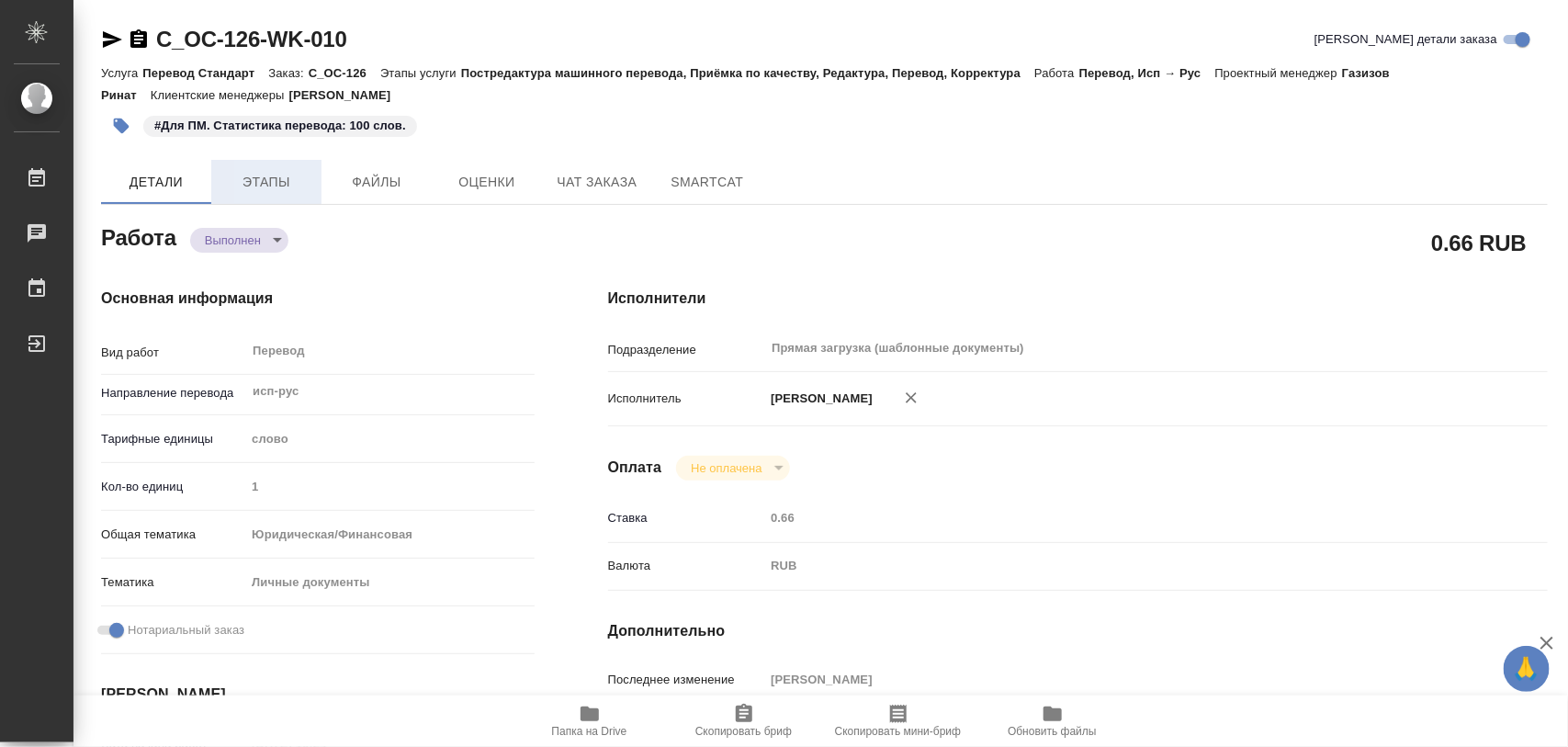
click at [277, 179] on span "Этапы" at bounding box center [266, 183] width 88 height 23
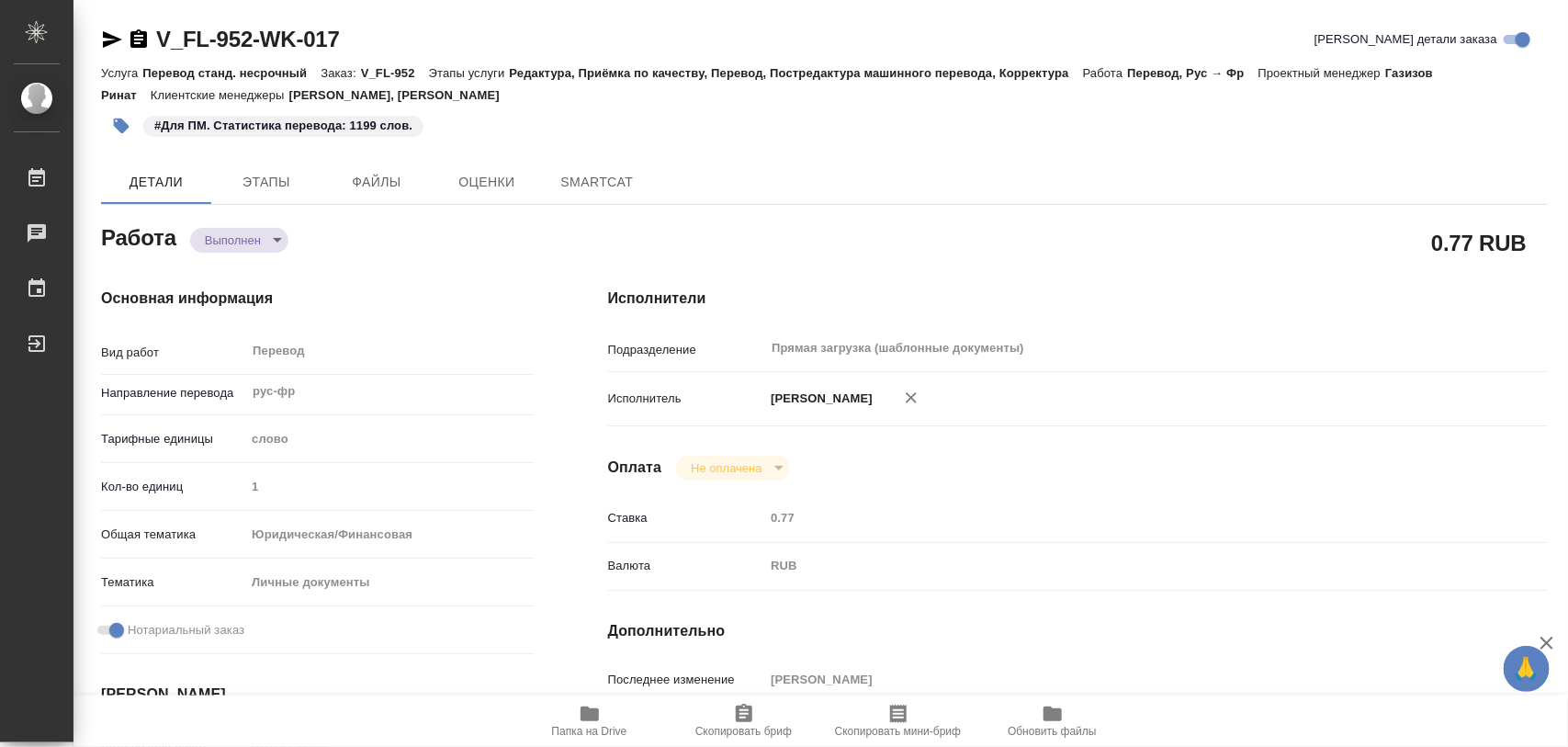
type textarea "x"
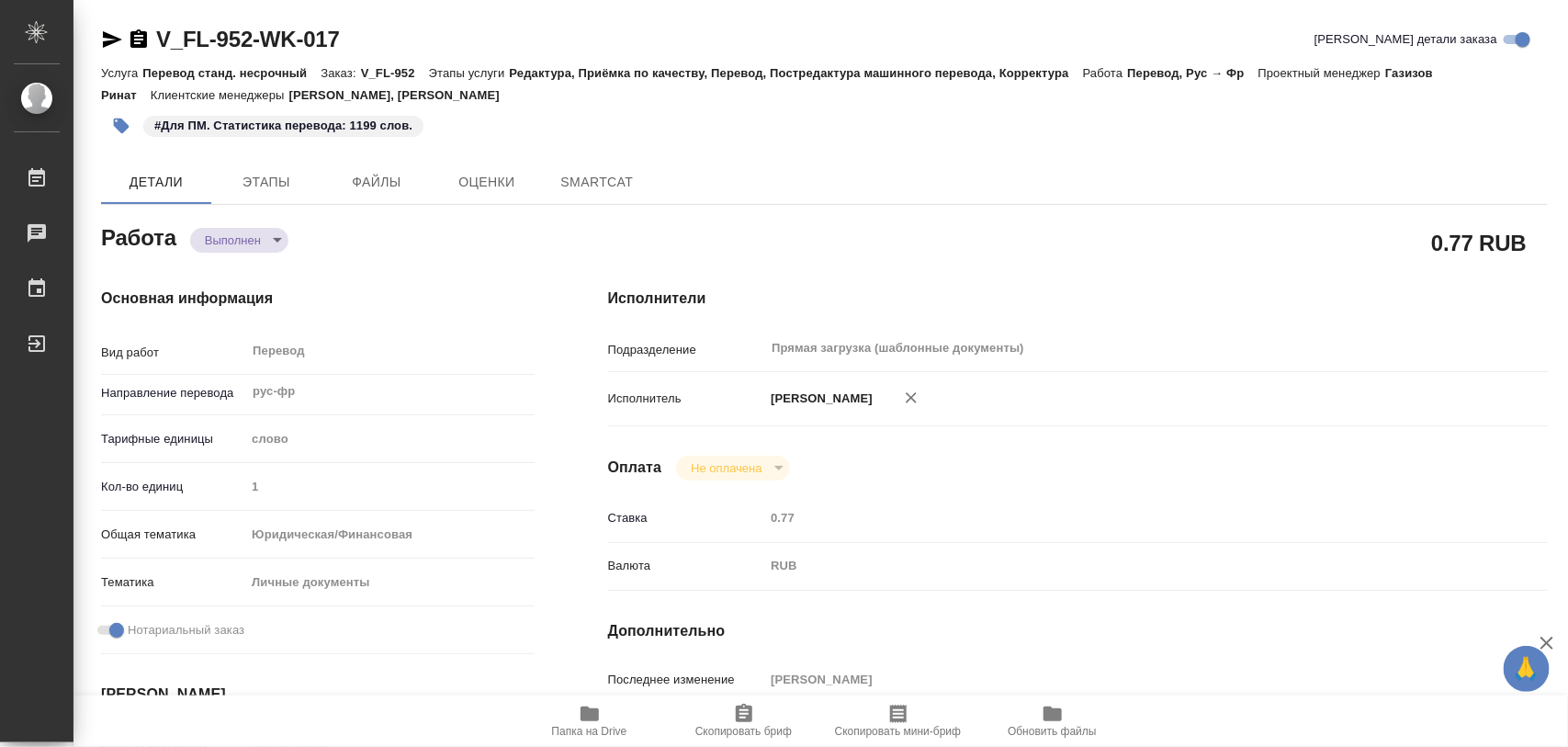
type textarea "x"
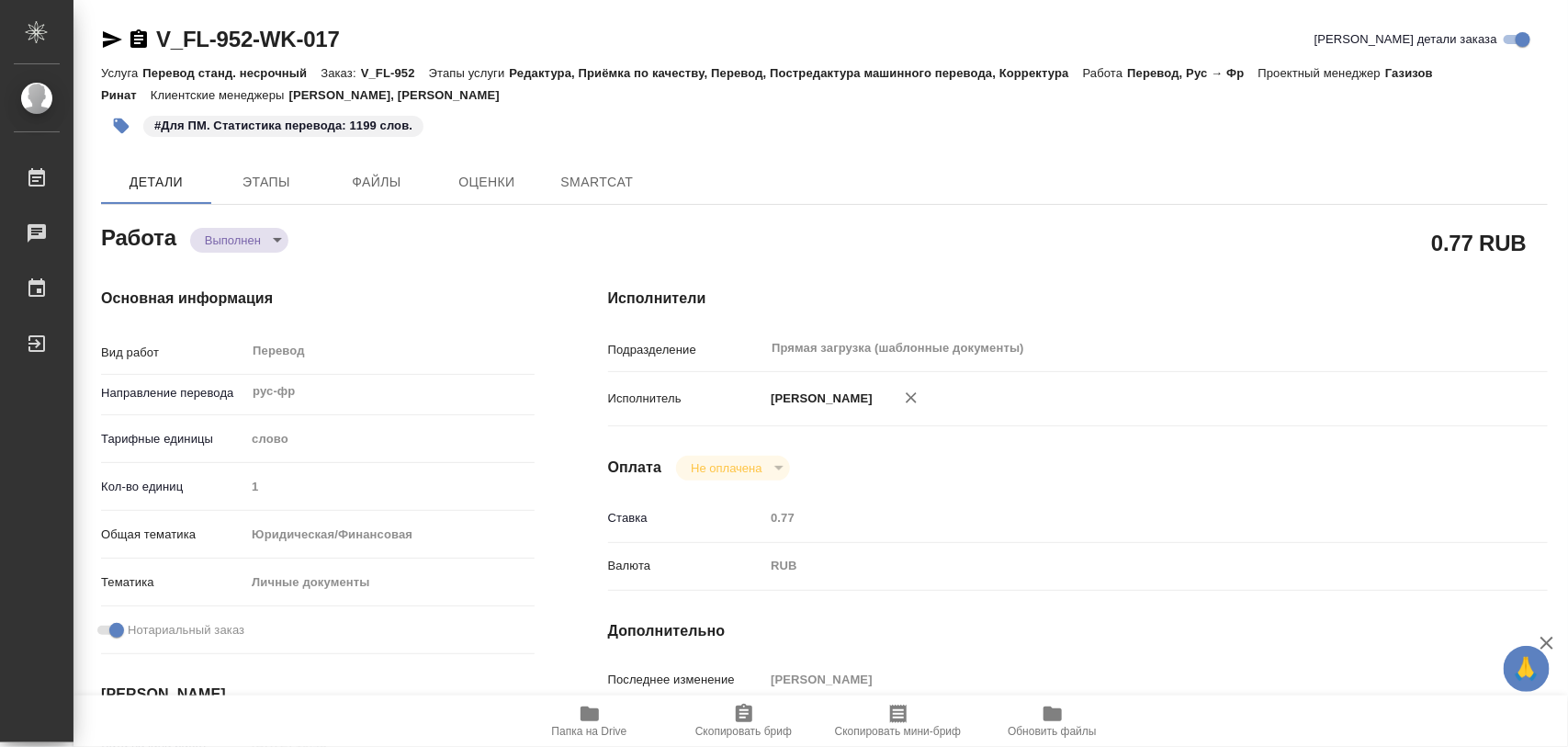
type textarea "x"
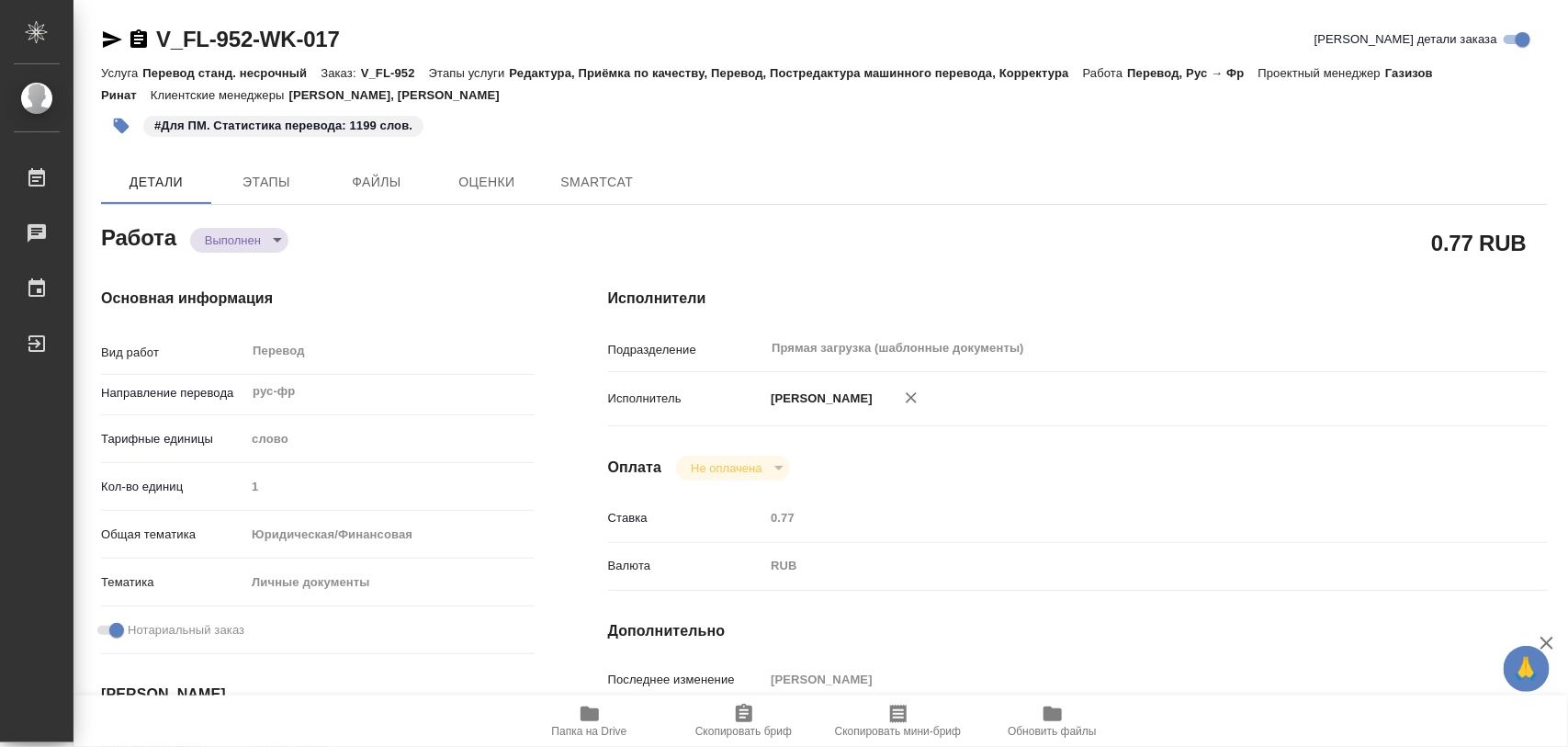
type textarea "x"
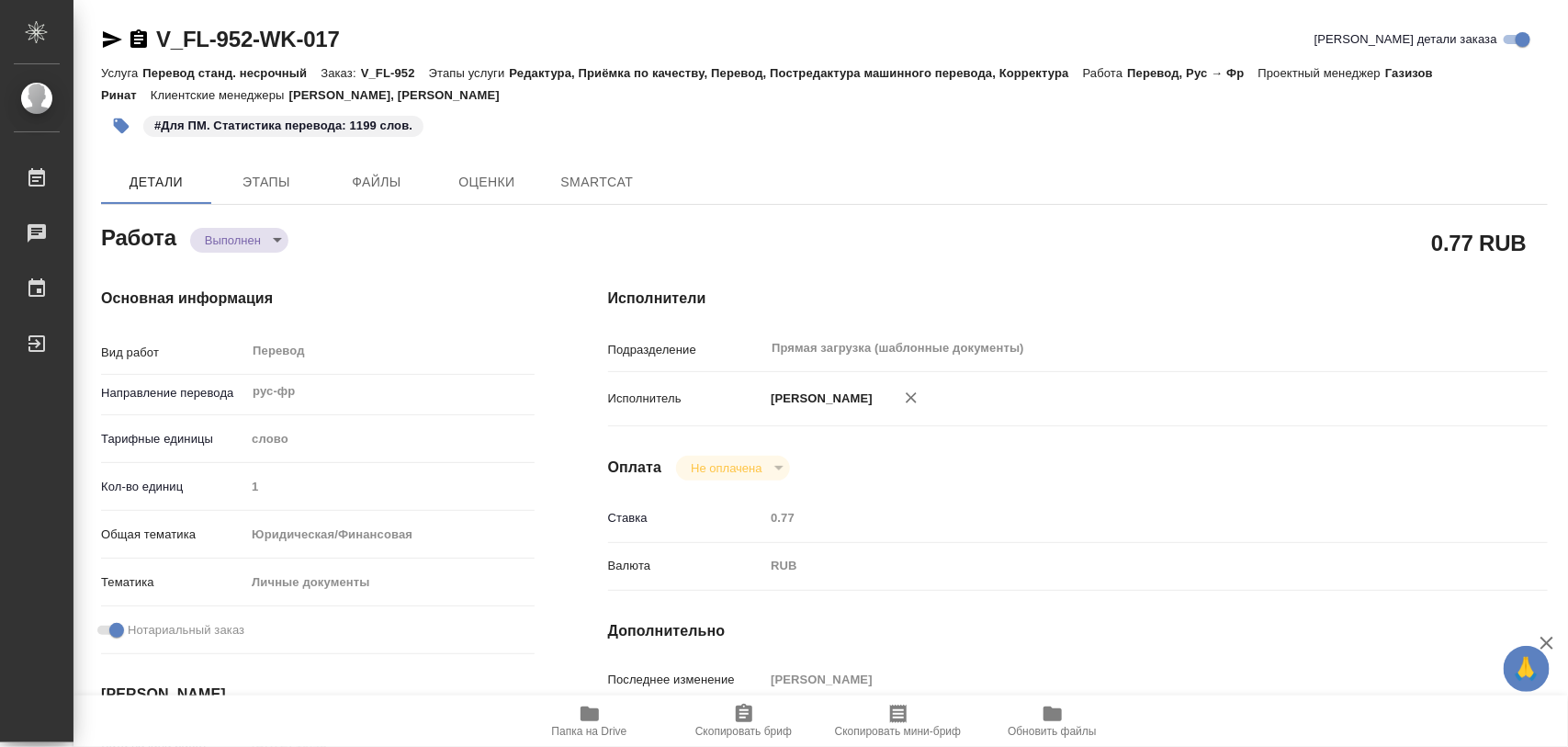
type textarea "x"
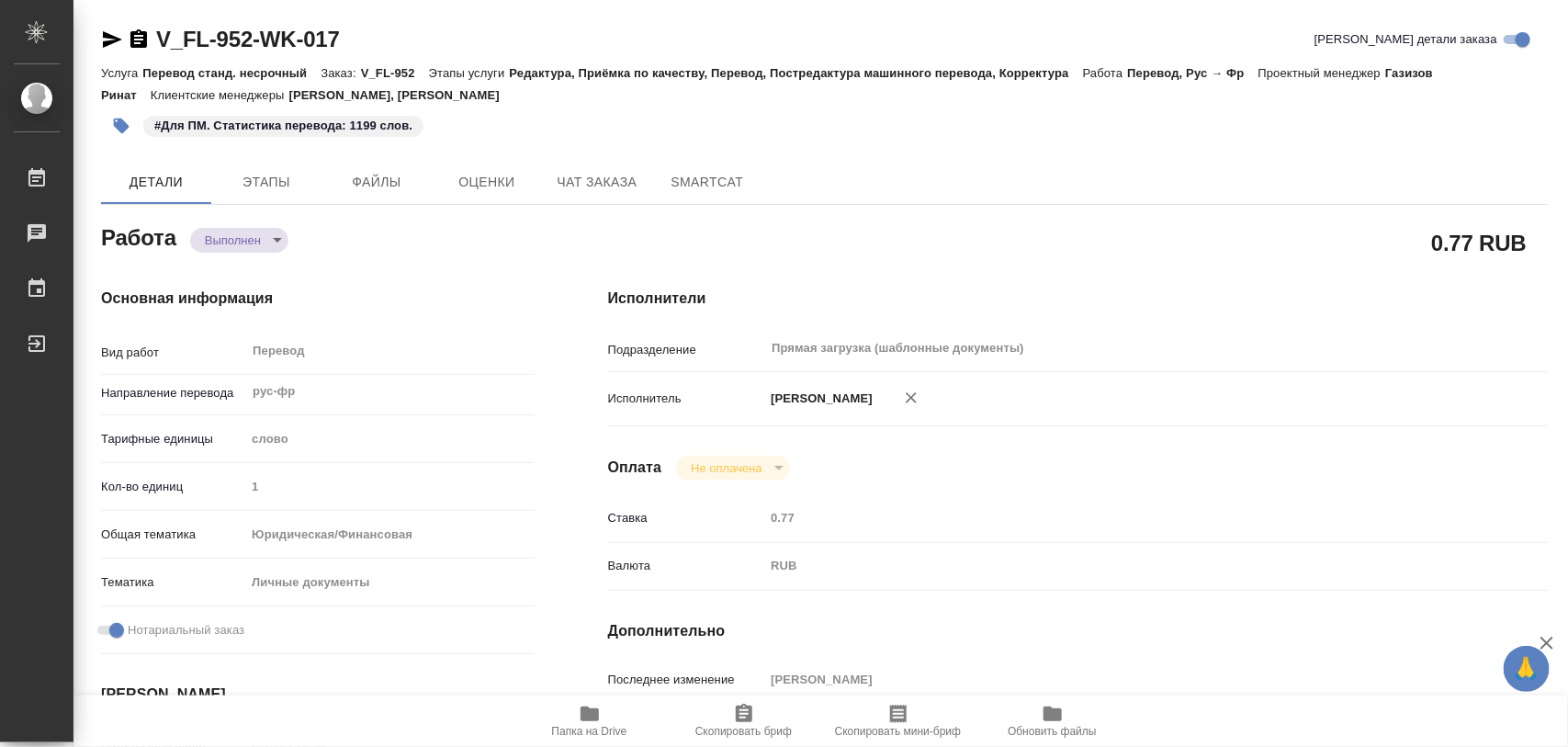
type textarea "x"
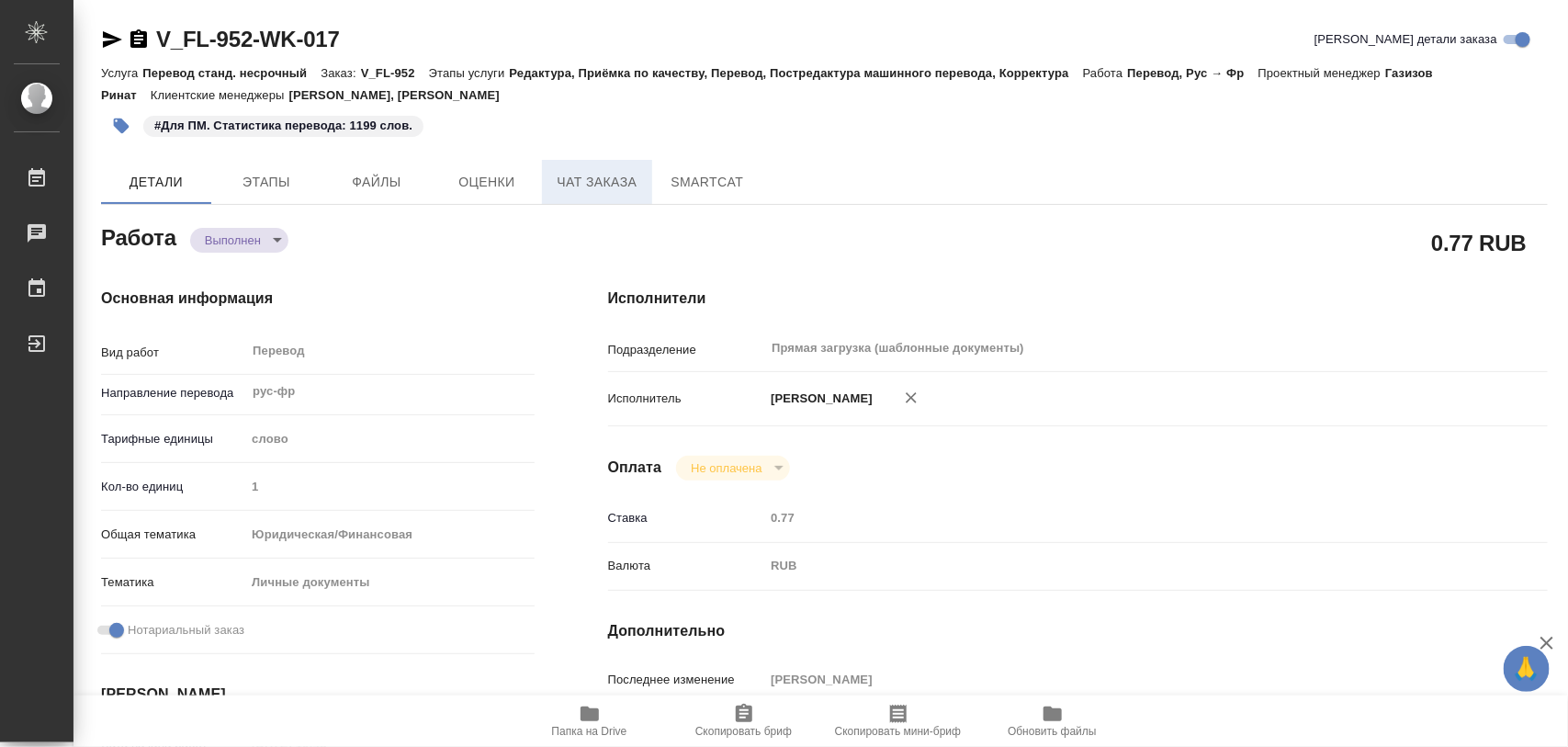
type textarea "x"
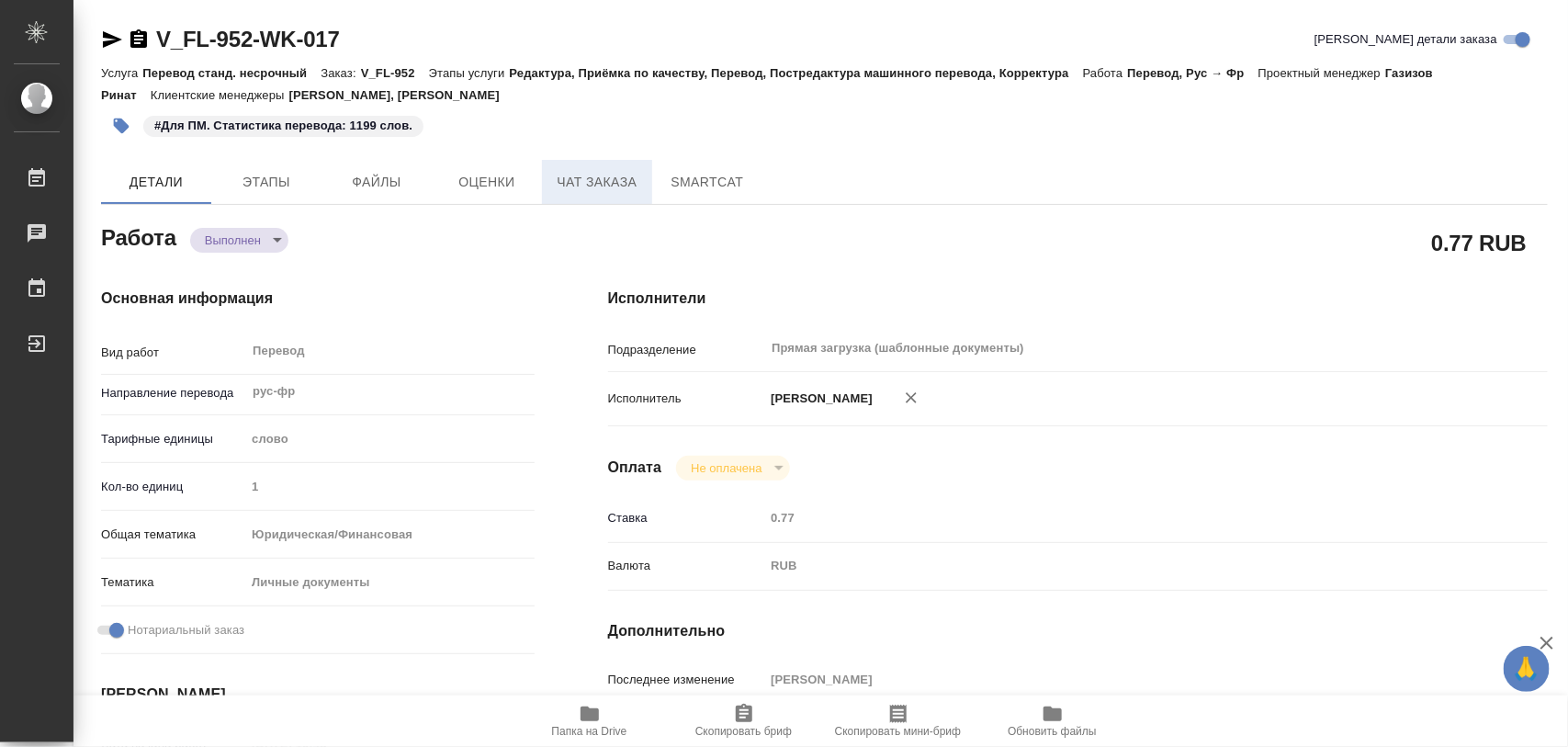
click at [602, 196] on button "Чат заказа" at bounding box center [597, 182] width 110 height 44
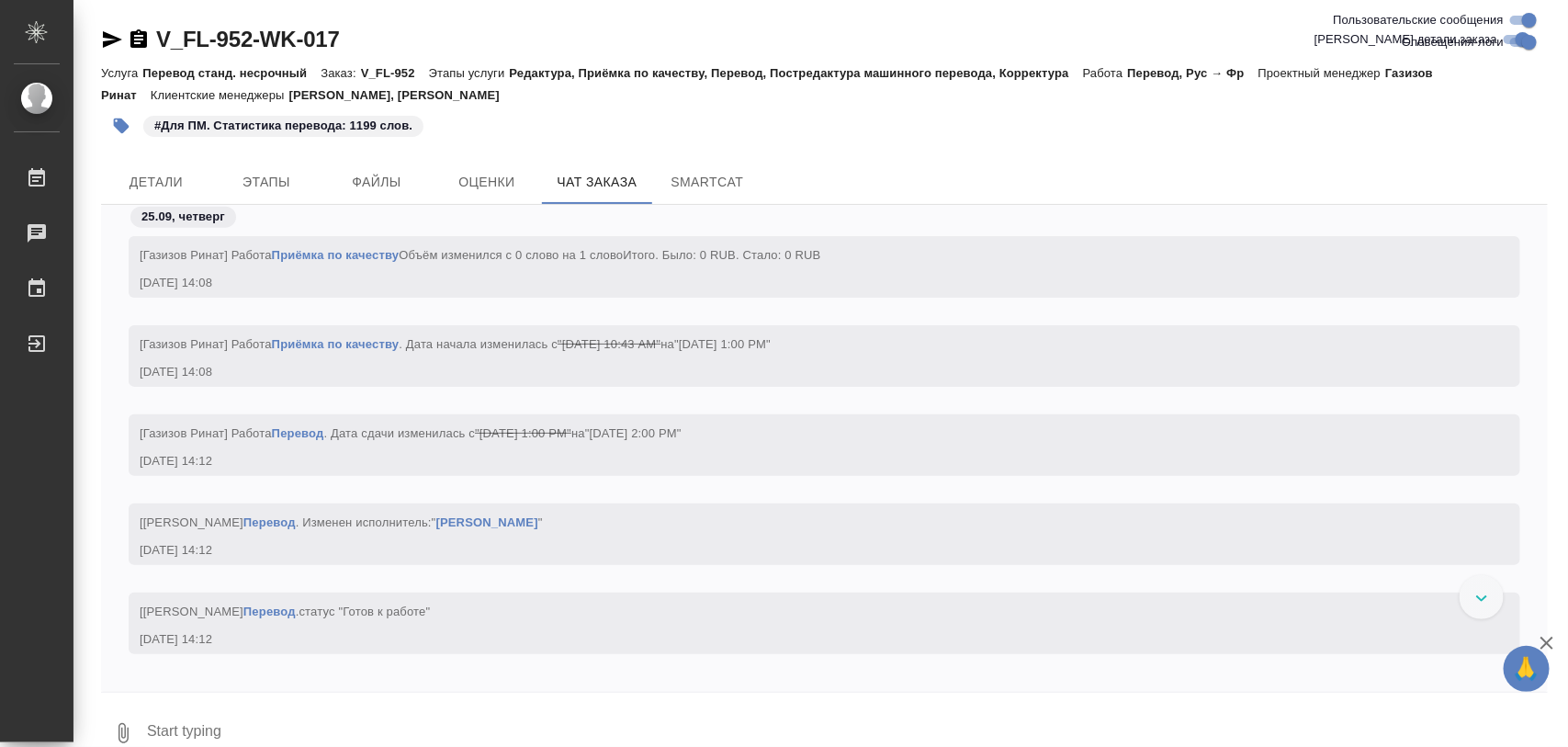
scroll to position [4180, 0]
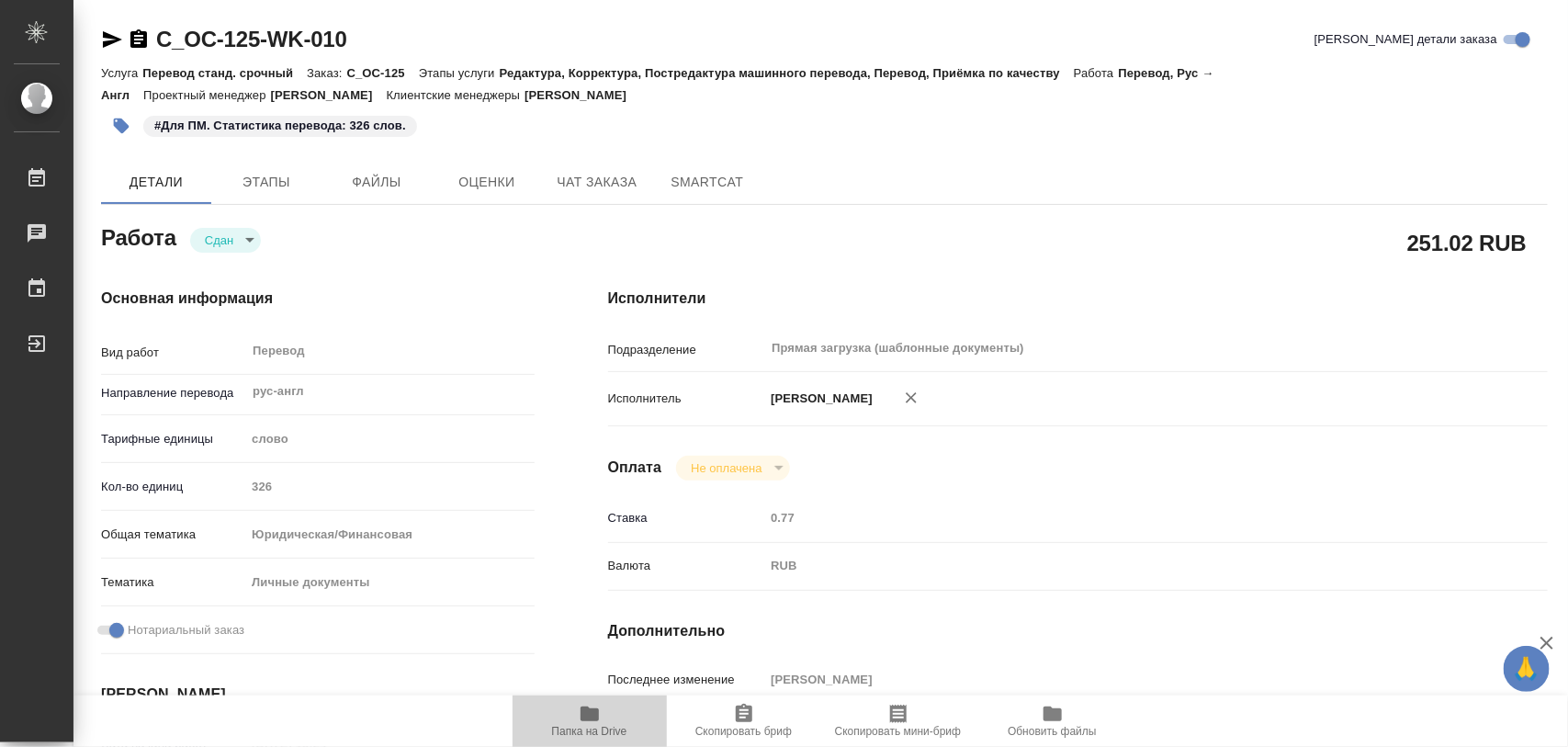
click at [579, 710] on icon "button" at bounding box center [589, 713] width 22 height 22
